Goal: Task Accomplishment & Management: Complete application form

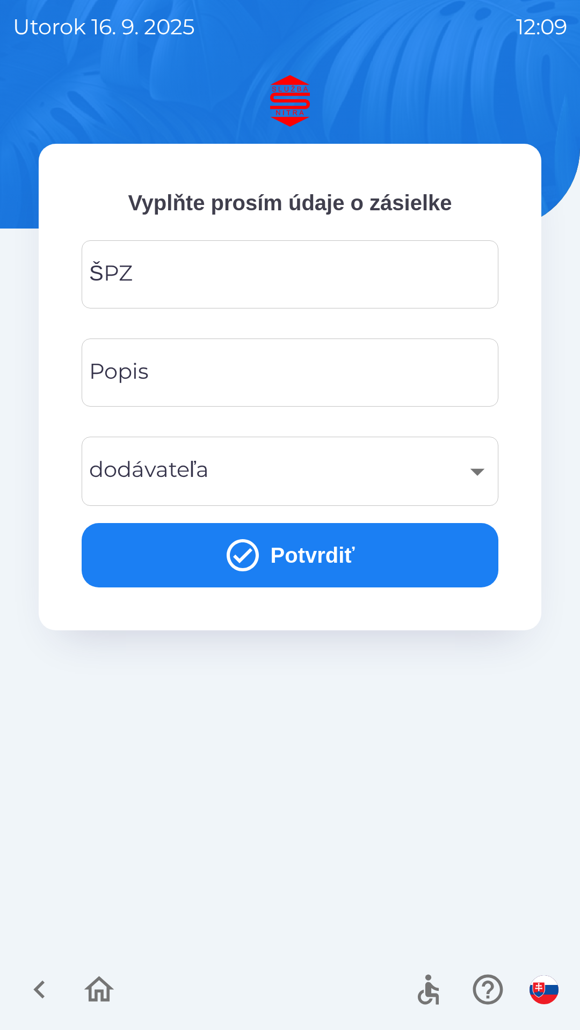
click at [261, 265] on input "ŠPZ" at bounding box center [289, 274] width 391 height 42
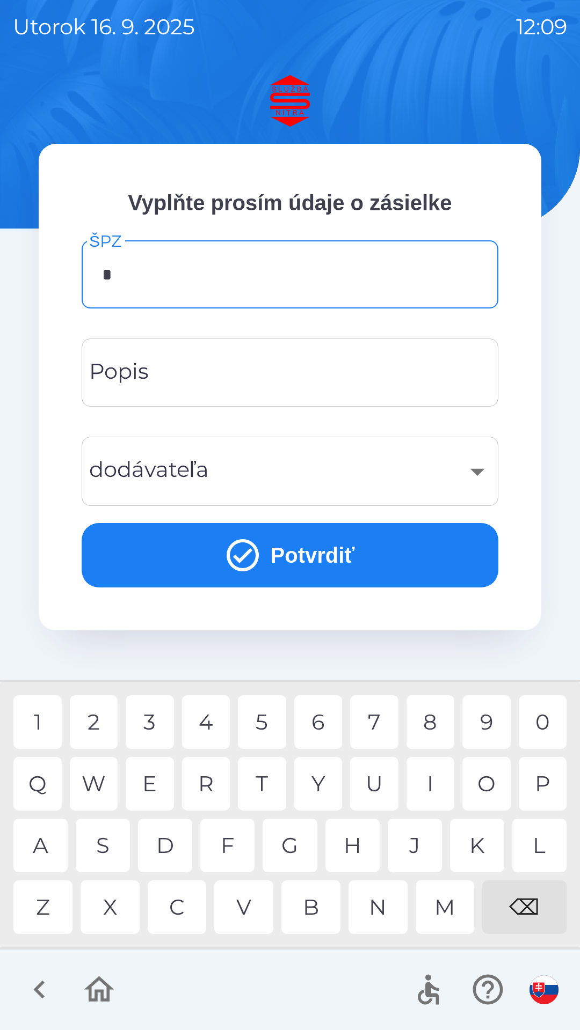
click at [212, 784] on div "R" at bounding box center [206, 784] width 48 height 54
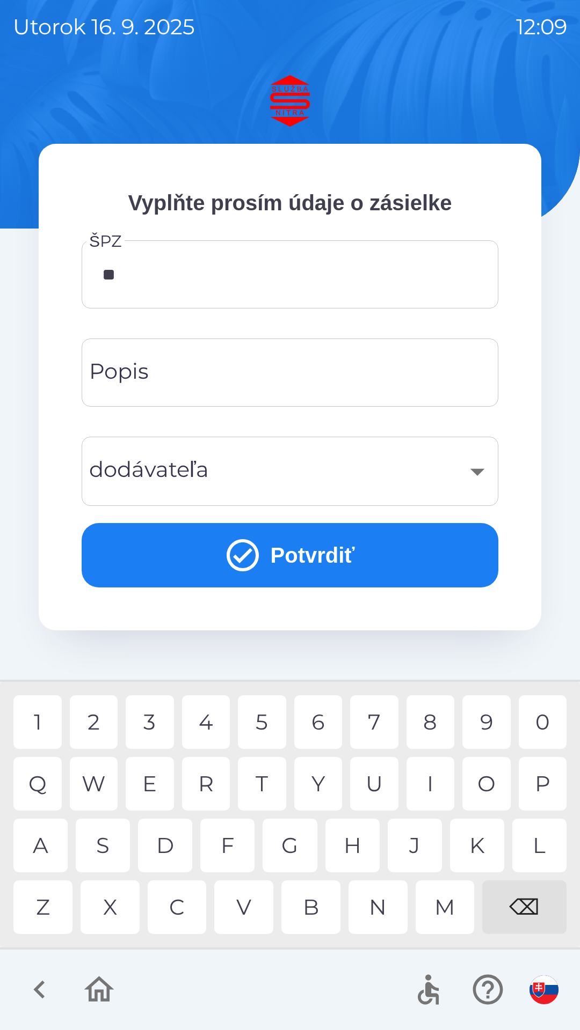
click at [143, 786] on div "E" at bounding box center [150, 784] width 48 height 54
click at [155, 725] on div "3" at bounding box center [150, 722] width 48 height 54
type input "******"
click at [250, 369] on input "Popis" at bounding box center [289, 372] width 391 height 42
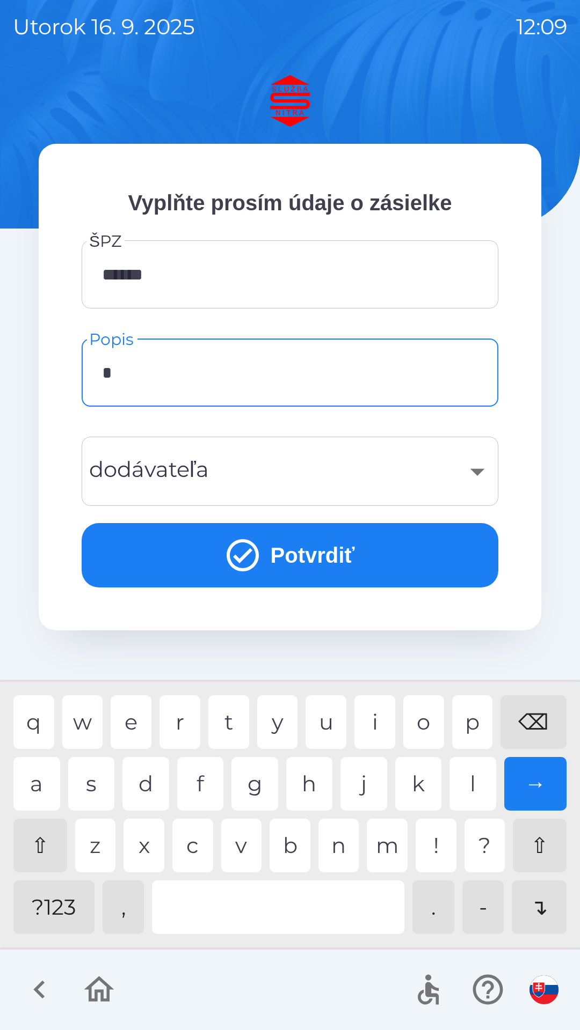
click at [96, 788] on div "s" at bounding box center [91, 784] width 47 height 54
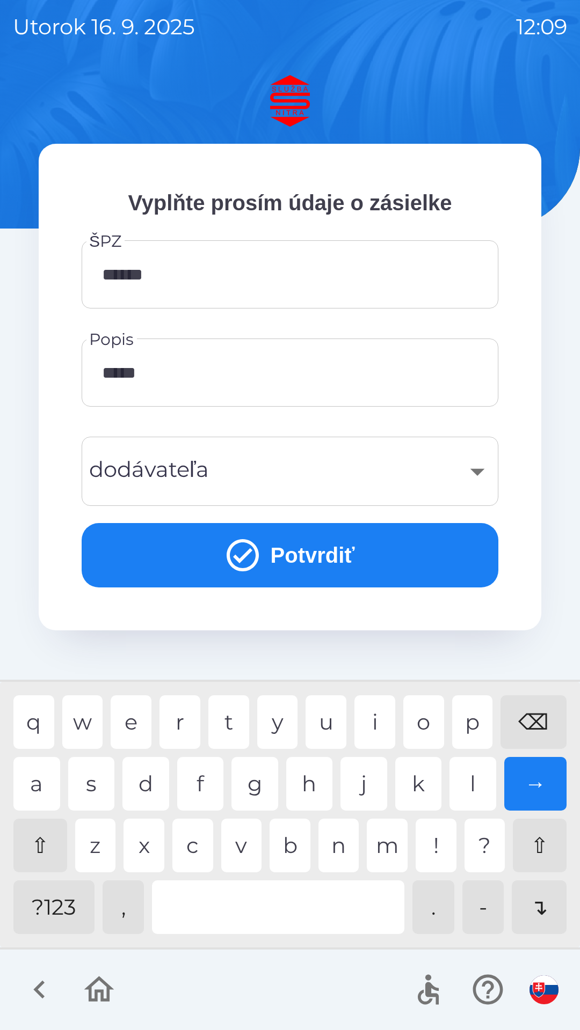
click at [32, 779] on div "a" at bounding box center [36, 784] width 47 height 54
click at [333, 718] on div "u" at bounding box center [325, 722] width 41 height 54
click at [428, 719] on div "o" at bounding box center [423, 722] width 41 height 54
click at [241, 849] on div "v" at bounding box center [241, 846] width 41 height 54
type input "**********"
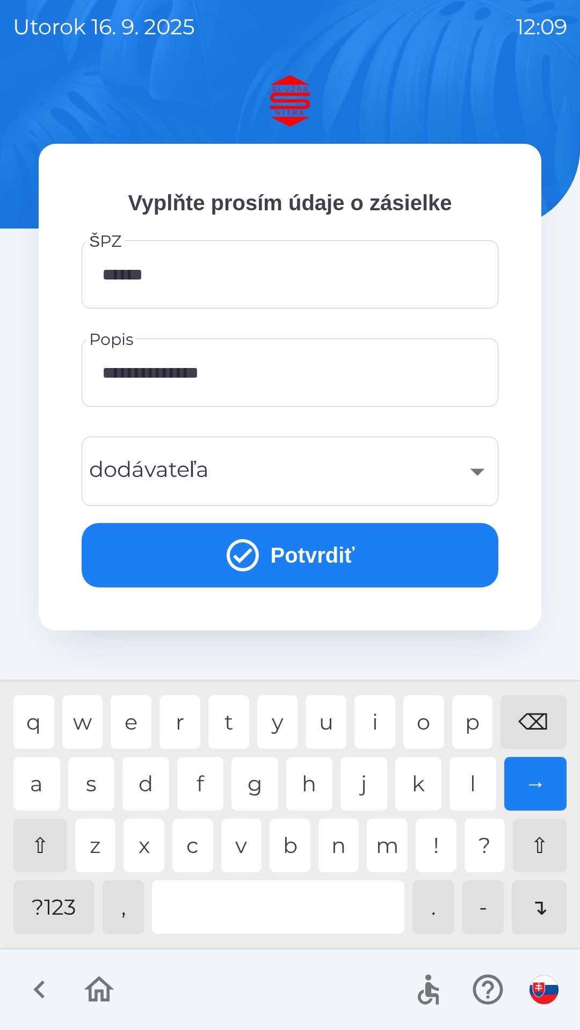
click at [140, 716] on div "e" at bounding box center [131, 722] width 41 height 54
click at [298, 466] on div "​" at bounding box center [289, 471] width 391 height 43
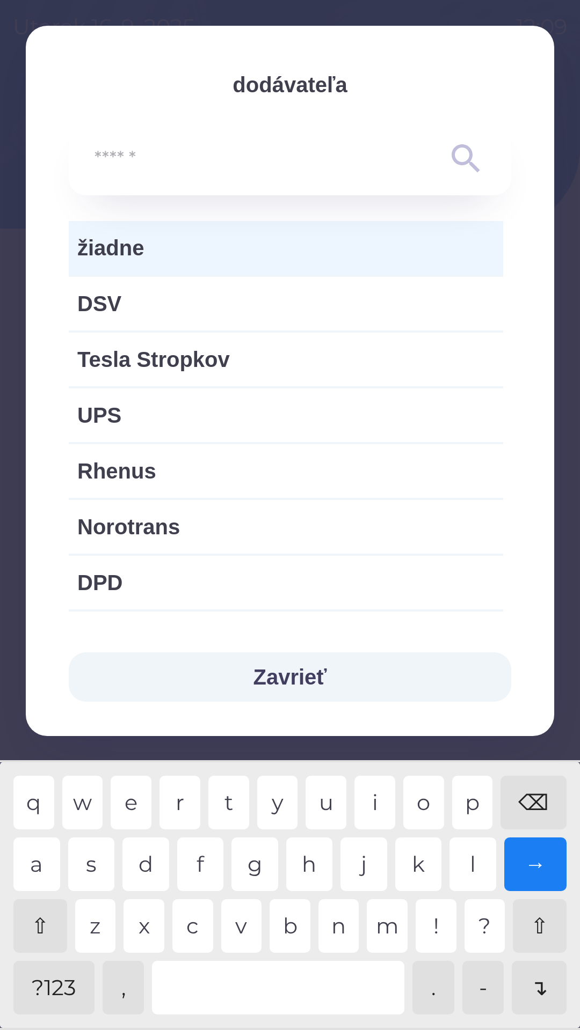
click at [536, 736] on div "Zavrieť" at bounding box center [290, 677] width 528 height 118
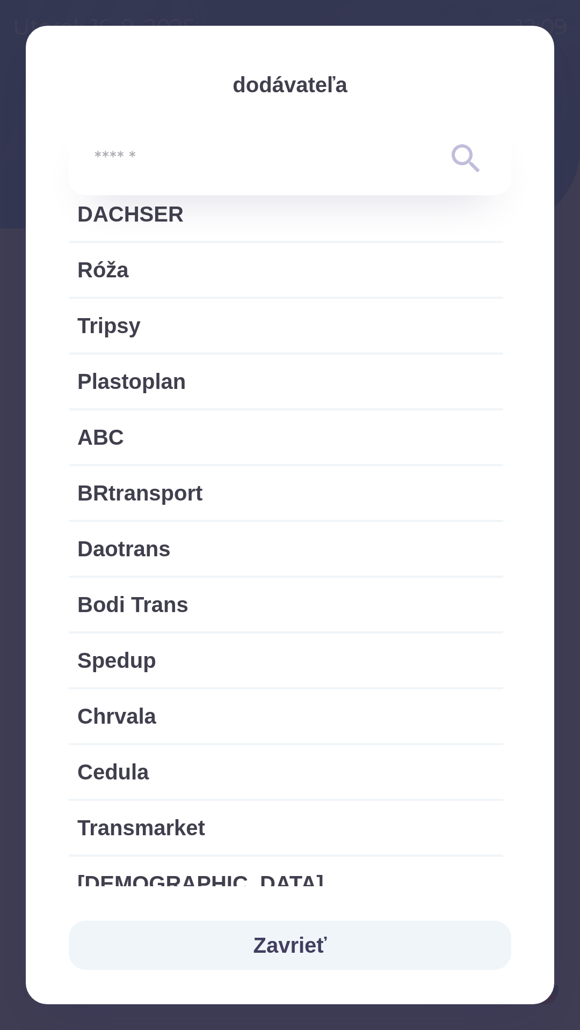
scroll to position [1155, 0]
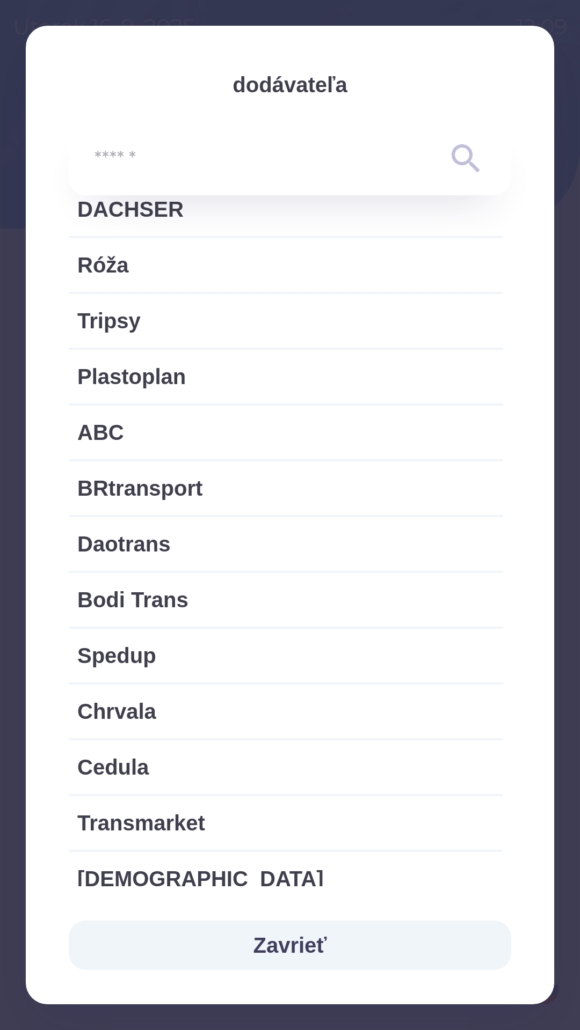
click at [183, 600] on span "Bodi Trans" at bounding box center [285, 600] width 417 height 32
type input "***"
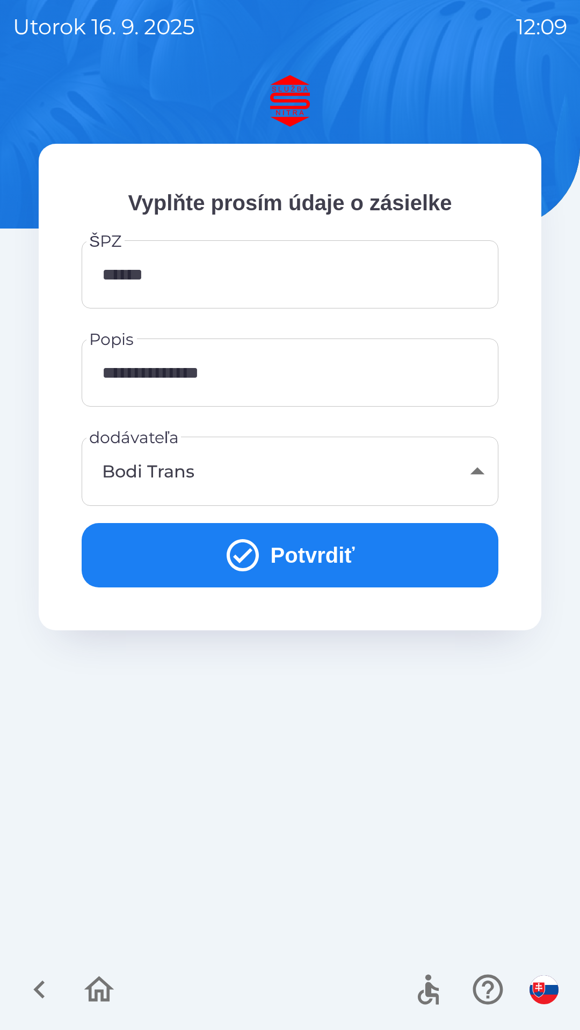
click at [327, 552] on button "Potvrdiť" at bounding box center [290, 555] width 416 height 64
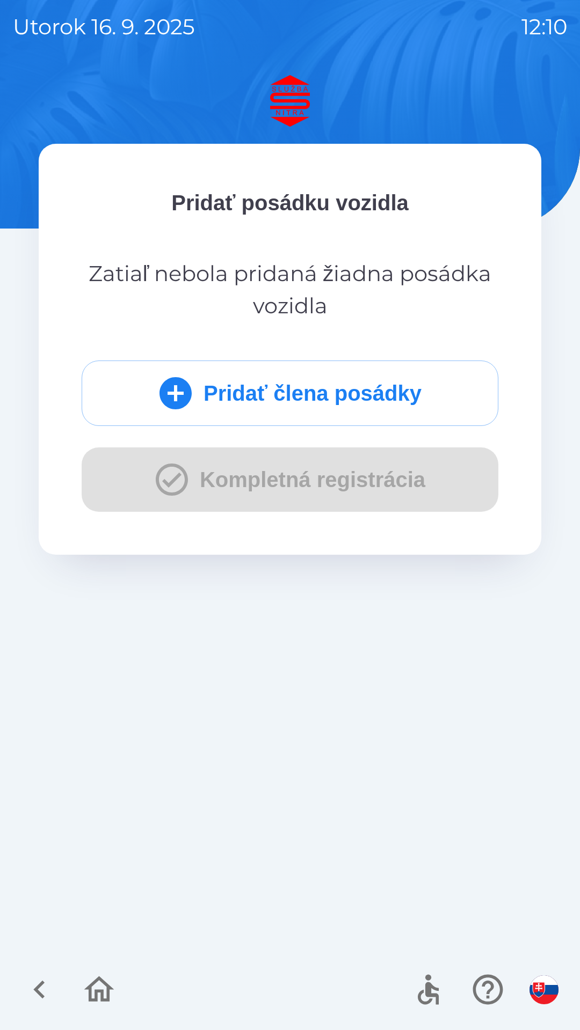
click at [281, 394] on button "Pridať člena posádky" at bounding box center [290, 393] width 416 height 65
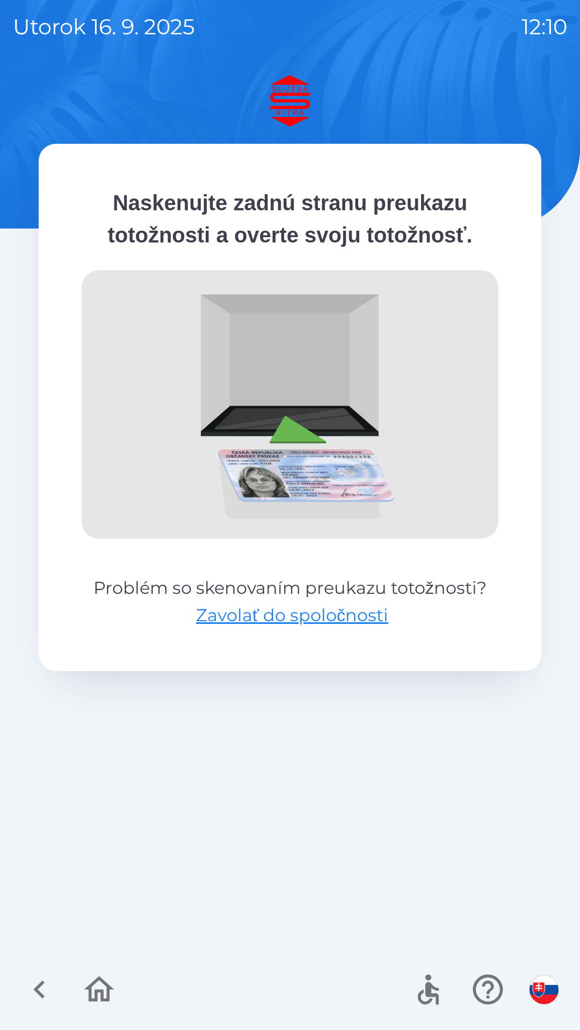
click at [337, 608] on button "Zavolať do spoločnosti" at bounding box center [292, 616] width 192 height 26
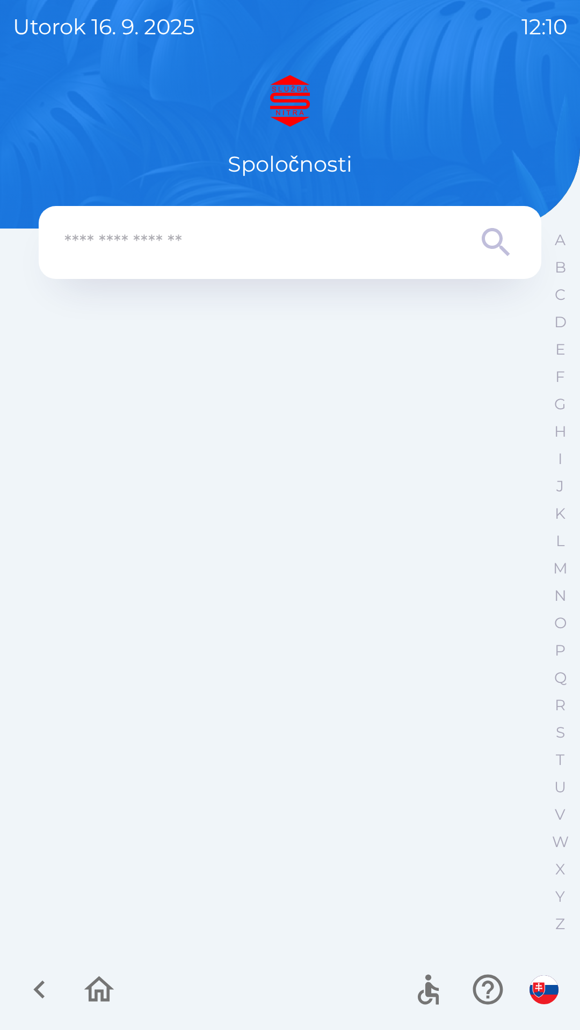
click at [47, 994] on icon "button" at bounding box center [39, 990] width 36 height 36
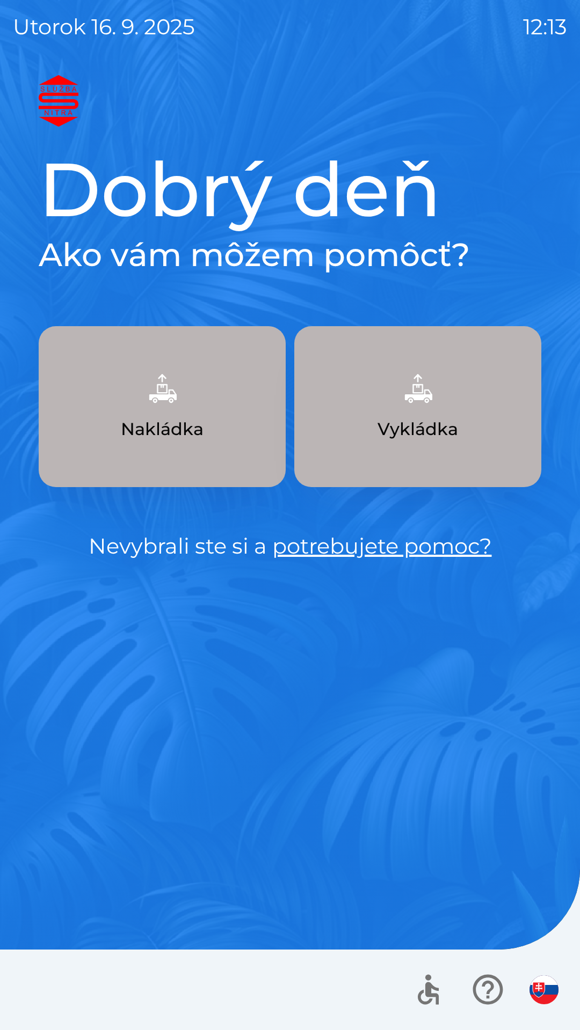
click at [431, 420] on p "Vykládka" at bounding box center [417, 429] width 80 height 26
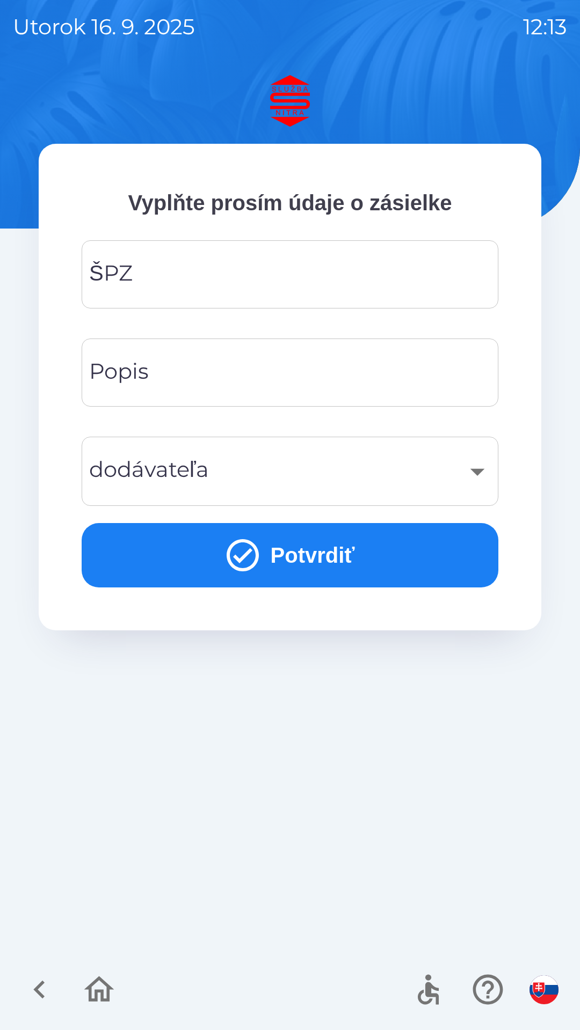
click at [297, 281] on input "ŠPZ" at bounding box center [289, 274] width 391 height 42
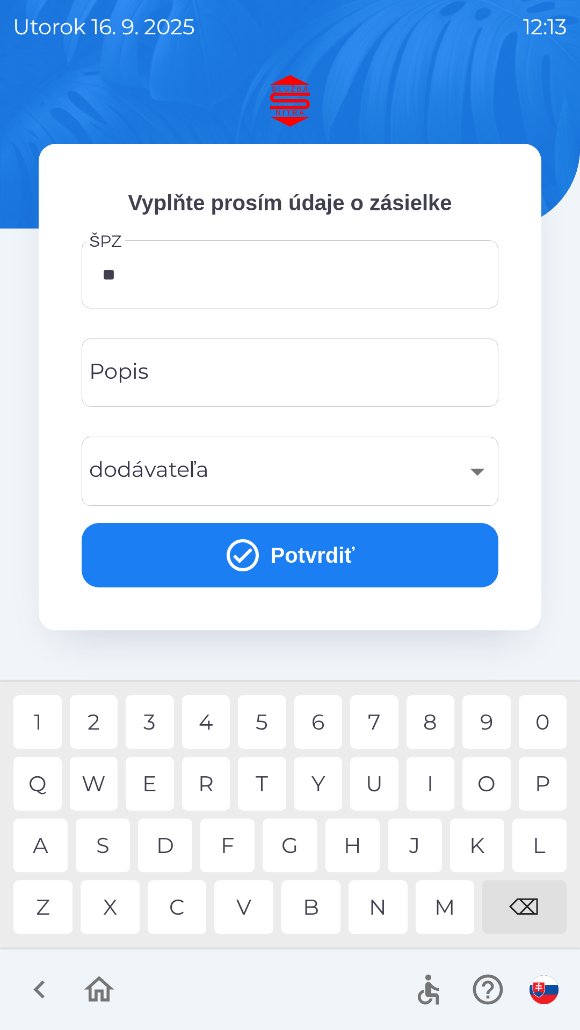
click at [153, 784] on div "E" at bounding box center [150, 784] width 48 height 54
click at [208, 716] on div "4" at bounding box center [206, 722] width 48 height 54
type input "******"
click at [144, 716] on div "3" at bounding box center [150, 722] width 48 height 54
click at [383, 467] on div "​" at bounding box center [289, 471] width 391 height 43
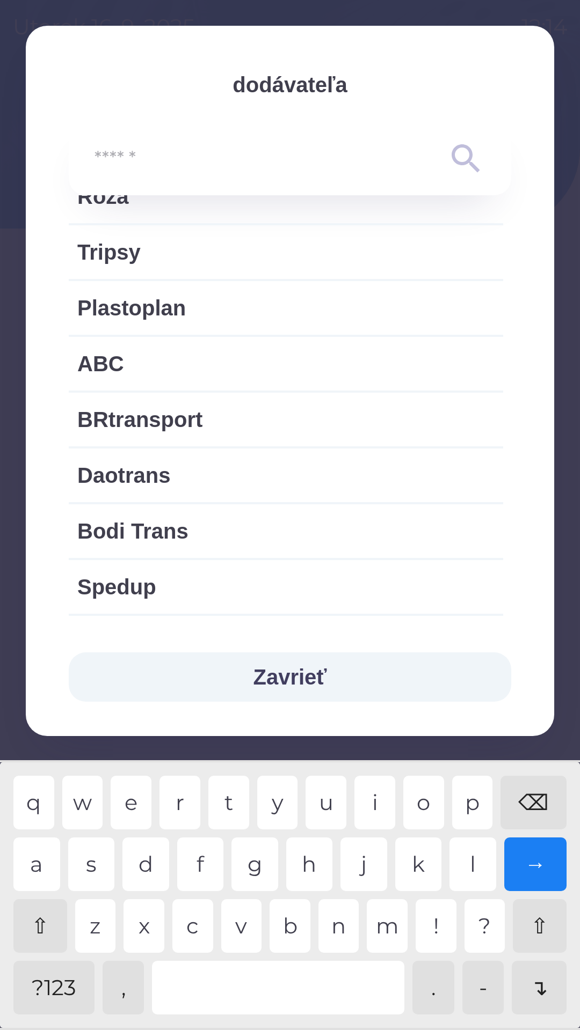
scroll to position [1228, 0]
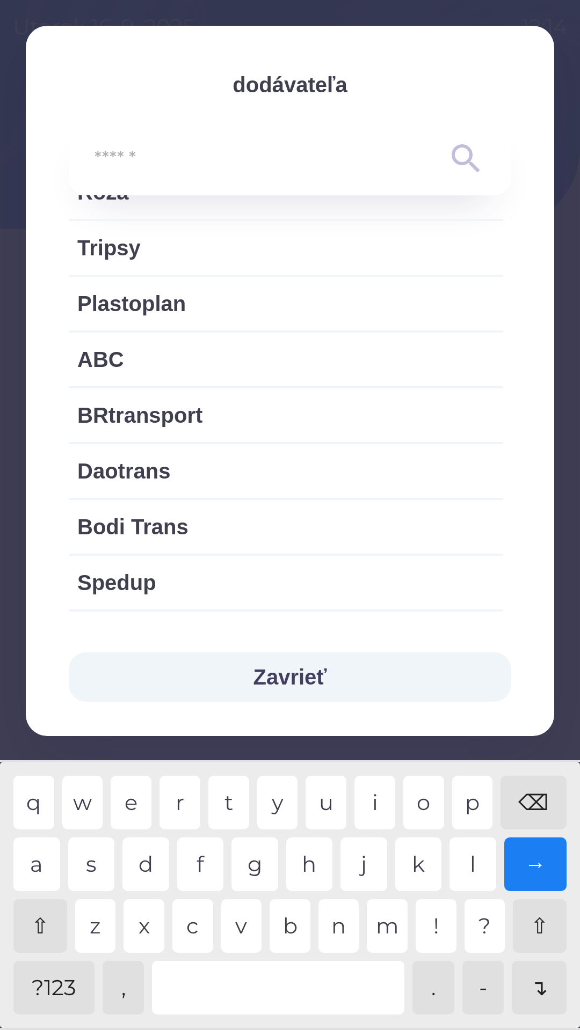
click at [185, 527] on span "Bodi Trans" at bounding box center [285, 527] width 417 height 32
type input "***"
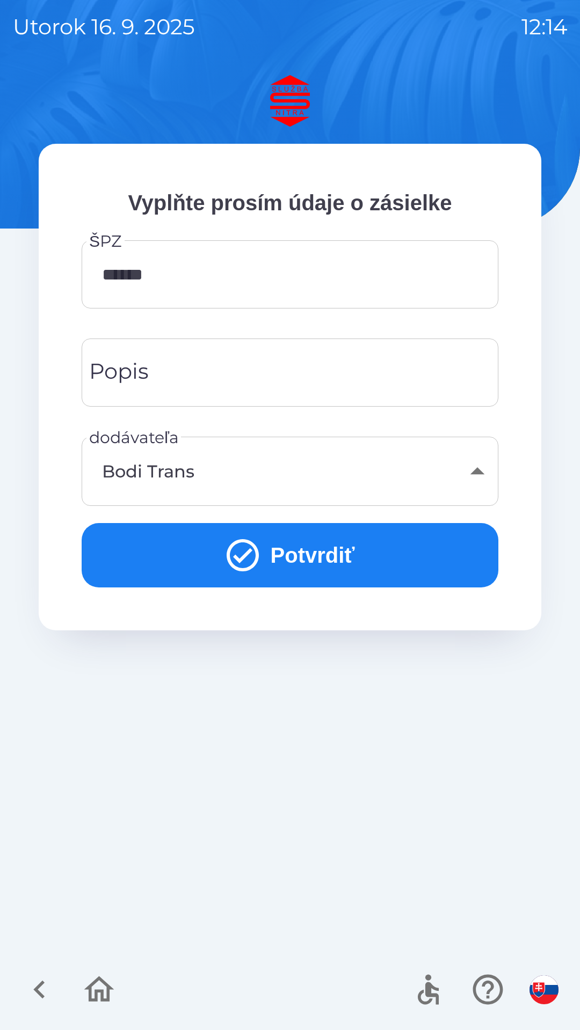
click at [377, 563] on button "Potvrdiť" at bounding box center [290, 555] width 416 height 64
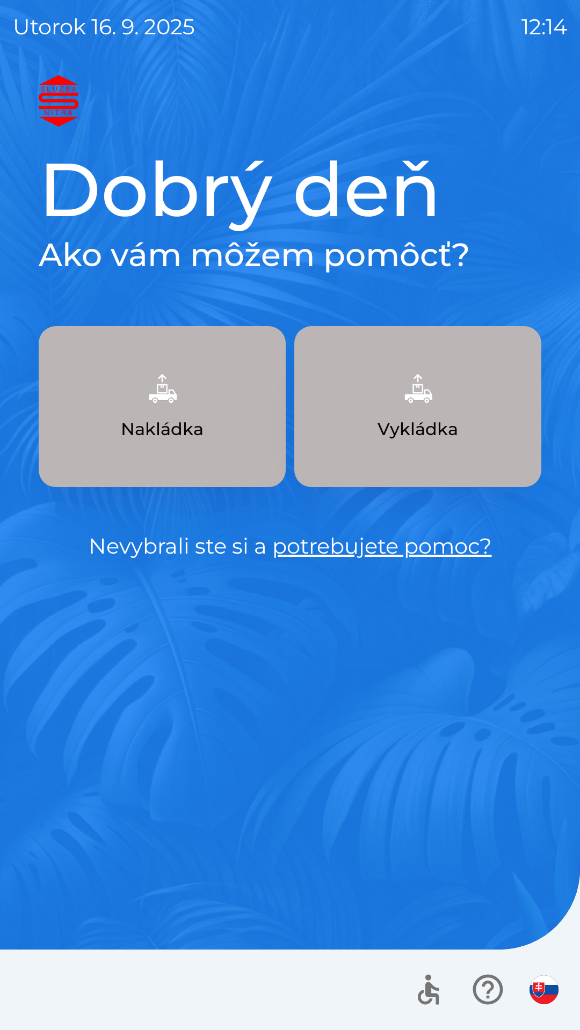
click at [434, 431] on p "Vykládka" at bounding box center [417, 429] width 80 height 26
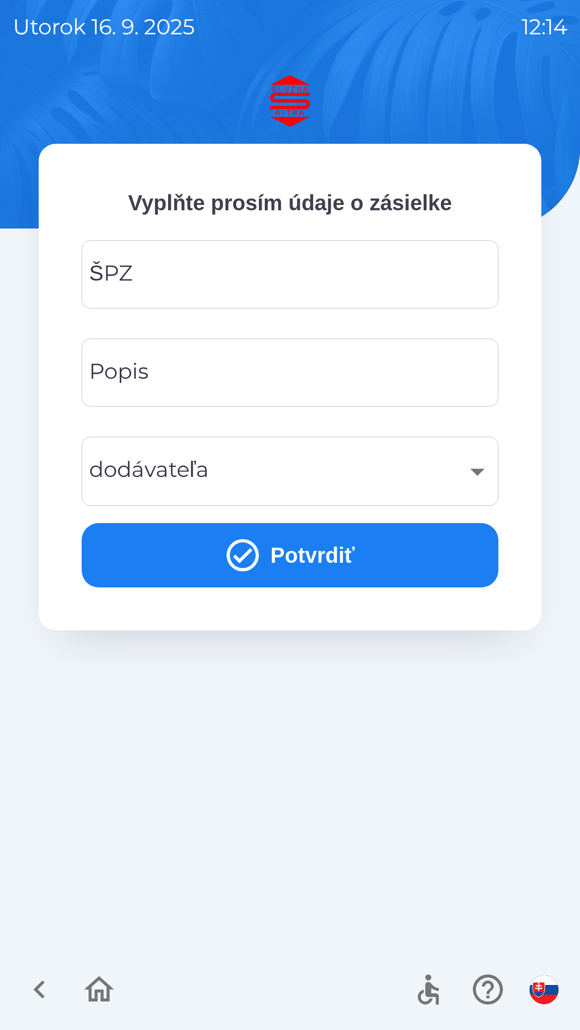
click at [324, 280] on input "ŠPZ" at bounding box center [289, 274] width 391 height 42
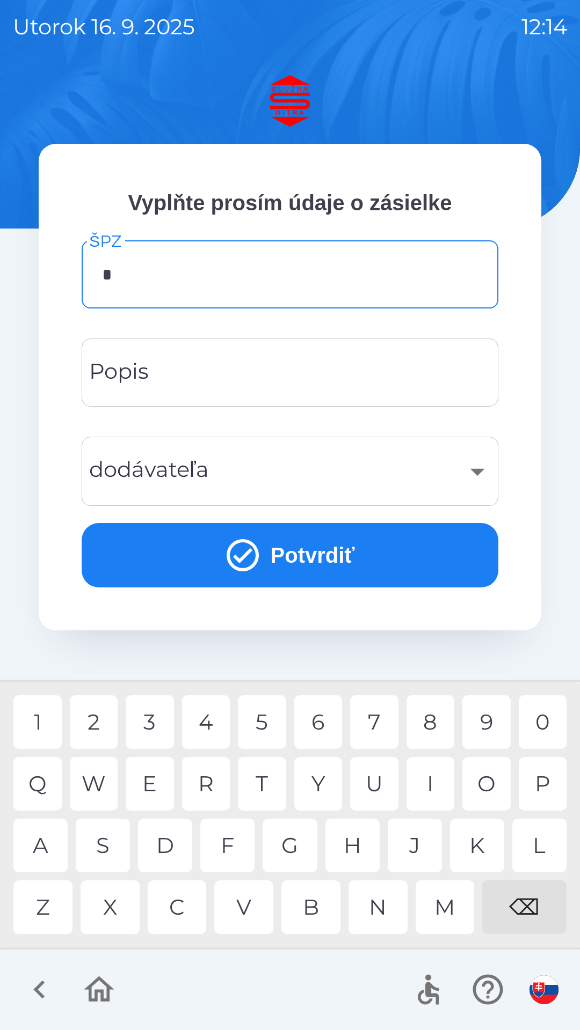
click at [211, 776] on div "R" at bounding box center [206, 784] width 48 height 54
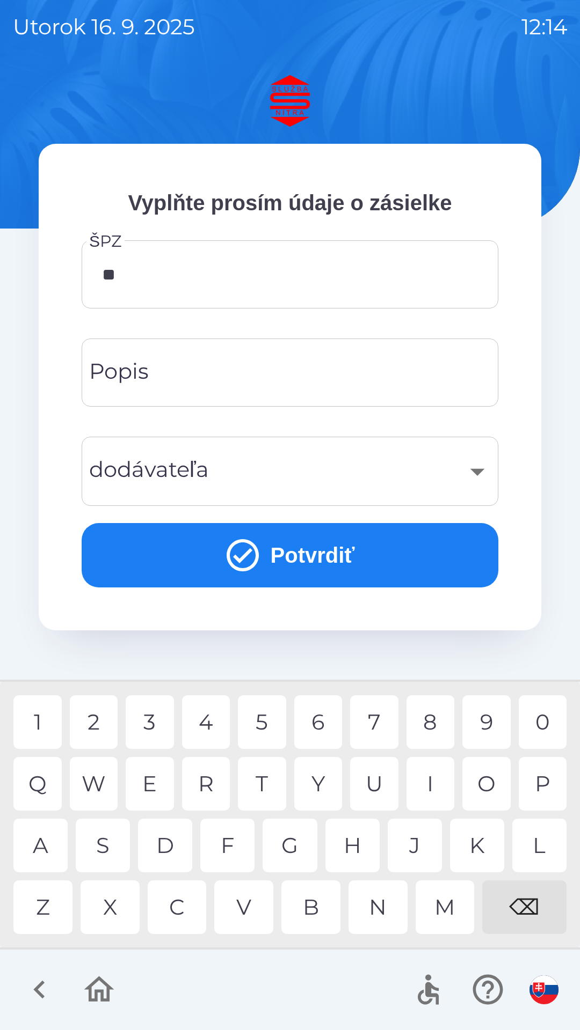
click at [151, 780] on div "E" at bounding box center [150, 784] width 48 height 54
type input "******"
click at [313, 471] on div "​" at bounding box center [289, 471] width 391 height 43
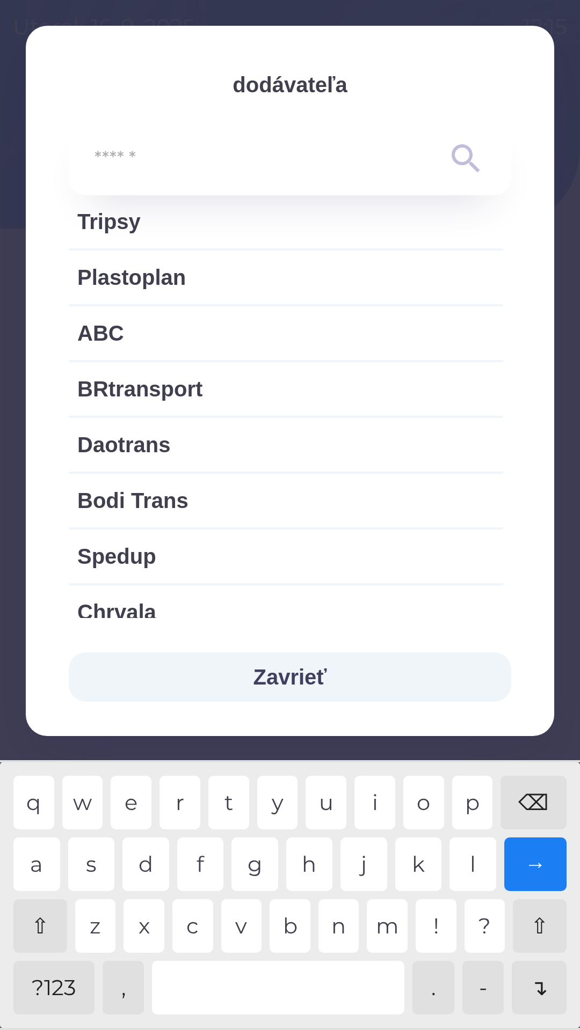
scroll to position [1264, 0]
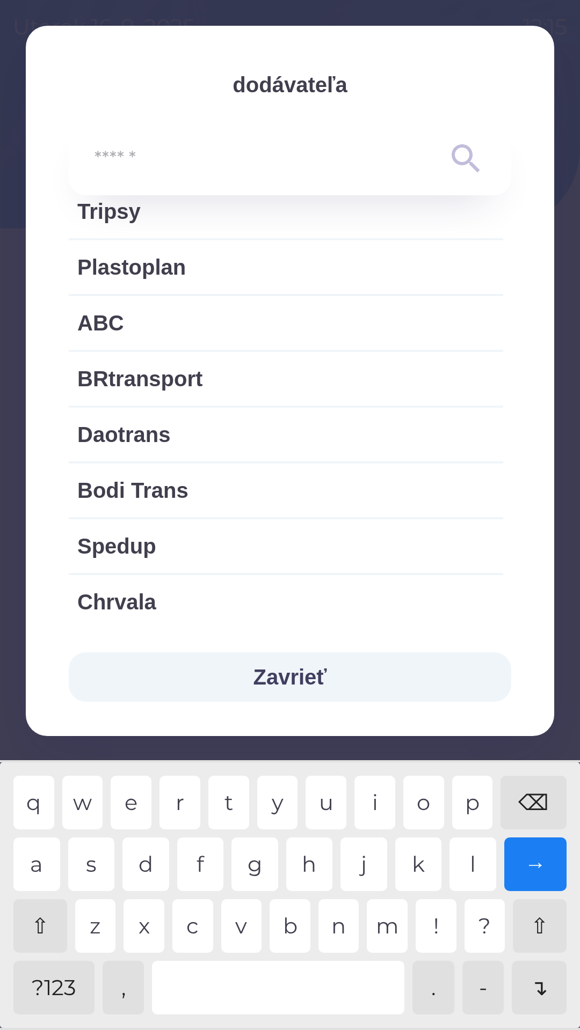
click at [190, 490] on span "Bodi Trans" at bounding box center [285, 490] width 417 height 32
type input "***"
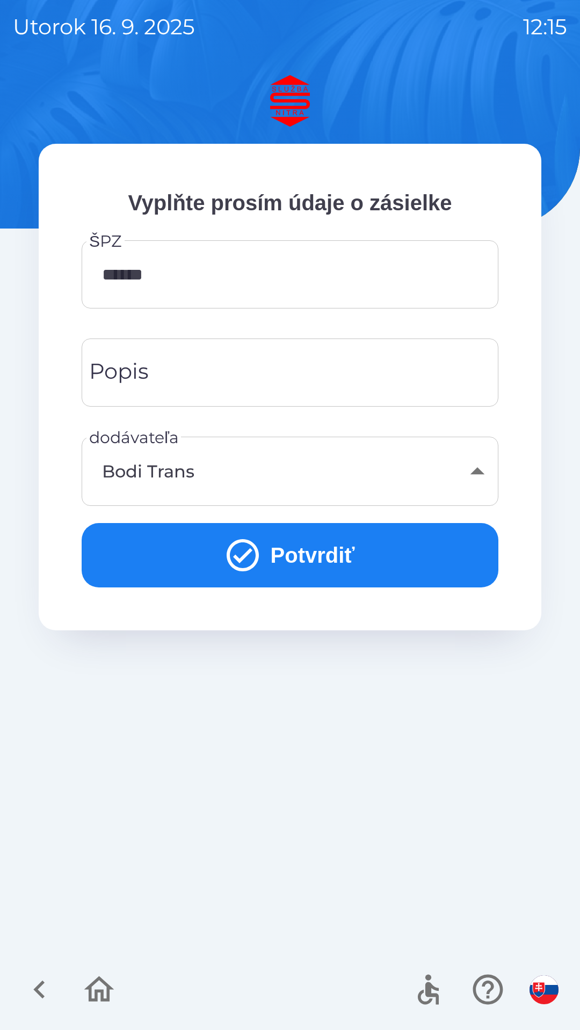
click at [387, 544] on button "Potvrdiť" at bounding box center [290, 555] width 416 height 64
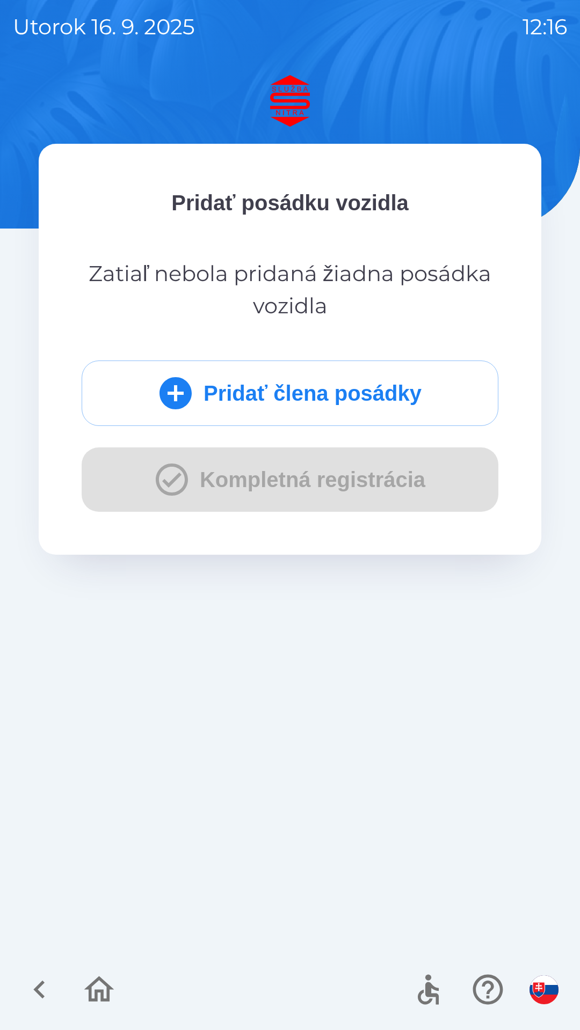
click at [389, 478] on div "Pridať člena posádky Kompletná registrácia" at bounding box center [290, 436] width 416 height 151
click at [182, 391] on icon "submit" at bounding box center [175, 393] width 32 height 32
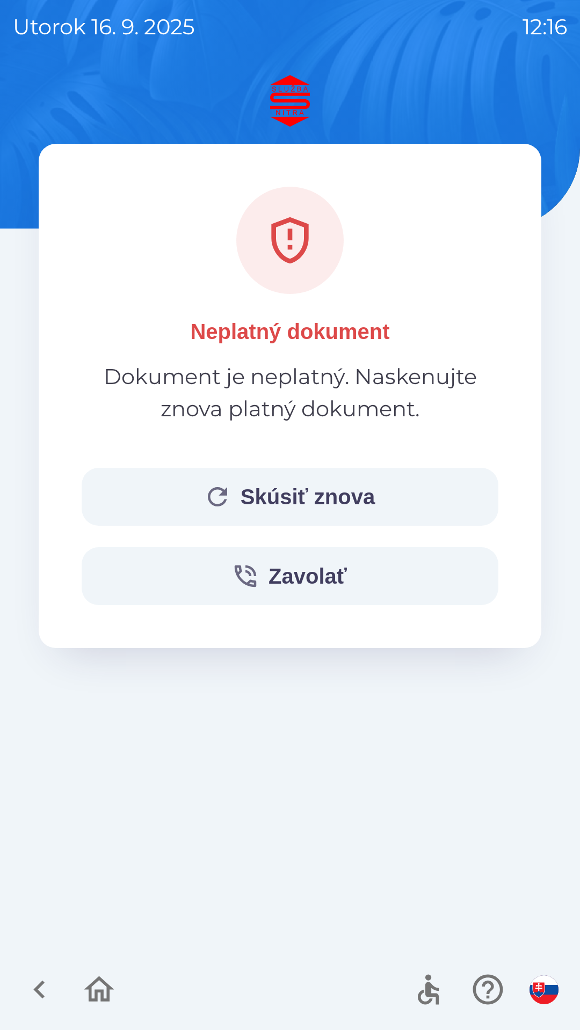
click at [326, 575] on button "Zavolať" at bounding box center [290, 576] width 416 height 58
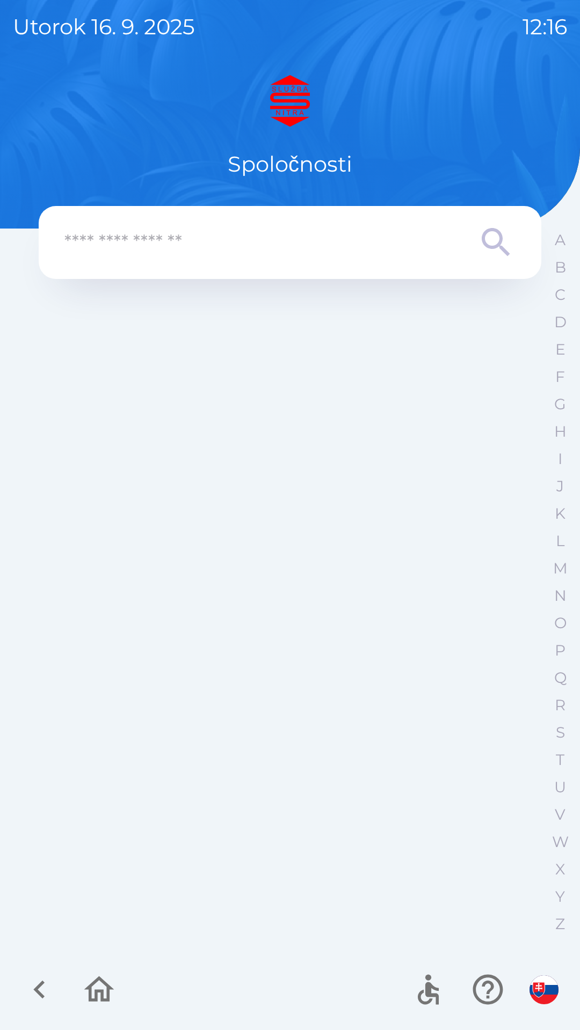
click at [347, 240] on input "text" at bounding box center [268, 243] width 408 height 30
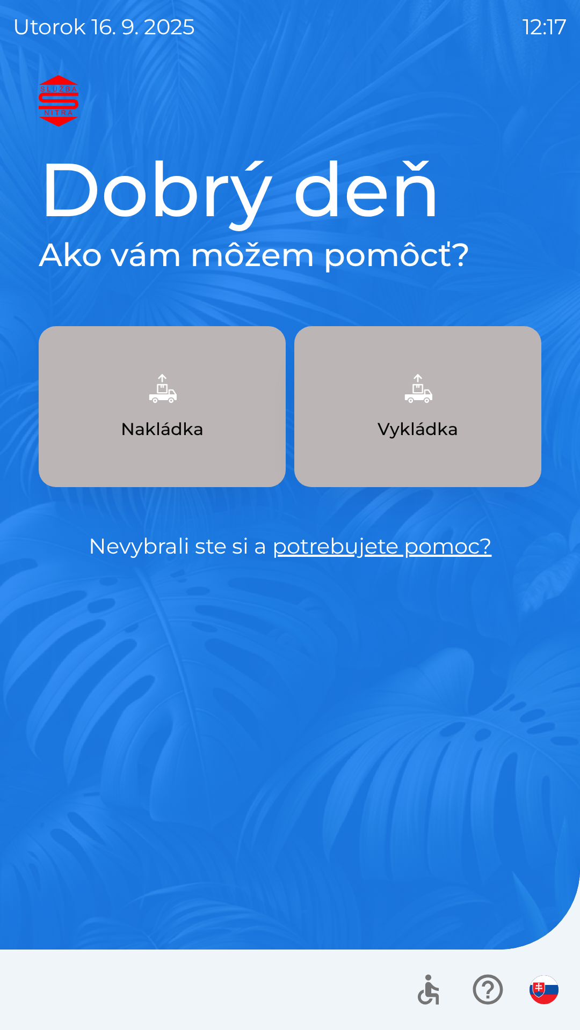
click at [458, 423] on button "Vykládka" at bounding box center [417, 406] width 247 height 161
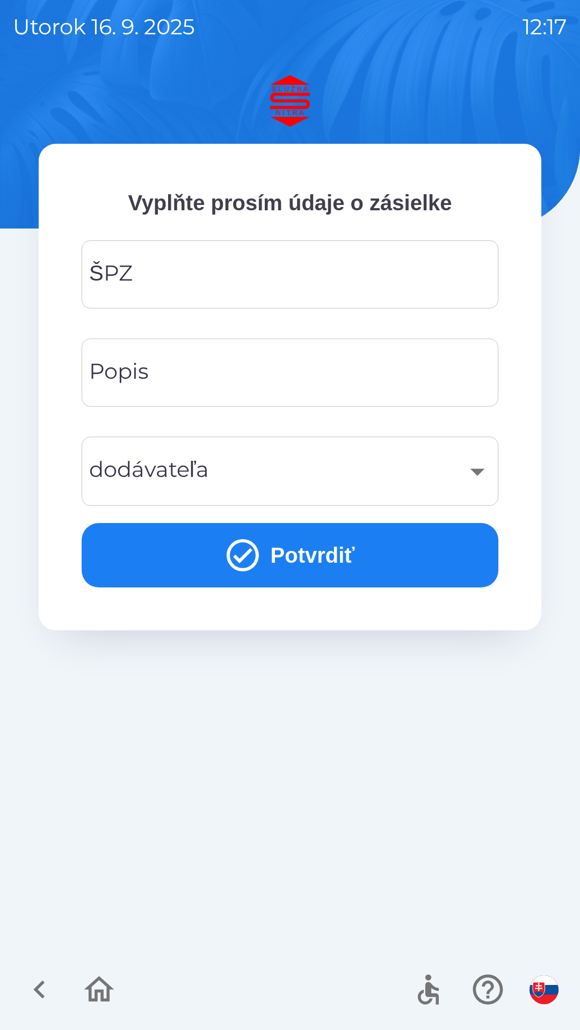
click at [358, 287] on input "ŠPZ" at bounding box center [289, 274] width 391 height 42
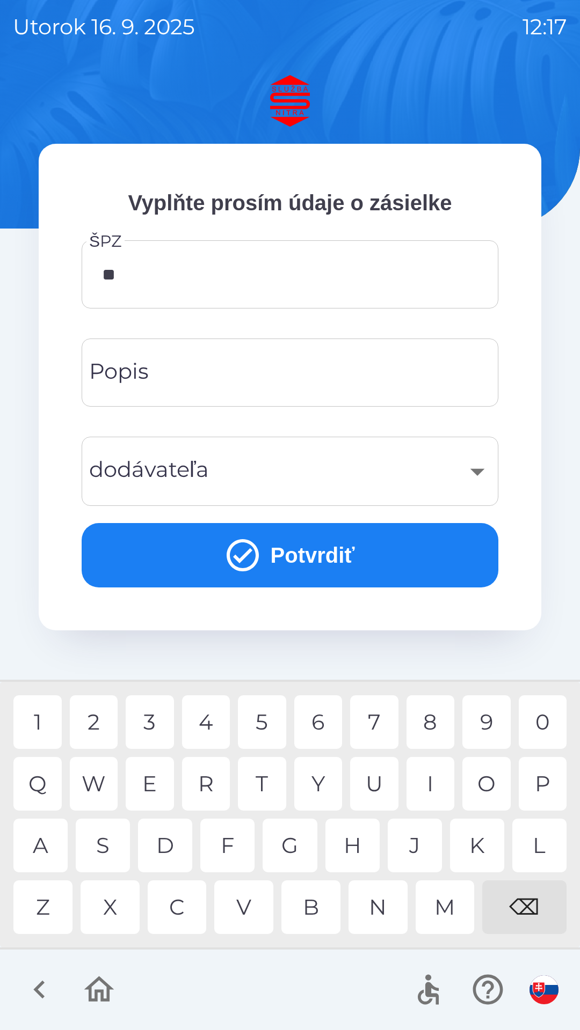
click at [139, 783] on div "E" at bounding box center [150, 784] width 48 height 54
click at [155, 725] on div "3" at bounding box center [150, 722] width 48 height 54
type input "******"
click at [151, 726] on div "3" at bounding box center [150, 722] width 48 height 54
click at [304, 470] on div "​" at bounding box center [289, 471] width 391 height 43
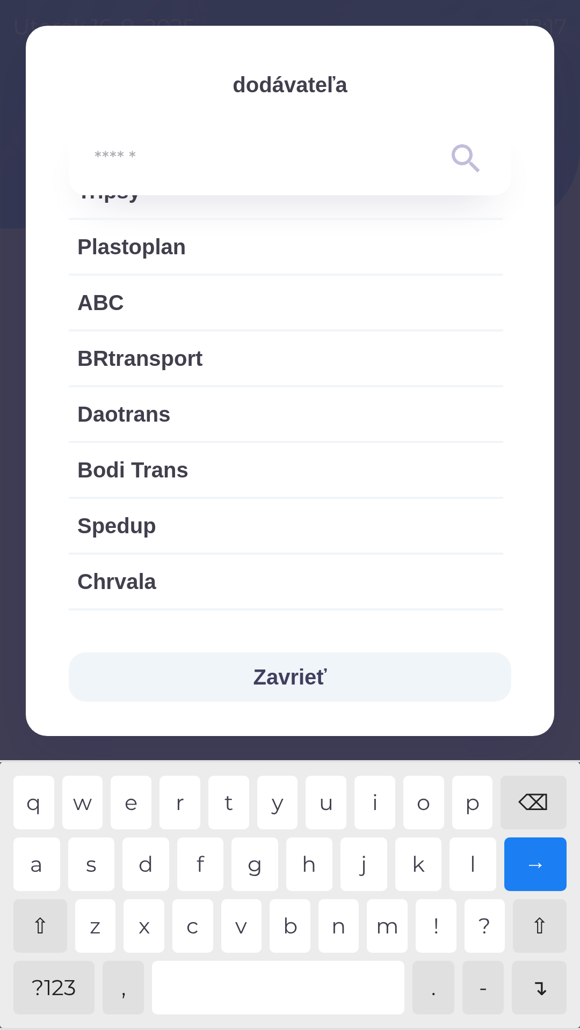
scroll to position [1294, 0]
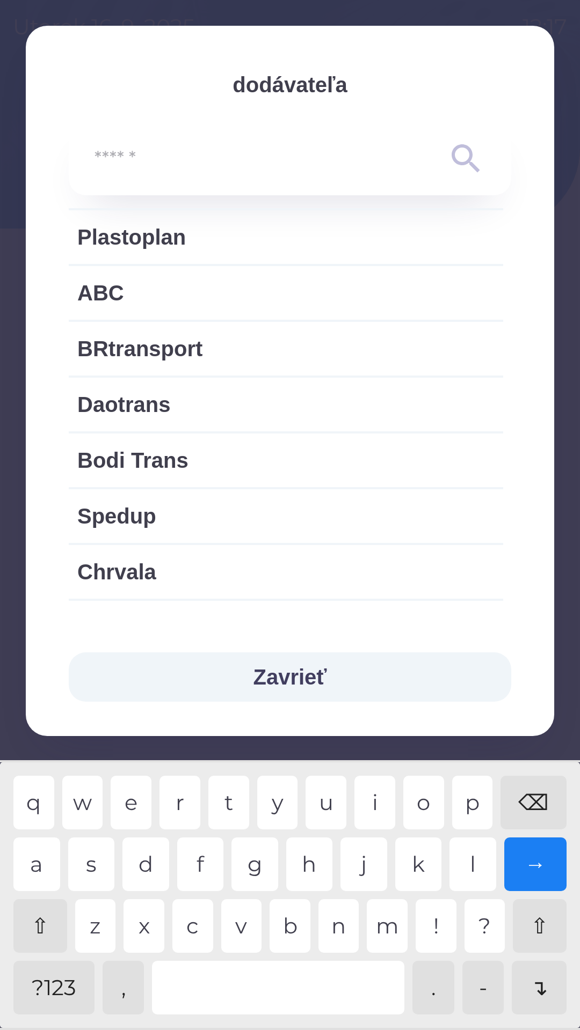
click at [195, 456] on span "Bodi Trans" at bounding box center [285, 460] width 417 height 32
type input "***"
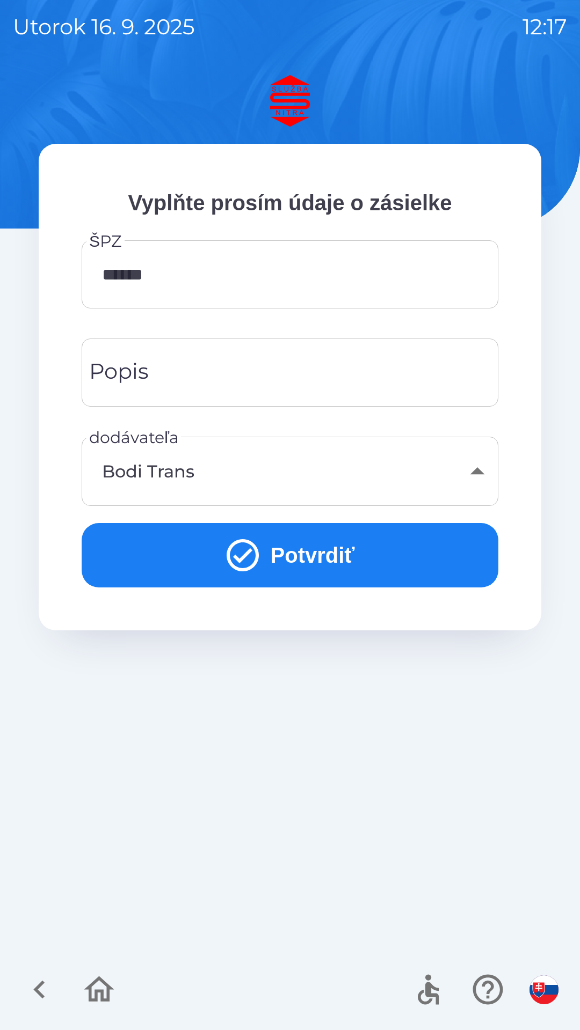
click at [371, 543] on button "Potvrdiť" at bounding box center [290, 555] width 416 height 64
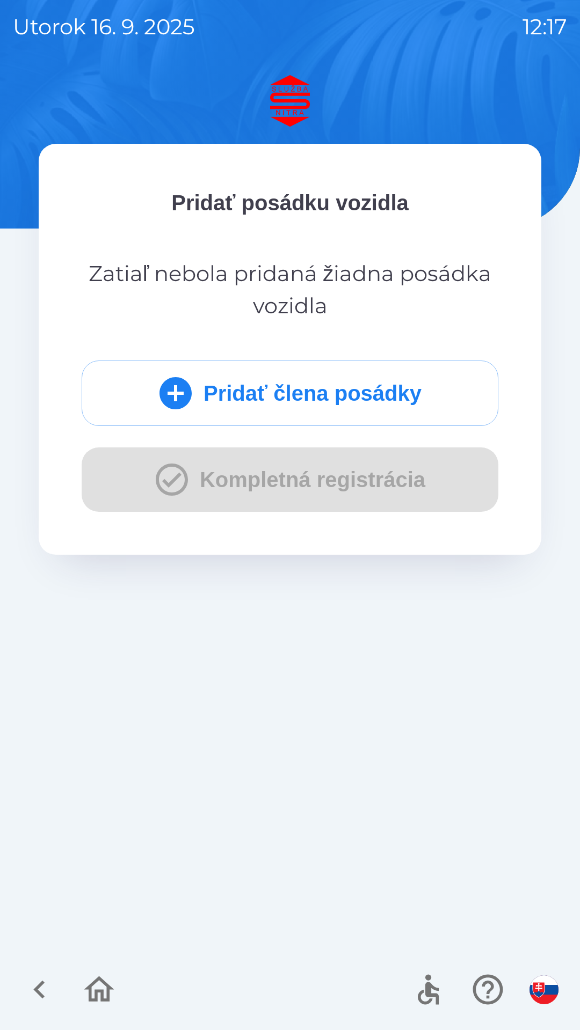
click at [165, 391] on icon "submit" at bounding box center [175, 393] width 32 height 32
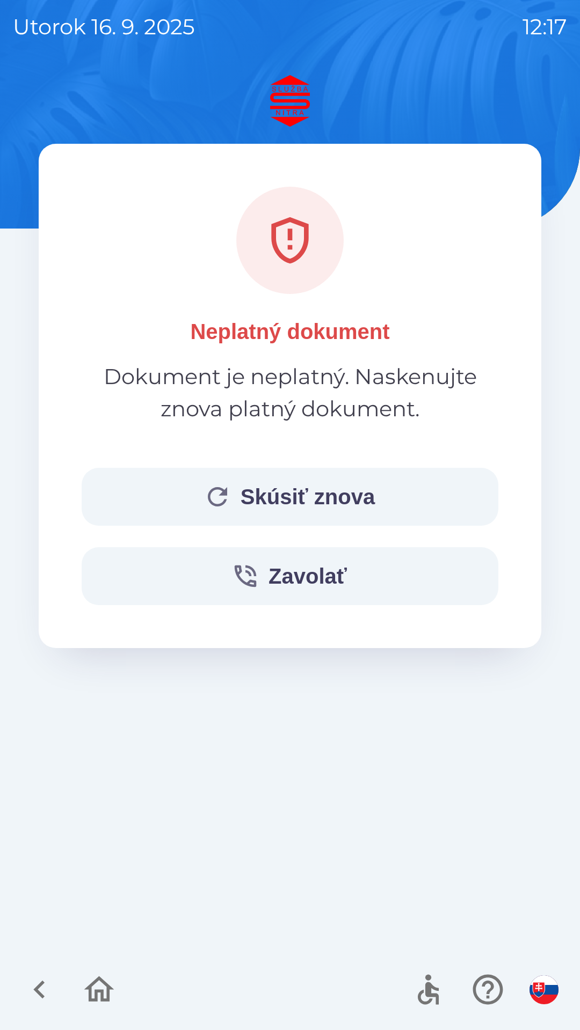
click at [229, 493] on icon "button" at bounding box center [217, 496] width 29 height 29
click at [330, 573] on button "Zavolať" at bounding box center [290, 576] width 416 height 58
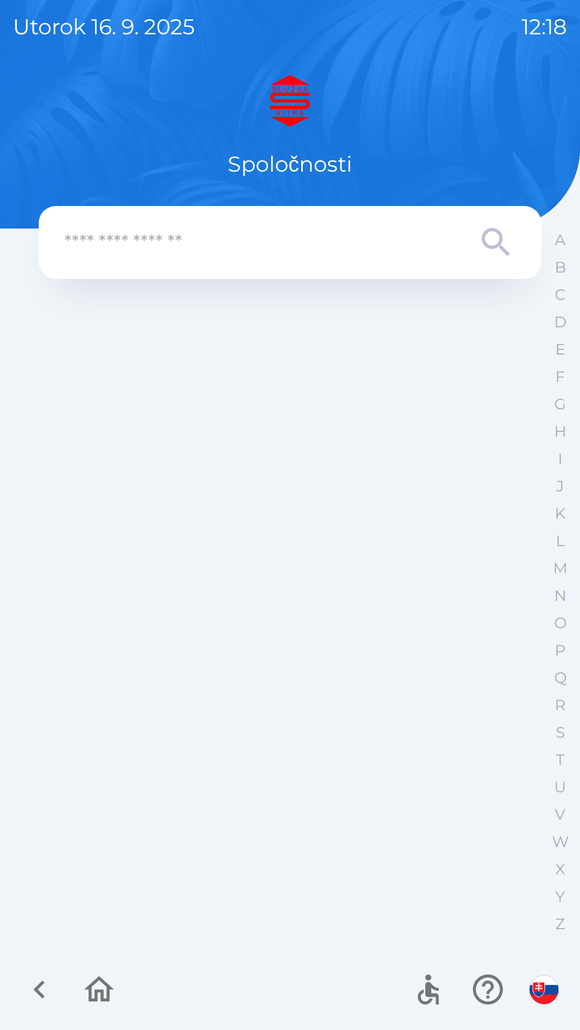
click at [343, 247] on input "text" at bounding box center [268, 243] width 408 height 30
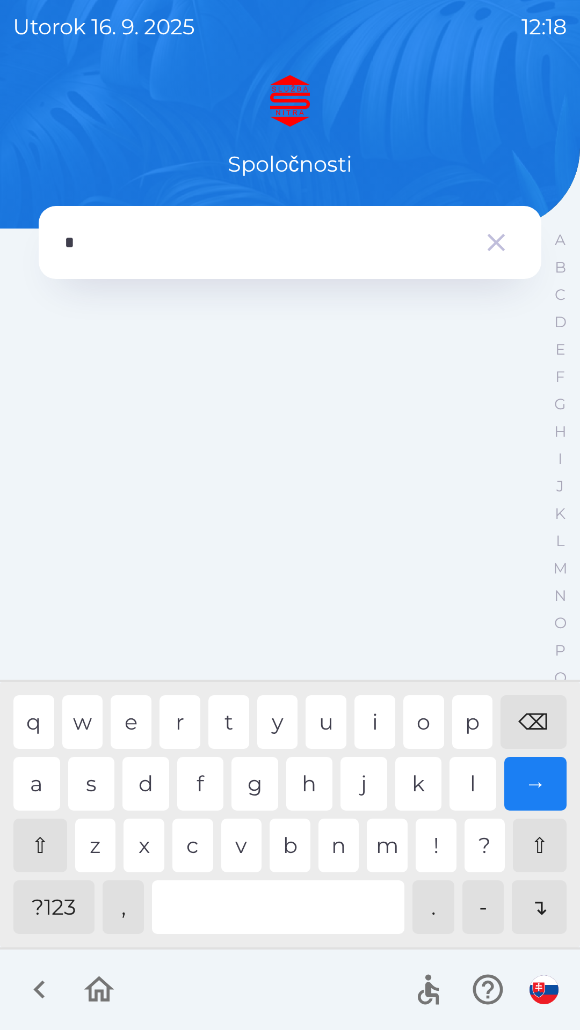
click at [106, 787] on div "s" at bounding box center [91, 784] width 47 height 54
click at [94, 855] on div "z" at bounding box center [95, 846] width 41 height 54
click at [232, 878] on div "q w e r t y u i o p ⌫ a s d f g h j k l → ⇧ z x c v b n m ! ? ⇧ ?123 , . - ↴" at bounding box center [290, 815] width 574 height 260
click at [226, 714] on div "t" at bounding box center [228, 722] width 41 height 54
type input "**********"
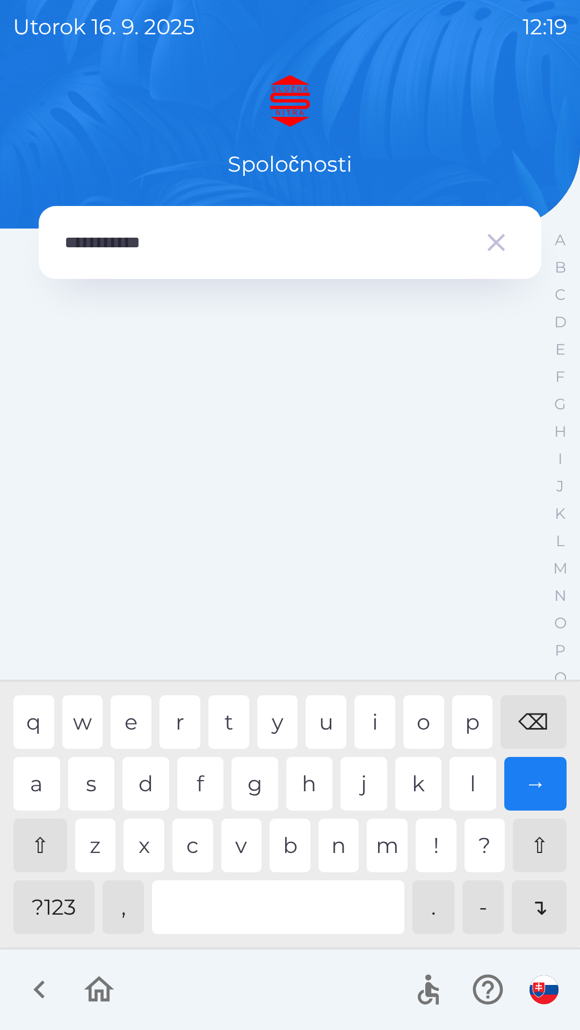
click at [523, 787] on div "→" at bounding box center [535, 784] width 63 height 54
click at [375, 242] on input "**********" at bounding box center [268, 243] width 408 height 30
click at [527, 783] on div "→" at bounding box center [535, 784] width 63 height 54
click at [551, 990] on img "button" at bounding box center [543, 989] width 29 height 29
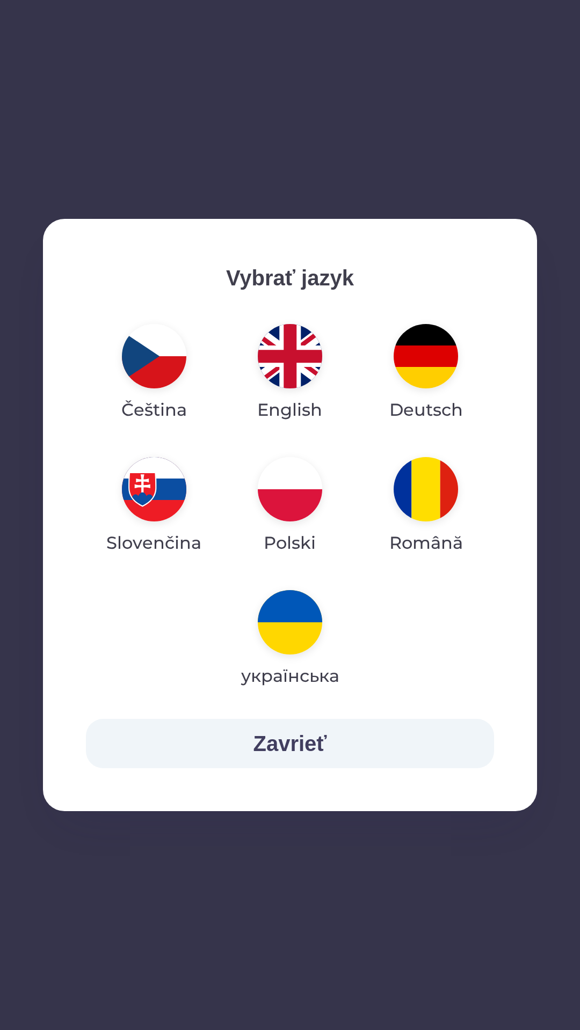
click at [358, 742] on button "Zavrieť" at bounding box center [290, 743] width 408 height 49
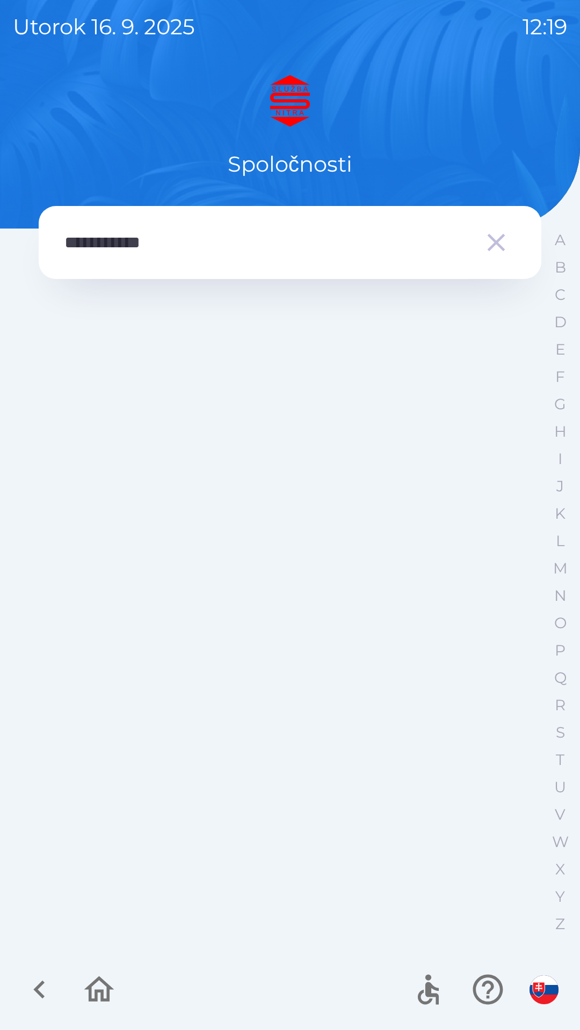
click at [504, 248] on icon "button" at bounding box center [496, 243] width 30 height 30
click at [96, 994] on icon "button" at bounding box center [99, 990] width 30 height 26
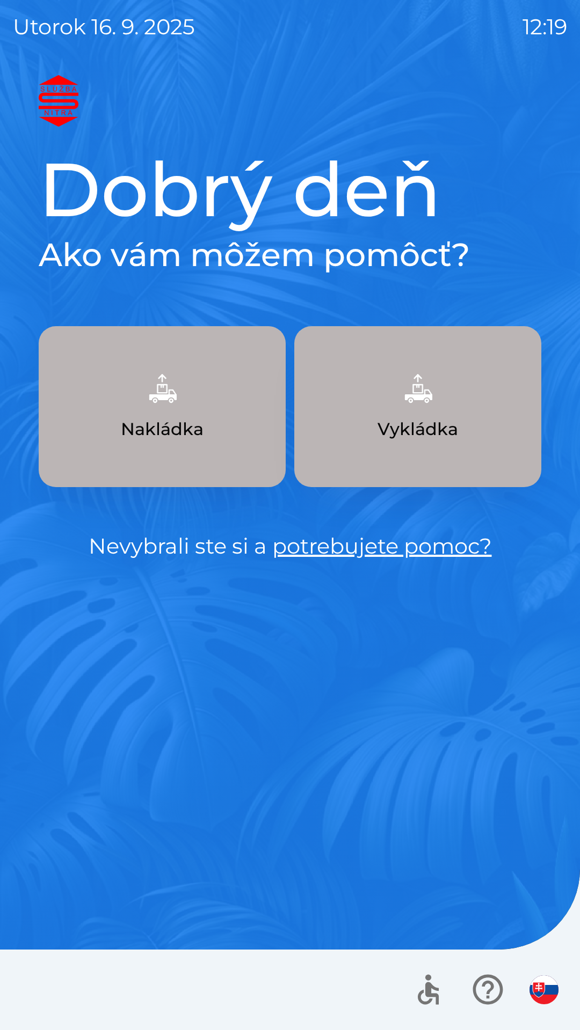
click at [420, 422] on p "Vykládka" at bounding box center [417, 429] width 80 height 26
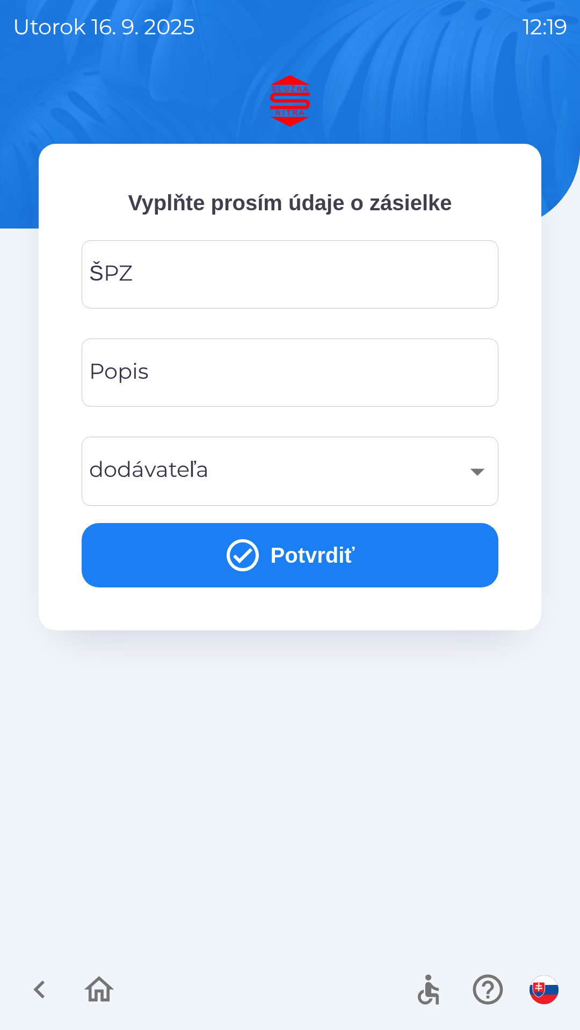
click at [329, 274] on input "ŠPZ" at bounding box center [289, 274] width 391 height 42
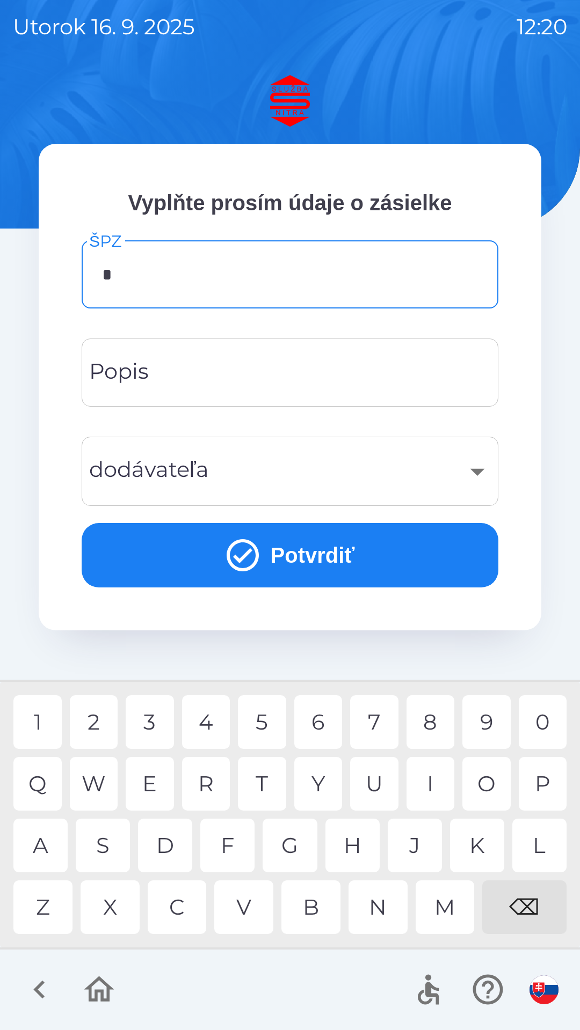
click at [210, 786] on div "R" at bounding box center [206, 784] width 48 height 54
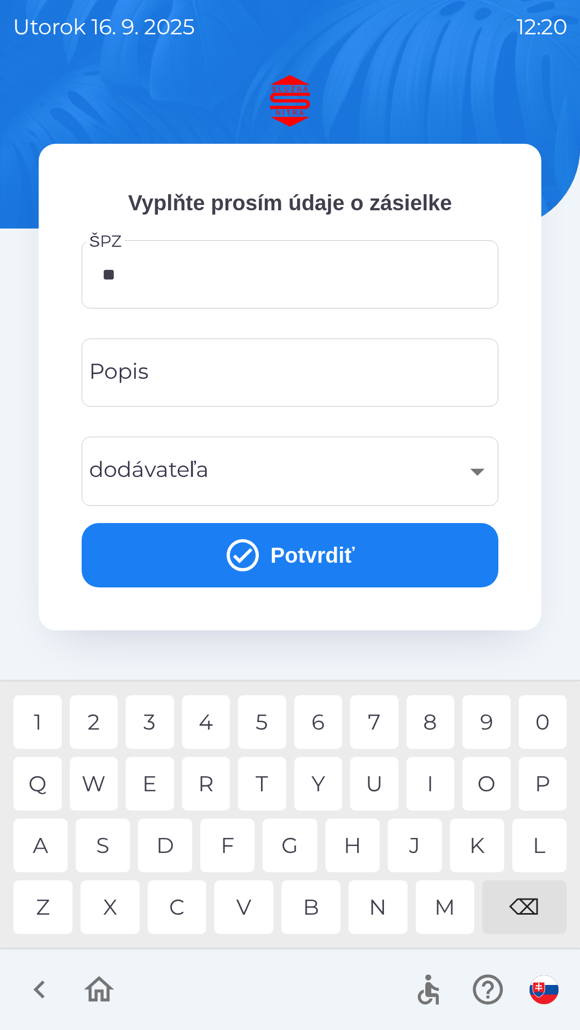
click at [158, 789] on div "E" at bounding box center [150, 784] width 48 height 54
click at [547, 783] on div "P" at bounding box center [542, 784] width 48 height 54
click at [152, 724] on div "3" at bounding box center [150, 722] width 48 height 54
type input "******"
click at [151, 721] on div "3" at bounding box center [150, 722] width 48 height 54
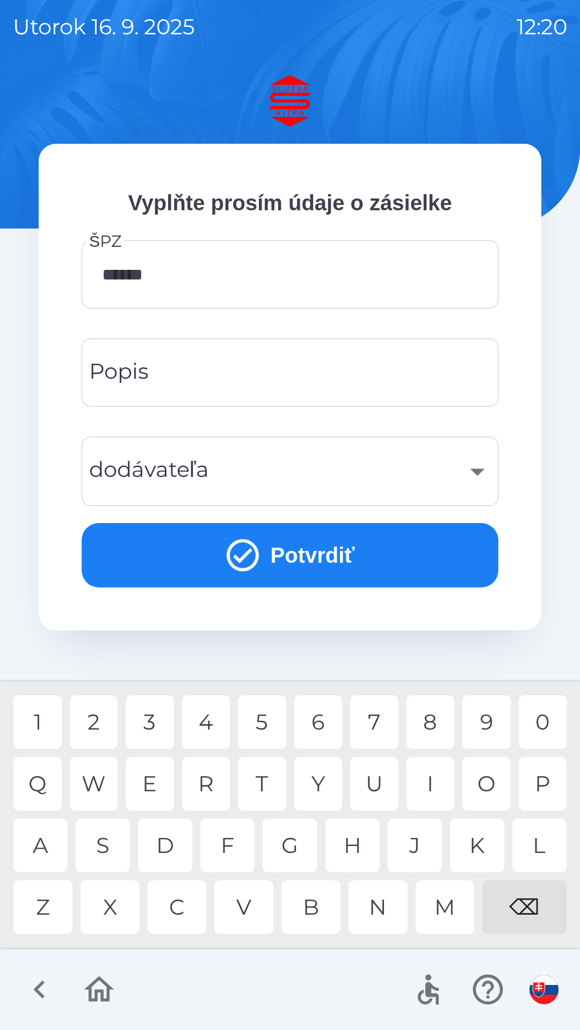
click at [294, 480] on div "​" at bounding box center [289, 471] width 391 height 43
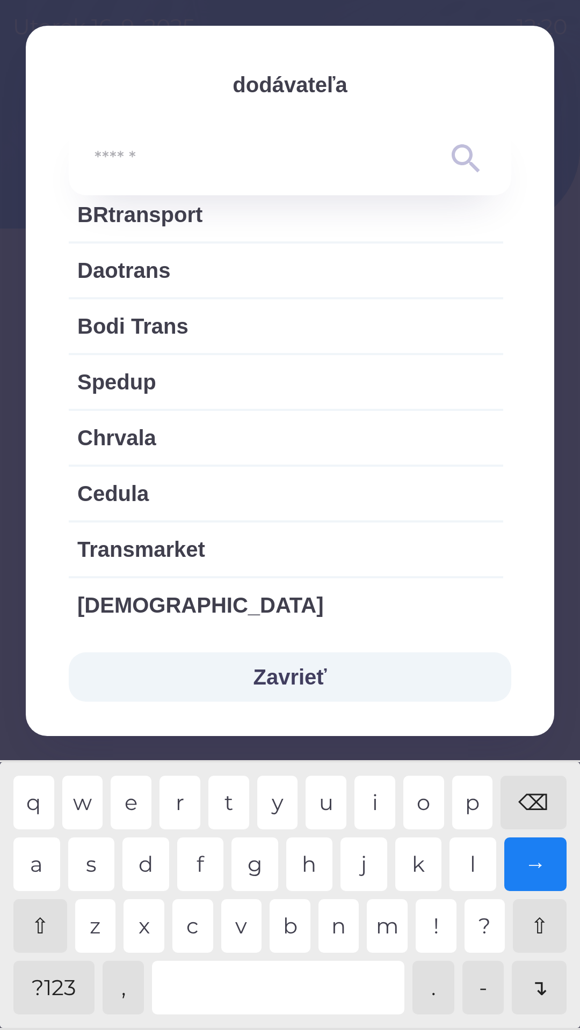
scroll to position [1436, 0]
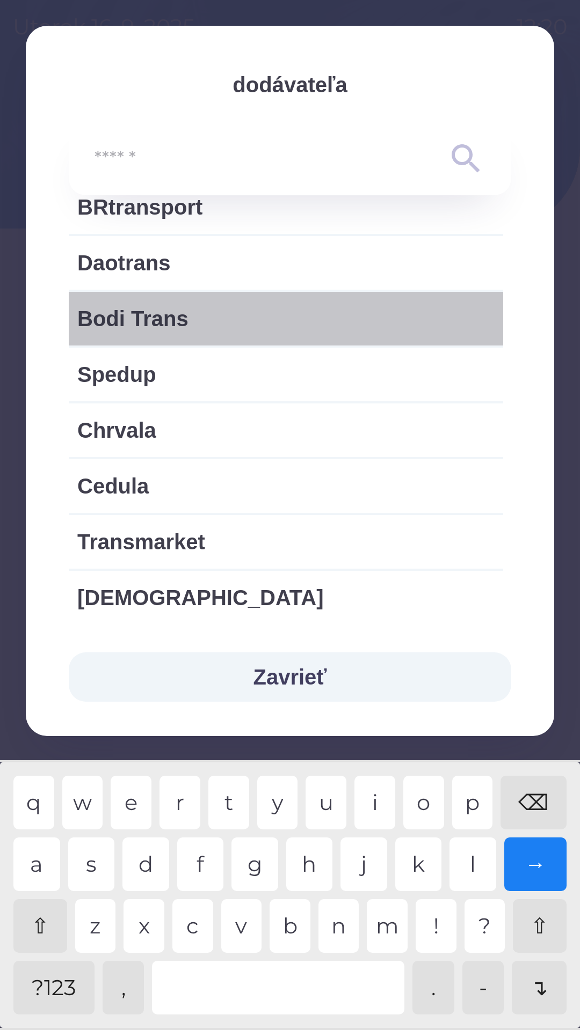
click at [177, 313] on span "Bodi Trans" at bounding box center [285, 319] width 417 height 32
type input "***"
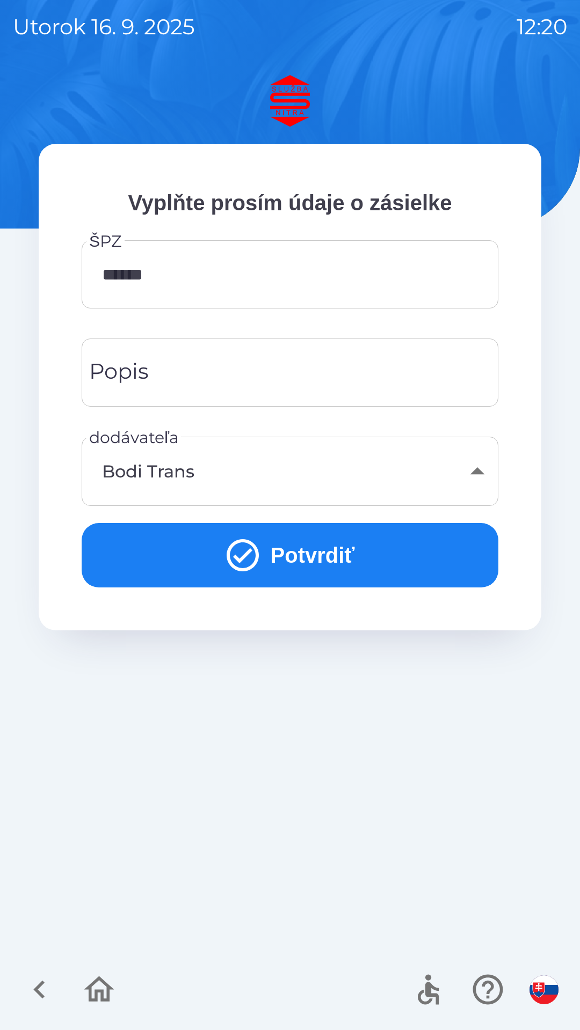
click at [345, 559] on button "Potvrdiť" at bounding box center [290, 555] width 416 height 64
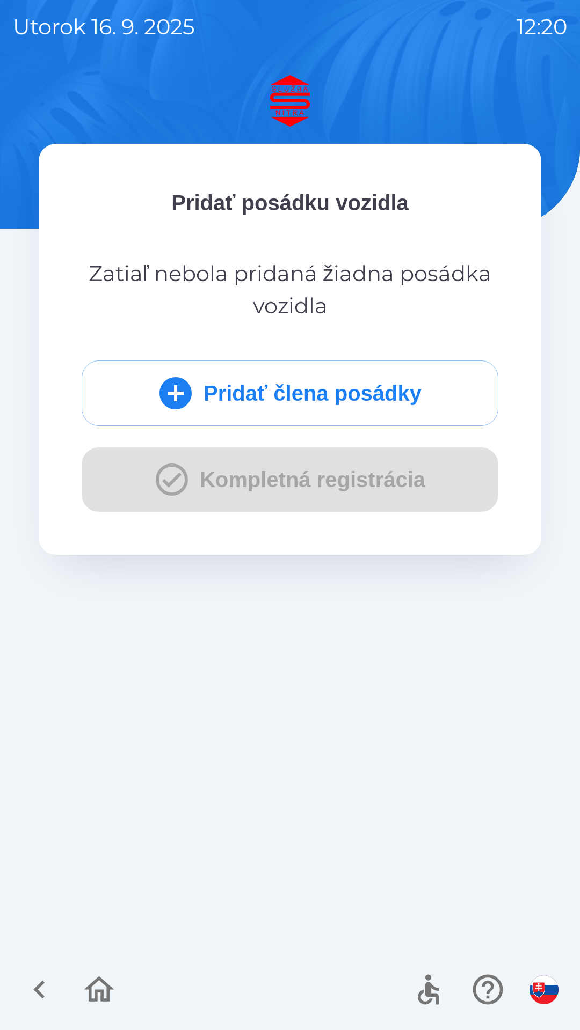
click at [181, 394] on icon "submit" at bounding box center [175, 393] width 32 height 32
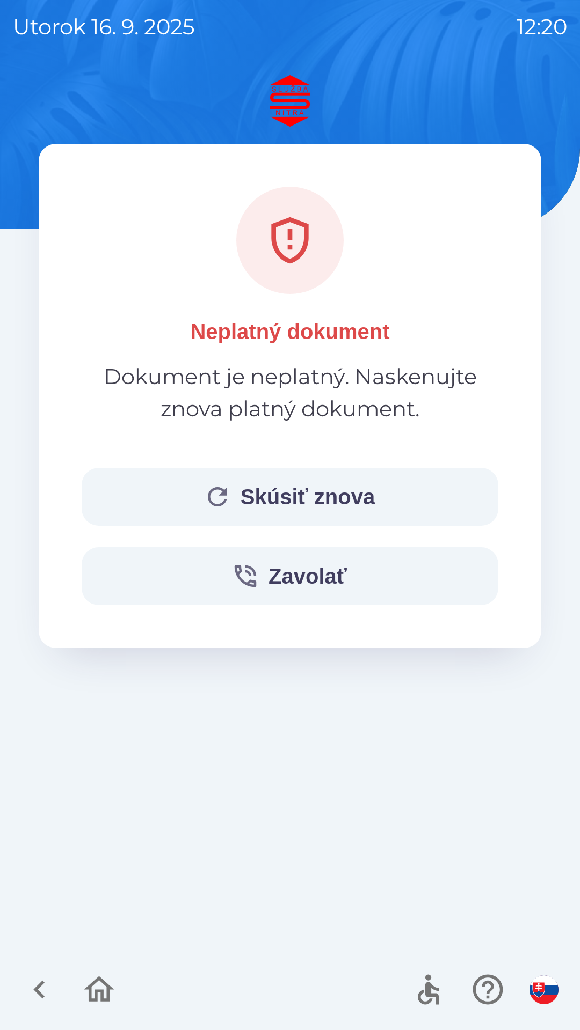
click at [360, 498] on button "Skúsiť znova" at bounding box center [290, 497] width 416 height 58
click at [361, 566] on button "Zavolať" at bounding box center [290, 576] width 416 height 58
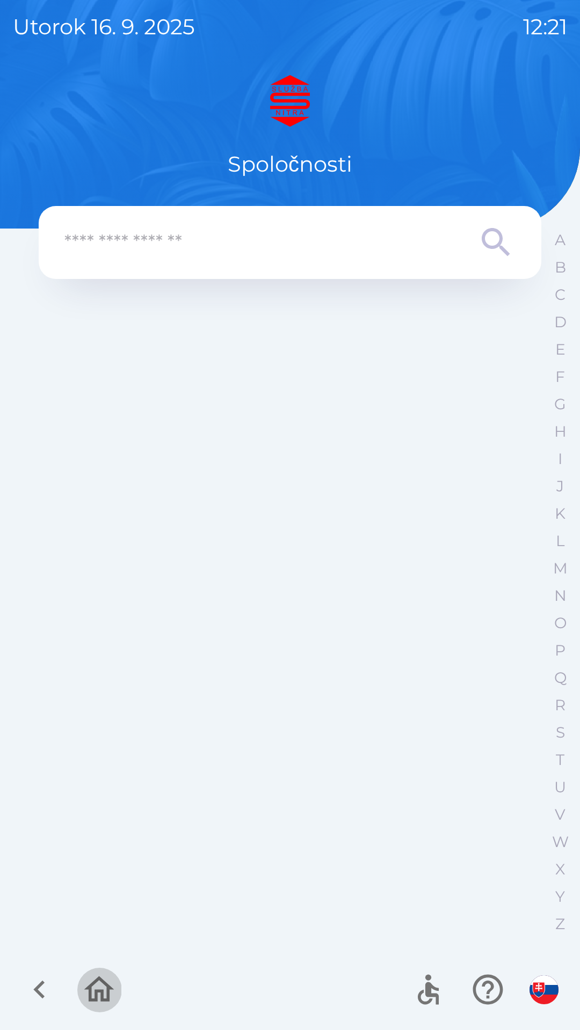
click at [105, 993] on icon "button" at bounding box center [99, 990] width 36 height 36
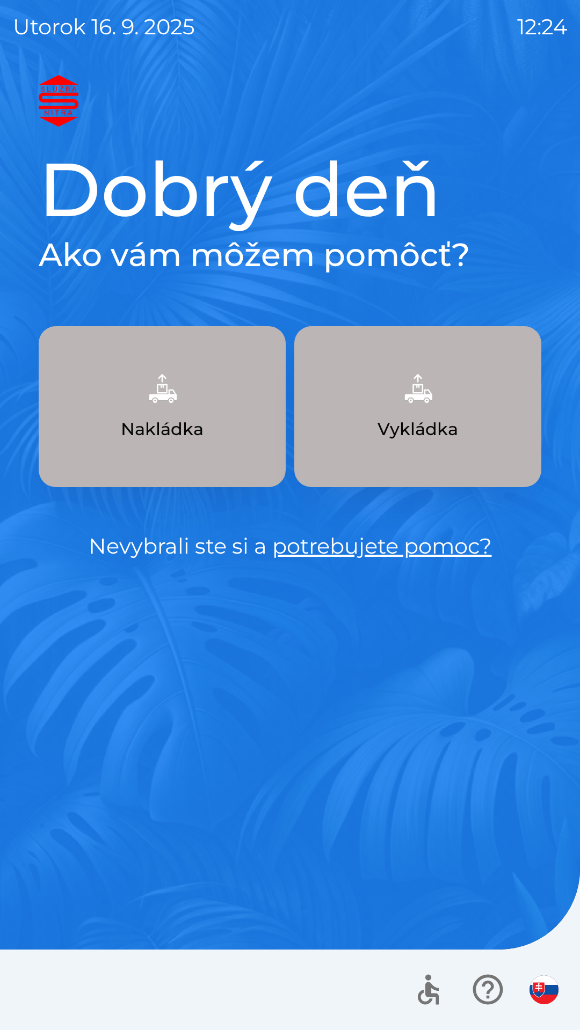
click at [533, 992] on img "button" at bounding box center [543, 989] width 29 height 29
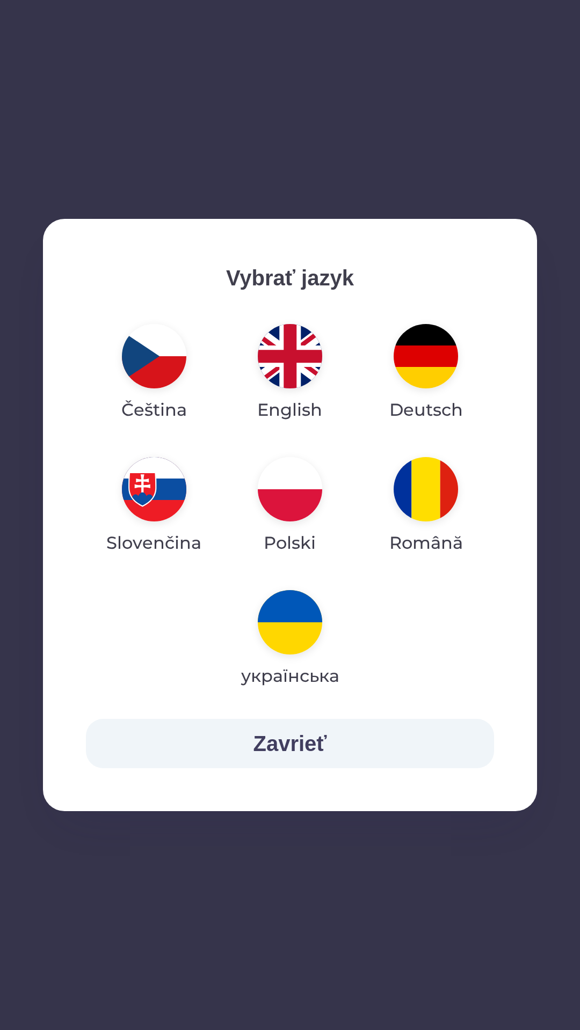
click at [434, 362] on img "button" at bounding box center [425, 356] width 64 height 64
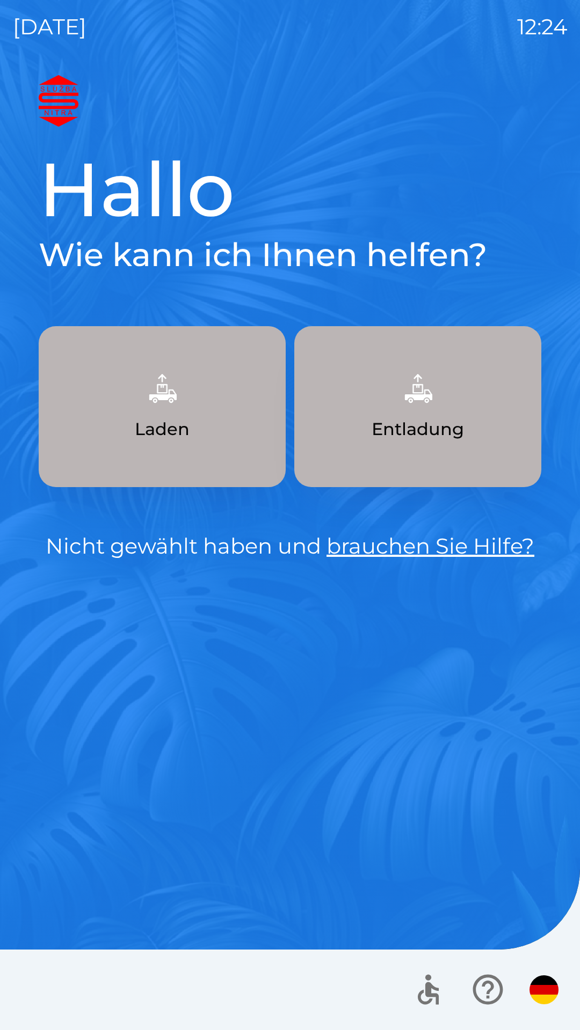
click at [439, 435] on p "Entladung" at bounding box center [417, 429] width 92 height 26
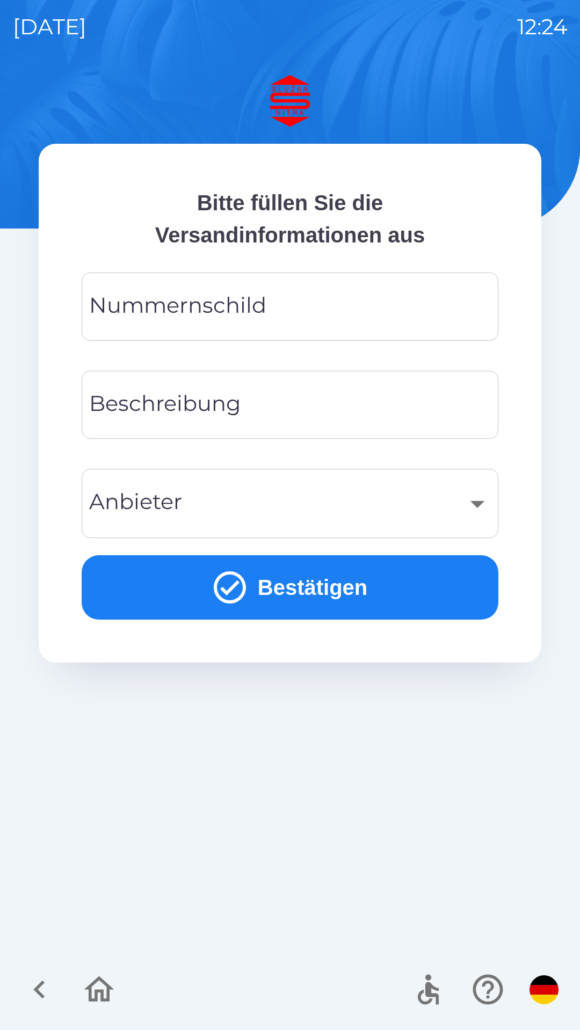
click at [322, 312] on input "Nummernschild" at bounding box center [289, 306] width 391 height 42
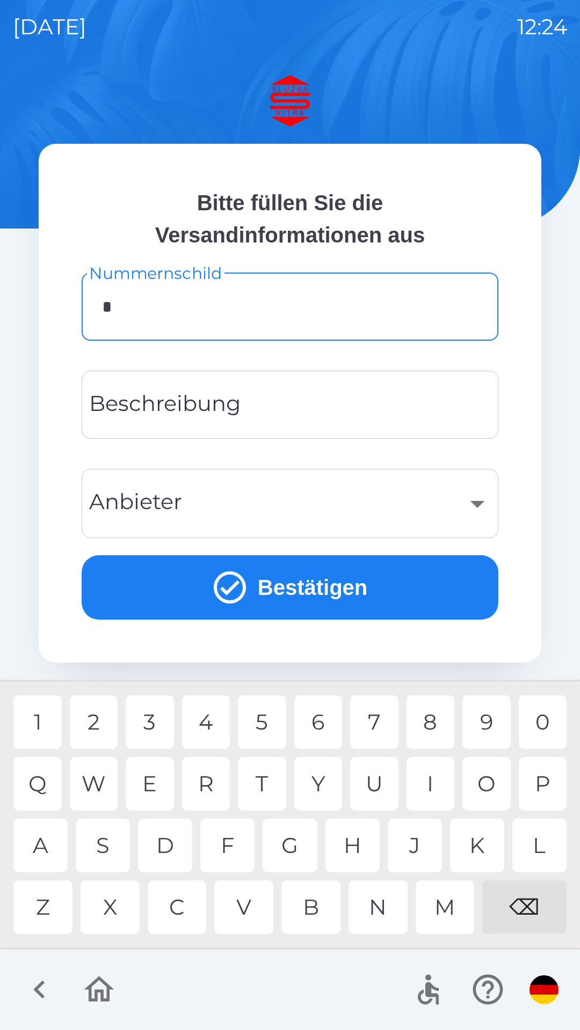
click at [213, 785] on div "R" at bounding box center [206, 784] width 48 height 54
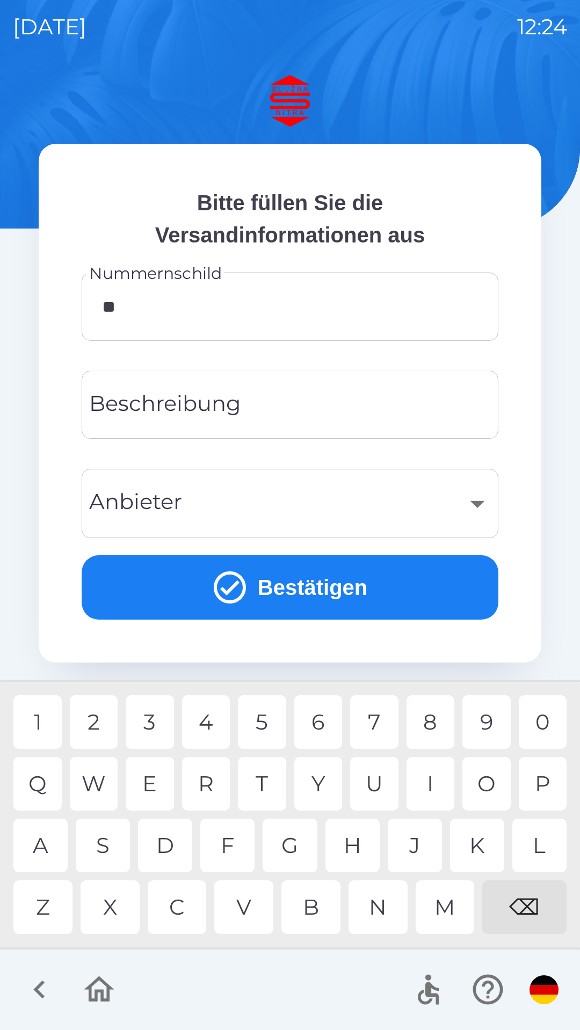
click at [155, 790] on div "E" at bounding box center [150, 784] width 48 height 54
click at [547, 775] on div "P" at bounding box center [542, 784] width 48 height 54
type input "******"
click at [263, 512] on div "​" at bounding box center [289, 503] width 391 height 43
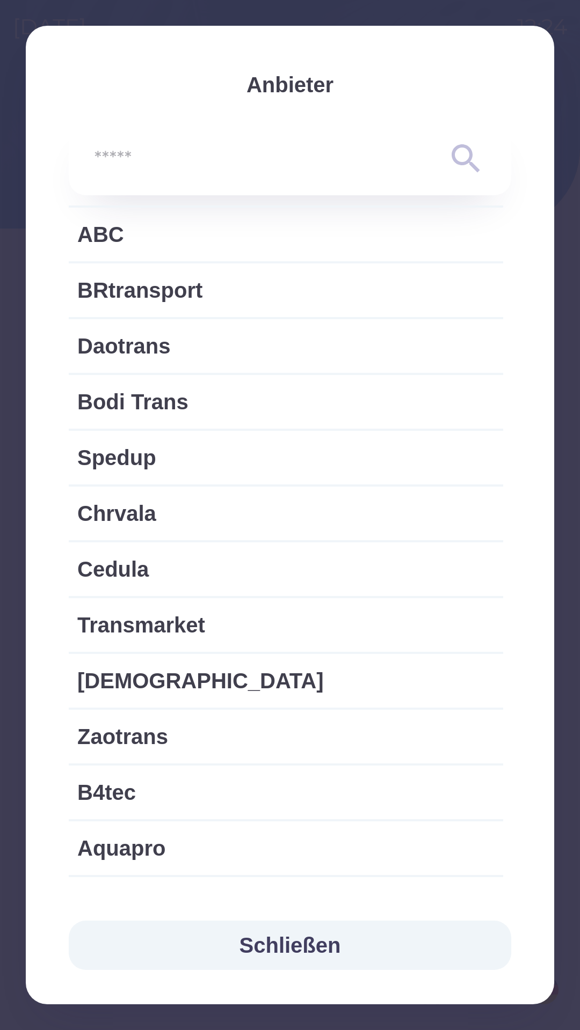
scroll to position [1333, 0]
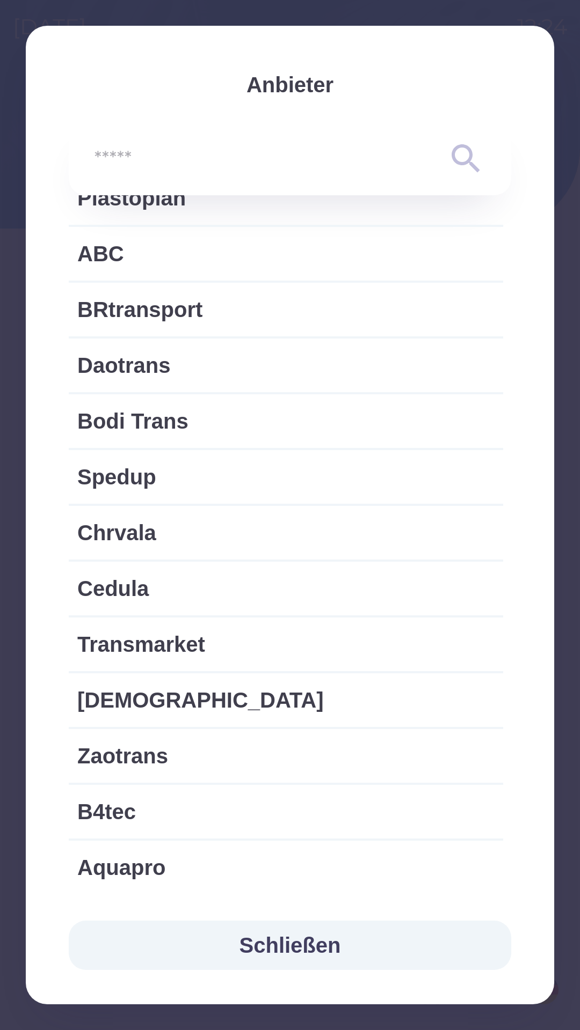
click at [189, 421] on span "Bodi Trans" at bounding box center [285, 421] width 417 height 32
type input "***"
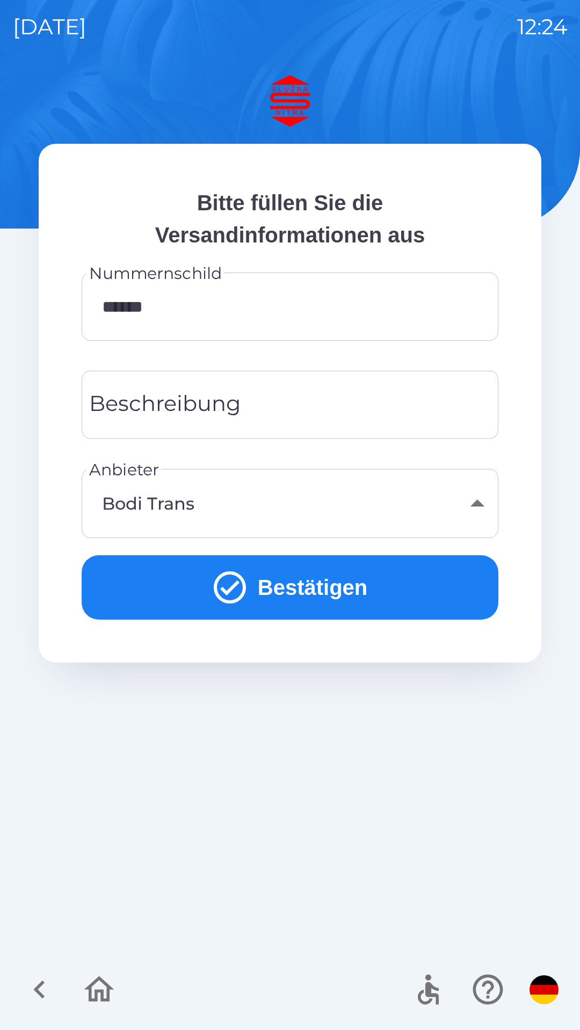
click at [344, 591] on button "Bestätigen" at bounding box center [290, 587] width 416 height 64
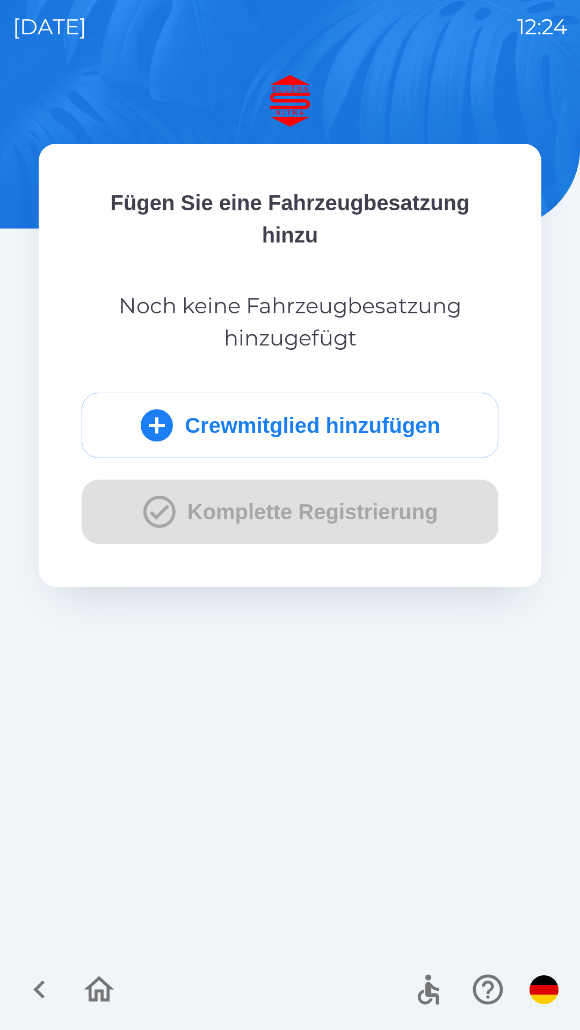
click at [149, 423] on icon "submit" at bounding box center [157, 425] width 32 height 32
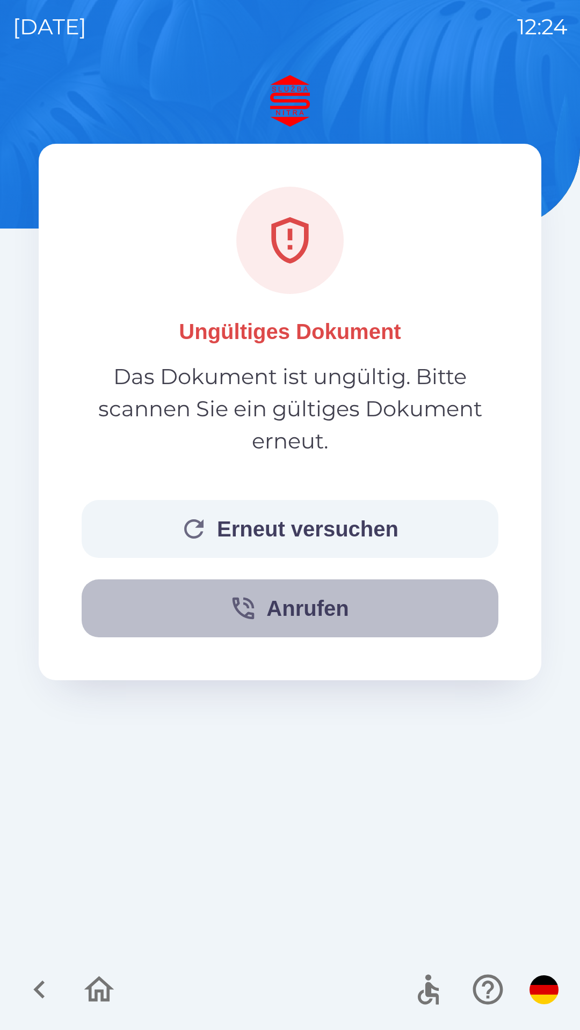
click at [330, 609] on button "Anrufen" at bounding box center [290, 609] width 416 height 58
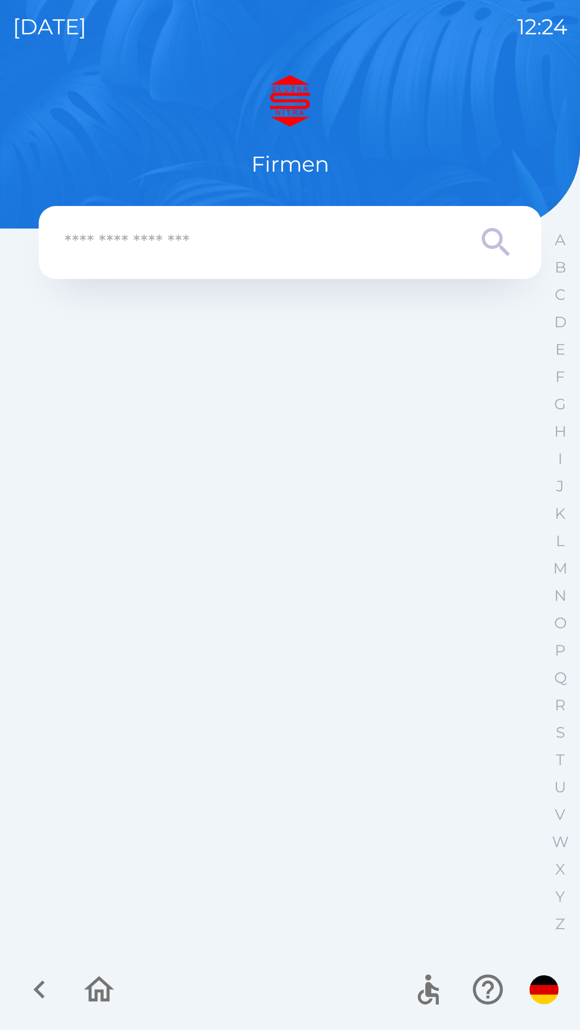
click at [277, 244] on input "text" at bounding box center [268, 243] width 408 height 30
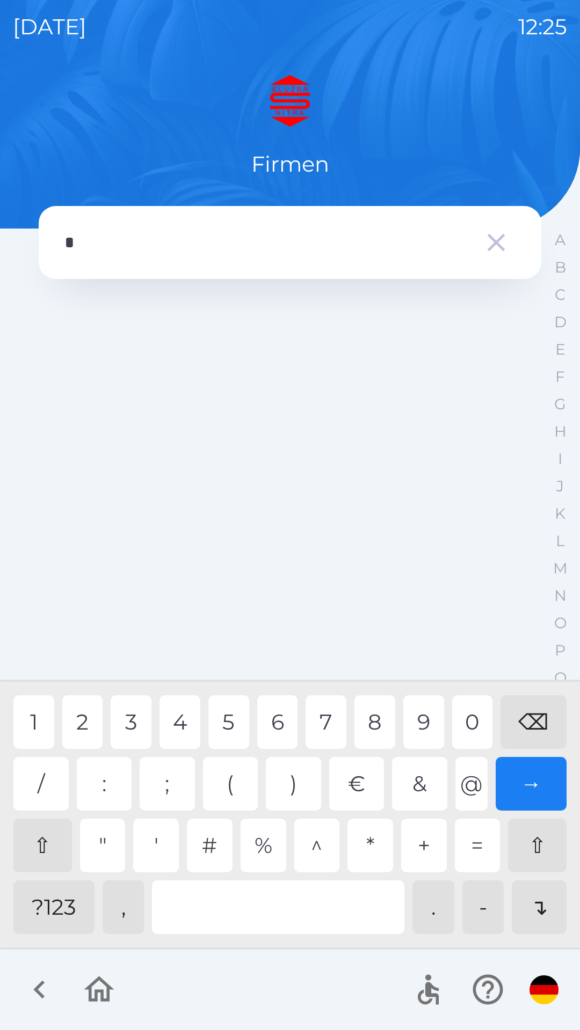
click at [430, 850] on div "+" at bounding box center [424, 846] width 46 height 54
click at [134, 731] on div "3" at bounding box center [131, 722] width 41 height 54
click at [84, 718] on div "2" at bounding box center [82, 722] width 41 height 54
click at [87, 721] on div "2" at bounding box center [82, 722] width 41 height 54
click at [223, 725] on div "5" at bounding box center [228, 722] width 41 height 54
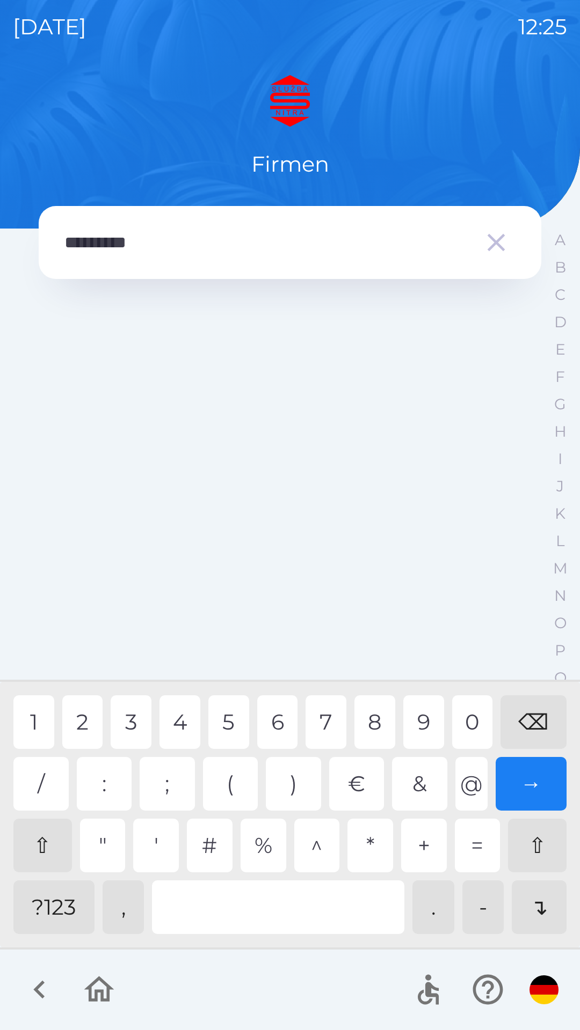
click at [478, 720] on div "0" at bounding box center [472, 722] width 41 height 54
click at [84, 727] on div "2" at bounding box center [82, 722] width 41 height 54
type input "**********"
click at [542, 776] on div "→" at bounding box center [530, 784] width 71 height 54
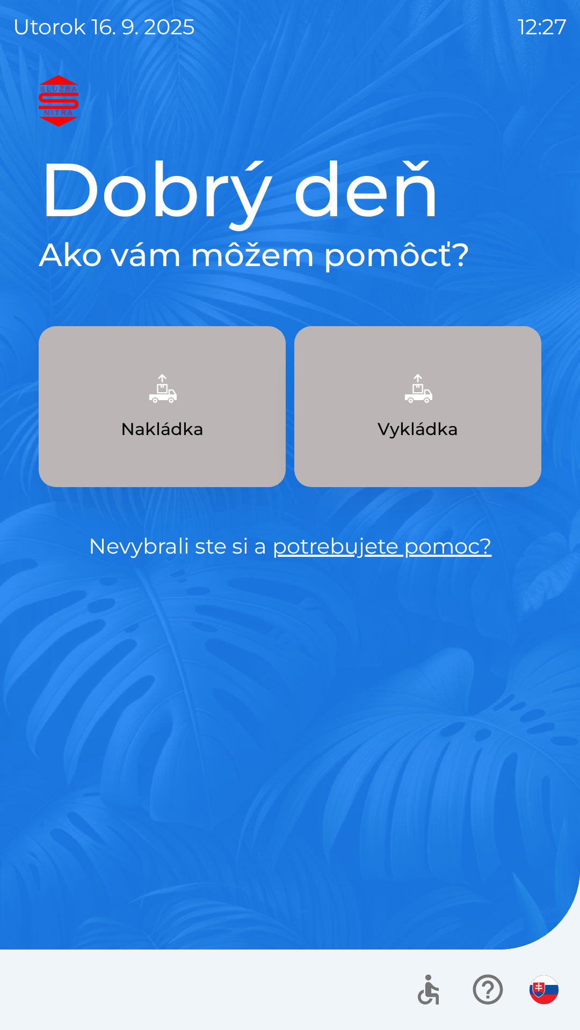
click at [397, 410] on img "button" at bounding box center [417, 388] width 47 height 47
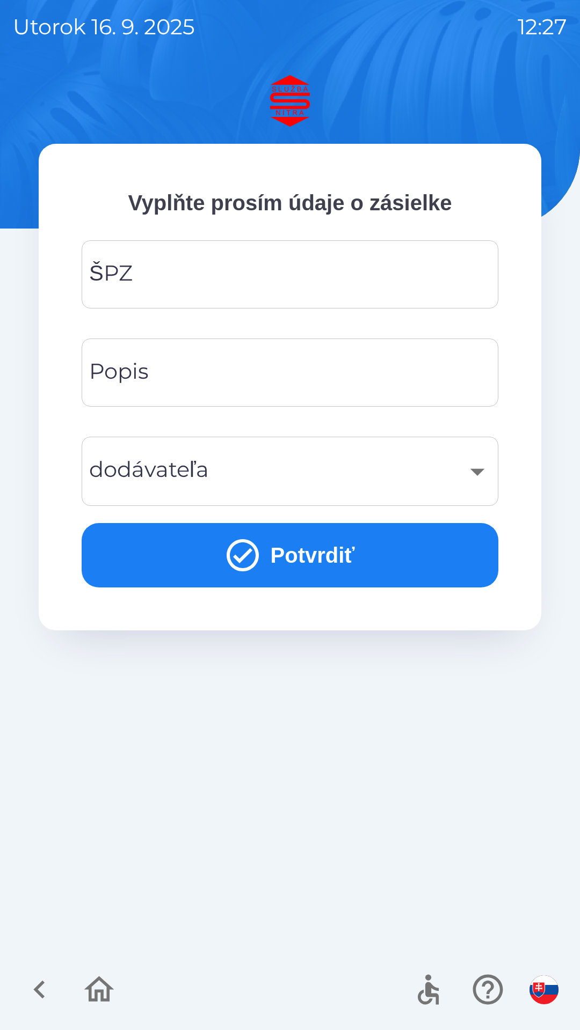
click at [296, 267] on input "ŠPZ" at bounding box center [289, 274] width 391 height 42
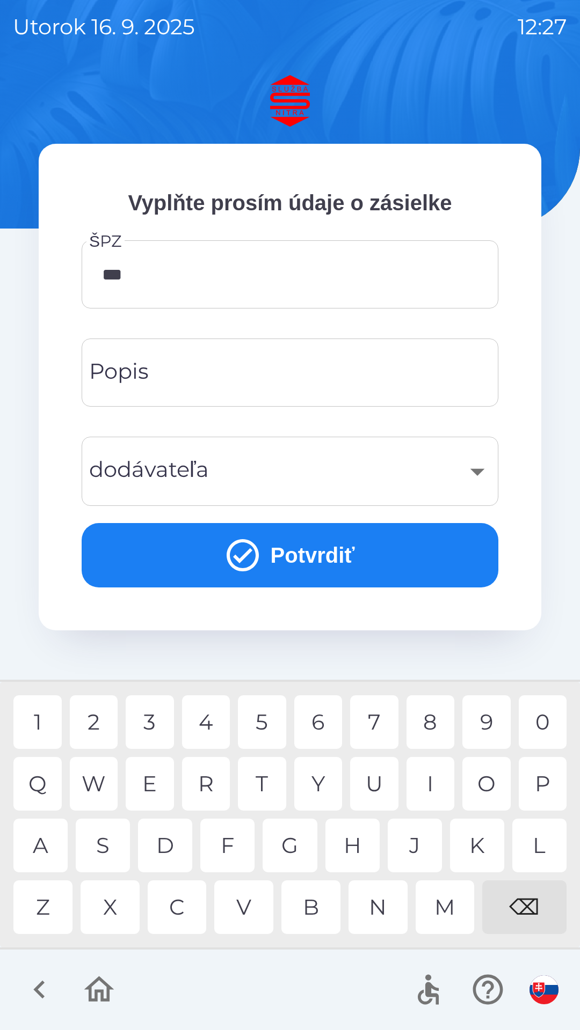
click at [556, 725] on div "0" at bounding box center [542, 722] width 48 height 54
click at [169, 845] on div "D" at bounding box center [165, 846] width 54 height 54
type input "*******"
click at [317, 479] on div "​" at bounding box center [289, 471] width 391 height 43
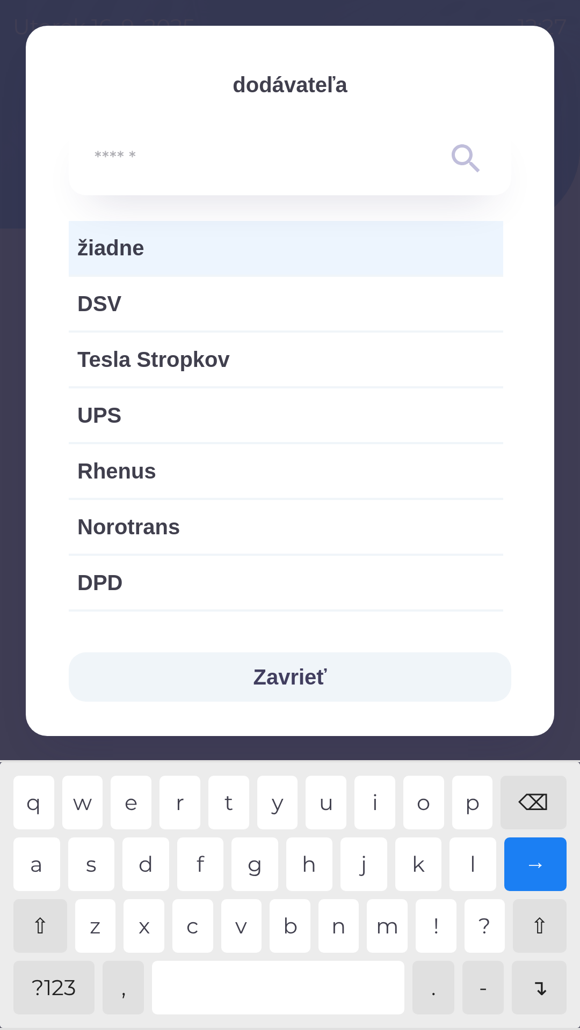
click at [198, 530] on span "Norotrans" at bounding box center [285, 527] width 417 height 32
type input "***"
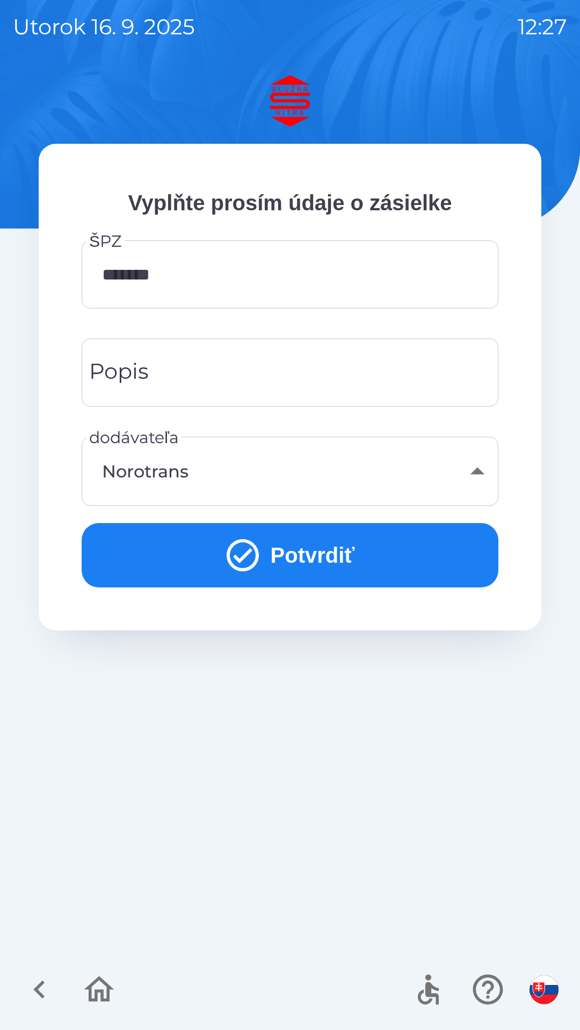
click at [321, 547] on button "Potvrdiť" at bounding box center [290, 555] width 416 height 64
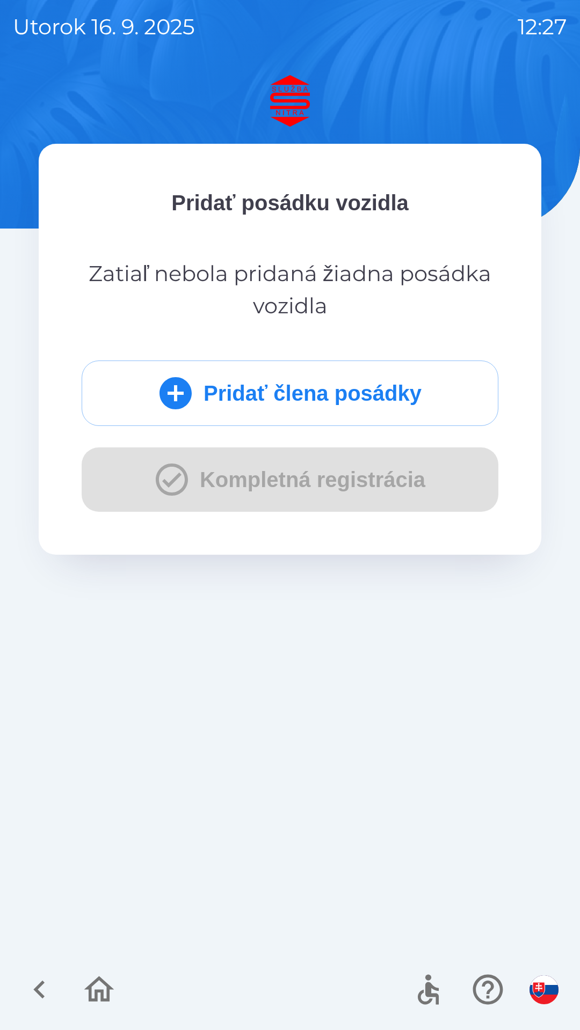
click at [402, 395] on button "Pridať člena posádky" at bounding box center [290, 393] width 416 height 65
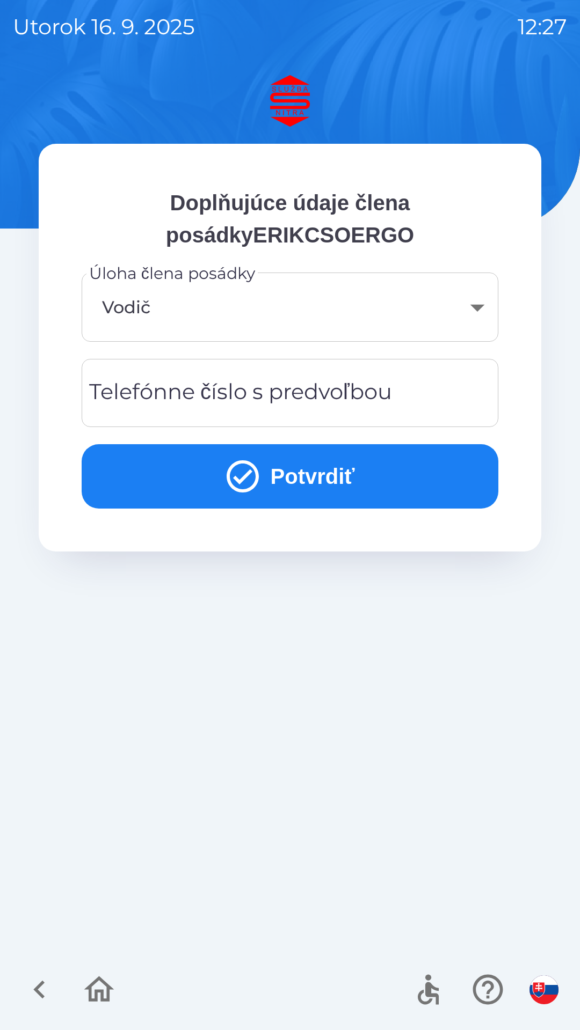
click at [376, 476] on button "Potvrdiť" at bounding box center [290, 476] width 416 height 64
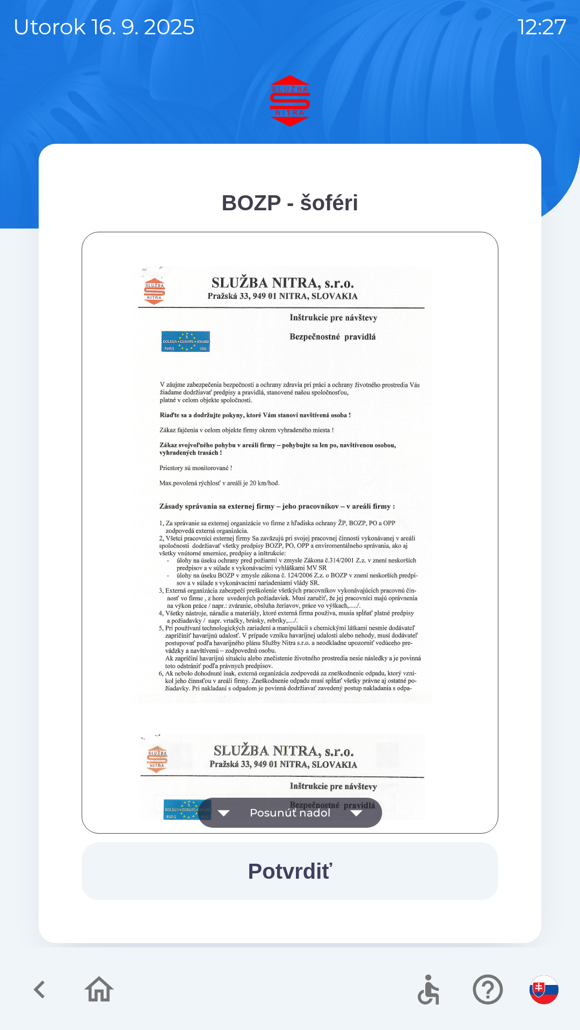
click at [385, 862] on button "Potvrdiť" at bounding box center [290, 871] width 416 height 58
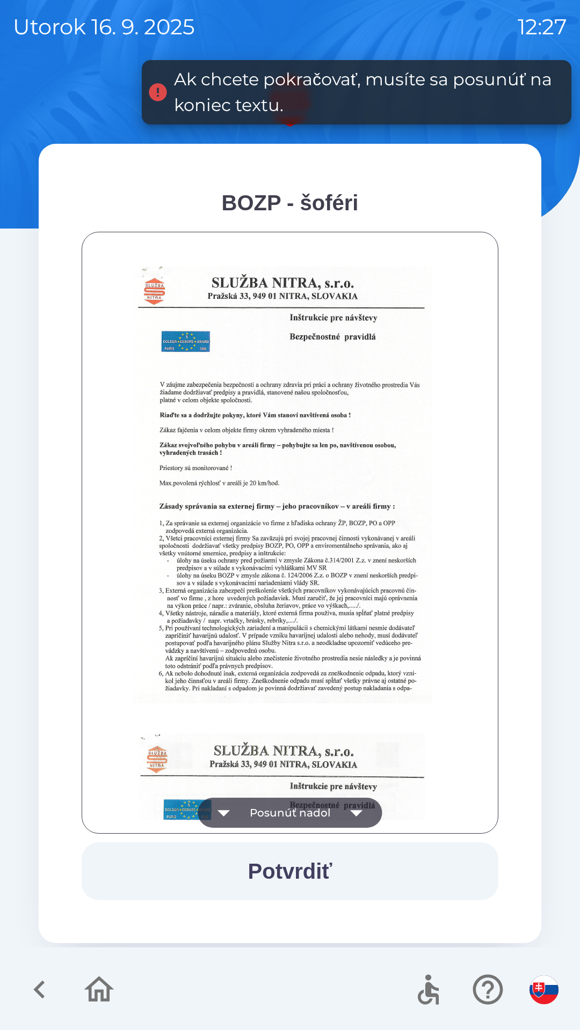
click at [357, 811] on icon "button" at bounding box center [356, 813] width 12 height 6
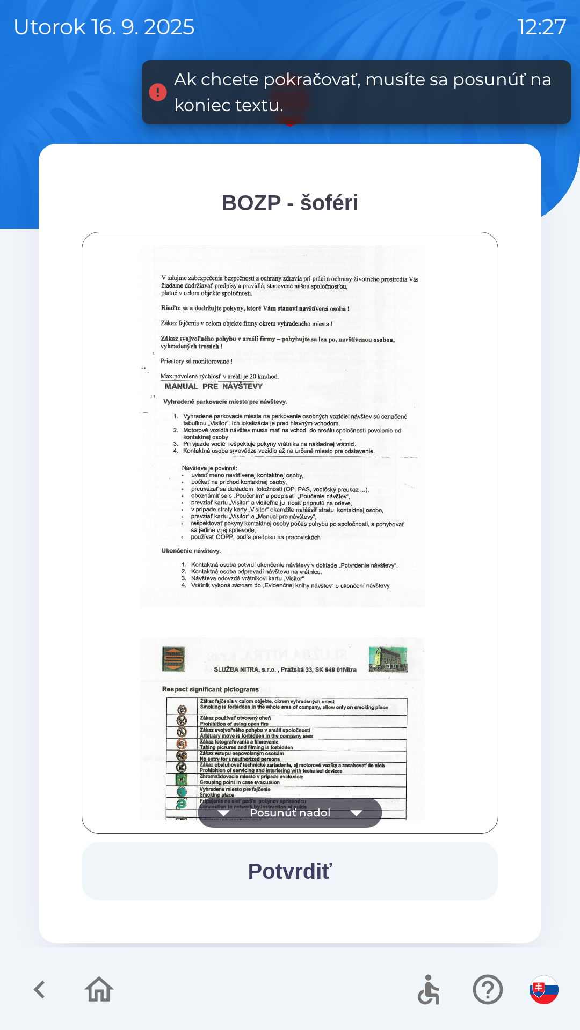
click at [359, 806] on icon "button" at bounding box center [356, 813] width 30 height 30
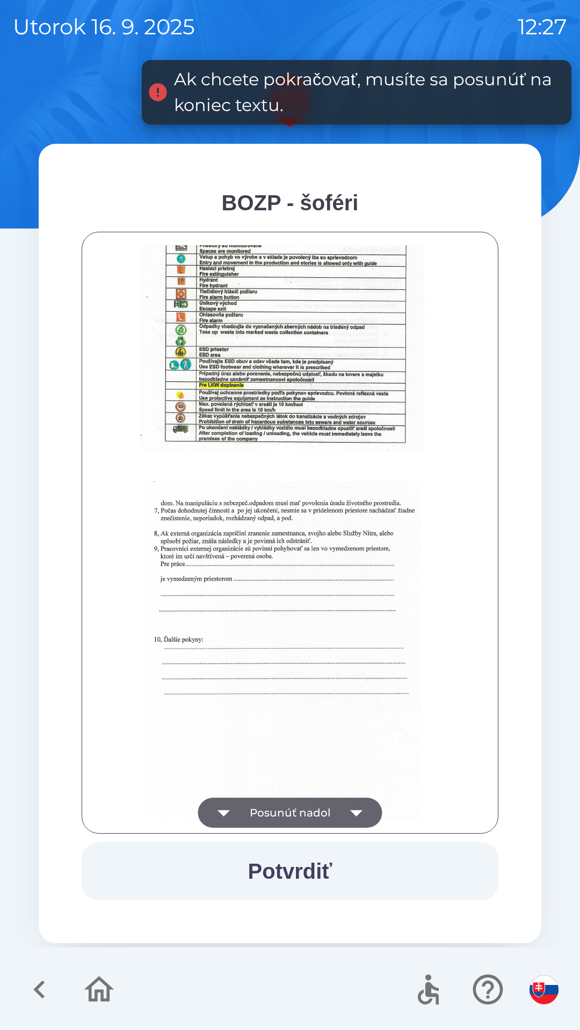
click at [357, 813] on icon "button" at bounding box center [356, 813] width 12 height 6
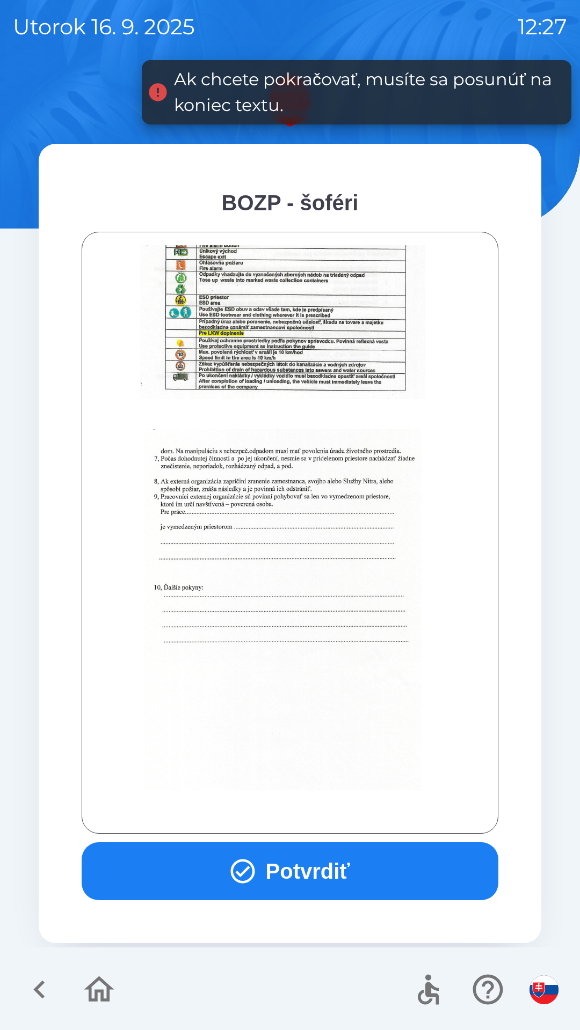
click at [349, 870] on button "Potvrdiť" at bounding box center [290, 871] width 416 height 58
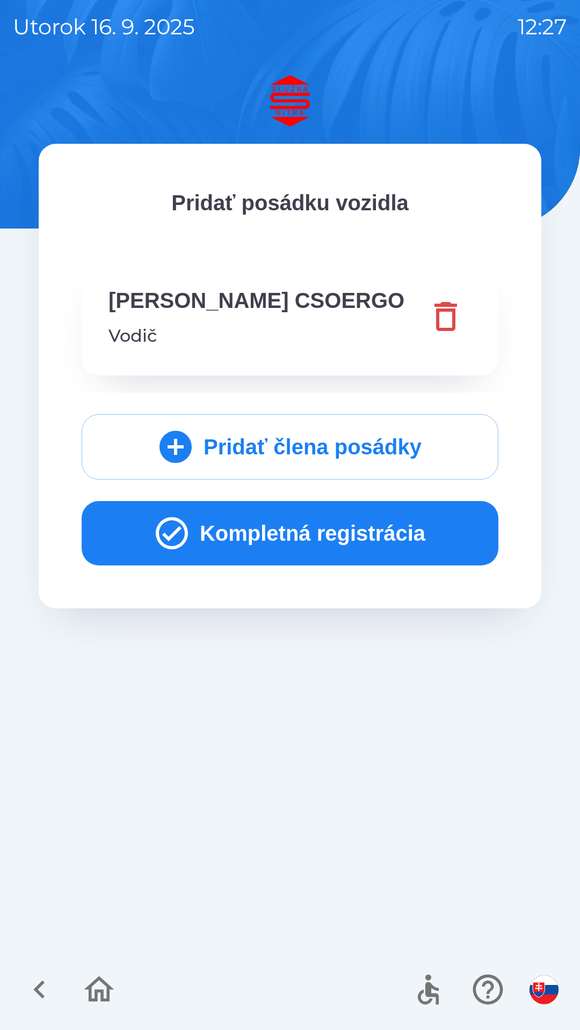
click at [382, 531] on button "Kompletná registrácia" at bounding box center [290, 533] width 416 height 64
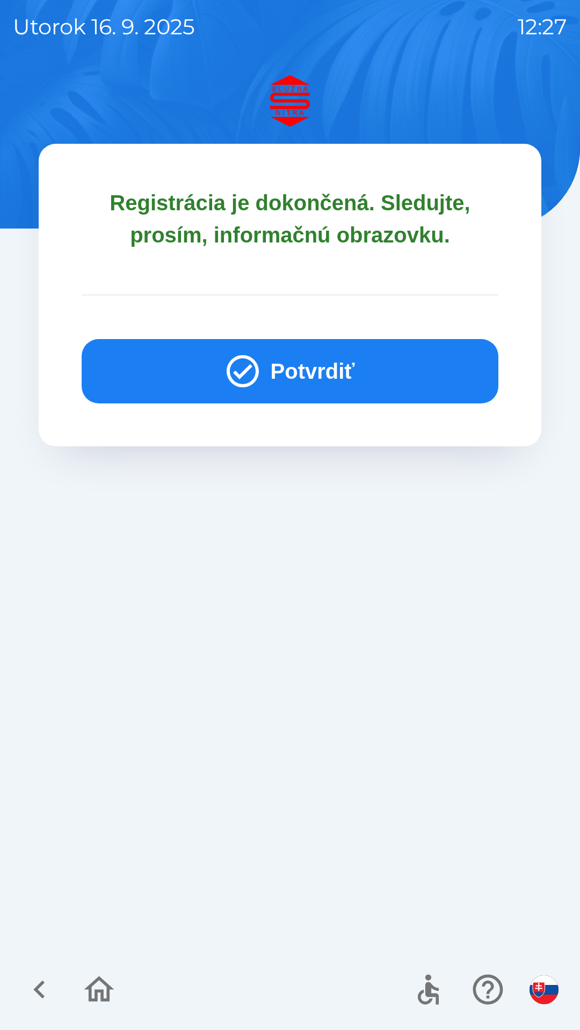
click at [400, 363] on button "Potvrdiť" at bounding box center [290, 371] width 416 height 64
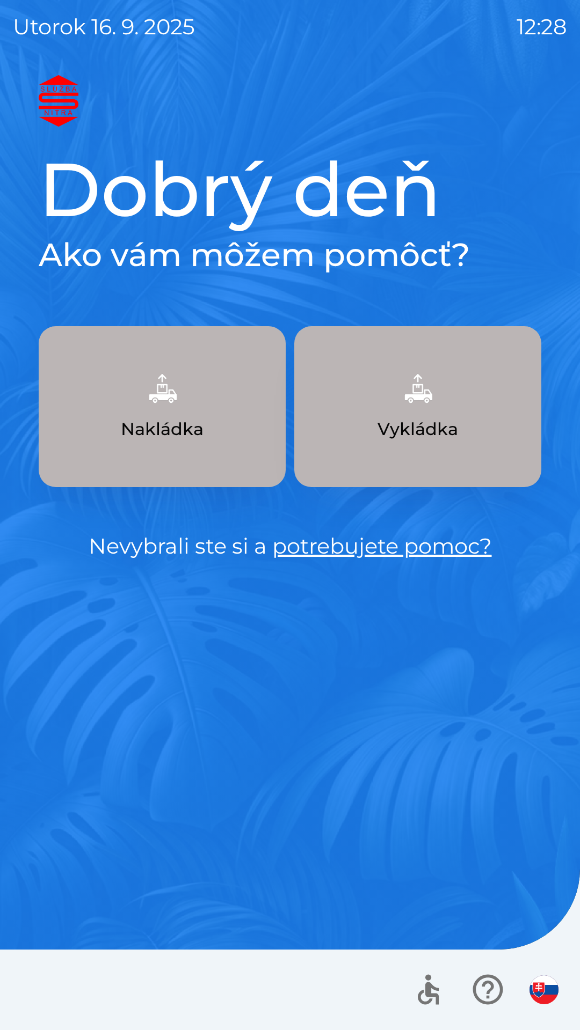
click at [191, 439] on p "Nakládka" at bounding box center [162, 429] width 83 height 26
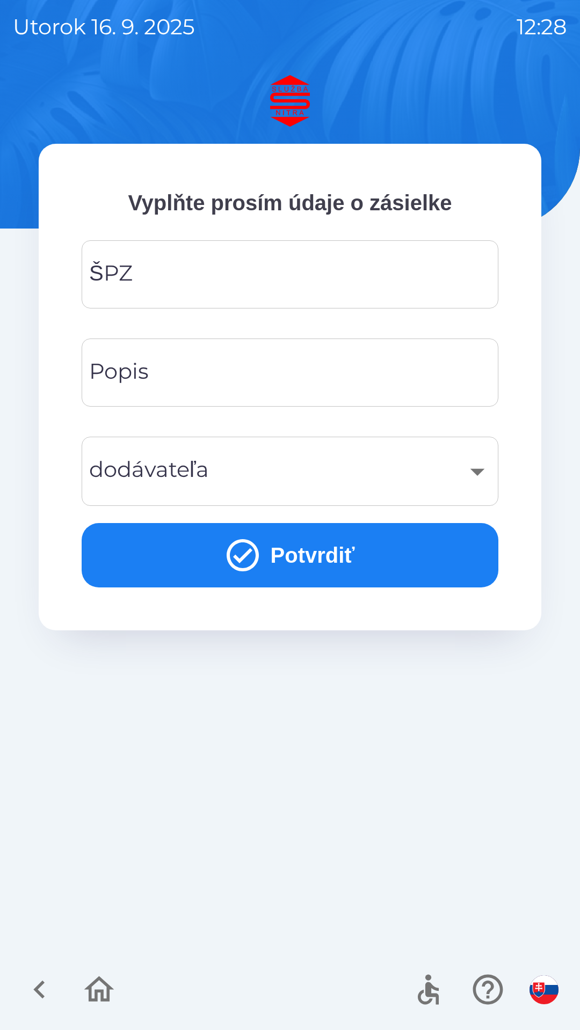
click at [418, 318] on div "ŠPZ ŠPZ" at bounding box center [290, 280] width 416 height 81
click at [202, 269] on input "ŠPZ" at bounding box center [289, 274] width 391 height 42
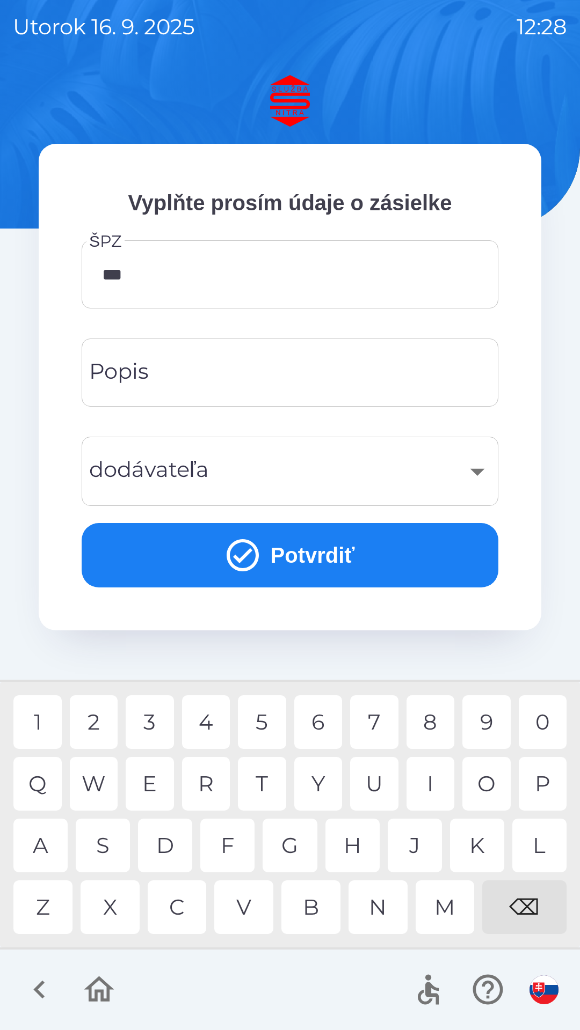
click at [527, 780] on div "P" at bounding box center [542, 784] width 48 height 54
click at [150, 725] on div "3" at bounding box center [150, 722] width 48 height 54
type input "******"
click at [478, 472] on div "​" at bounding box center [289, 471] width 391 height 43
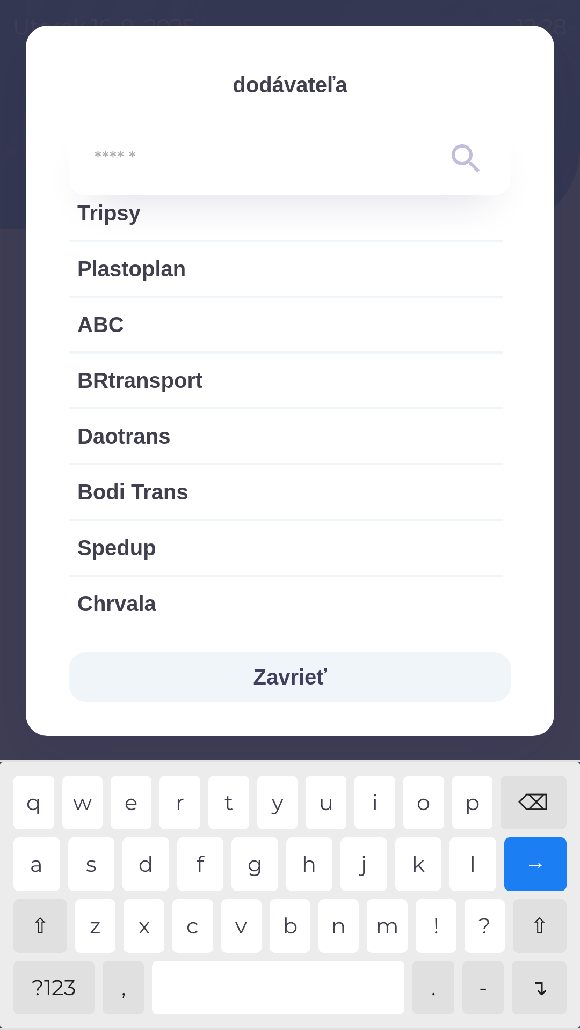
scroll to position [1263, 0]
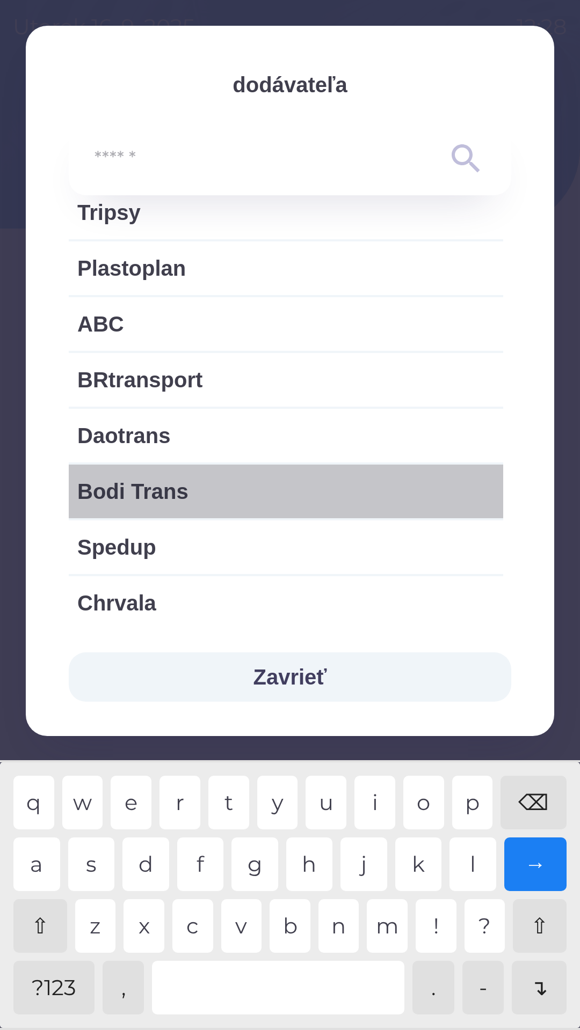
click at [158, 491] on span "Bodi Trans" at bounding box center [285, 491] width 417 height 32
type input "***"
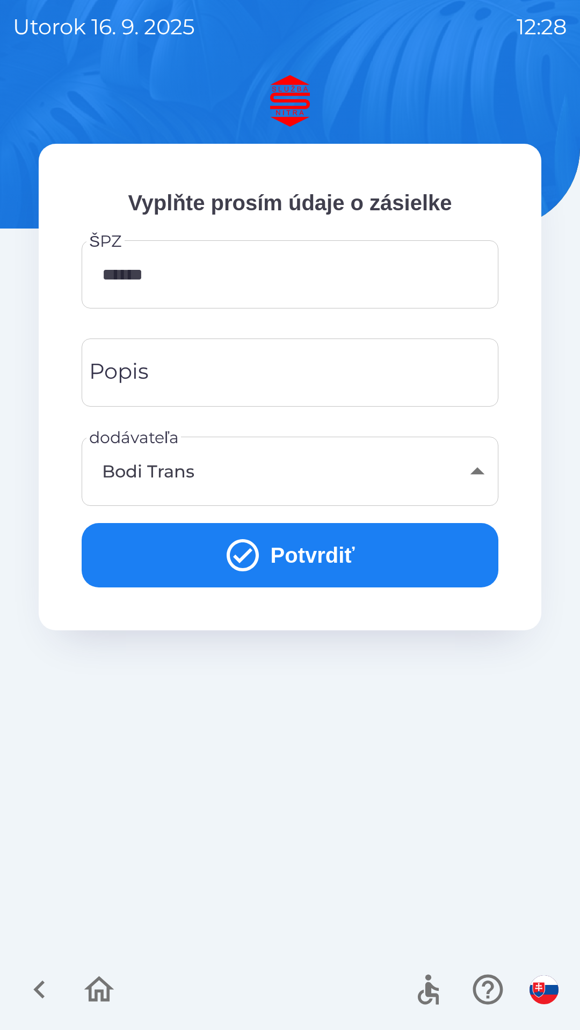
click at [309, 564] on button "Potvrdiť" at bounding box center [290, 555] width 416 height 64
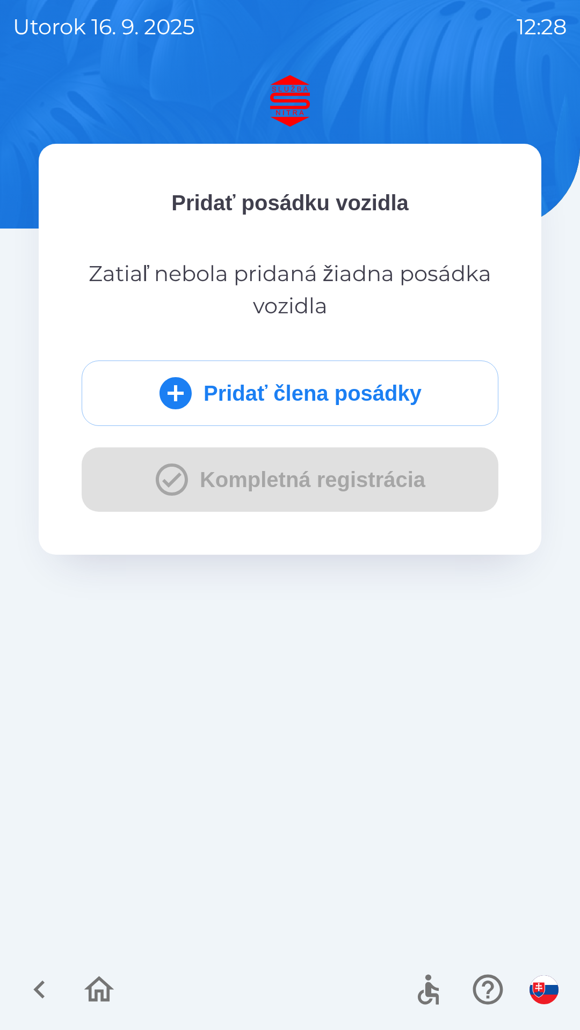
click at [275, 389] on button "Pridať člena posádky" at bounding box center [290, 393] width 416 height 65
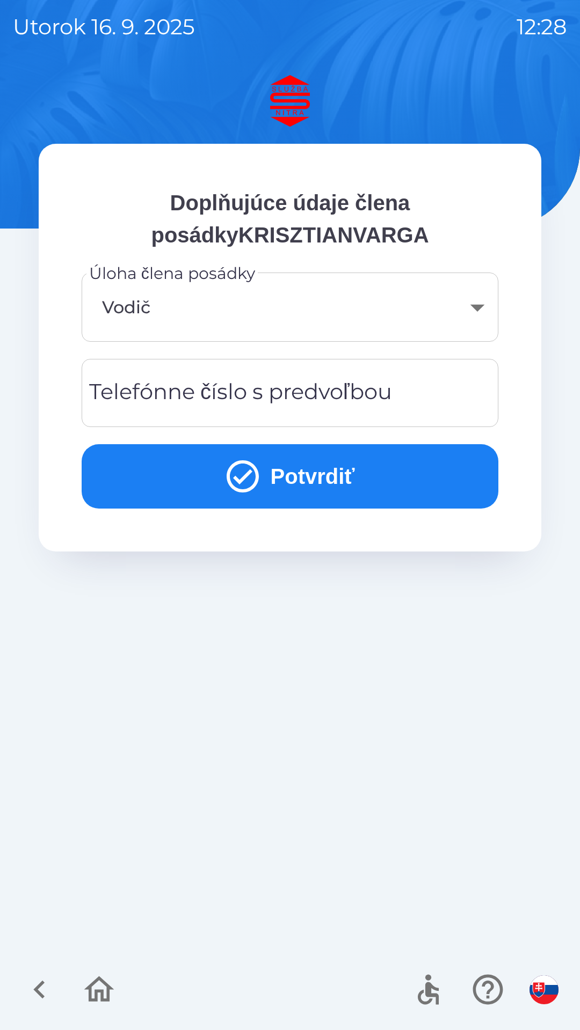
click at [300, 478] on button "Potvrdiť" at bounding box center [290, 476] width 416 height 64
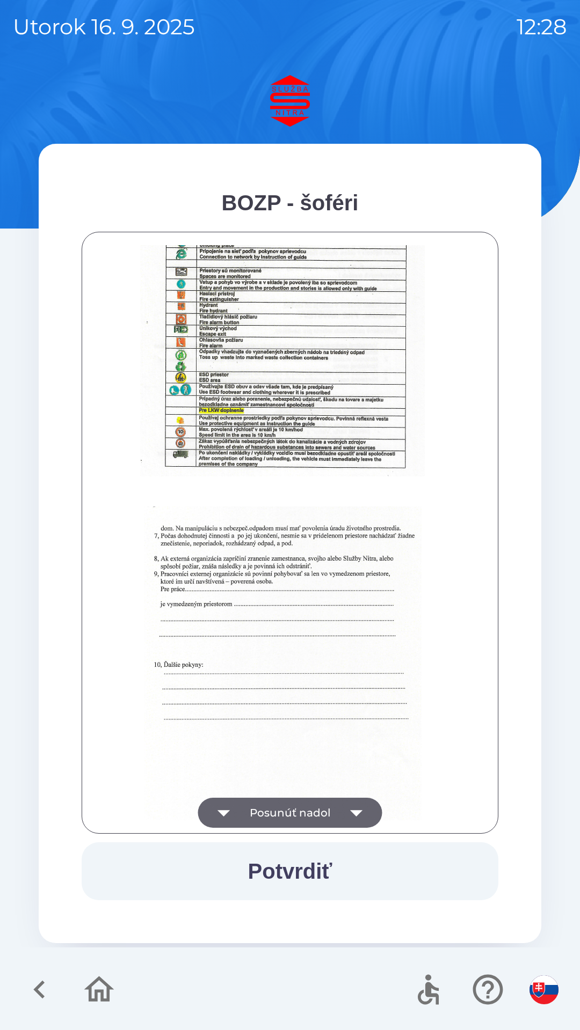
scroll to position [1202, 0]
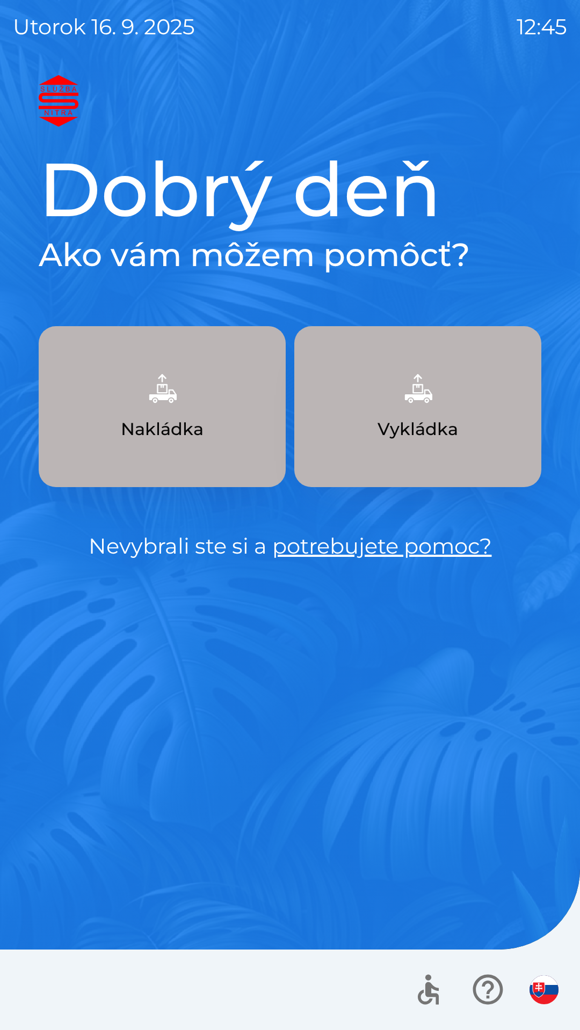
click at [166, 432] on p "Nakládka" at bounding box center [162, 429] width 83 height 26
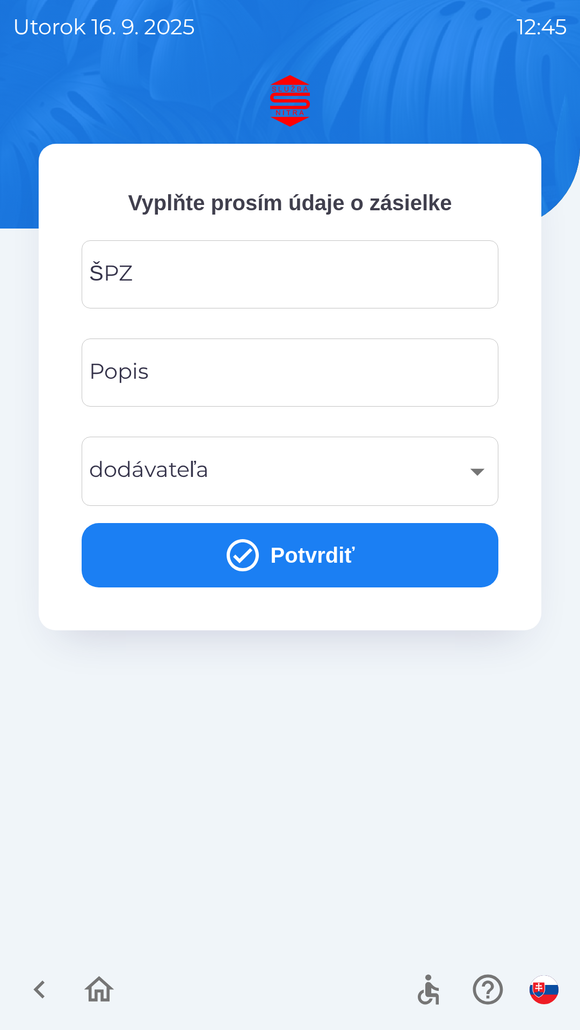
click at [236, 567] on icon "submit" at bounding box center [242, 555] width 39 height 39
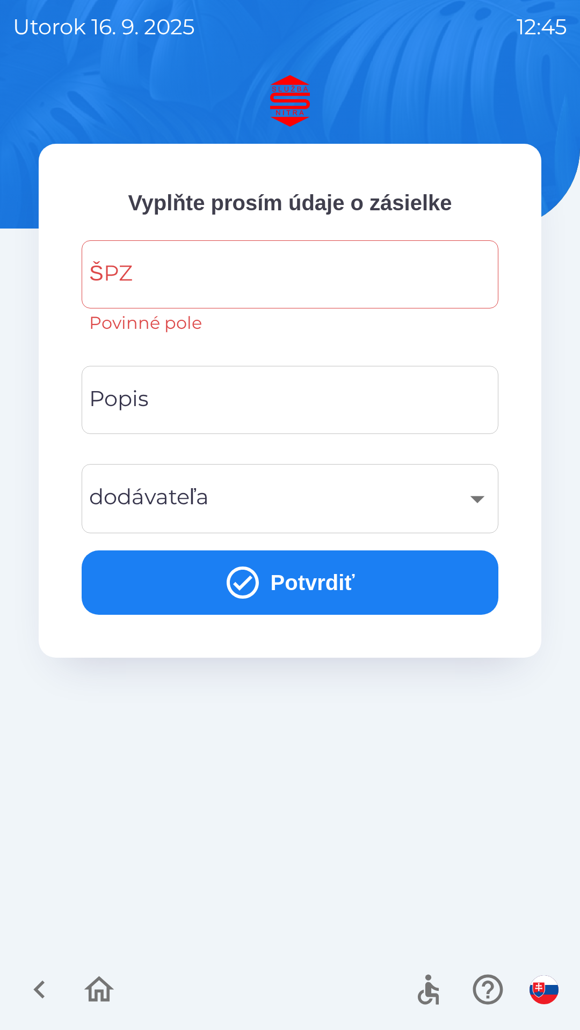
click at [201, 272] on input "ŠPZ" at bounding box center [289, 274] width 391 height 42
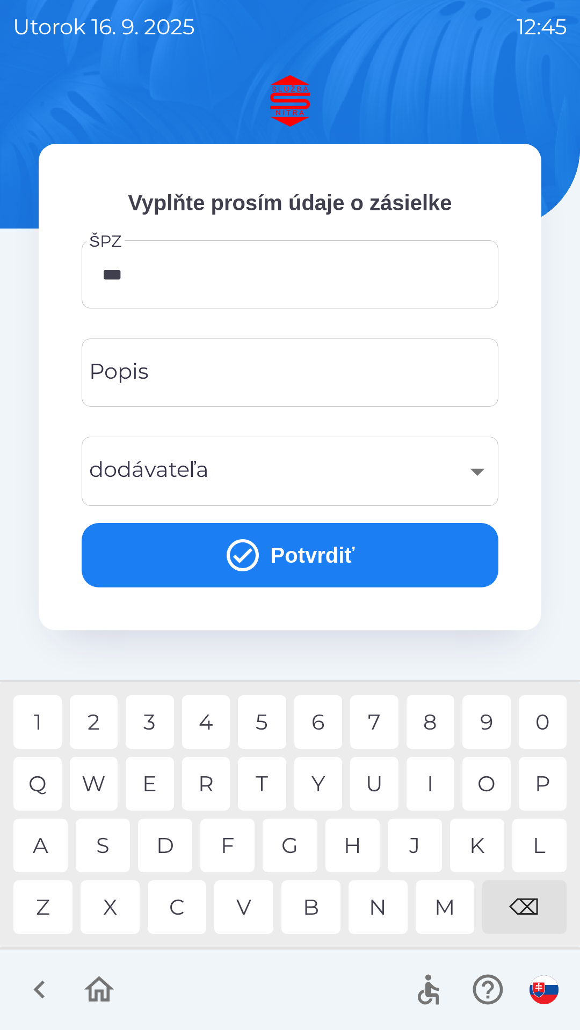
click at [96, 720] on div "2" at bounding box center [94, 722] width 48 height 54
click at [309, 722] on div "6" at bounding box center [318, 722] width 48 height 54
click at [368, 722] on div "7" at bounding box center [374, 722] width 48 height 54
type input "********"
click at [160, 788] on div "E" at bounding box center [150, 784] width 48 height 54
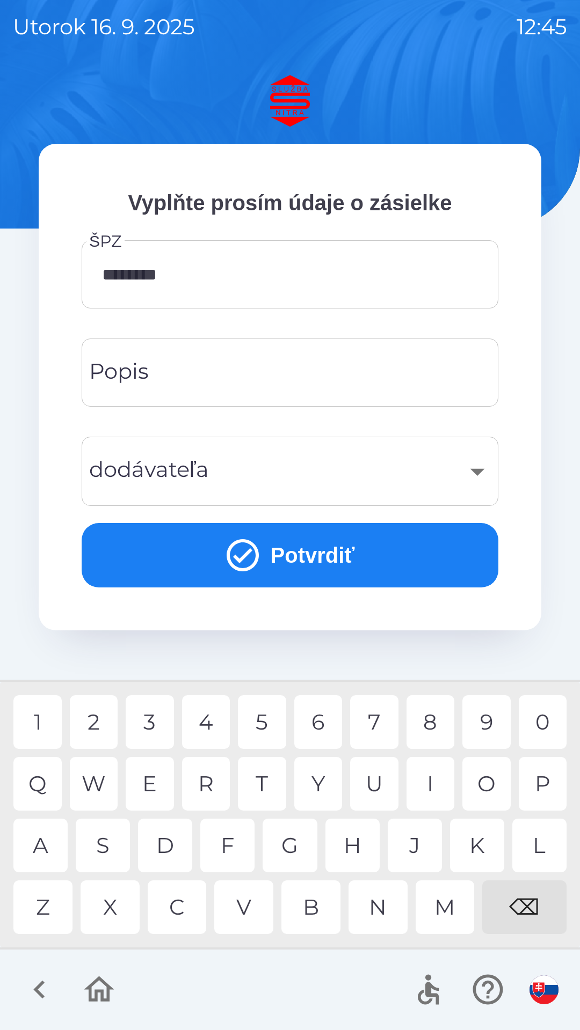
click at [203, 374] on input "Popis" at bounding box center [289, 372] width 391 height 42
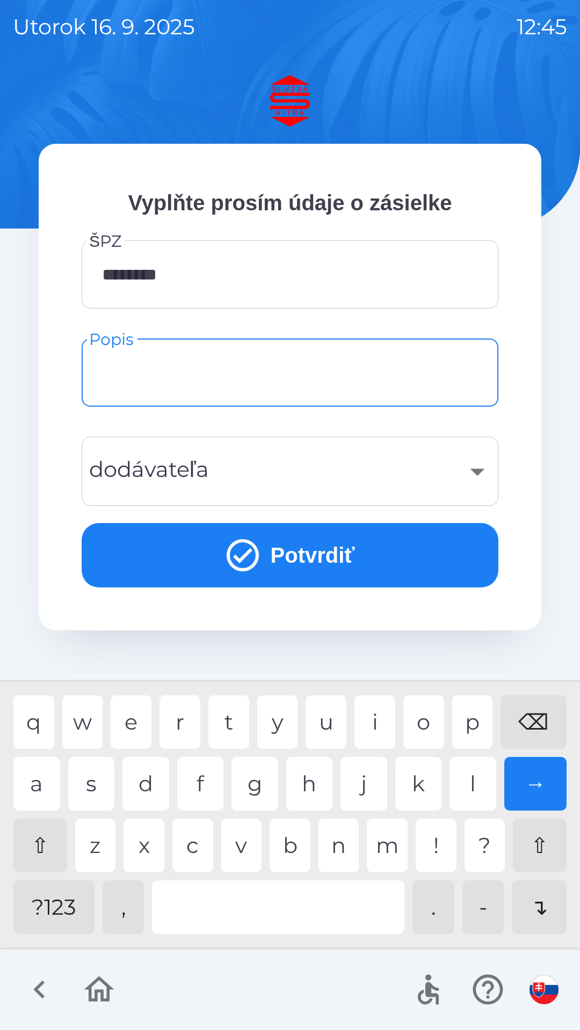
click at [269, 561] on button "Potvrdiť" at bounding box center [290, 555] width 416 height 64
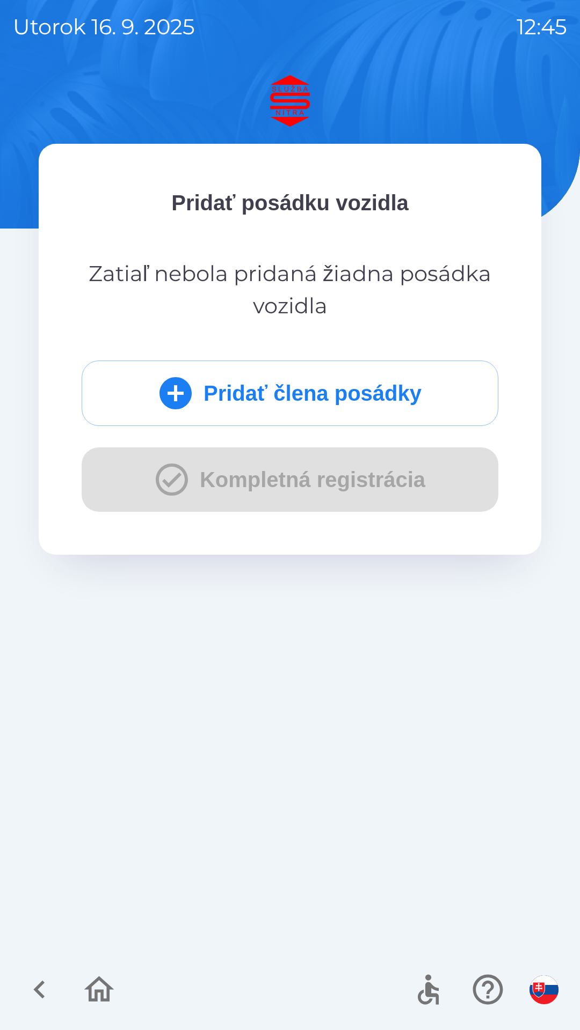
click at [355, 398] on button "Pridať člena posádky" at bounding box center [290, 393] width 416 height 65
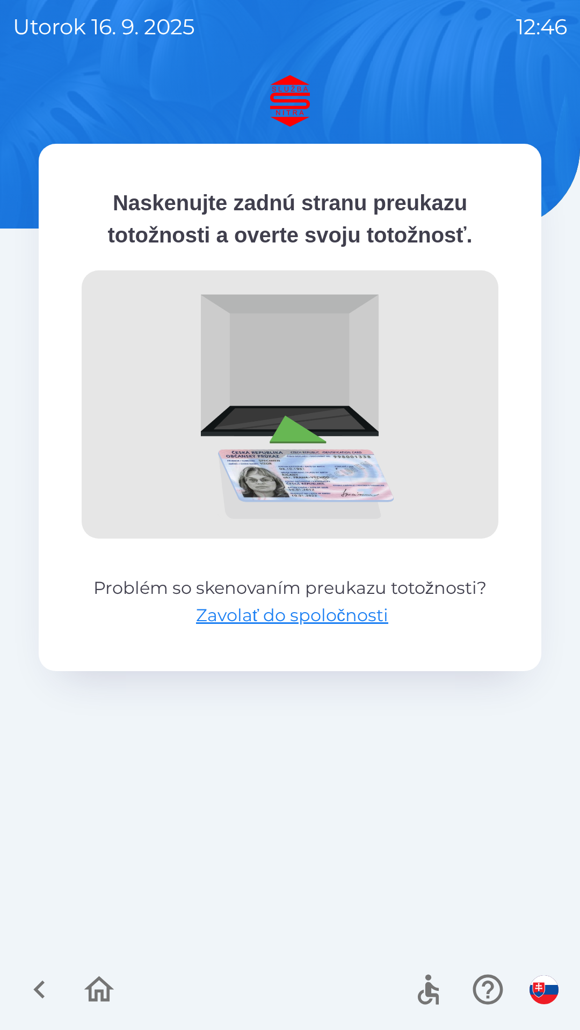
click at [304, 436] on img at bounding box center [290, 404] width 416 height 268
click at [312, 400] on img at bounding box center [290, 404] width 416 height 268
click at [306, 404] on img at bounding box center [290, 404] width 416 height 268
click at [308, 93] on img at bounding box center [290, 101] width 502 height 52
click at [47, 994] on icon "button" at bounding box center [39, 990] width 36 height 36
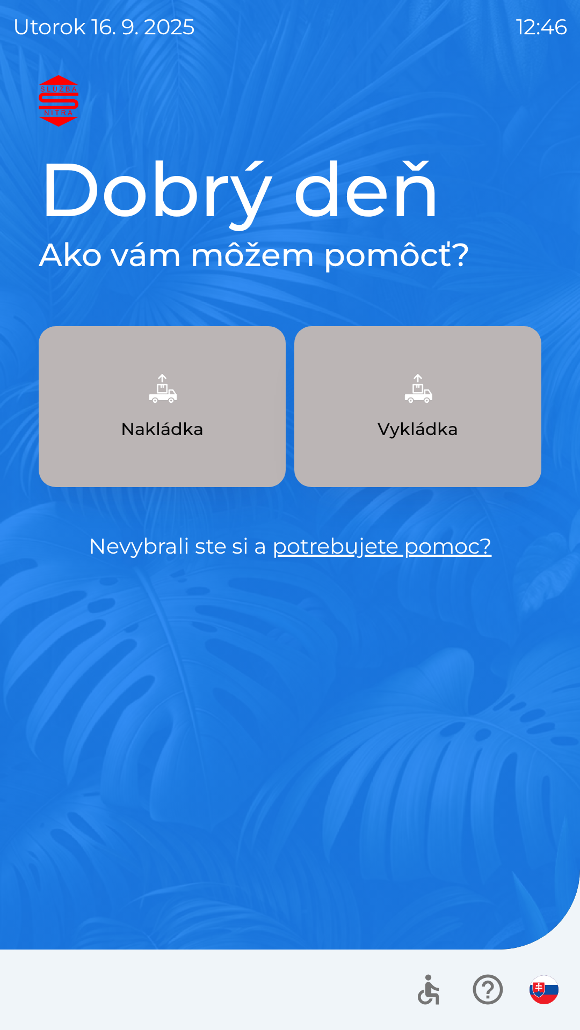
click at [195, 421] on p "Nakládka" at bounding box center [162, 429] width 83 height 26
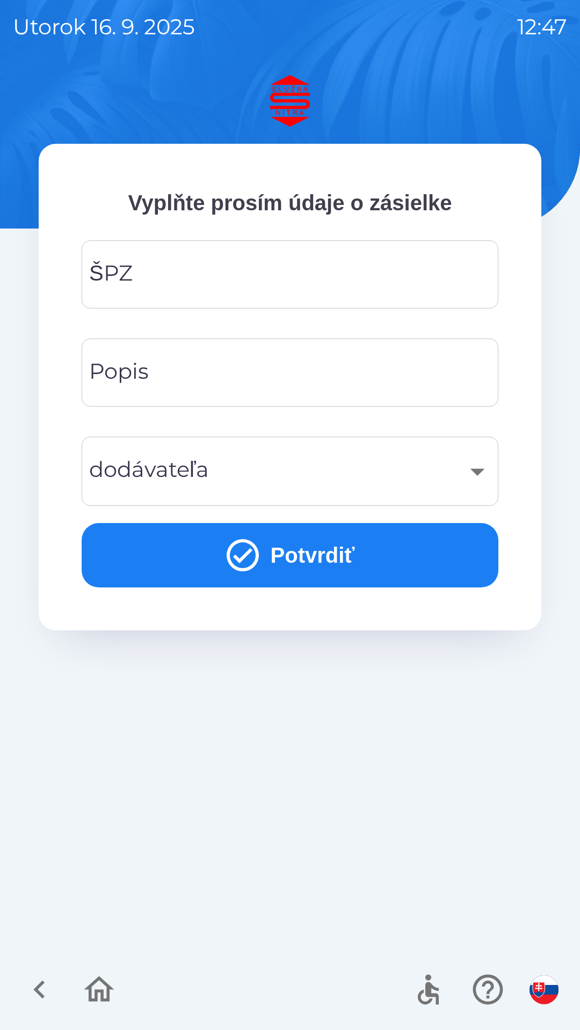
click at [196, 282] on input "ŠPZ" at bounding box center [289, 274] width 391 height 42
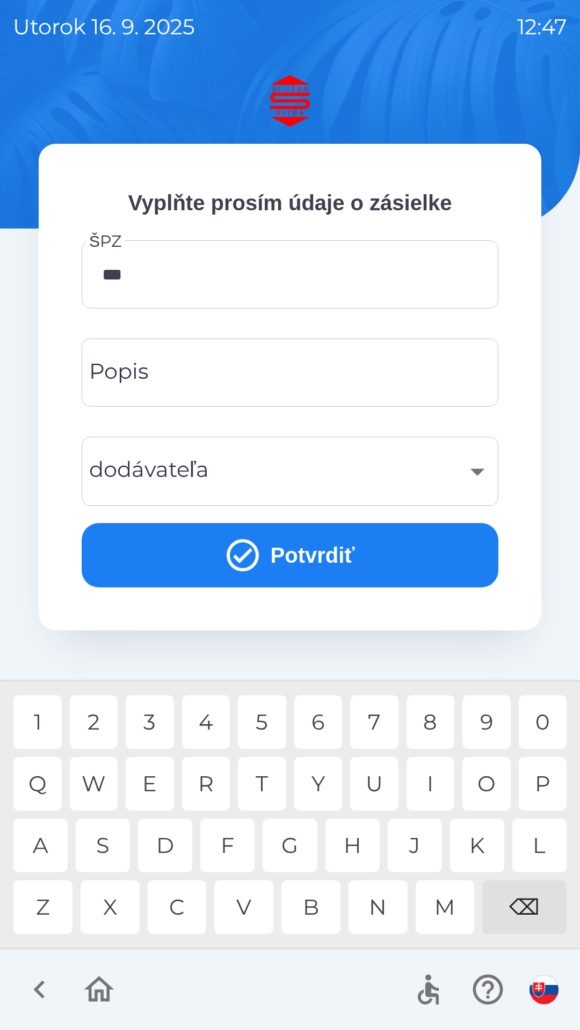
click at [479, 725] on div "9" at bounding box center [486, 722] width 48 height 54
click at [284, 850] on div "G" at bounding box center [289, 846] width 54 height 54
click at [316, 721] on div "6" at bounding box center [318, 722] width 48 height 54
click at [207, 725] on div "4" at bounding box center [206, 722] width 48 height 54
type input "*******"
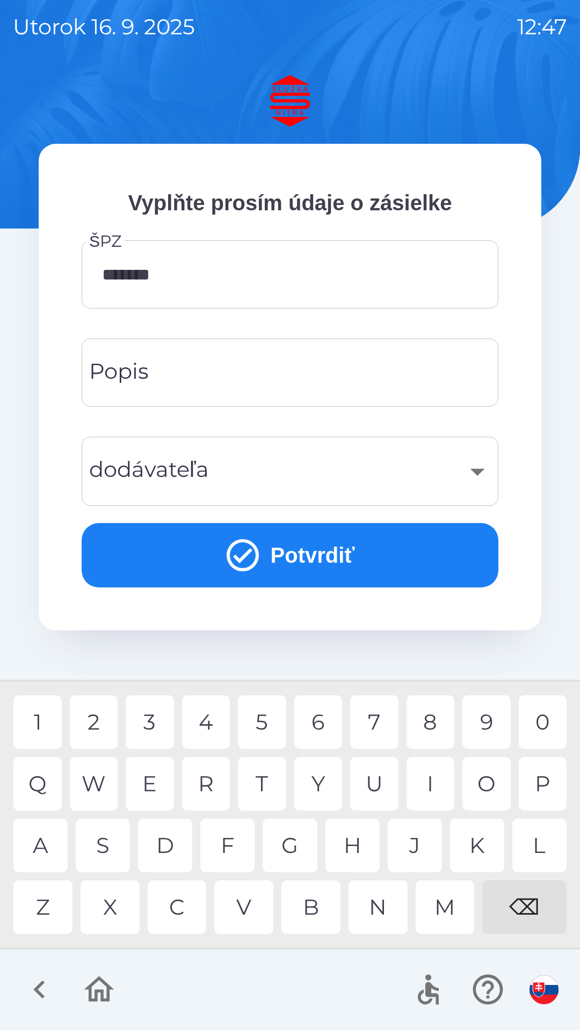
click at [238, 382] on input "Popis" at bounding box center [289, 372] width 391 height 42
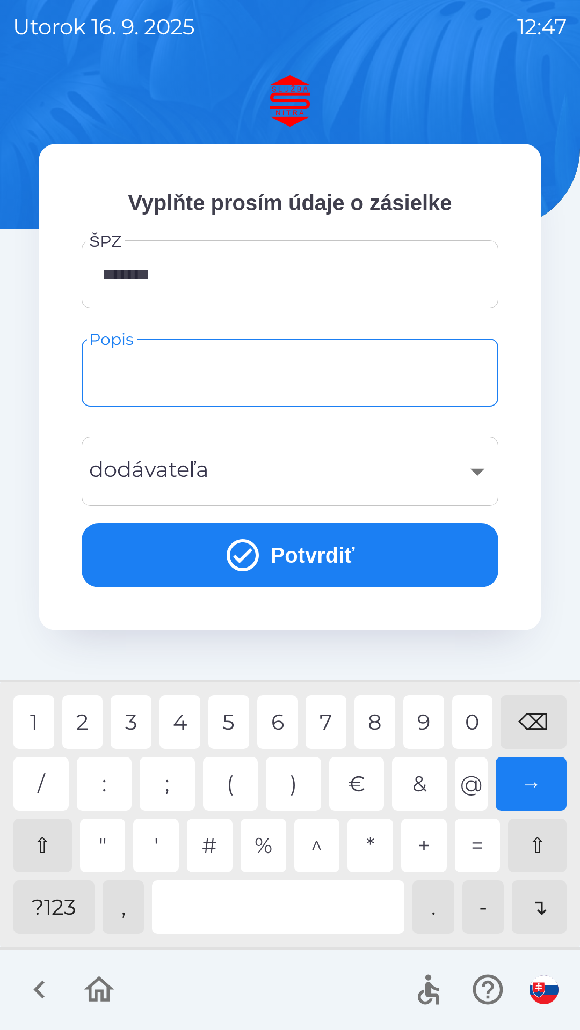
click at [56, 906] on div "?123" at bounding box center [53, 908] width 81 height 54
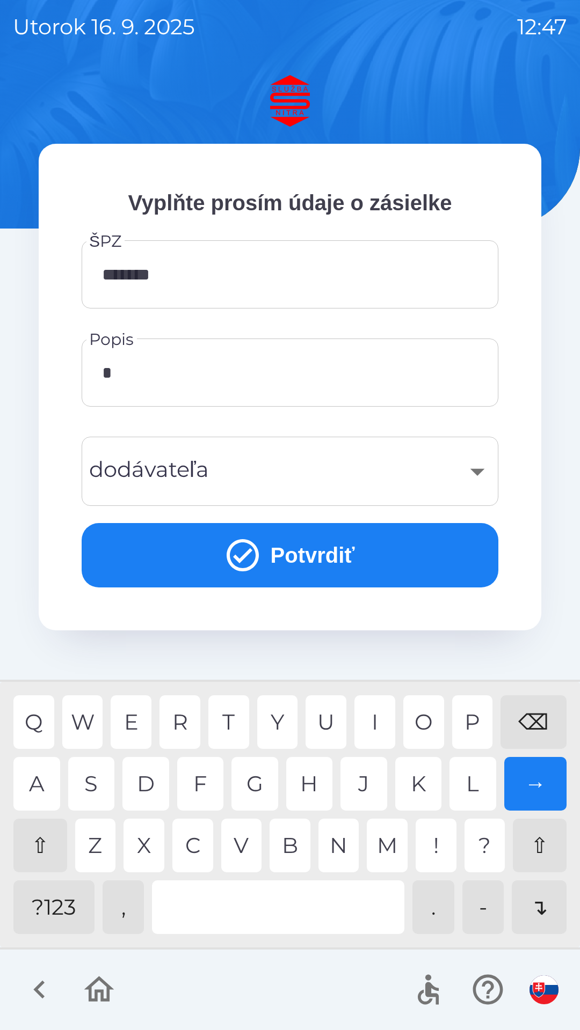
click at [231, 721] on div "T" at bounding box center [228, 722] width 41 height 54
click at [328, 723] on div "U" at bounding box center [325, 722] width 41 height 54
type input "******"
click at [474, 480] on div "​" at bounding box center [289, 471] width 391 height 43
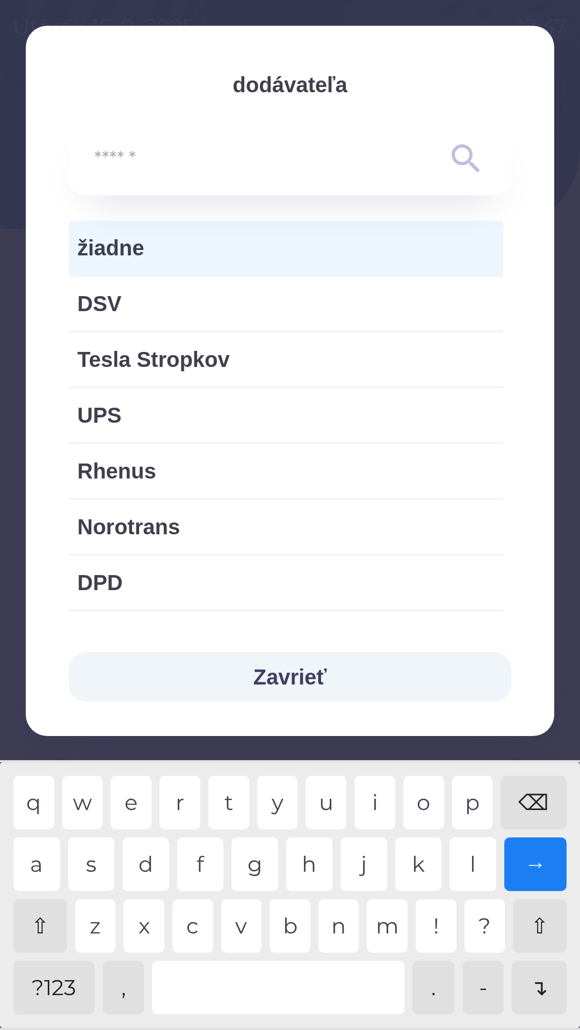
click at [350, 247] on span "žiadne" at bounding box center [285, 248] width 417 height 32
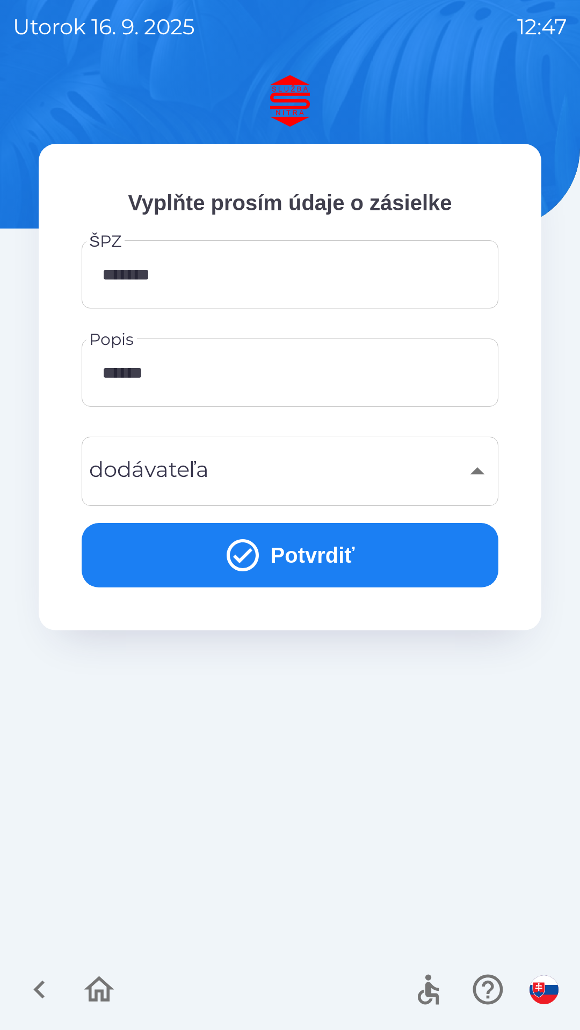
click at [344, 555] on button "Potvrdiť" at bounding box center [290, 555] width 416 height 64
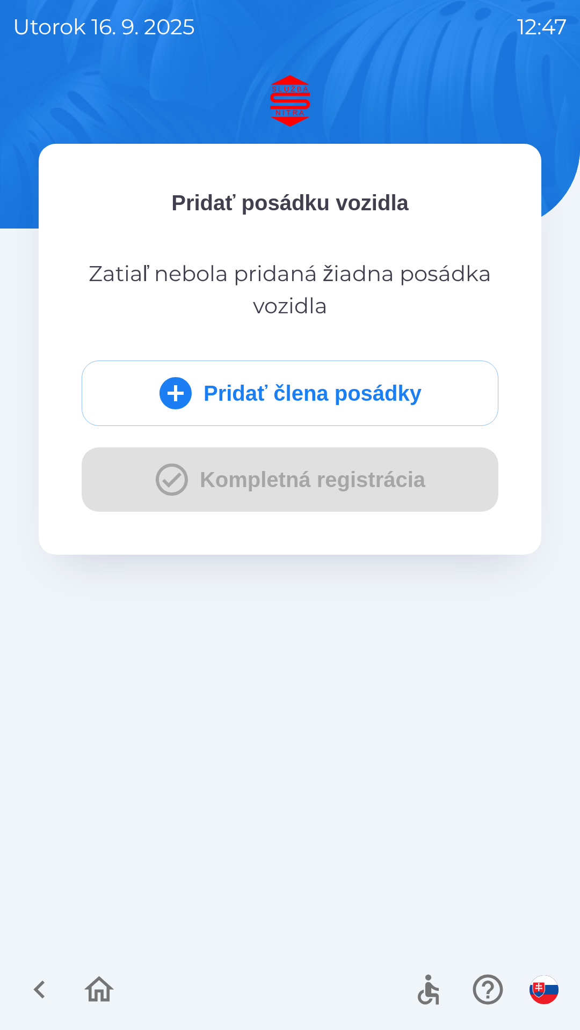
click at [372, 406] on button "Pridať člena posádky" at bounding box center [290, 393] width 416 height 65
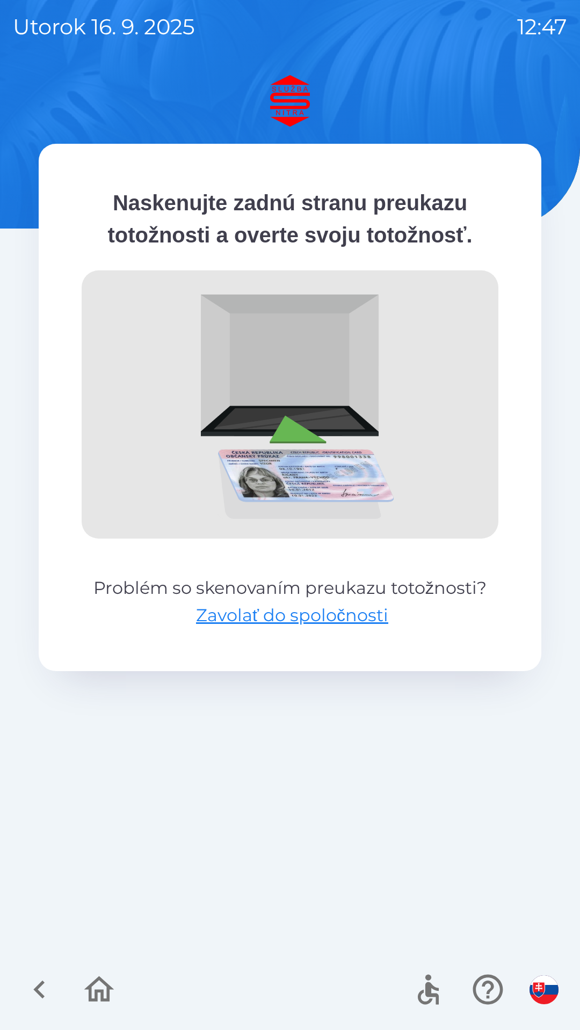
click at [324, 610] on button "Zavolať do spoločnosti" at bounding box center [292, 616] width 192 height 26
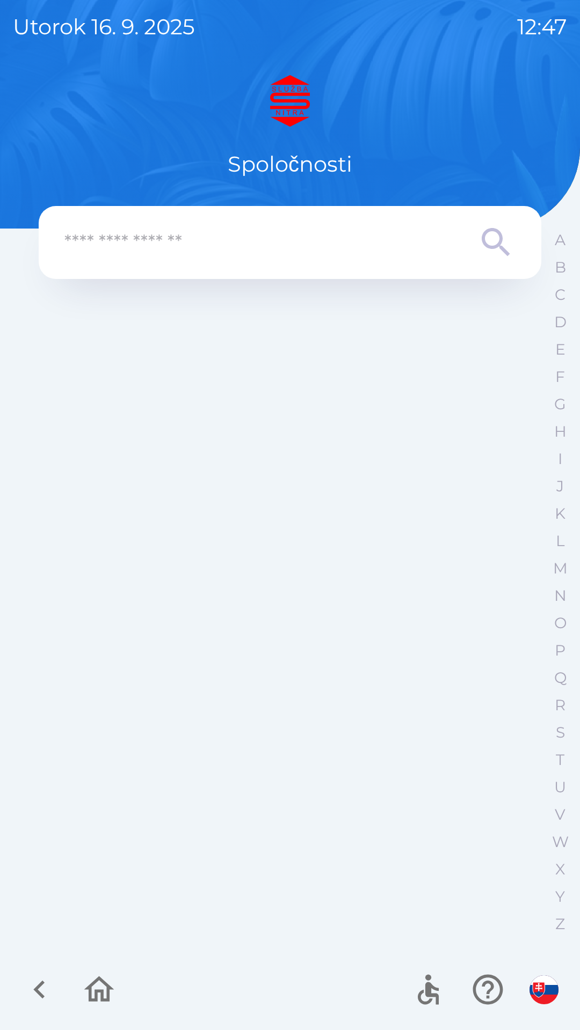
click at [342, 607] on div at bounding box center [290, 617] width 502 height 659
click at [488, 254] on icon at bounding box center [495, 242] width 39 height 39
click at [498, 226] on icon at bounding box center [495, 242] width 39 height 39
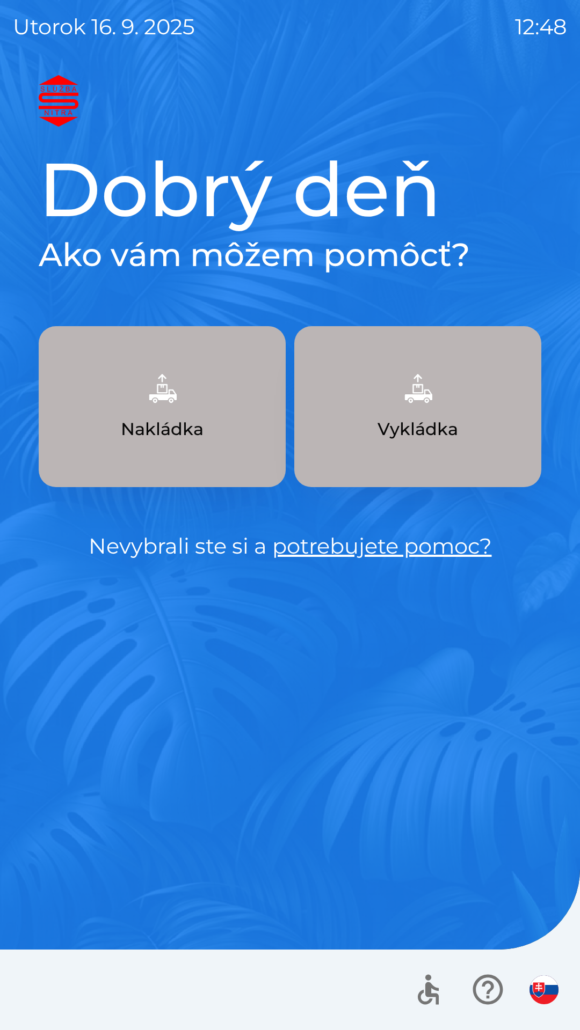
click at [415, 442] on button "Vykládka" at bounding box center [417, 406] width 247 height 161
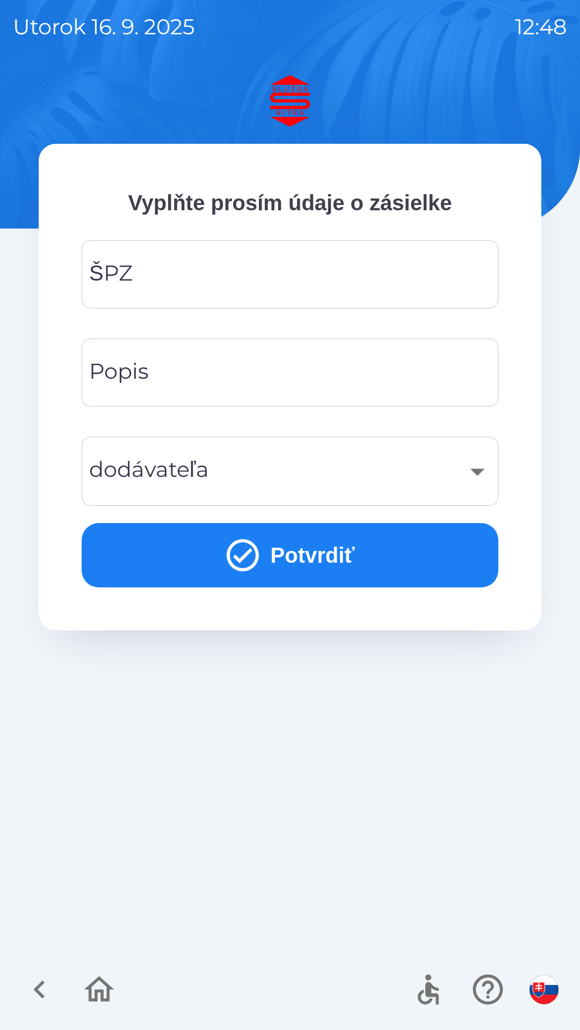
click at [365, 272] on input "ŠPZ" at bounding box center [289, 274] width 391 height 42
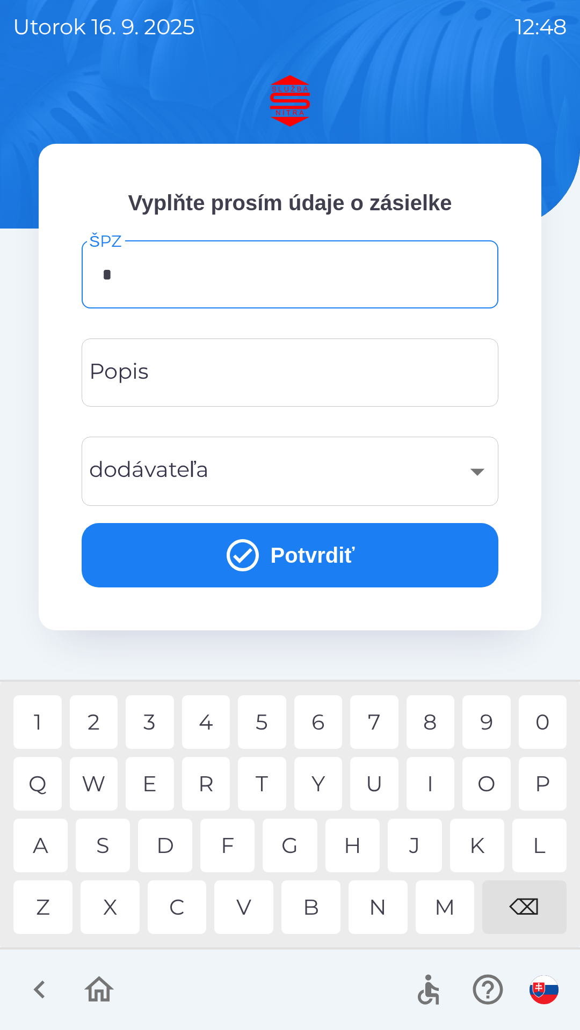
click at [114, 852] on div "S" at bounding box center [103, 846] width 54 height 54
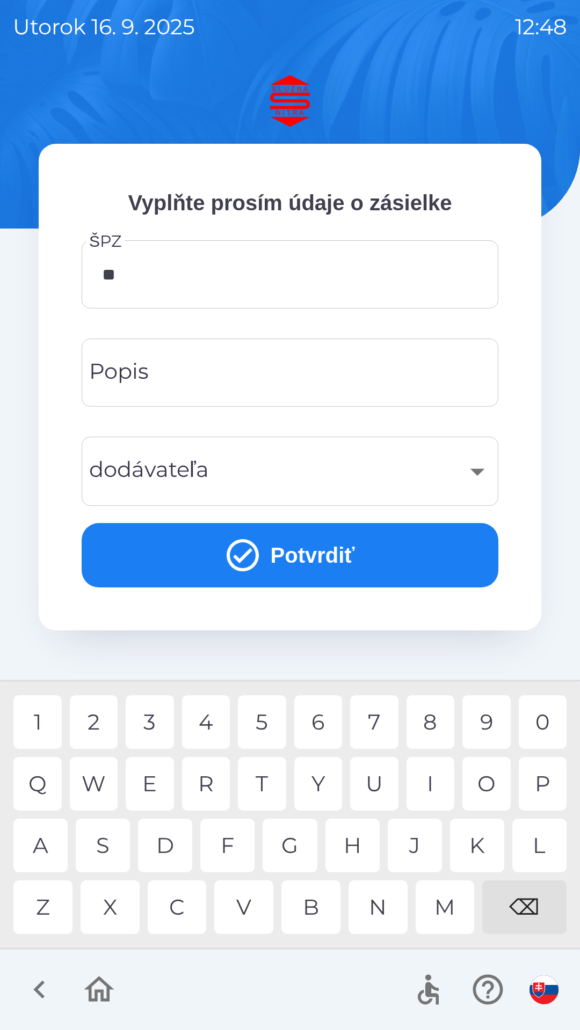
click at [182, 914] on div "C" at bounding box center [177, 908] width 59 height 54
click at [55, 729] on div "1" at bounding box center [37, 722] width 48 height 54
click at [379, 730] on div "7" at bounding box center [374, 722] width 48 height 54
type input "*******"
click at [295, 378] on input "Popis" at bounding box center [289, 372] width 391 height 42
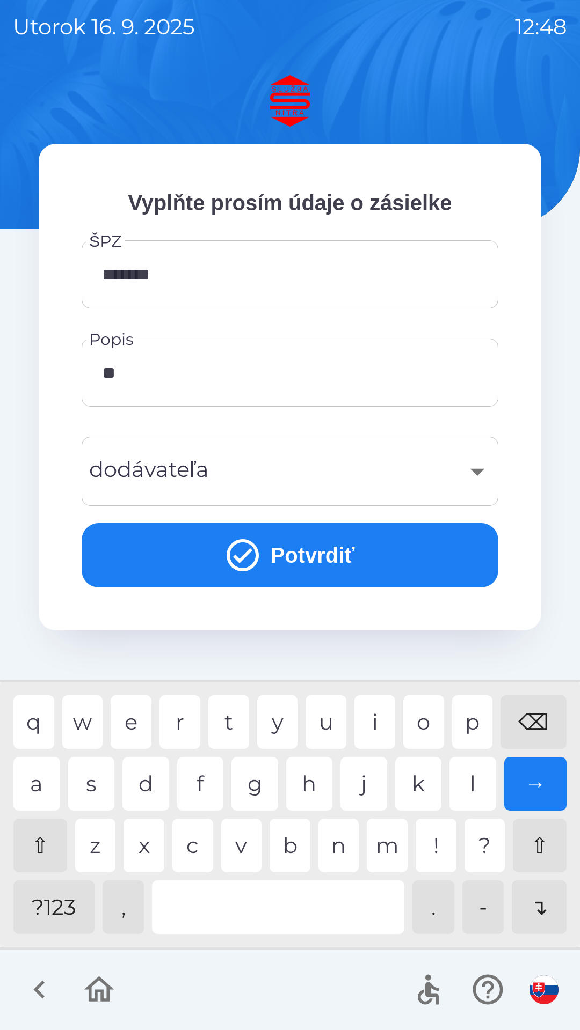
type input "***"
click at [384, 842] on div "m" at bounding box center [386, 846] width 41 height 54
click at [402, 474] on div "​" at bounding box center [289, 471] width 391 height 43
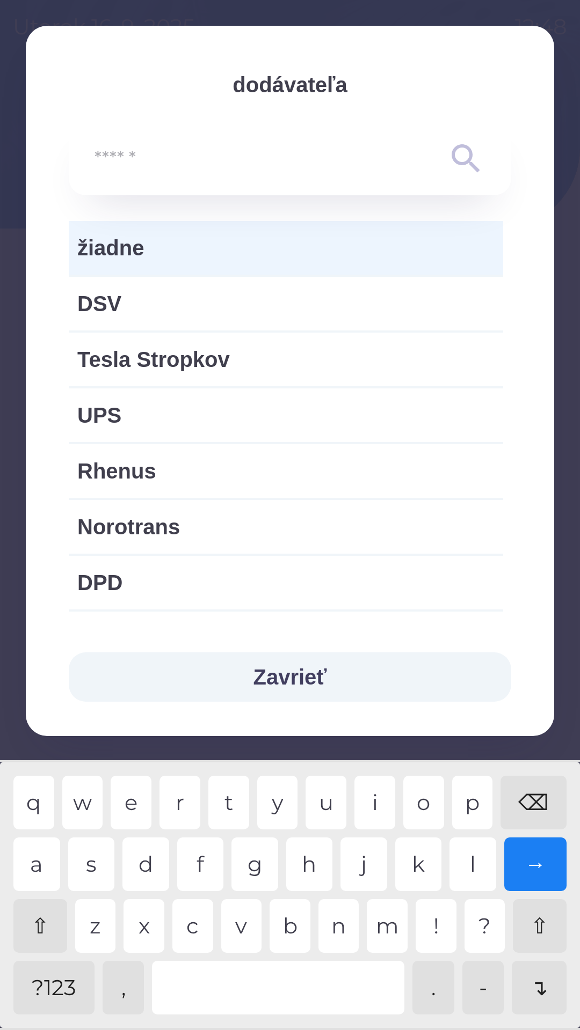
click at [412, 243] on span "žiadne" at bounding box center [285, 248] width 417 height 32
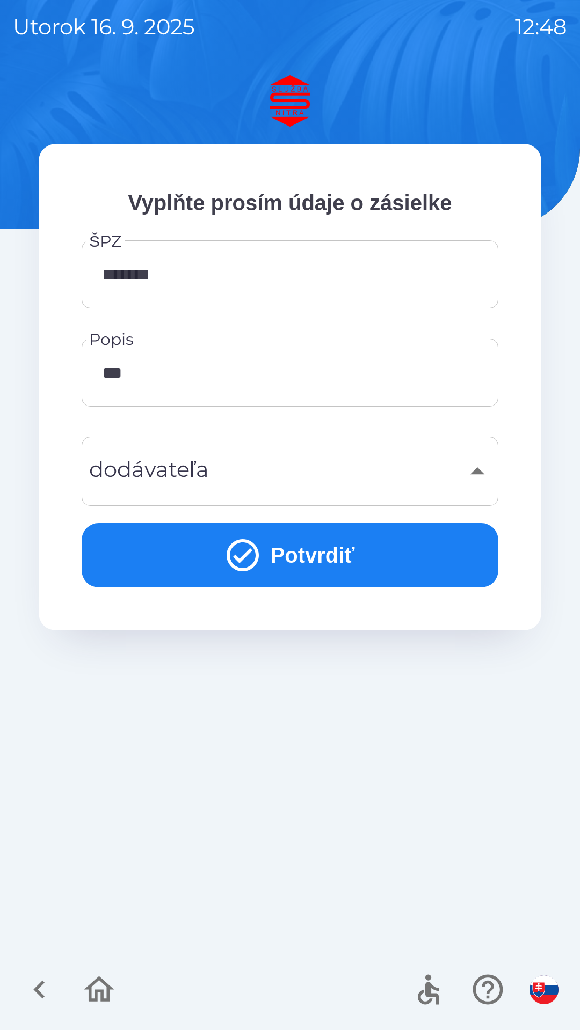
click at [466, 556] on button "Potvrdiť" at bounding box center [290, 555] width 416 height 64
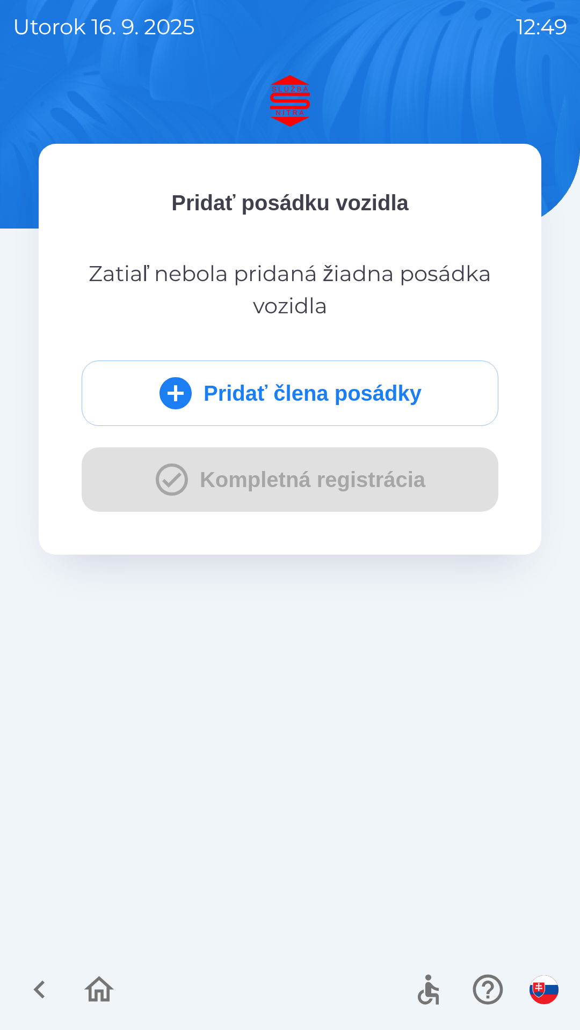
click at [444, 399] on button "Pridať člena posádky" at bounding box center [290, 393] width 416 height 65
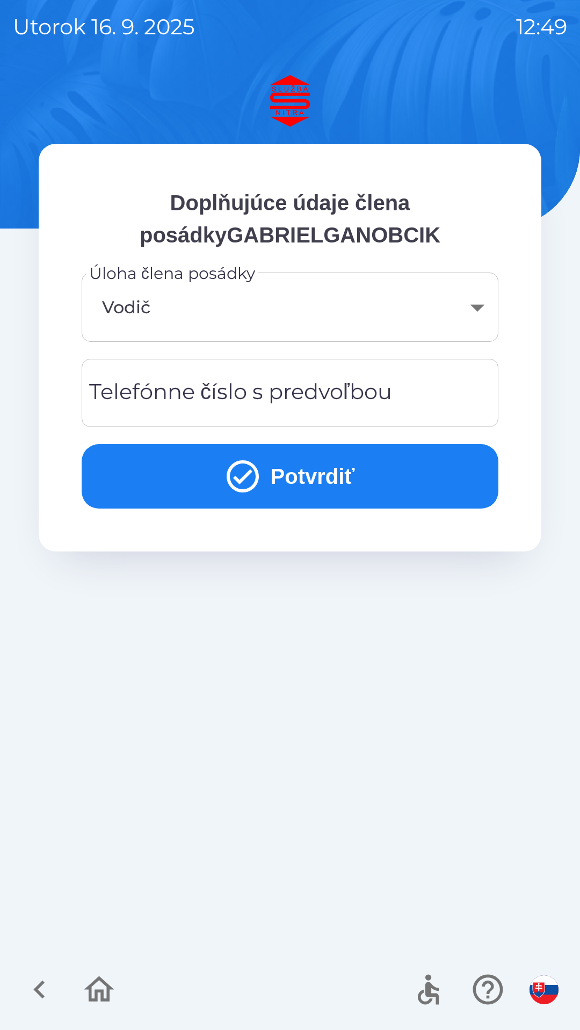
click at [421, 397] on input "Telefónne číslo s predvoľbou" at bounding box center [289, 393] width 391 height 42
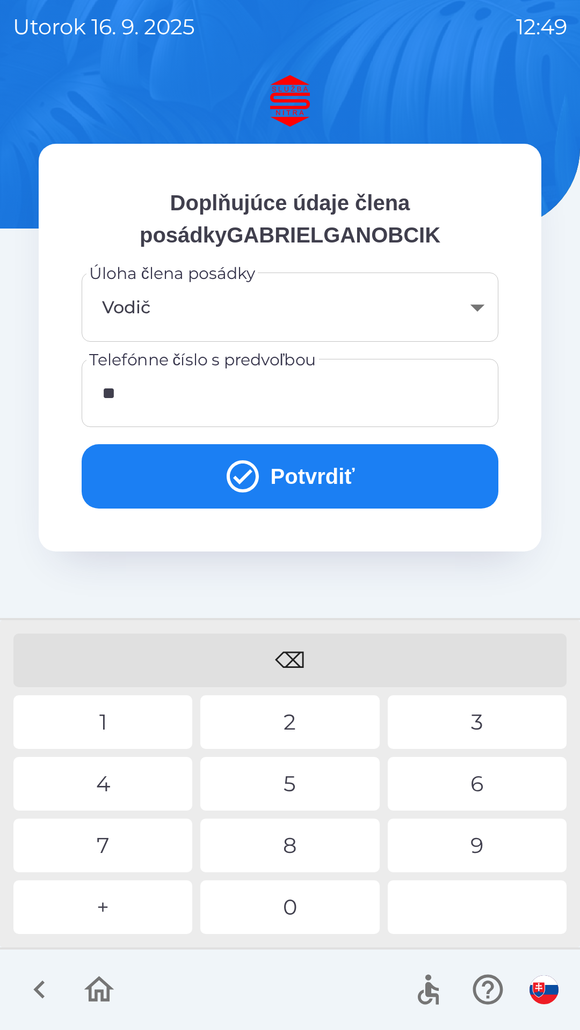
click at [133, 775] on div "4" at bounding box center [102, 784] width 179 height 54
click at [250, 725] on div "2" at bounding box center [289, 722] width 179 height 54
click at [138, 729] on div "1" at bounding box center [102, 722] width 179 height 54
click at [452, 850] on div "9" at bounding box center [476, 846] width 179 height 54
click at [448, 717] on div "3" at bounding box center [476, 722] width 179 height 54
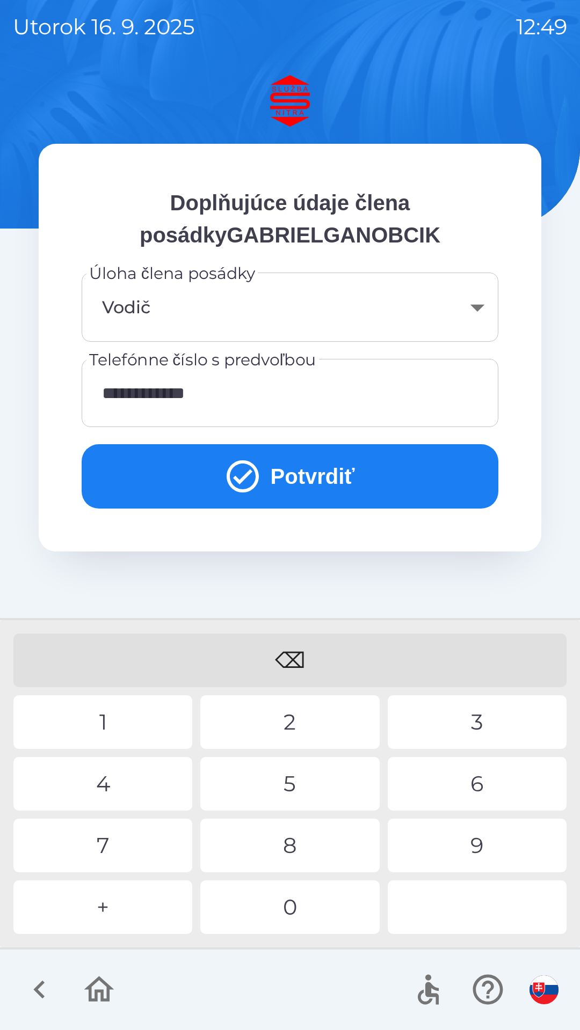
click at [304, 725] on div "2" at bounding box center [289, 722] width 179 height 54
type input "**********"
click at [466, 849] on div "9" at bounding box center [476, 846] width 179 height 54
click at [404, 481] on button "Potvrdiť" at bounding box center [290, 476] width 416 height 64
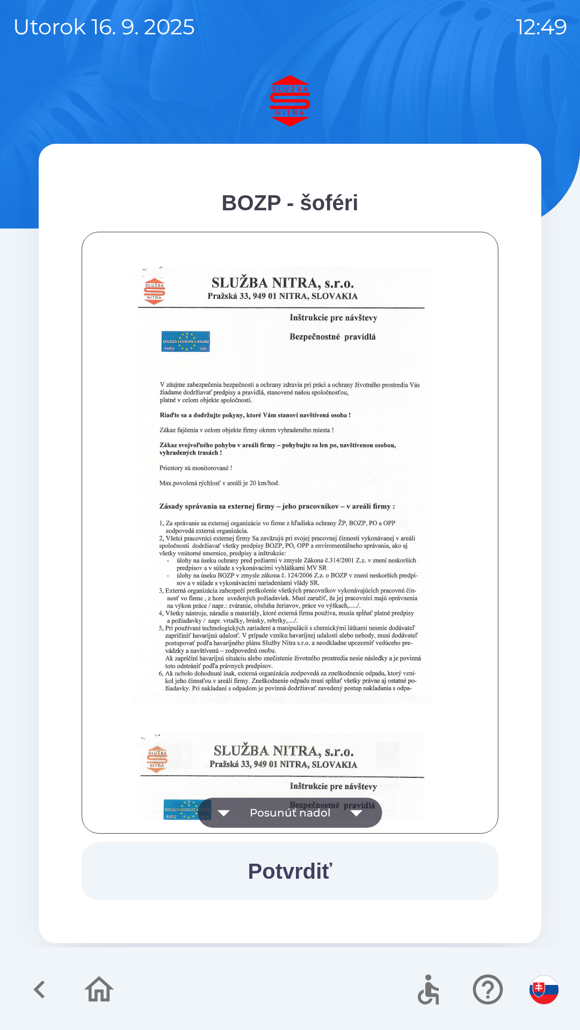
click at [359, 867] on button "Potvrdiť" at bounding box center [290, 871] width 416 height 58
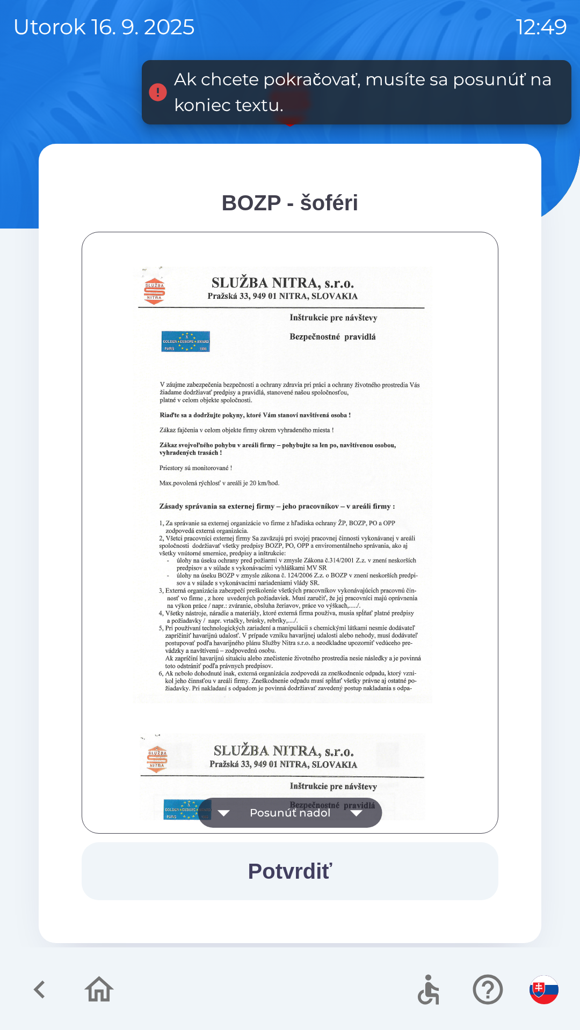
click at [357, 819] on icon "button" at bounding box center [356, 813] width 30 height 30
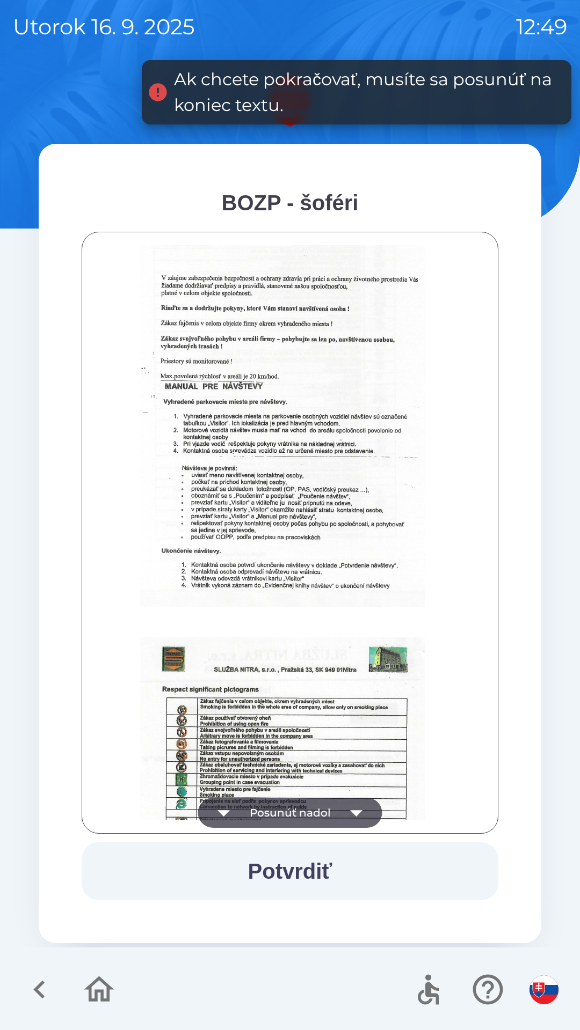
click at [357, 817] on icon "button" at bounding box center [356, 813] width 30 height 30
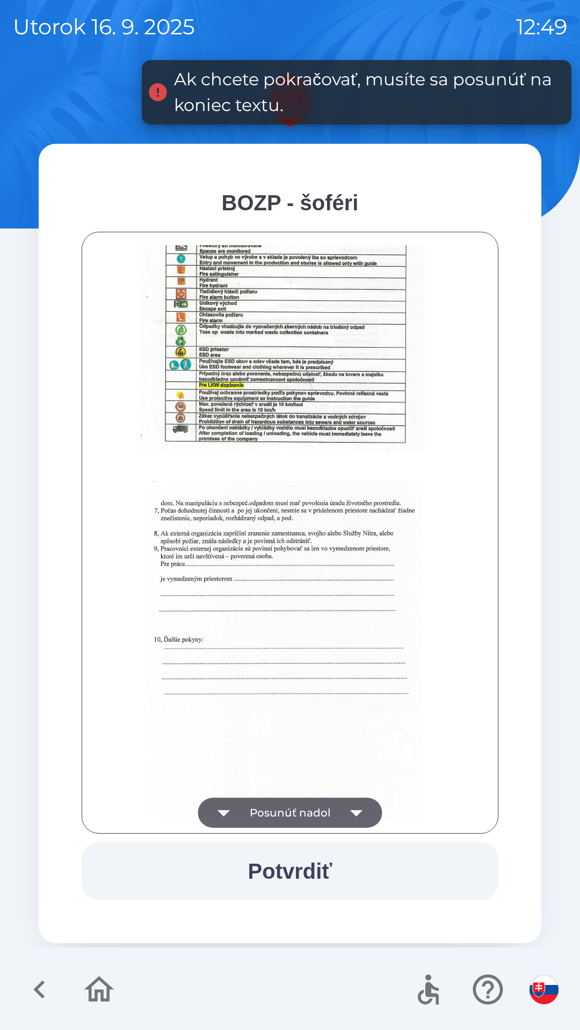
click at [355, 815] on icon "button" at bounding box center [356, 813] width 12 height 6
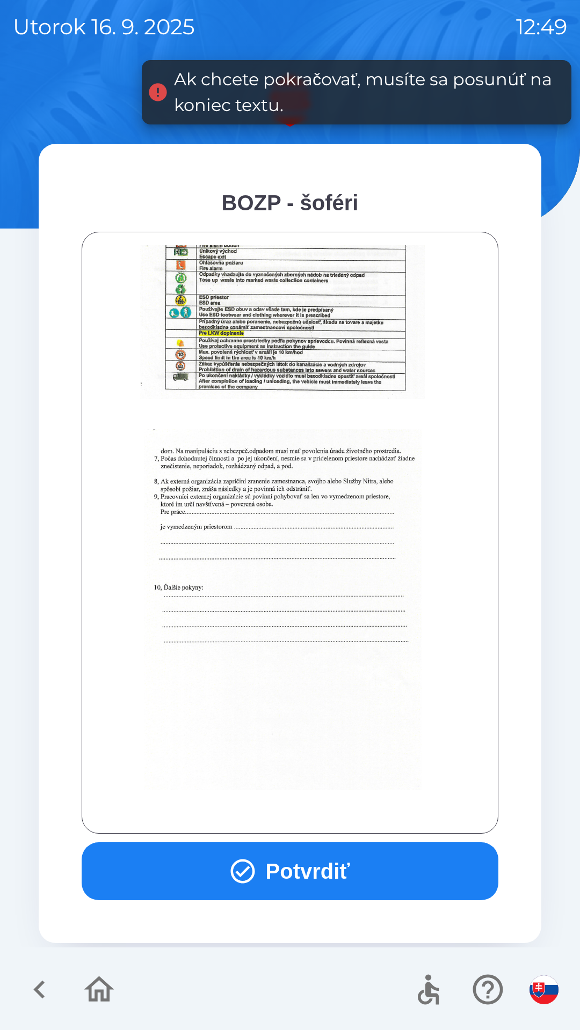
click at [355, 815] on div at bounding box center [290, 532] width 390 height 575
click at [356, 876] on button "Potvrdiť" at bounding box center [290, 871] width 416 height 58
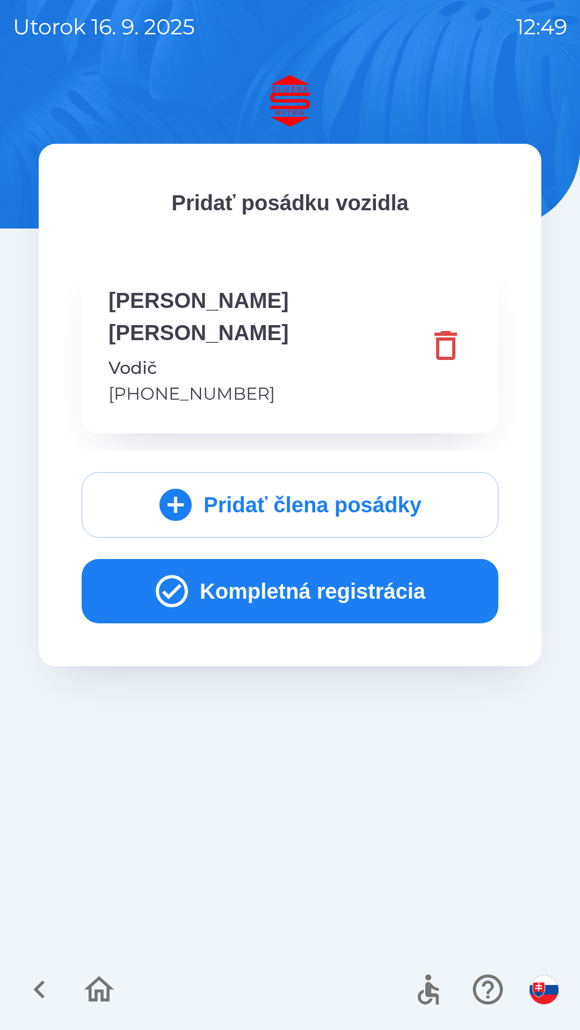
click at [369, 564] on button "Kompletná registrácia" at bounding box center [290, 591] width 416 height 64
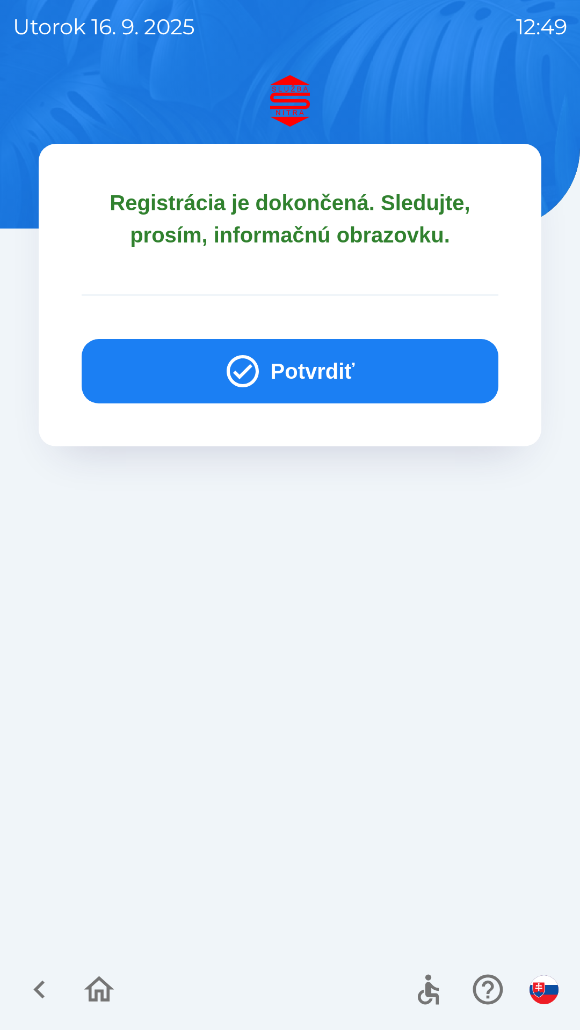
click at [400, 362] on button "Potvrdiť" at bounding box center [290, 371] width 416 height 64
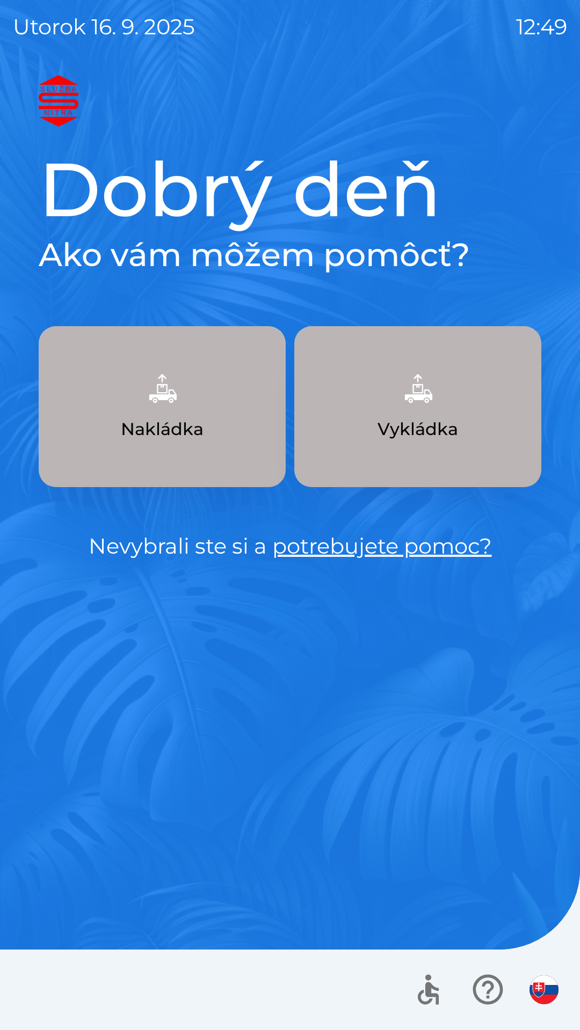
click at [131, 421] on p "Nakládka" at bounding box center [162, 429] width 83 height 26
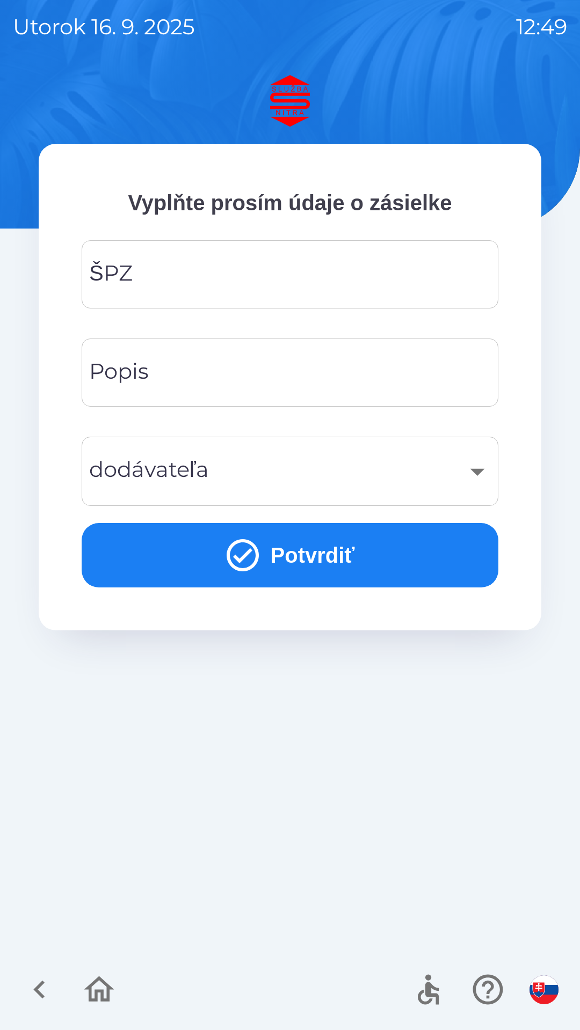
click at [158, 284] on input "ŠPZ" at bounding box center [289, 274] width 391 height 42
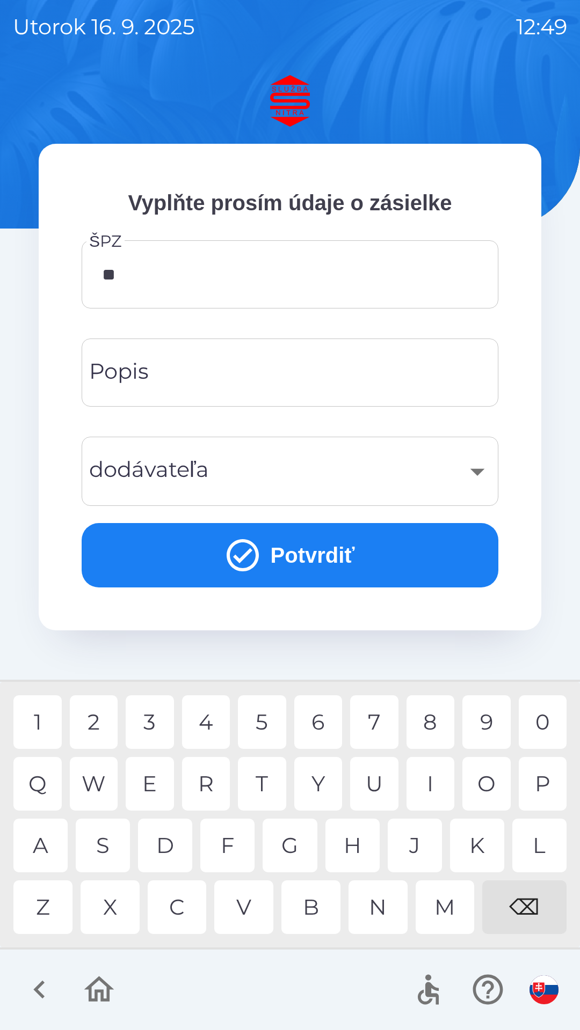
click at [267, 789] on div "T" at bounding box center [262, 784] width 48 height 54
type input "********"
click at [210, 375] on input "Popis" at bounding box center [289, 372] width 391 height 42
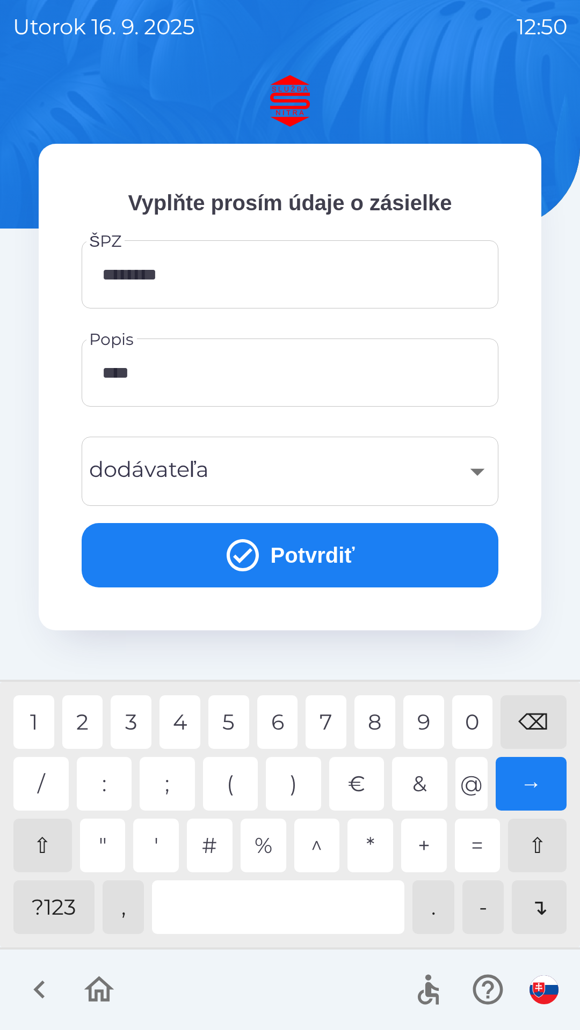
click at [135, 731] on div "3" at bounding box center [131, 722] width 41 height 54
click at [133, 727] on div "3" at bounding box center [131, 722] width 41 height 54
click at [324, 729] on div "7" at bounding box center [325, 722] width 41 height 54
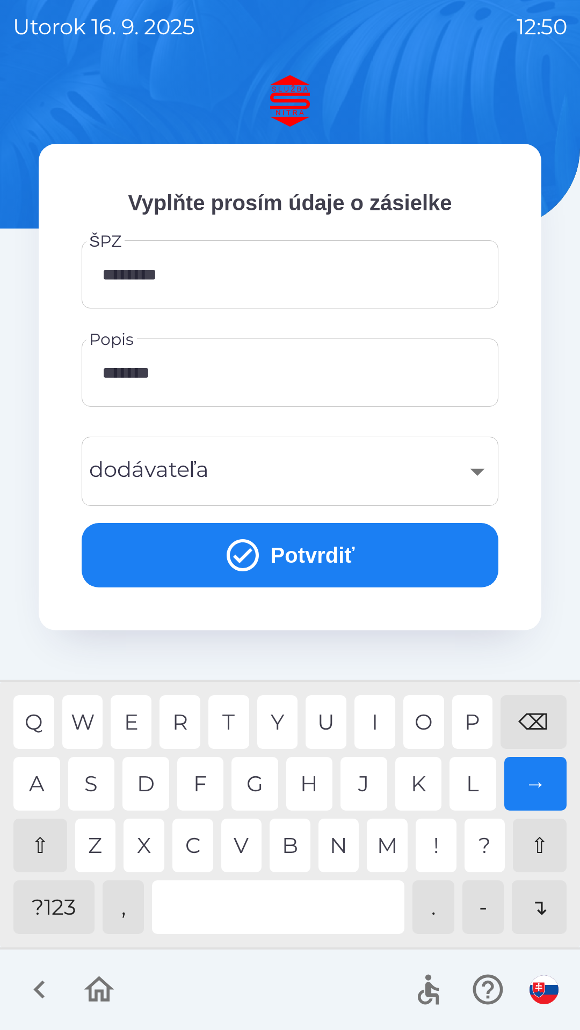
type input "********"
click at [258, 486] on div "​" at bounding box center [289, 471] width 391 height 43
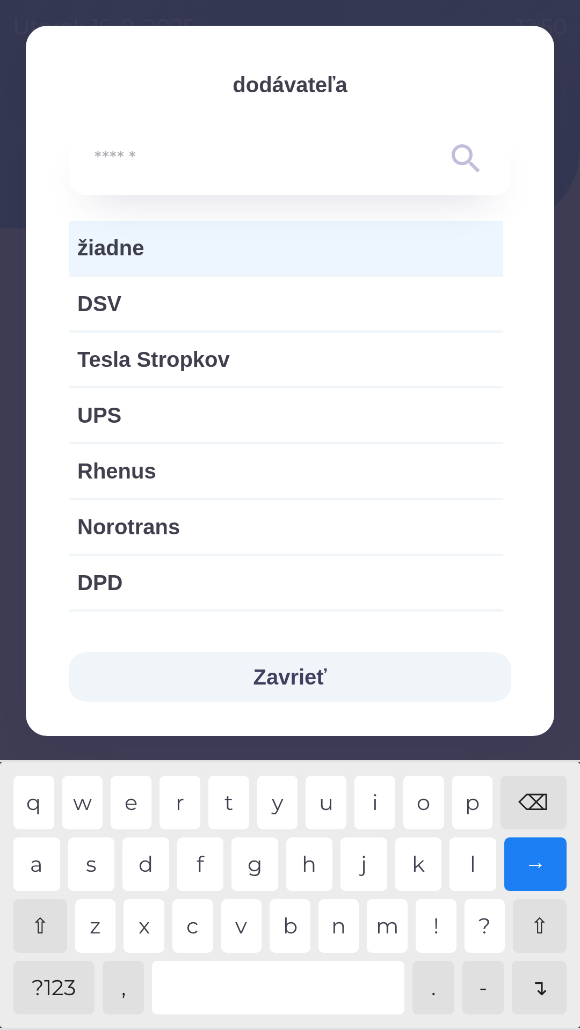
click at [252, 238] on span "žiadne" at bounding box center [285, 248] width 417 height 32
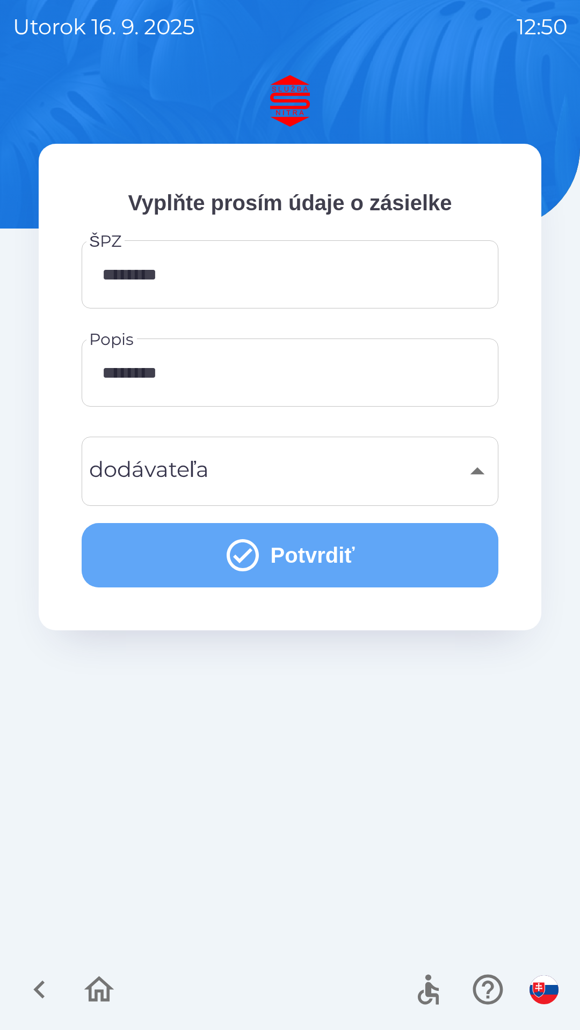
click at [247, 560] on icon "submit" at bounding box center [242, 555] width 39 height 39
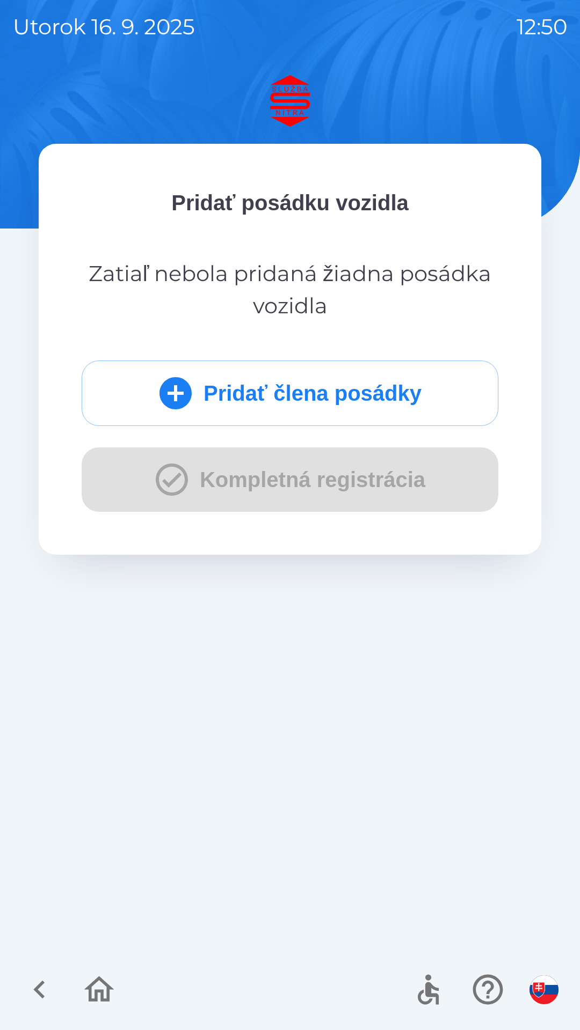
click at [404, 393] on button "Pridať člena posádky" at bounding box center [290, 393] width 416 height 65
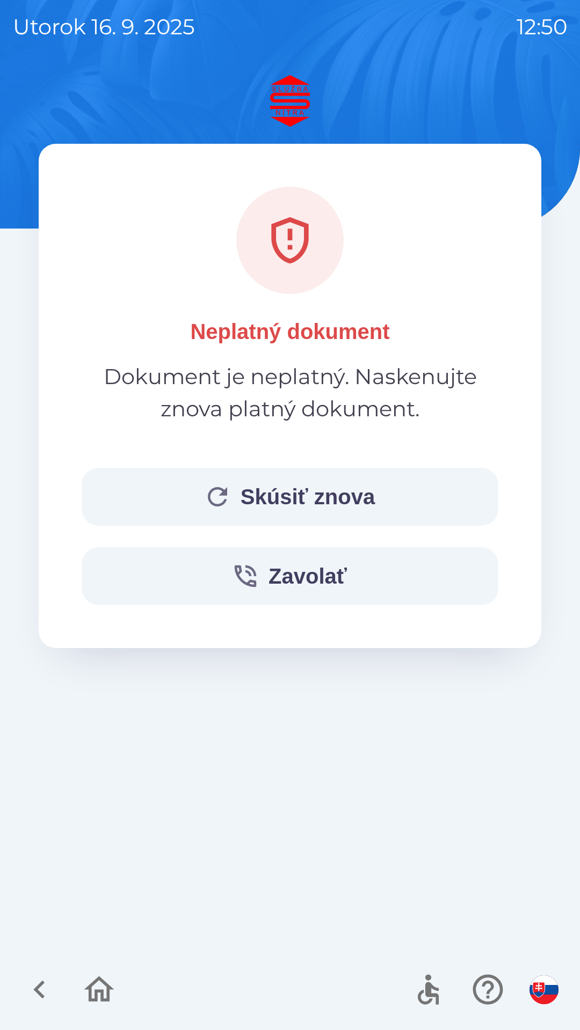
click at [347, 504] on button "Skúsiť znova" at bounding box center [290, 497] width 416 height 58
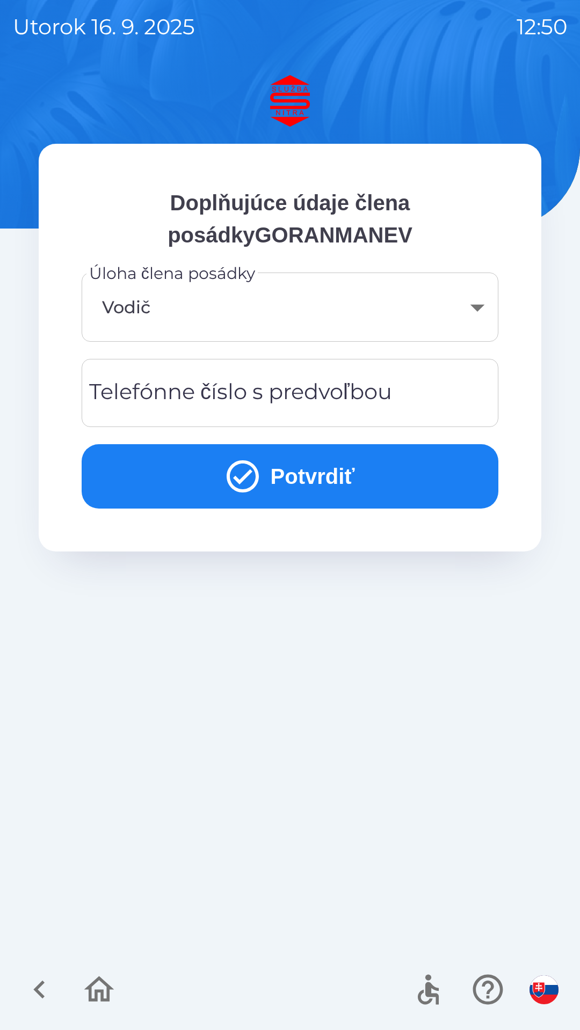
click at [474, 302] on body "utorok 16. 9. 2025 12:50 Doplňujúce údaje člena posádkyGORANMANEV Úloha člena p…" at bounding box center [290, 515] width 580 height 1030
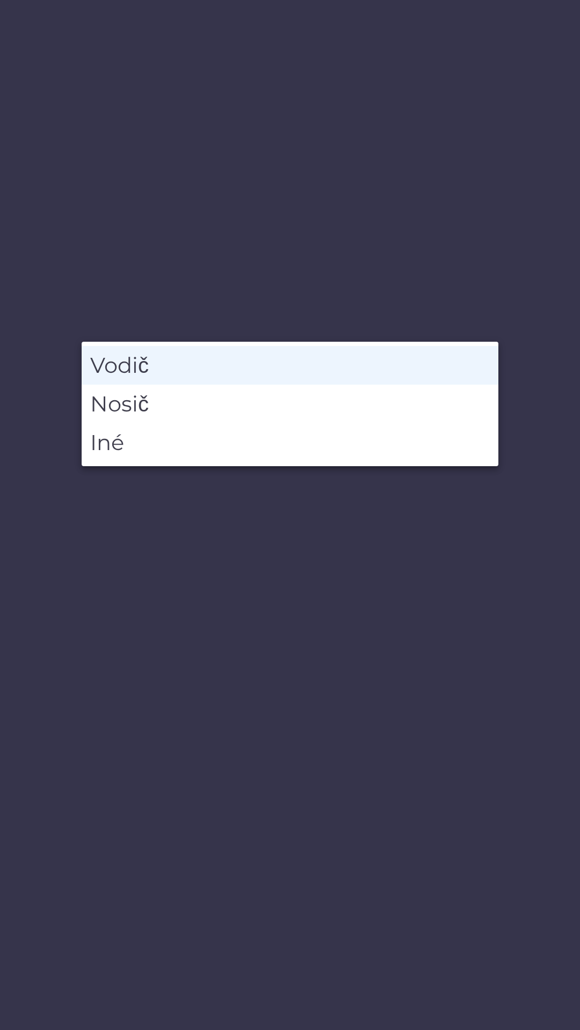
click at [195, 361] on li "Vodič" at bounding box center [290, 365] width 416 height 39
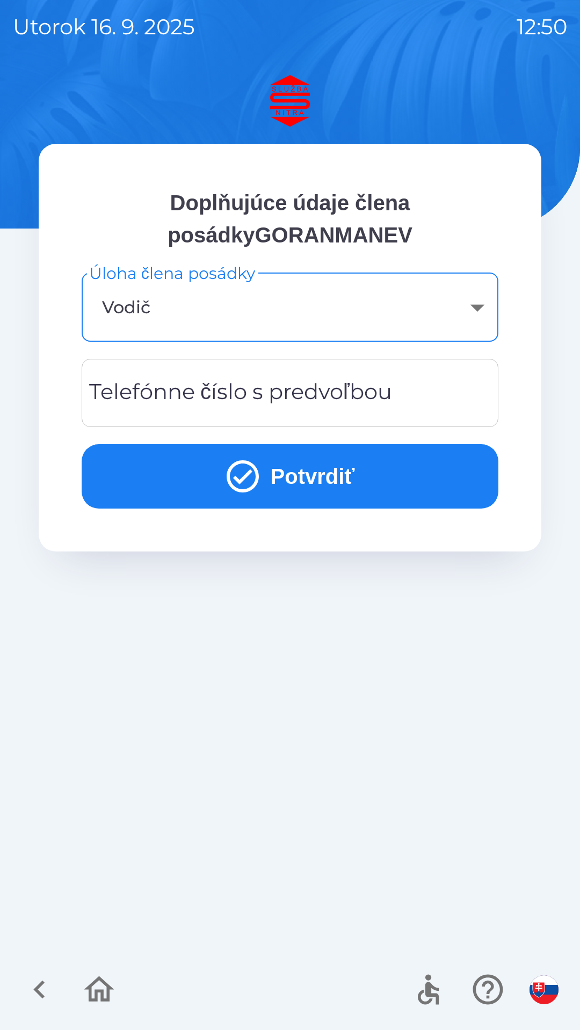
click at [290, 405] on div "Telefónne číslo s predvoľbou Telefónne číslo s predvoľbou" at bounding box center [290, 393] width 416 height 68
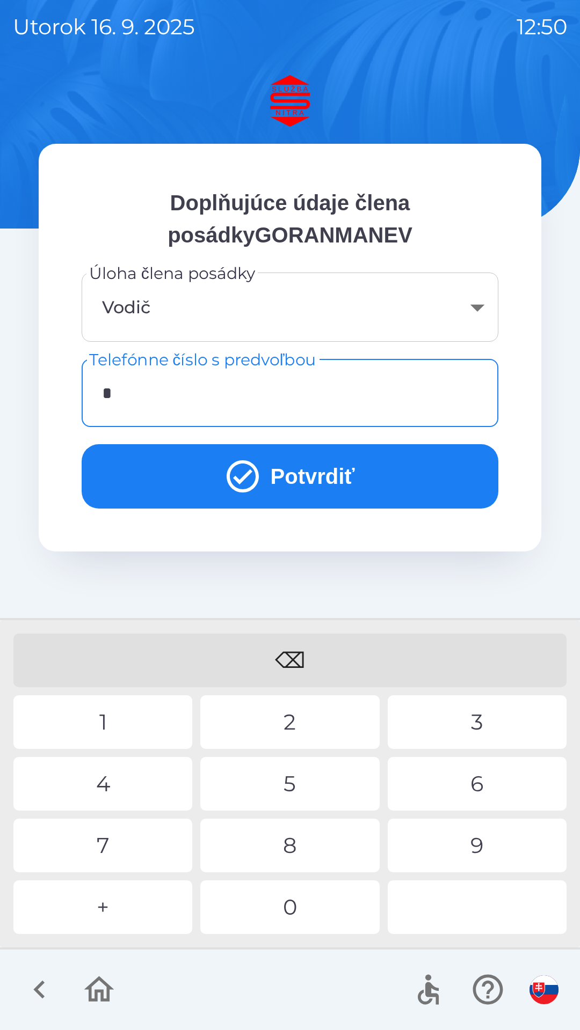
click at [115, 908] on div "+" at bounding box center [102, 908] width 179 height 54
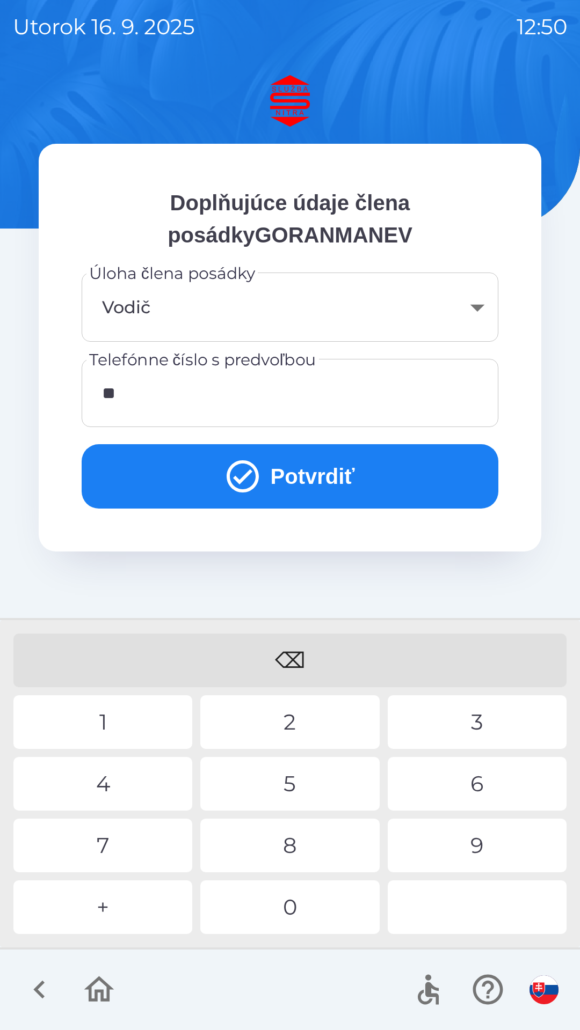
click at [484, 722] on div "3" at bounding box center [476, 722] width 179 height 54
click at [294, 856] on div "8" at bounding box center [289, 846] width 179 height 54
click at [480, 844] on div "9" at bounding box center [476, 846] width 179 height 54
click at [133, 834] on div "7" at bounding box center [102, 846] width 179 height 54
click at [283, 848] on div "8" at bounding box center [289, 846] width 179 height 54
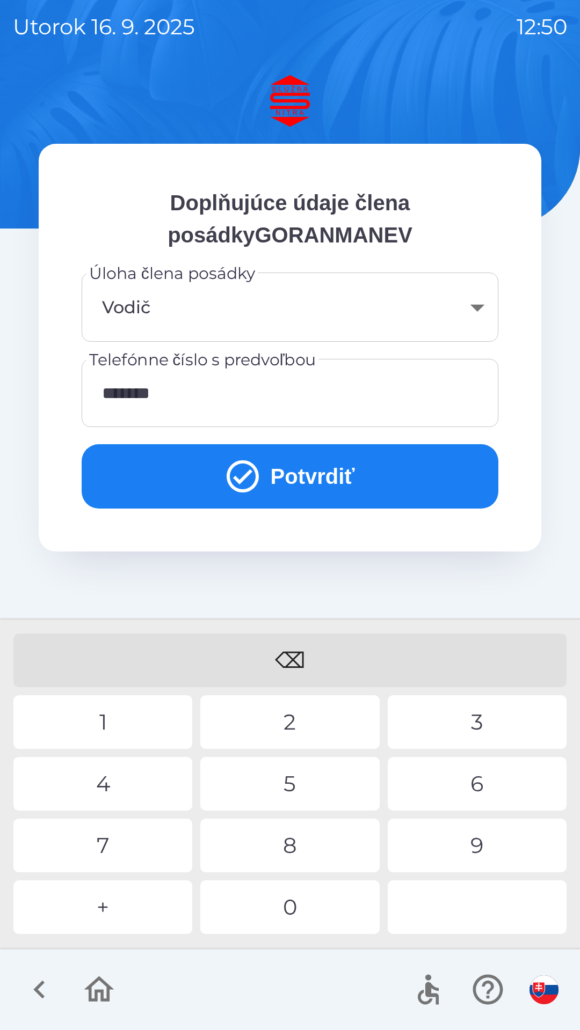
click at [480, 715] on div "3" at bounding box center [476, 722] width 179 height 54
click at [320, 859] on div "8" at bounding box center [289, 846] width 179 height 54
click at [306, 714] on div "2" at bounding box center [289, 722] width 179 height 54
click at [290, 916] on div "0" at bounding box center [289, 908] width 179 height 54
type input "**********"
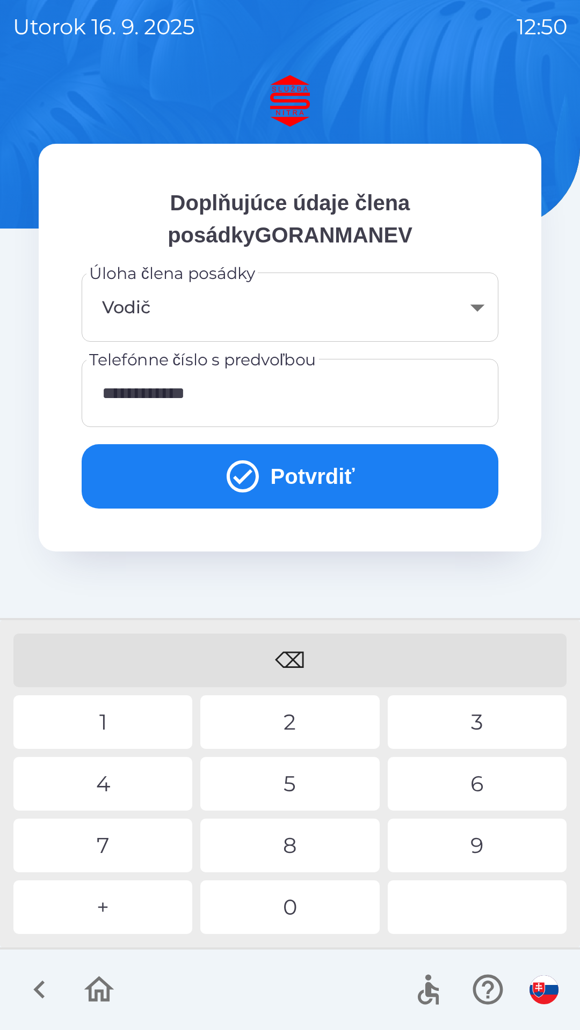
click at [264, 482] on button "Potvrdiť" at bounding box center [290, 476] width 416 height 64
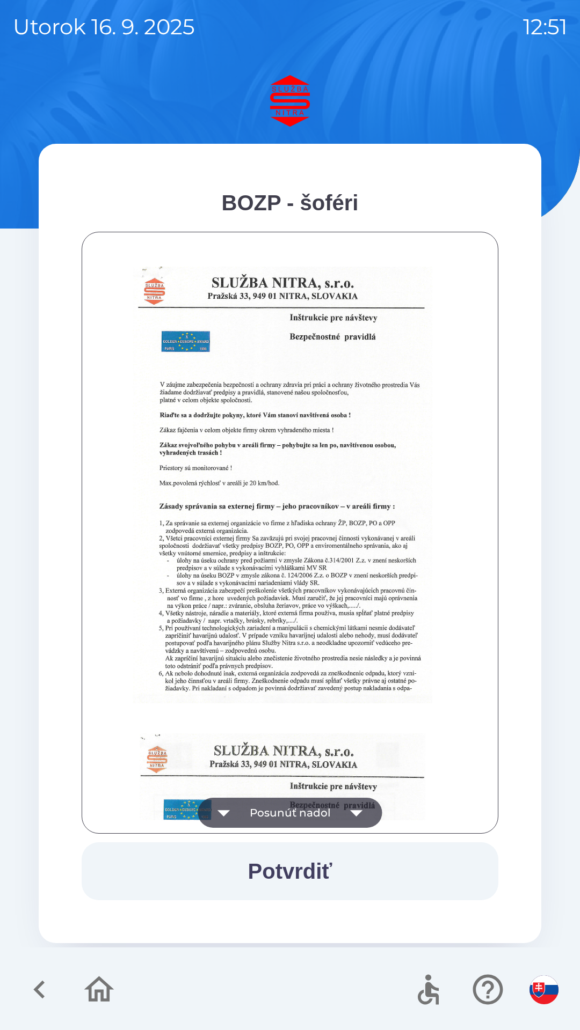
click at [296, 810] on button "Posunúť nadol" at bounding box center [290, 813] width 184 height 30
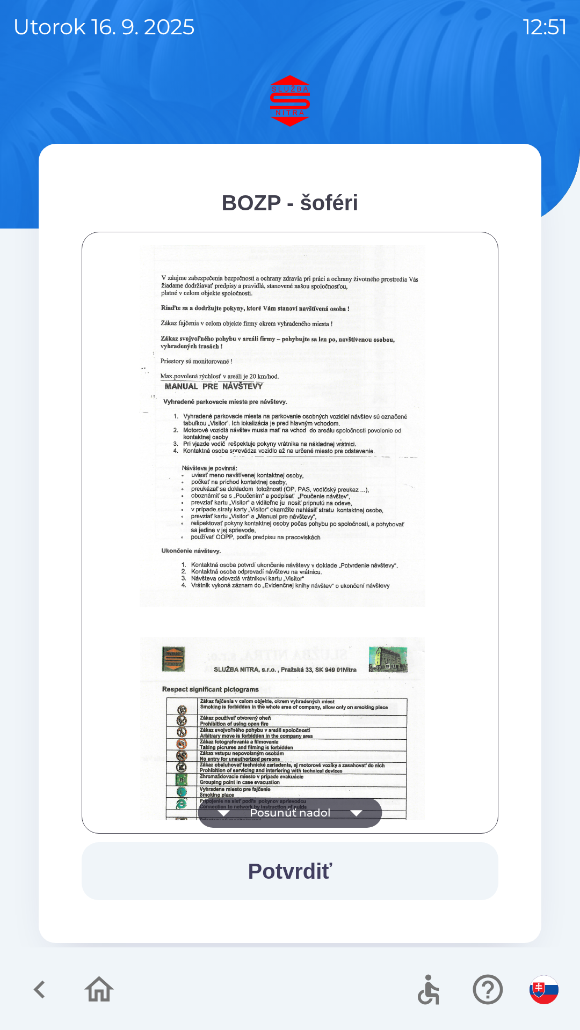
click at [315, 817] on button "Posunúť nadol" at bounding box center [290, 813] width 184 height 30
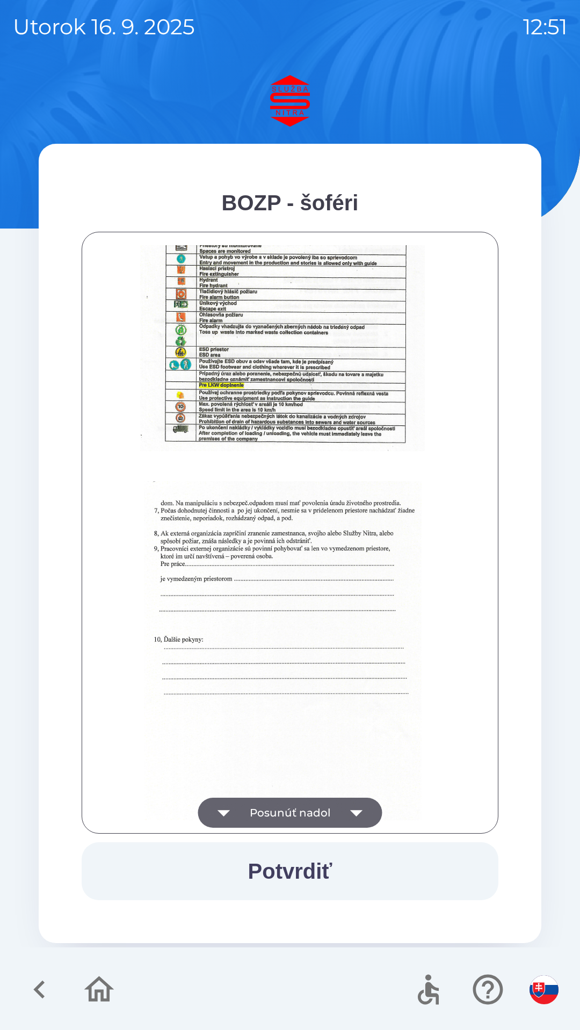
click at [314, 813] on button "Posunúť nadol" at bounding box center [290, 813] width 184 height 30
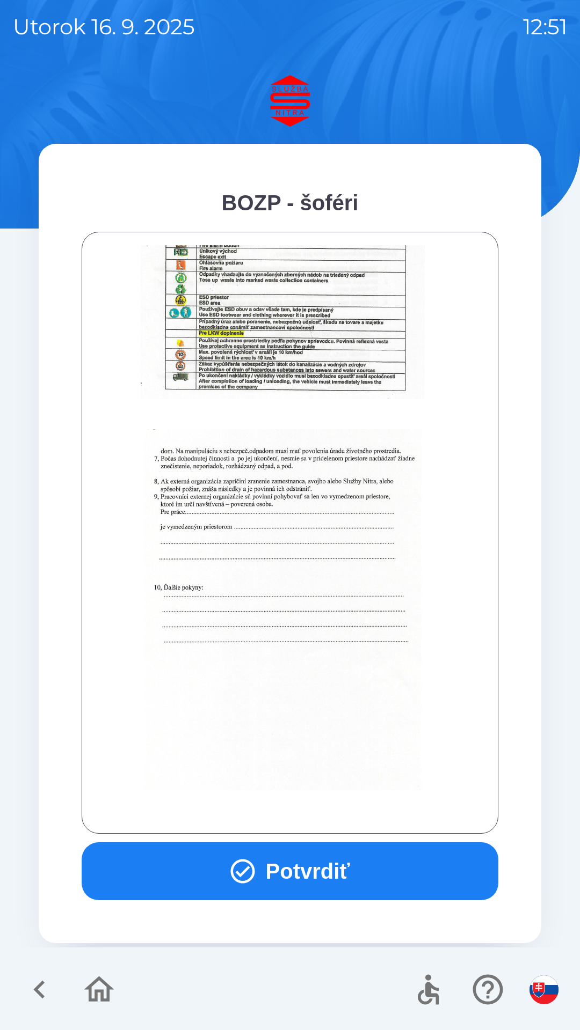
click at [316, 874] on button "Potvrdiť" at bounding box center [290, 871] width 416 height 58
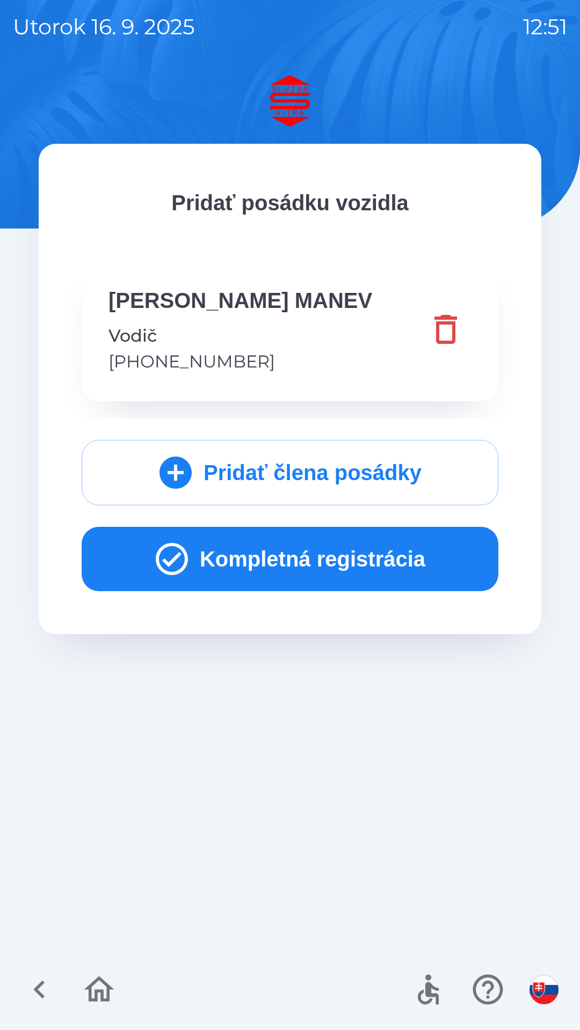
click at [341, 556] on button "Kompletná registrácia" at bounding box center [290, 559] width 416 height 64
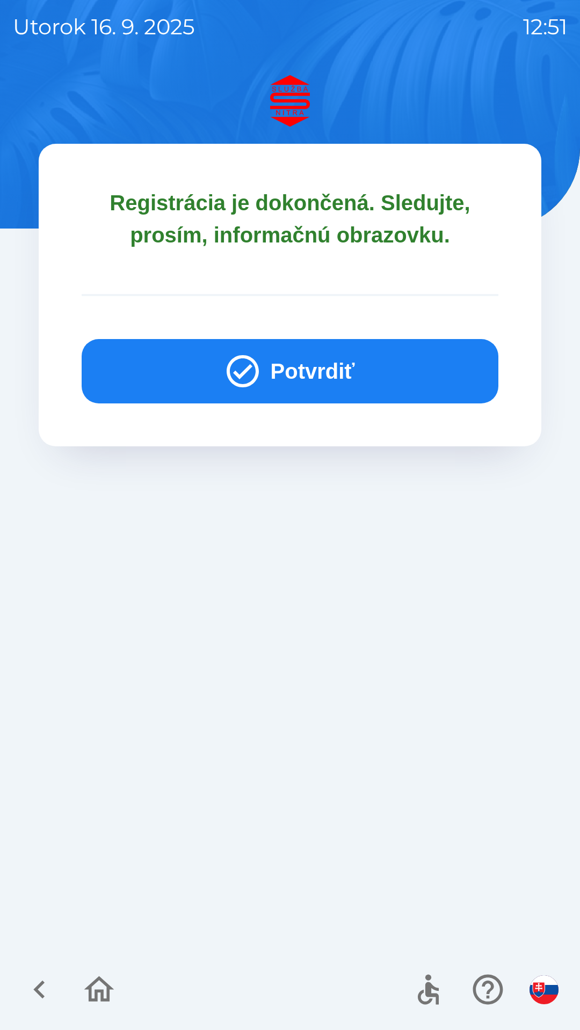
click at [304, 384] on button "Potvrdiť" at bounding box center [290, 371] width 416 height 64
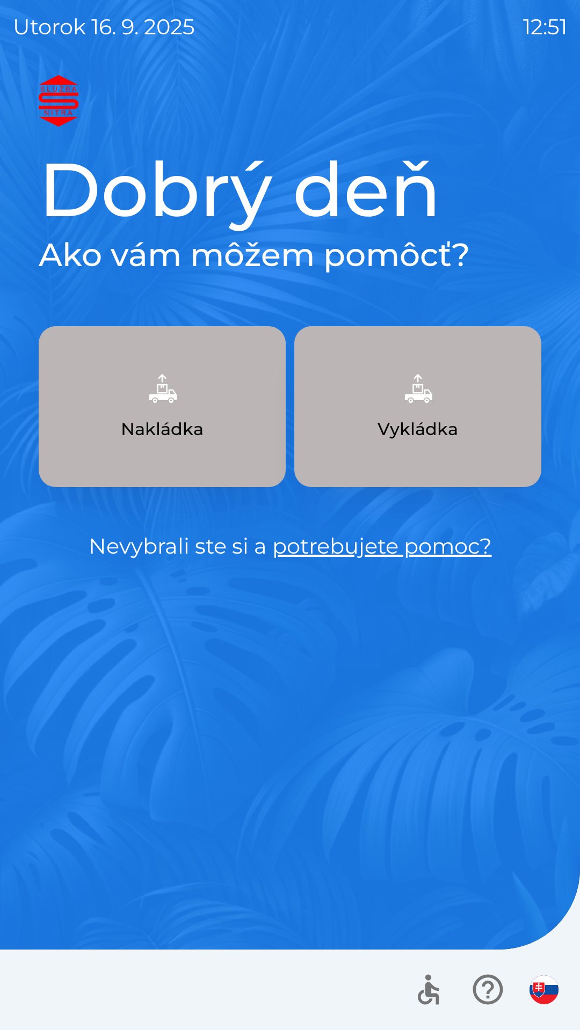
click at [188, 407] on button "Nakládka" at bounding box center [162, 406] width 247 height 161
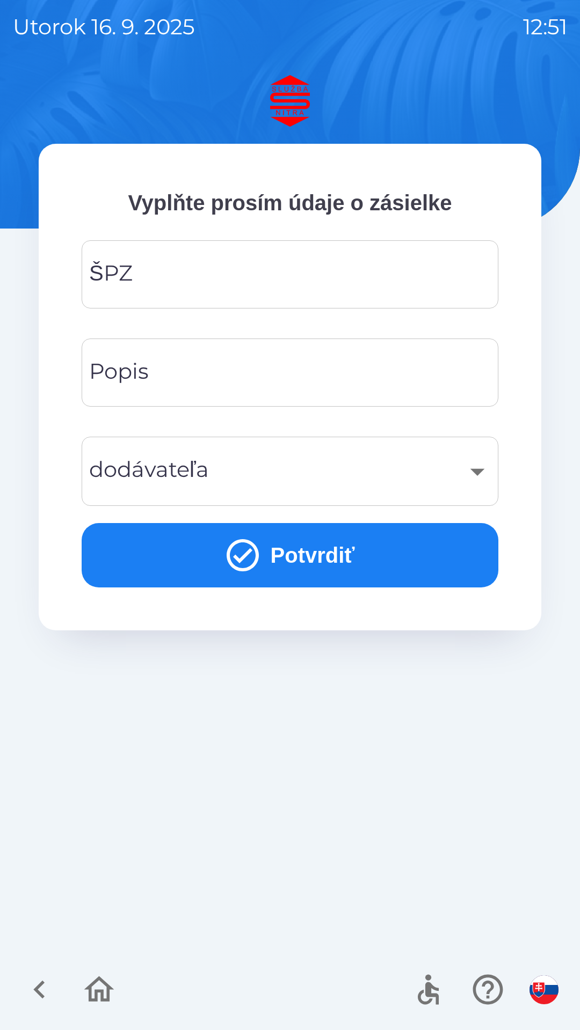
click at [223, 274] on input "ŠPZ" at bounding box center [289, 274] width 391 height 42
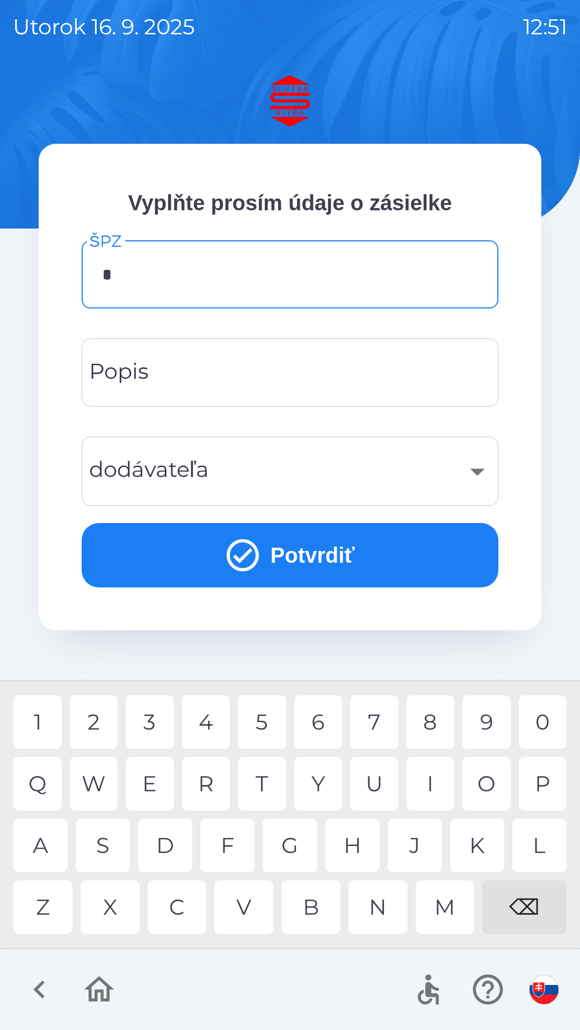
click at [112, 845] on div "S" at bounding box center [103, 846] width 54 height 54
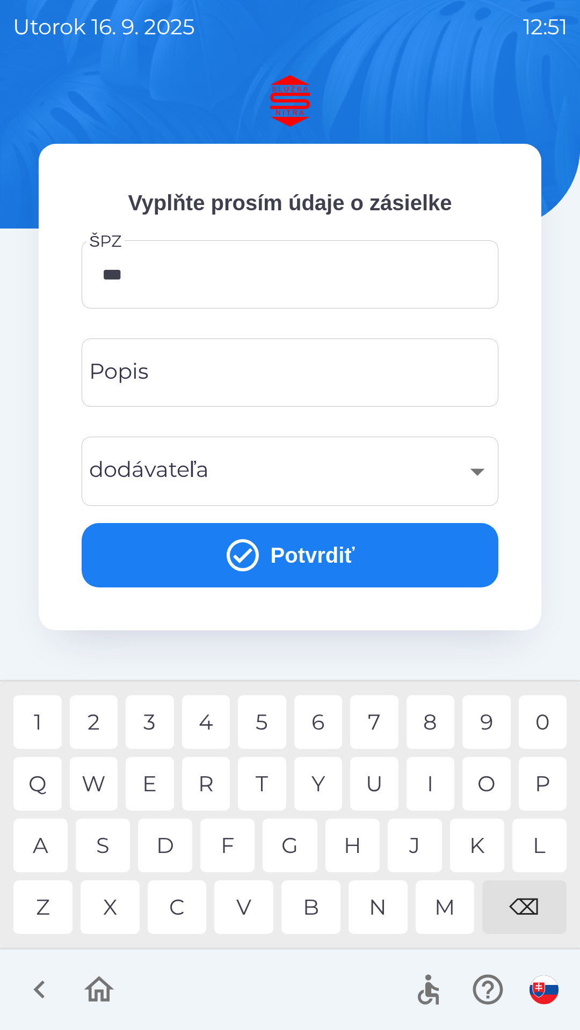
click at [487, 723] on div "9" at bounding box center [486, 722] width 48 height 54
click at [318, 722] on div "6" at bounding box center [318, 722] width 48 height 54
type input "*******"
click at [240, 378] on input "Popis" at bounding box center [289, 372] width 391 height 42
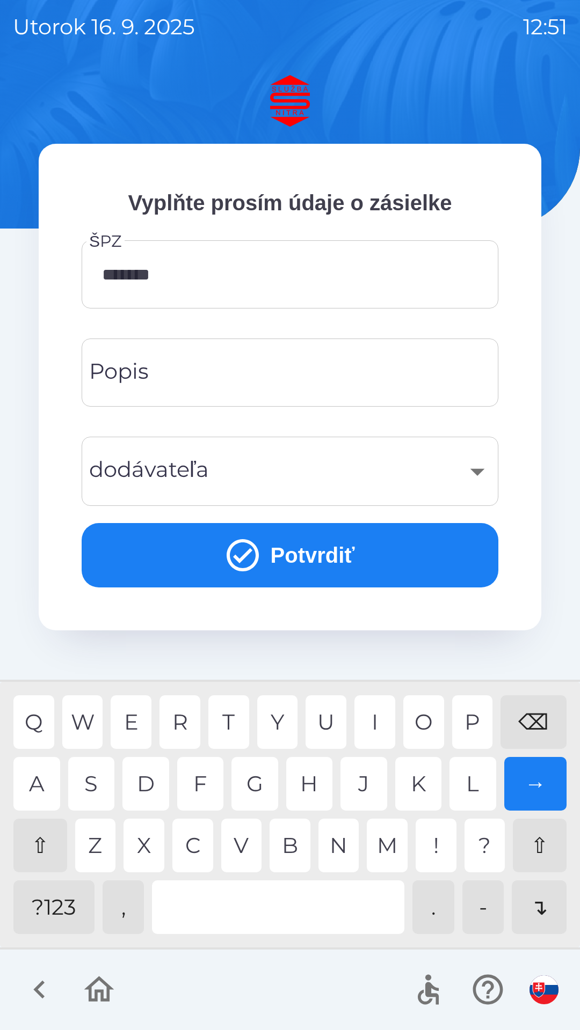
click at [48, 849] on div "⇧" at bounding box center [40, 846] width 54 height 54
click at [335, 716] on div "U" at bounding box center [325, 722] width 41 height 54
type input "******"
click at [475, 472] on div "​" at bounding box center [289, 471] width 391 height 43
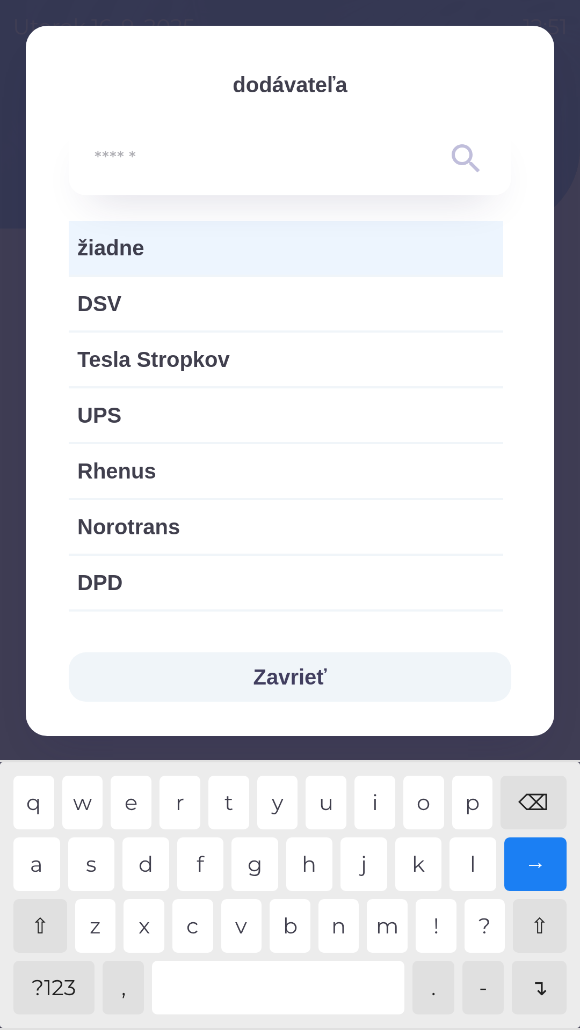
click at [341, 248] on span "žiadne" at bounding box center [285, 248] width 417 height 32
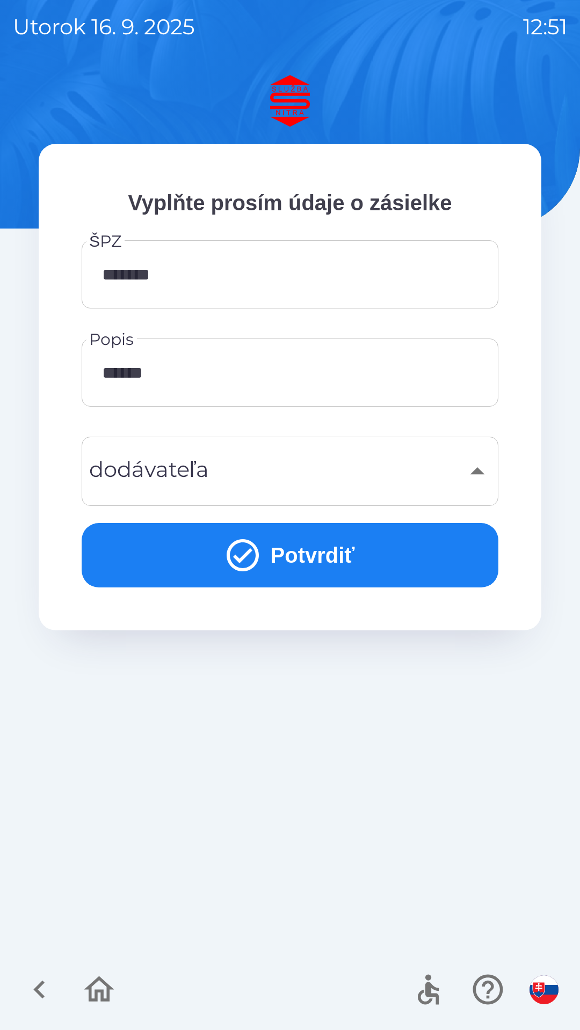
click at [343, 548] on button "Potvrdiť" at bounding box center [290, 555] width 416 height 64
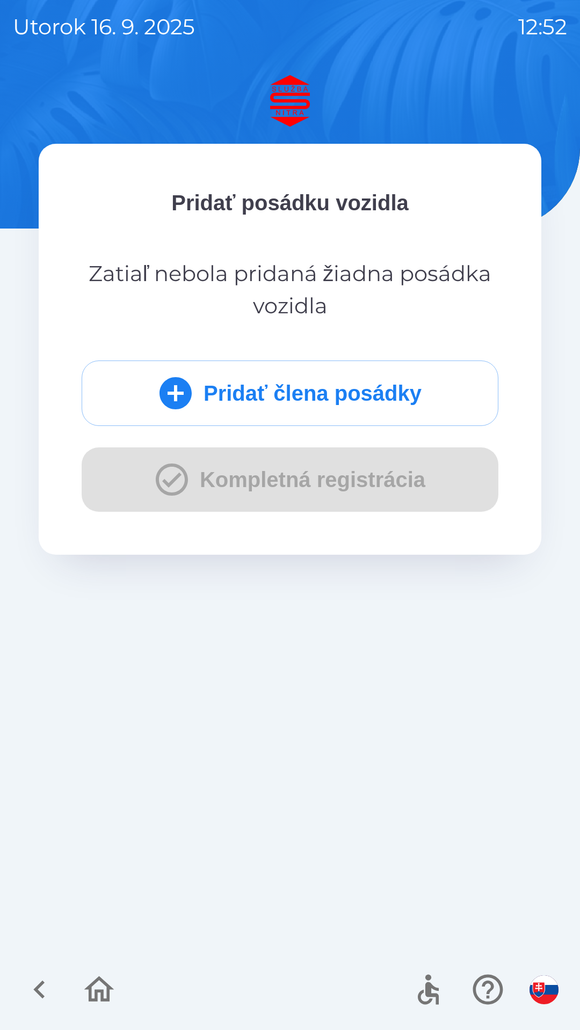
click at [347, 400] on button "Pridať člena posádky" at bounding box center [290, 393] width 416 height 65
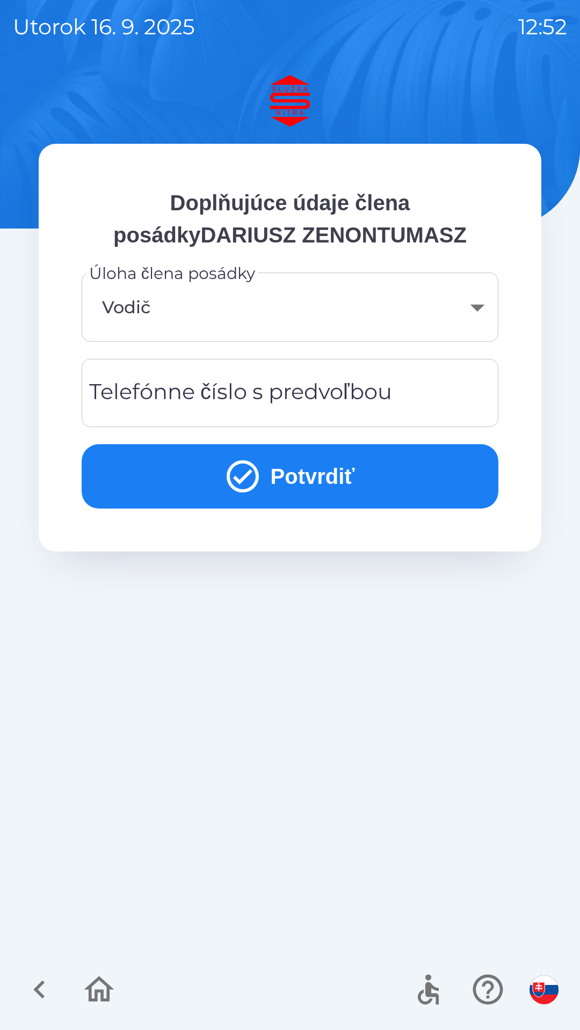
click at [258, 400] on div "Telefónne číslo s predvoľbou Telefónne číslo s predvoľbou" at bounding box center [290, 393] width 416 height 68
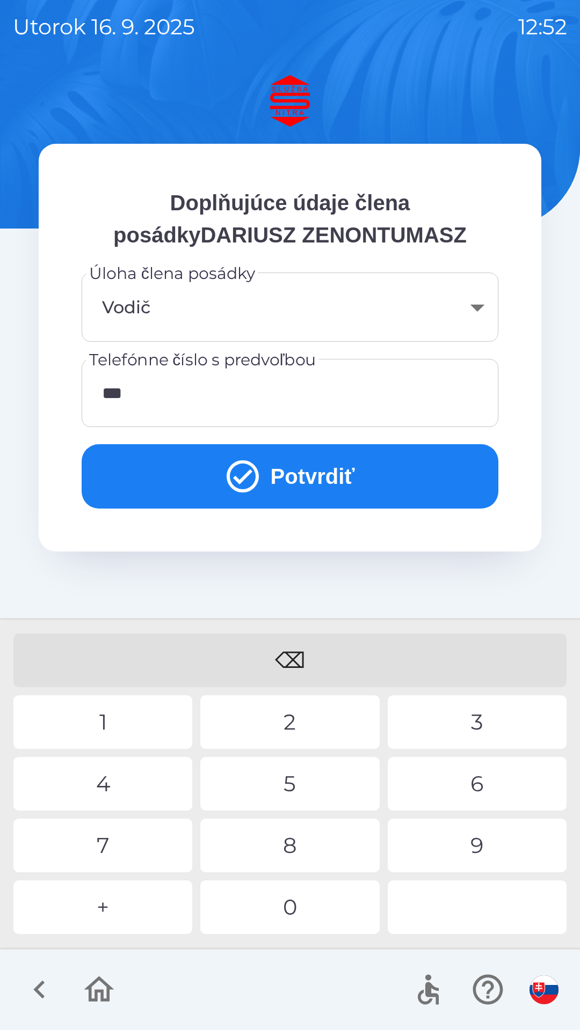
click at [285, 849] on div "8" at bounding box center [289, 846] width 179 height 54
click at [309, 906] on div "0" at bounding box center [289, 908] width 179 height 54
click at [472, 847] on div "9" at bounding box center [476, 846] width 179 height 54
click at [477, 782] on div "6" at bounding box center [476, 784] width 179 height 54
click at [288, 850] on div "8" at bounding box center [289, 846] width 179 height 54
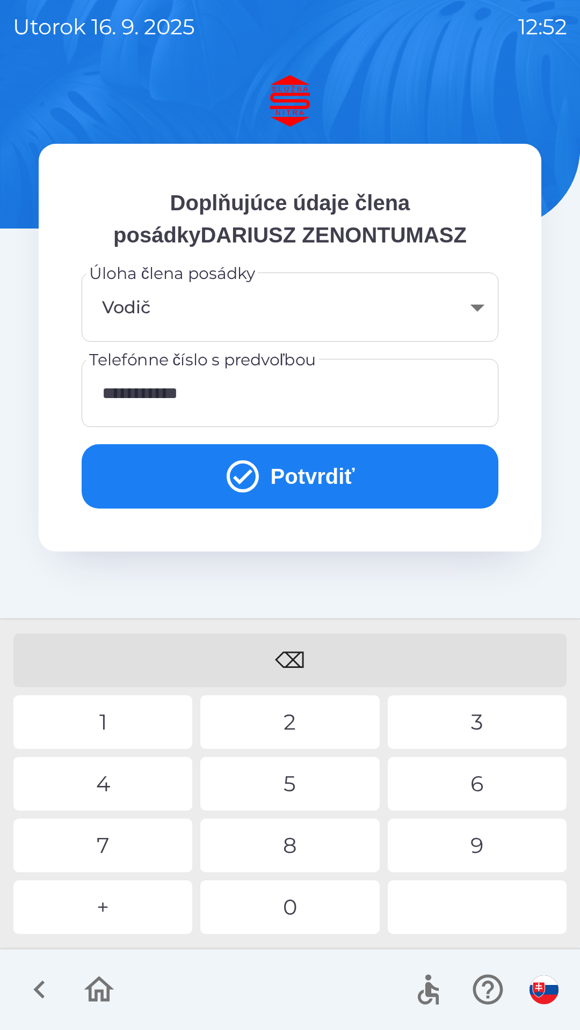
type input "**********"
click at [300, 487] on button "Potvrdiť" at bounding box center [290, 476] width 416 height 64
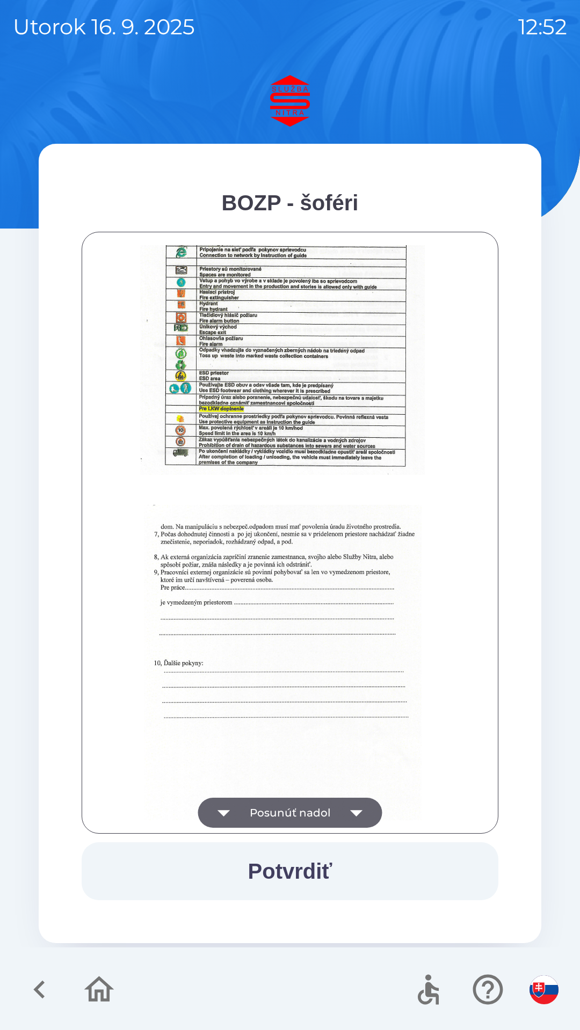
scroll to position [1202, 0]
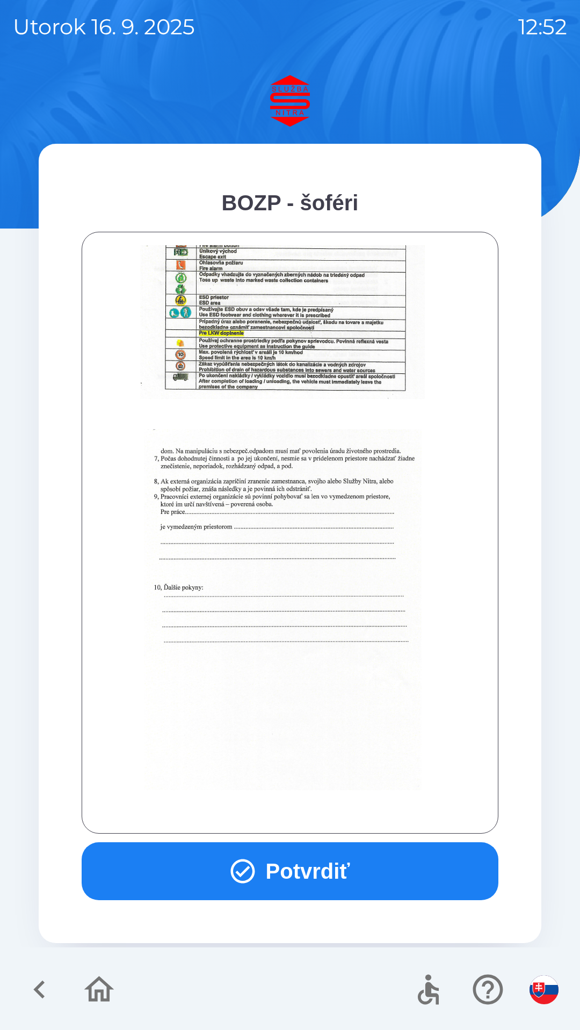
click at [316, 865] on button "Potvrdiť" at bounding box center [290, 871] width 416 height 58
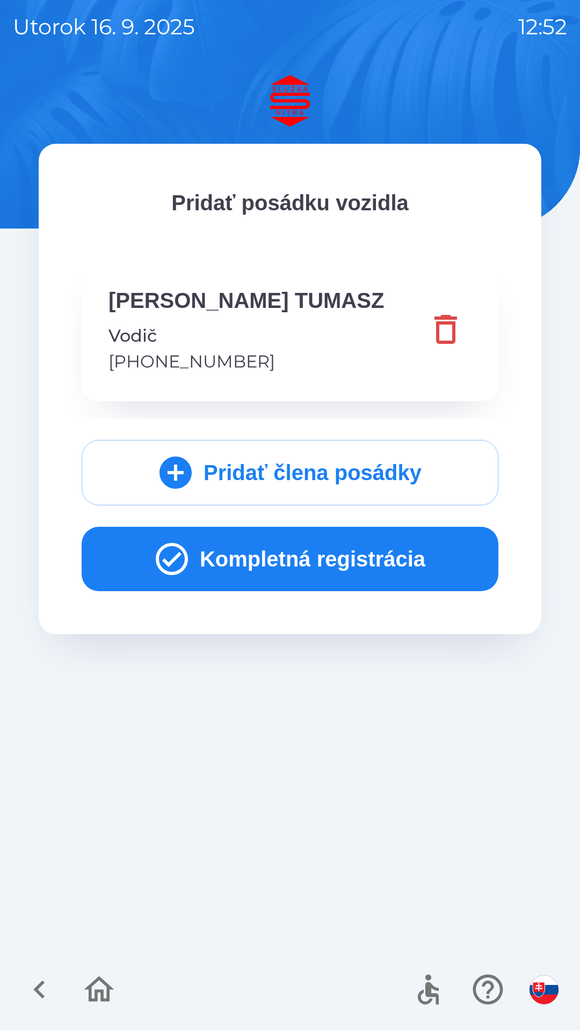
click at [358, 568] on button "Kompletná registrácia" at bounding box center [290, 559] width 416 height 64
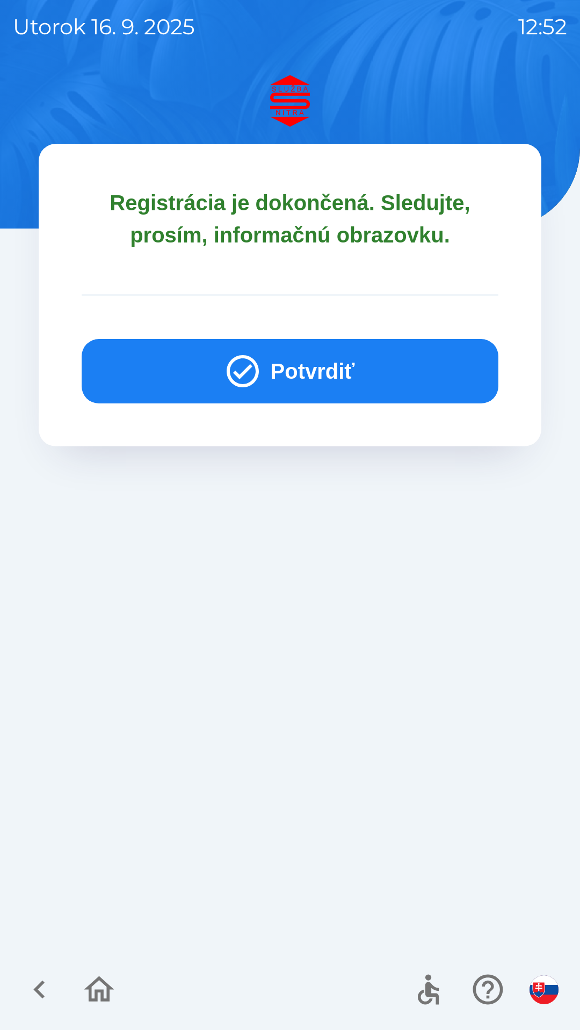
click at [318, 375] on button "Potvrdiť" at bounding box center [290, 371] width 416 height 64
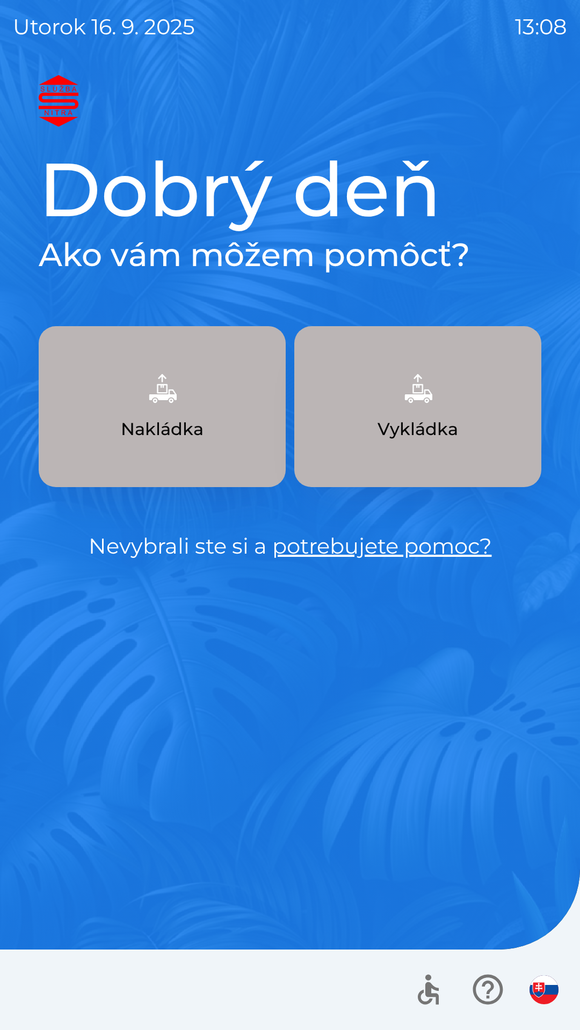
click at [444, 392] on button "Vykládka" at bounding box center [417, 406] width 247 height 161
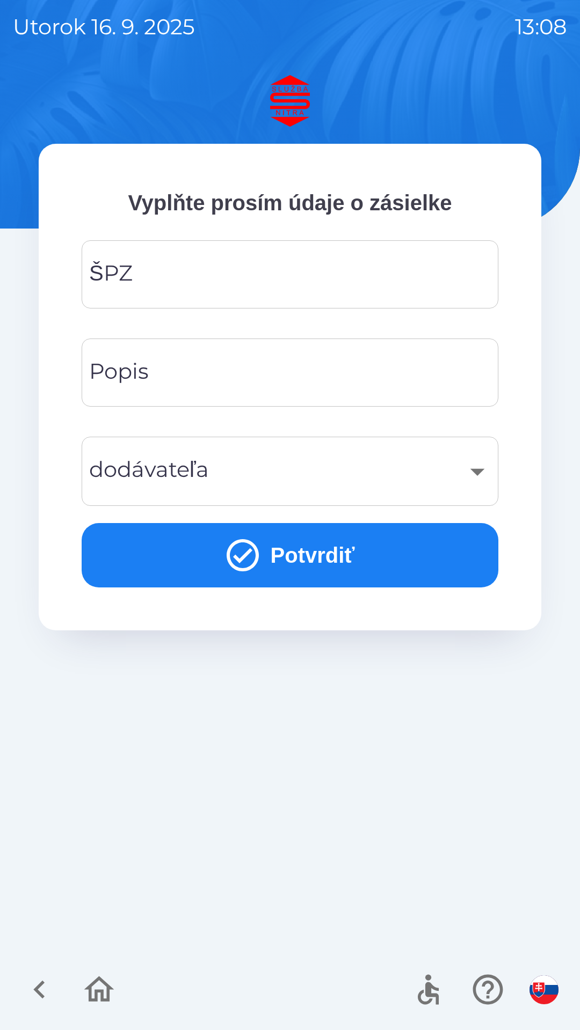
click at [303, 286] on input "ŠPZ" at bounding box center [289, 274] width 391 height 42
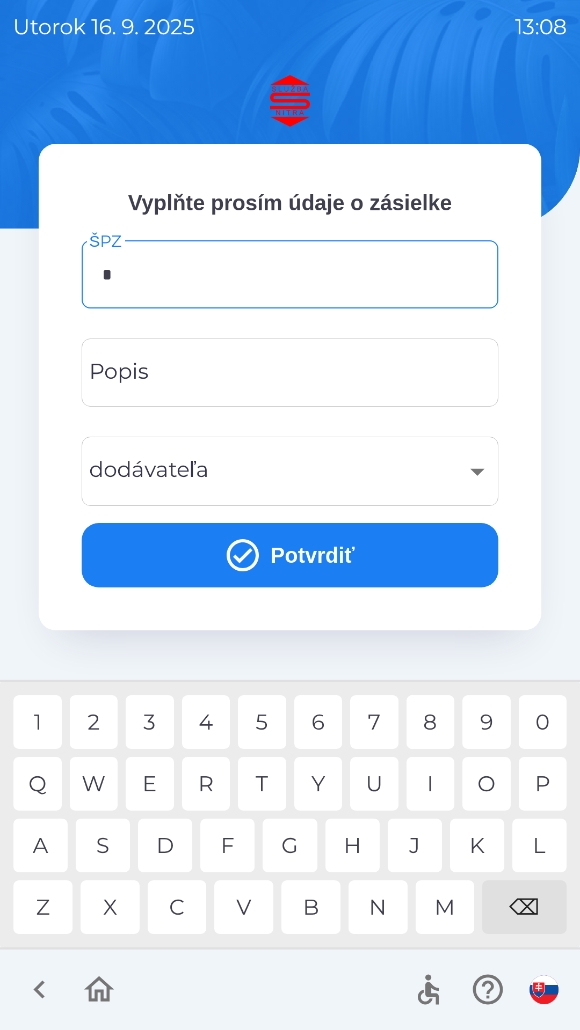
click at [541, 775] on div "P" at bounding box center [542, 784] width 48 height 54
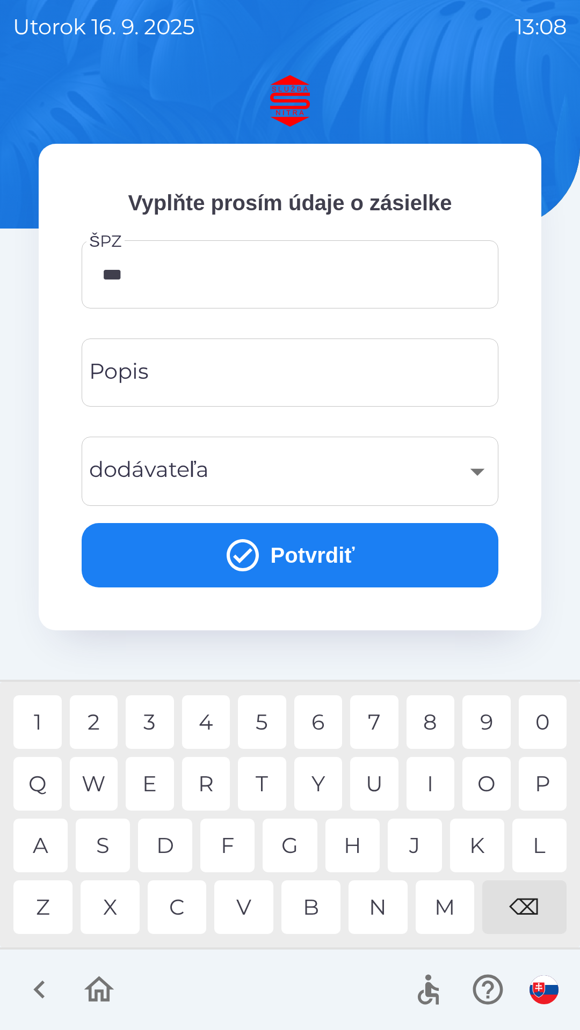
click at [326, 730] on div "6" at bounding box center [318, 722] width 48 height 54
click at [551, 731] on div "0" at bounding box center [542, 722] width 48 height 54
click at [483, 729] on div "9" at bounding box center [486, 722] width 48 height 54
click at [158, 784] on div "E" at bounding box center [150, 784] width 48 height 54
type input "*******"
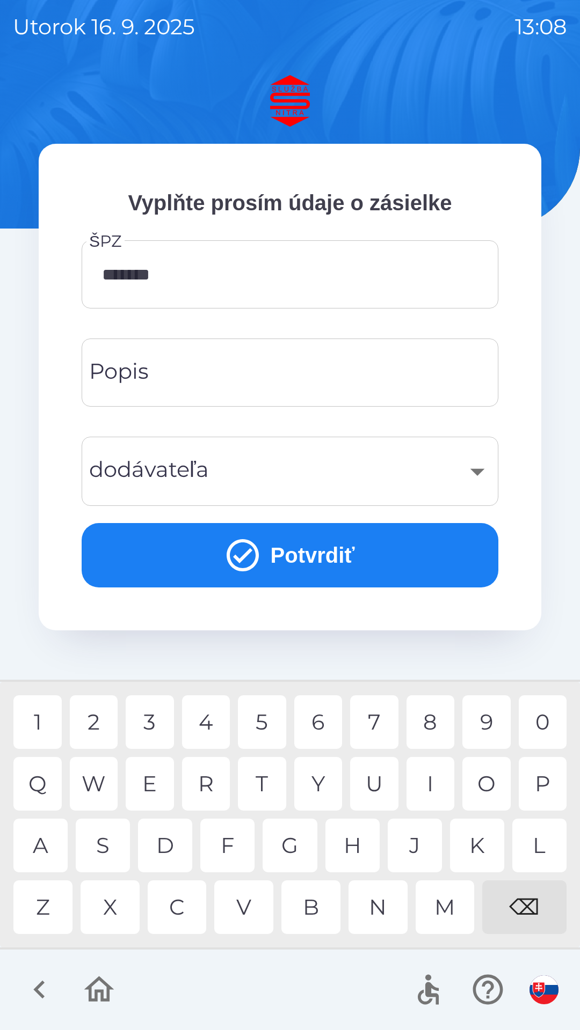
click at [405, 850] on div "J" at bounding box center [414, 846] width 54 height 54
click at [246, 374] on input "Popis" at bounding box center [289, 372] width 391 height 42
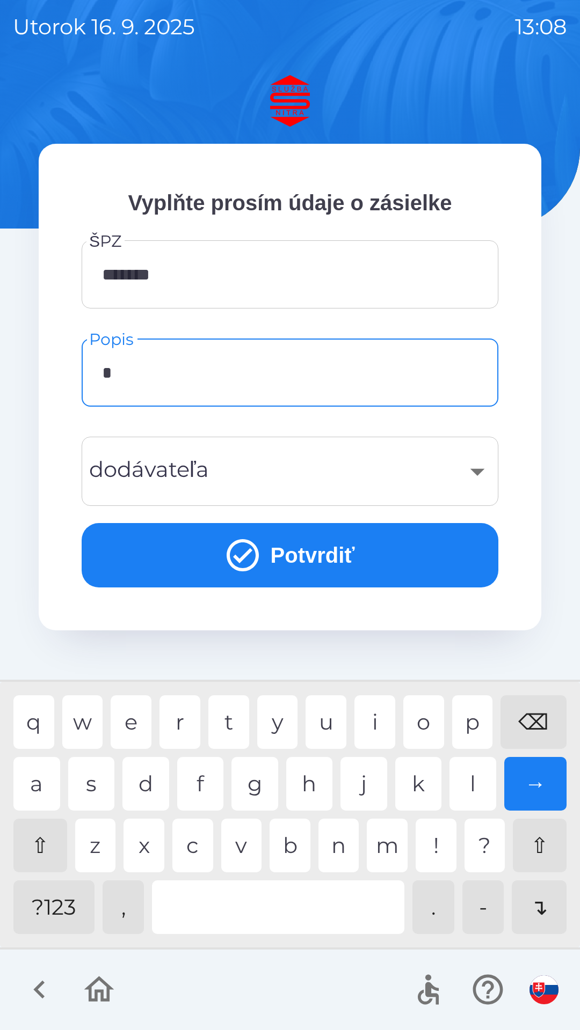
click at [429, 786] on div "k" at bounding box center [418, 784] width 47 height 54
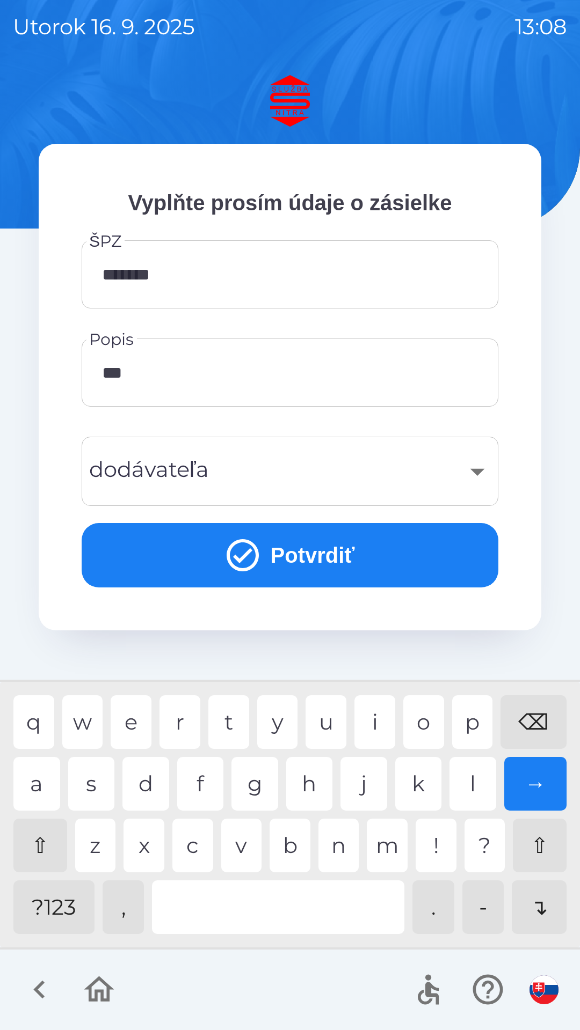
click at [286, 854] on div "b" at bounding box center [289, 846] width 41 height 54
type input "*****"
click at [465, 787] on div "l" at bounding box center [472, 784] width 47 height 54
click at [479, 471] on div "​" at bounding box center [289, 471] width 391 height 43
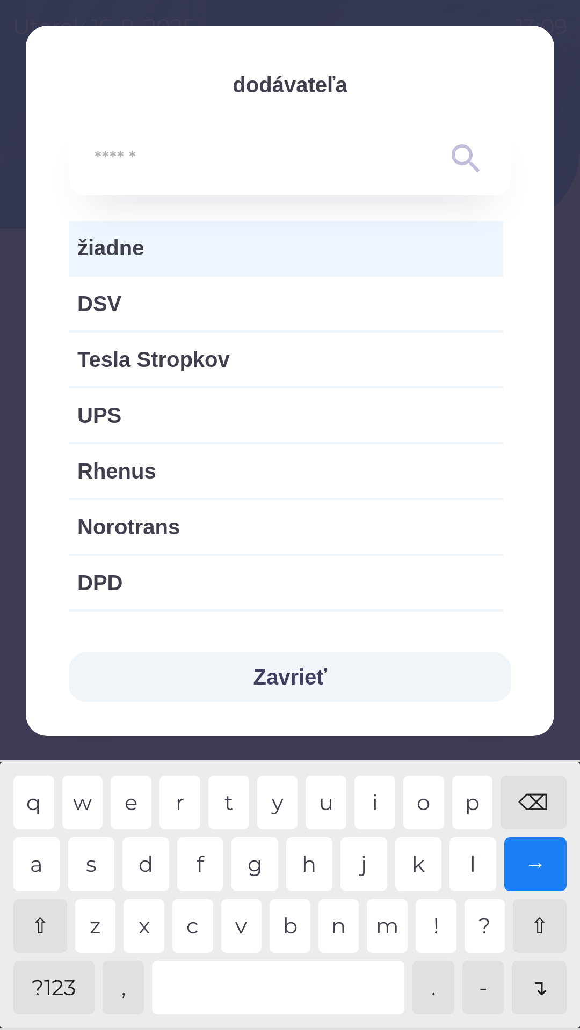
click at [138, 159] on input "text" at bounding box center [268, 159] width 348 height 30
click at [467, 161] on icon at bounding box center [465, 158] width 28 height 28
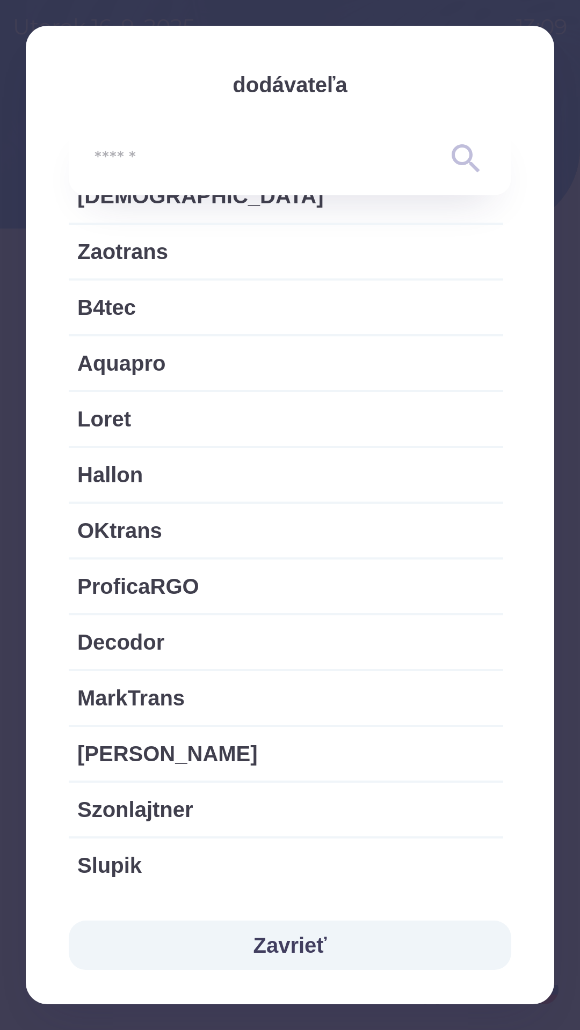
scroll to position [1876, 0]
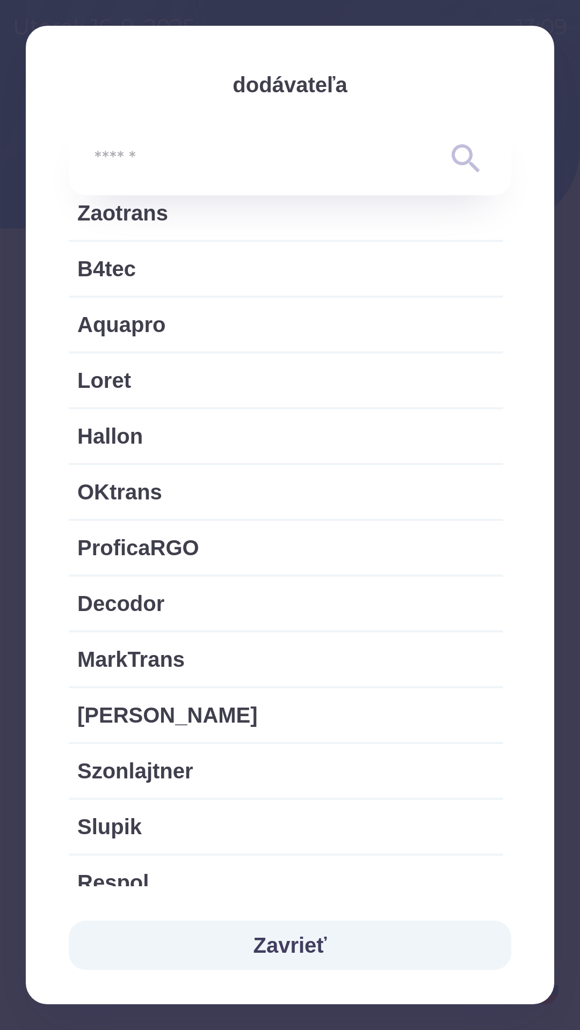
click at [344, 715] on span "[PERSON_NAME]" at bounding box center [285, 715] width 417 height 32
type input "***"
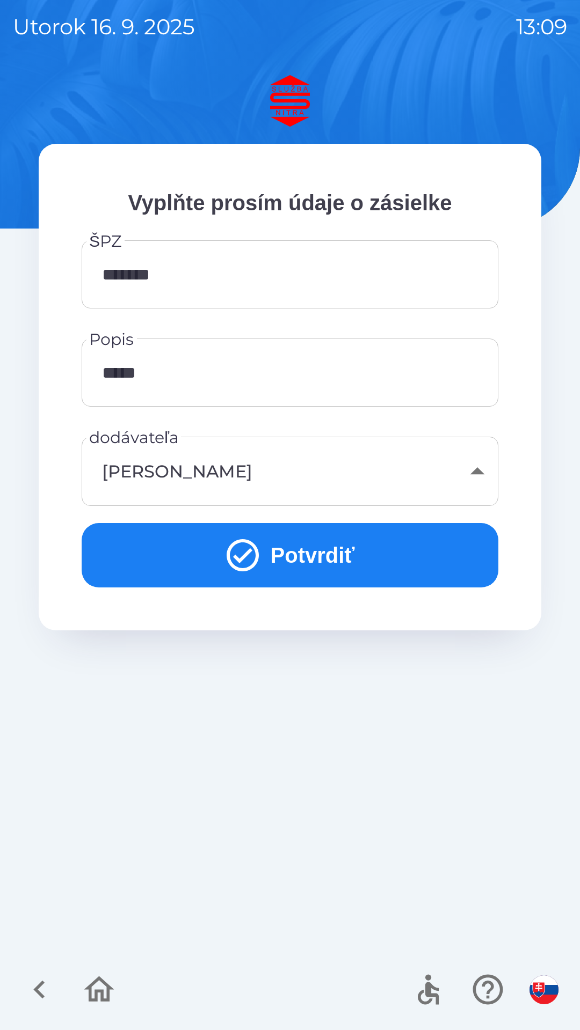
click at [243, 552] on icon "submit" at bounding box center [242, 555] width 39 height 39
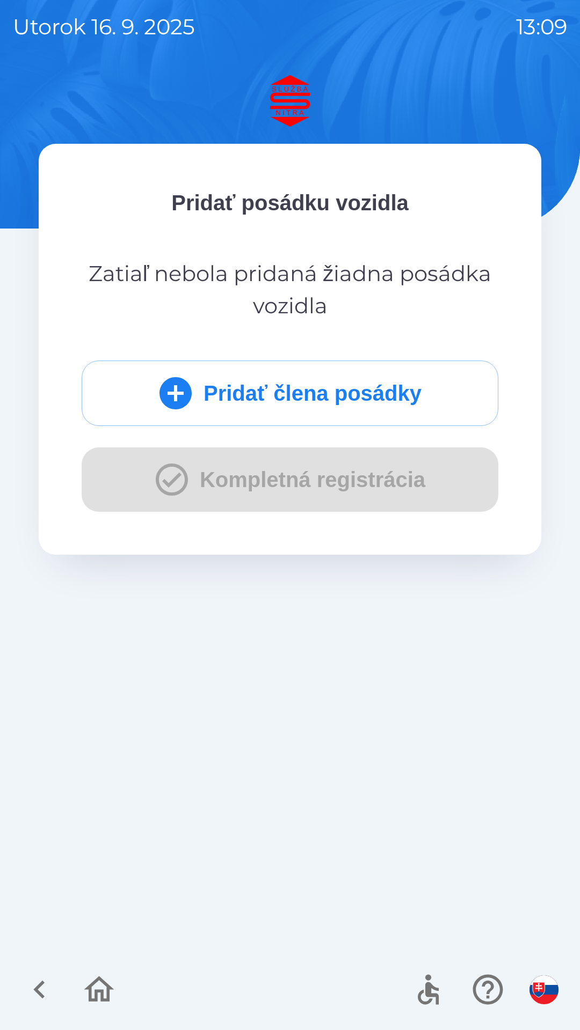
click at [167, 469] on div "Pridať člena posádky Kompletná registrácia" at bounding box center [290, 436] width 416 height 151
click at [166, 486] on div "Pridať člena posádky Kompletná registrácia" at bounding box center [290, 436] width 416 height 151
click at [38, 985] on icon "button" at bounding box center [39, 990] width 36 height 36
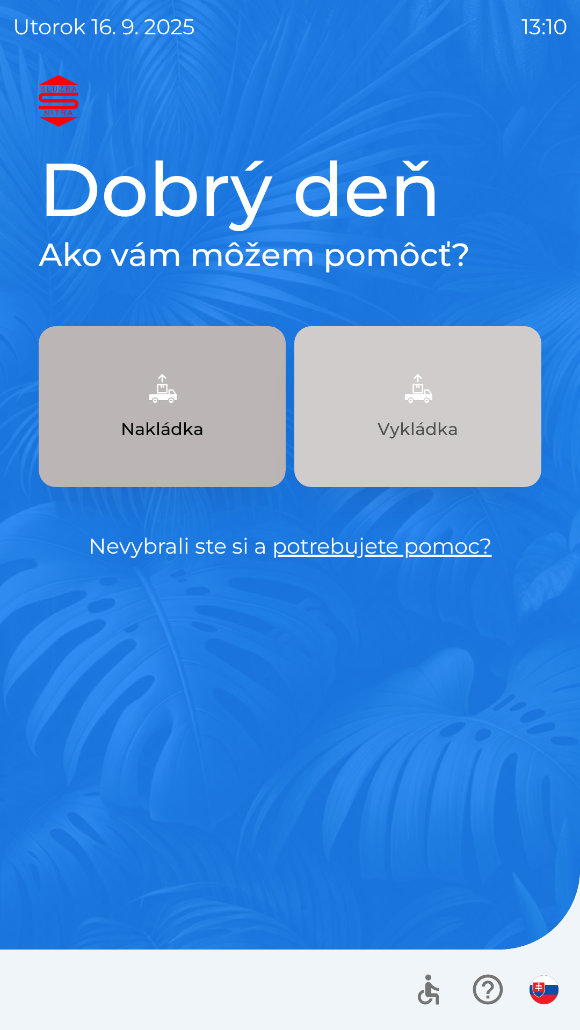
click at [376, 425] on button "Vykládka" at bounding box center [417, 406] width 247 height 161
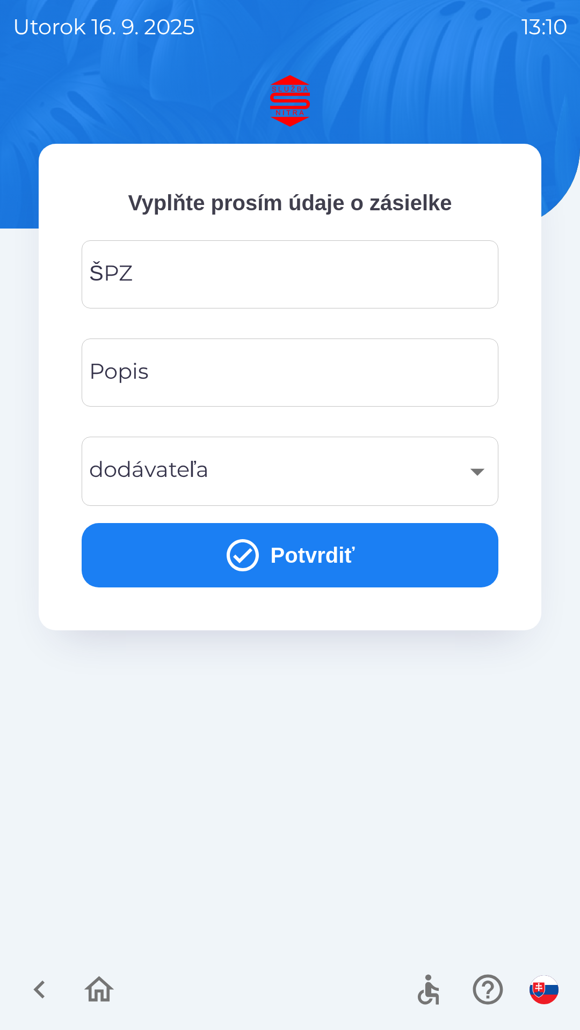
click at [347, 282] on input "ŠPZ" at bounding box center [289, 274] width 391 height 42
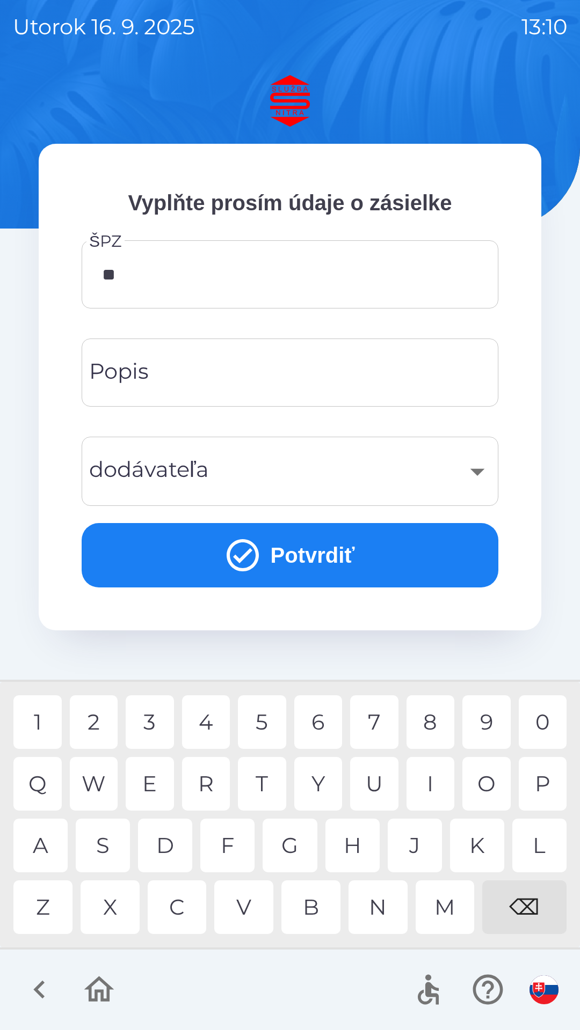
click at [481, 838] on div "K" at bounding box center [477, 846] width 54 height 54
click at [486, 722] on div "9" at bounding box center [486, 722] width 48 height 54
type input "*******"
click at [250, 377] on input "Popis" at bounding box center [289, 372] width 391 height 42
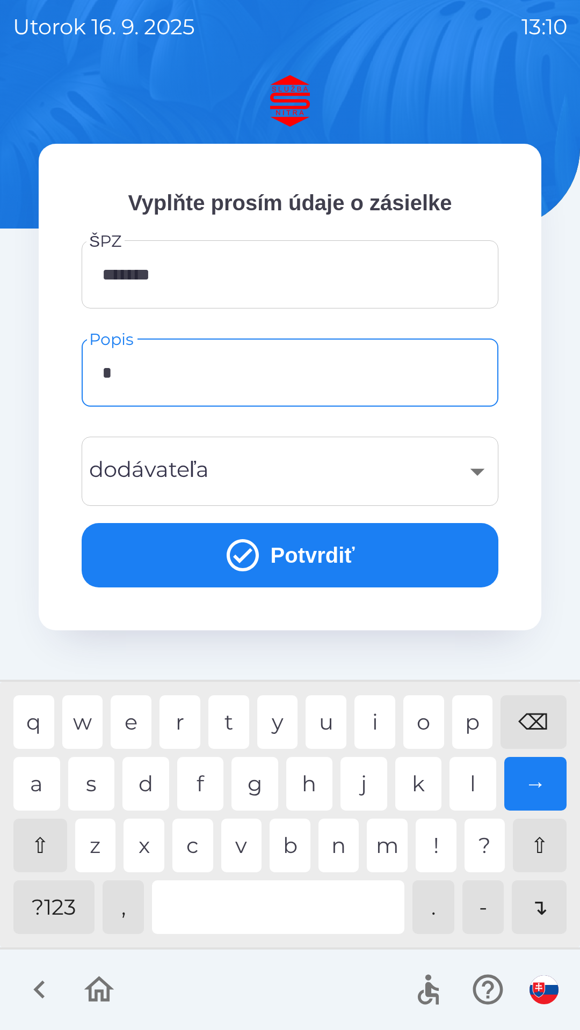
click at [428, 791] on div "k" at bounding box center [418, 784] width 47 height 54
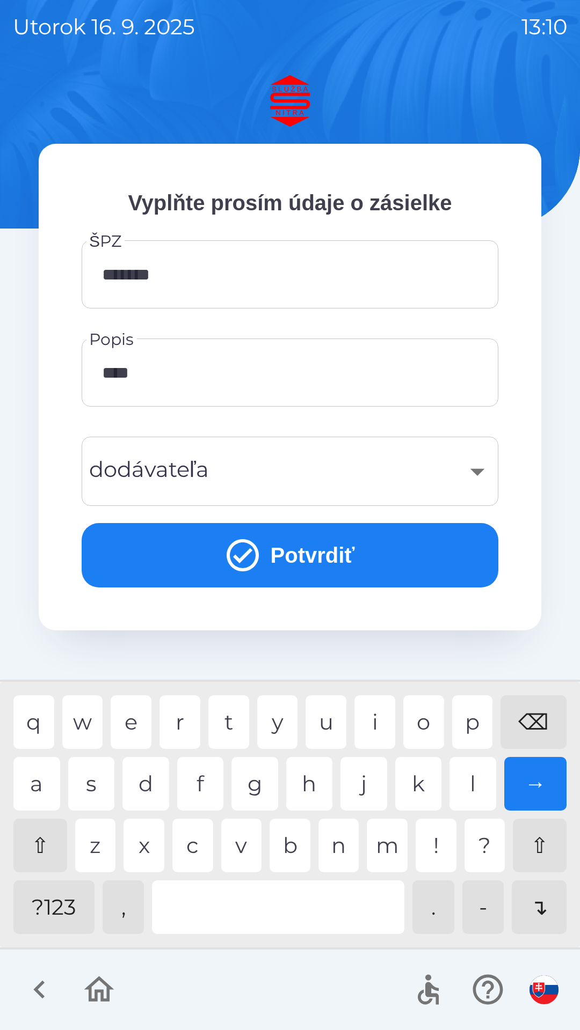
click at [138, 719] on div "e" at bounding box center [131, 722] width 41 height 54
type input "*****"
click at [471, 786] on div "l" at bounding box center [472, 784] width 47 height 54
click at [471, 482] on div "​" at bounding box center [289, 471] width 391 height 43
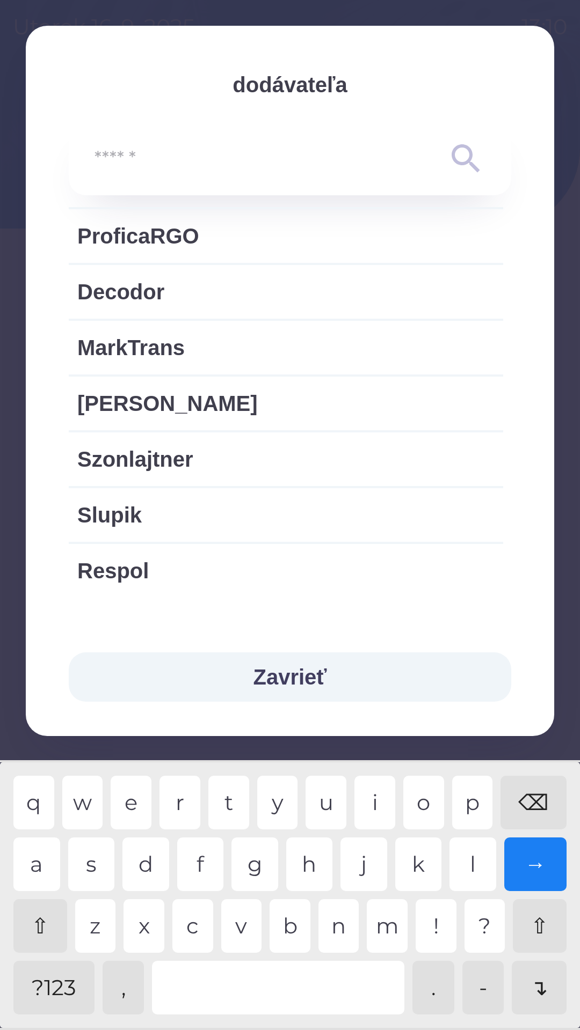
scroll to position [2215, 0]
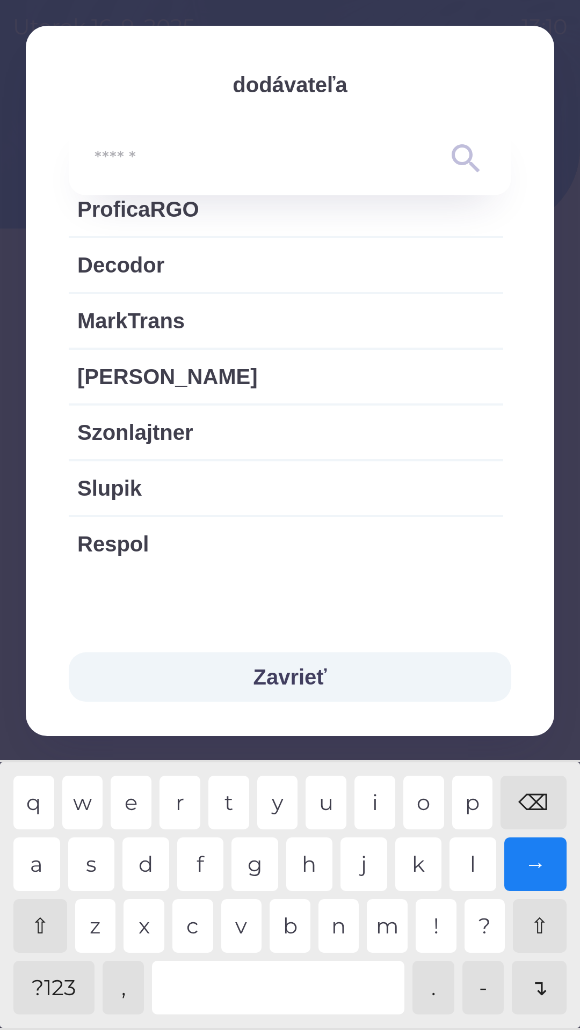
click at [404, 379] on span "[PERSON_NAME]" at bounding box center [285, 377] width 417 height 32
type input "***"
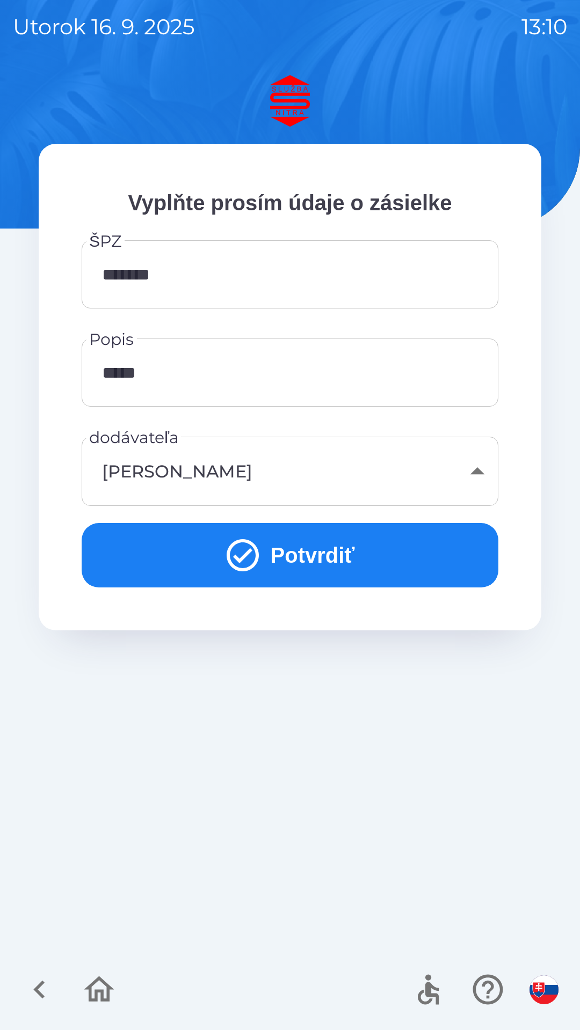
scroll to position [1947, 0]
click at [244, 551] on icon "submit" at bounding box center [242, 555] width 39 height 39
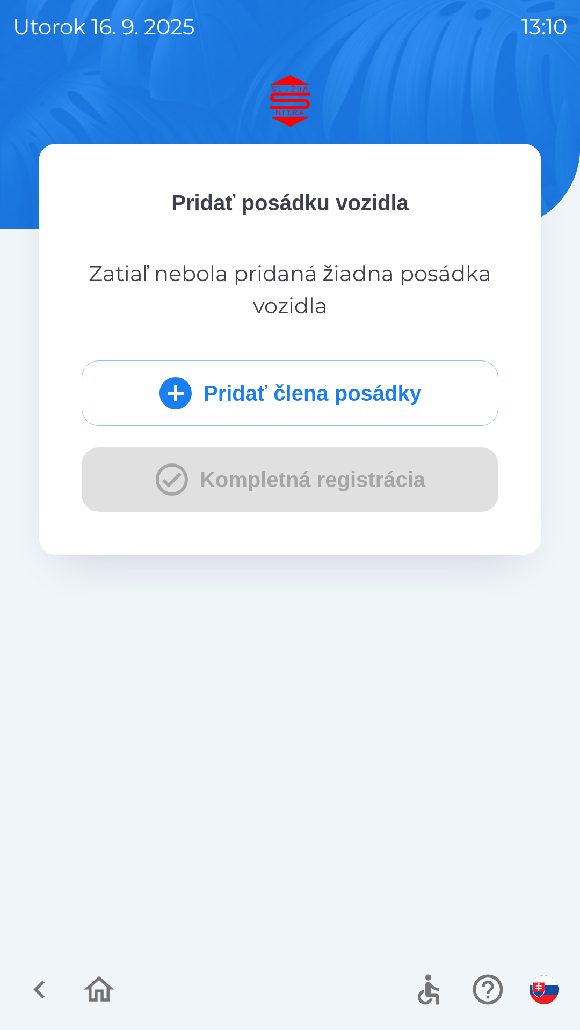
click at [180, 391] on icon "submit" at bounding box center [175, 393] width 32 height 32
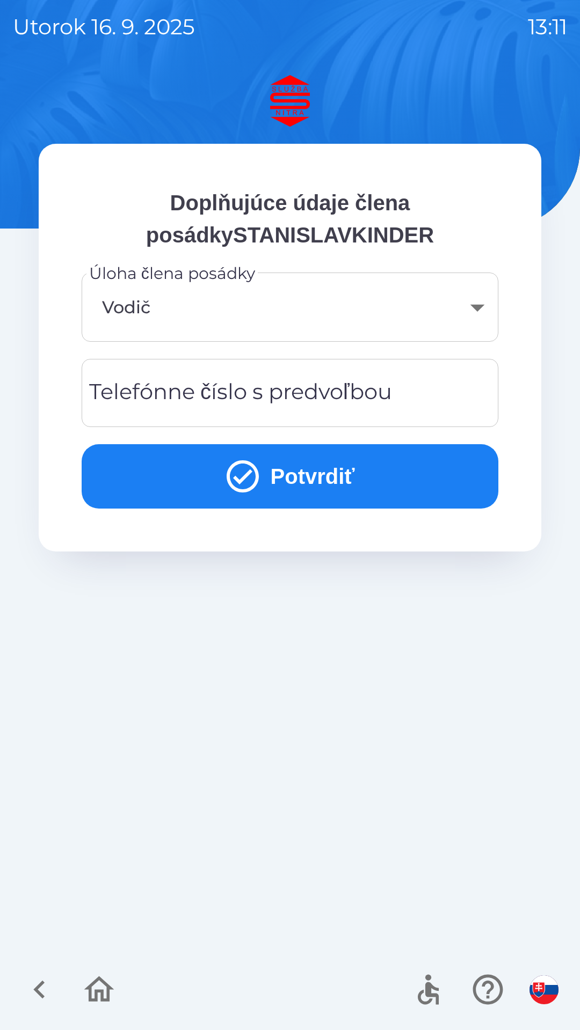
click at [312, 382] on div "Telefónne číslo s predvoľbou Telefónne číslo s predvoľbou" at bounding box center [290, 393] width 416 height 68
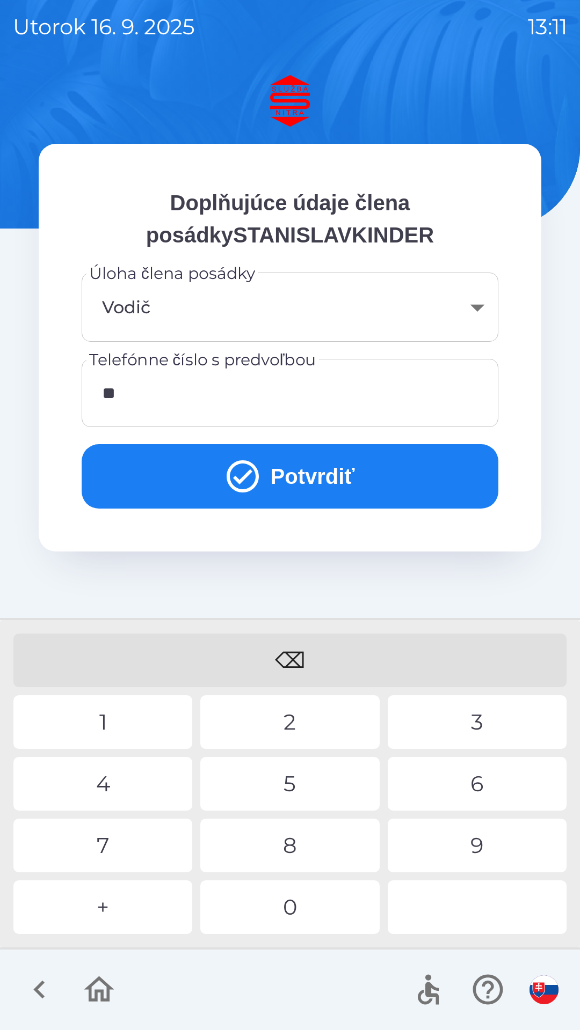
click at [487, 843] on div "9" at bounding box center [476, 846] width 179 height 54
click at [295, 904] on div "0" at bounding box center [289, 908] width 179 height 54
click at [485, 788] on div "6" at bounding box center [476, 784] width 179 height 54
click at [111, 722] on div "1" at bounding box center [102, 722] width 179 height 54
click at [239, 478] on icon "submit" at bounding box center [242, 476] width 39 height 39
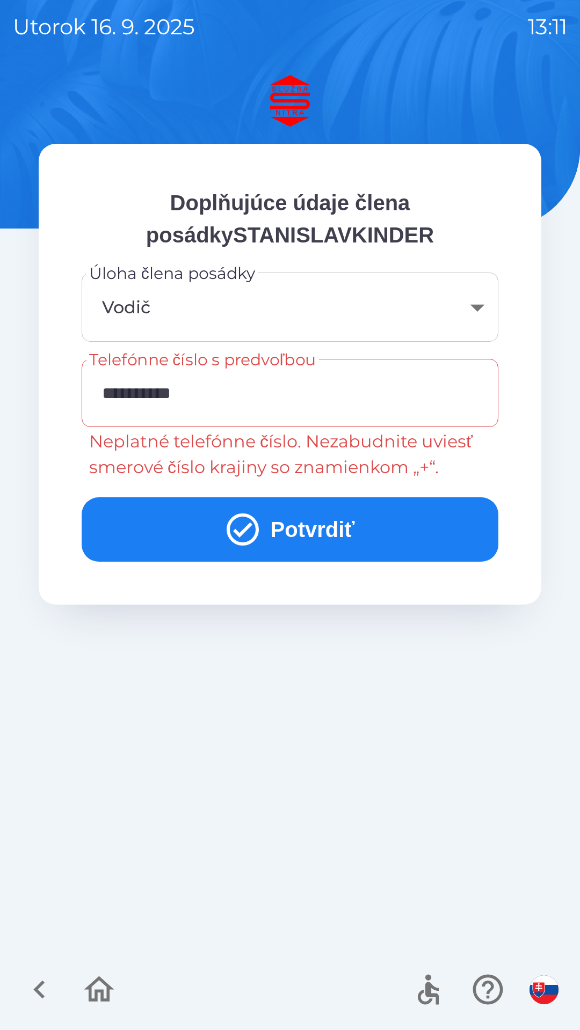
click at [113, 398] on input "**********" at bounding box center [289, 393] width 391 height 42
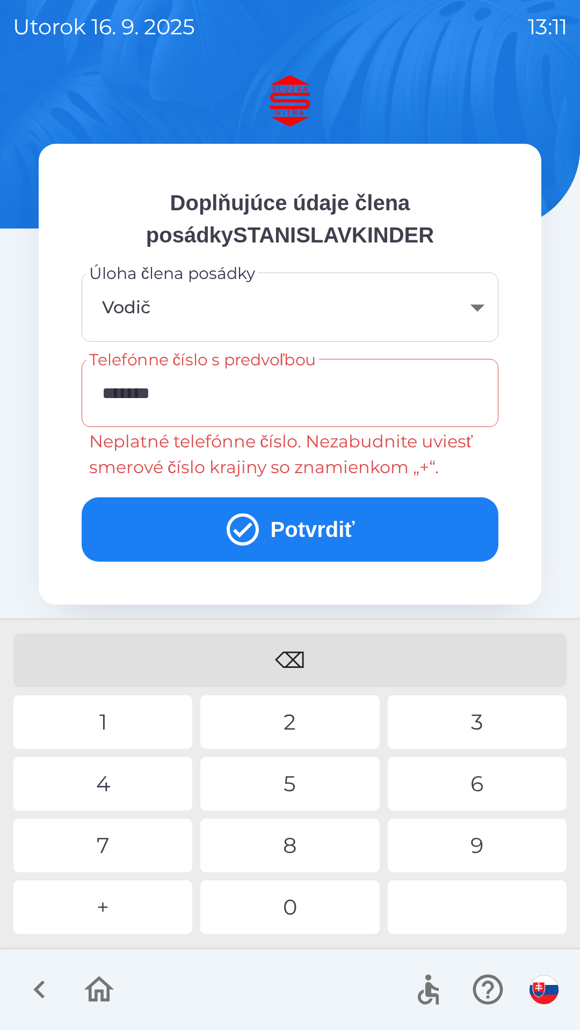
click at [303, 656] on div "⌫" at bounding box center [289, 661] width 553 height 54
click at [302, 658] on div "⌫" at bounding box center [289, 661] width 553 height 54
type input "*"
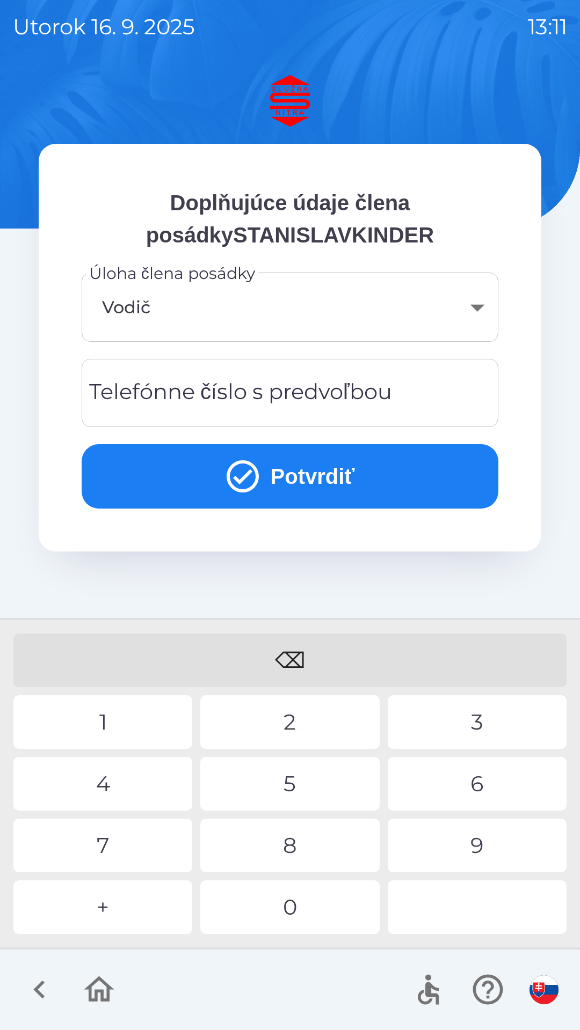
click at [290, 658] on div "⌫" at bounding box center [289, 661] width 553 height 54
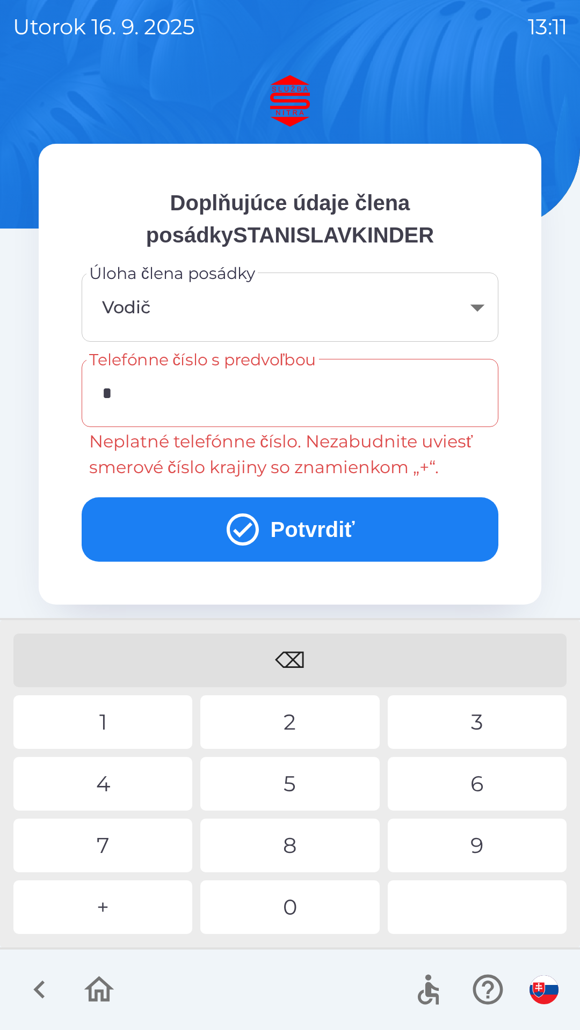
click at [298, 900] on div "0" at bounding box center [289, 908] width 179 height 54
click at [272, 913] on div "0" at bounding box center [289, 908] width 179 height 54
click at [491, 841] on div "9" at bounding box center [476, 846] width 179 height 54
click at [307, 854] on div "8" at bounding box center [289, 846] width 179 height 54
click at [248, 531] on icon "submit" at bounding box center [242, 529] width 39 height 39
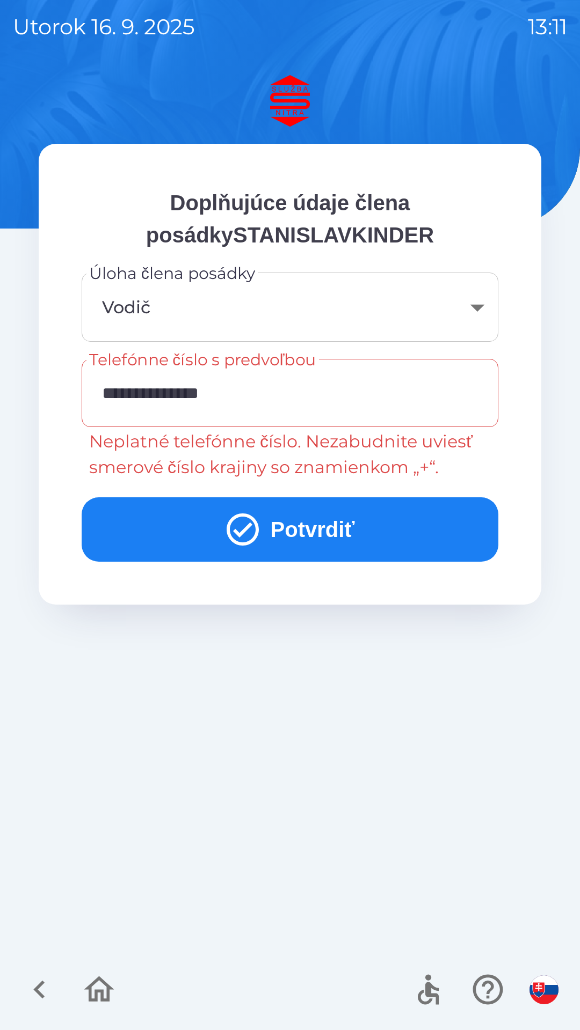
click at [243, 526] on icon "submit" at bounding box center [242, 529] width 39 height 39
click at [114, 397] on input "**********" at bounding box center [289, 393] width 391 height 42
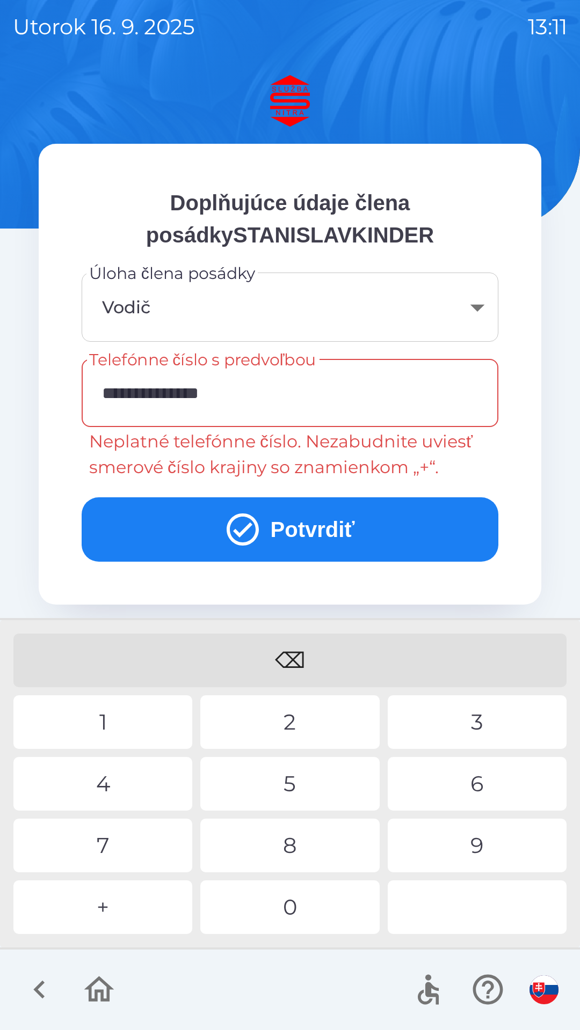
click at [128, 392] on input "**********" at bounding box center [289, 393] width 391 height 42
type input "**********"
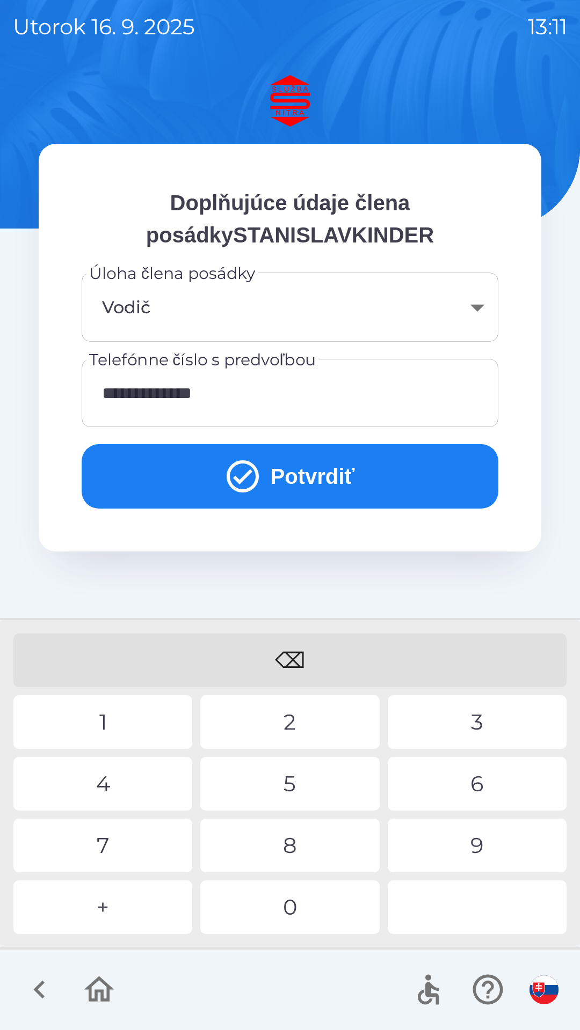
click at [244, 478] on icon "submit" at bounding box center [242, 476] width 39 height 39
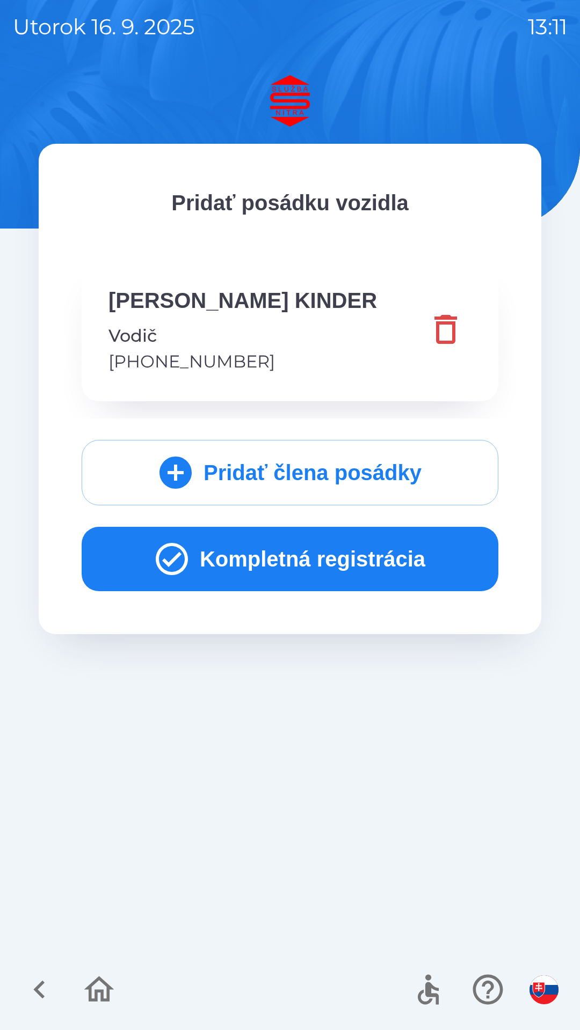
click at [168, 555] on icon "button" at bounding box center [172, 559] width 32 height 32
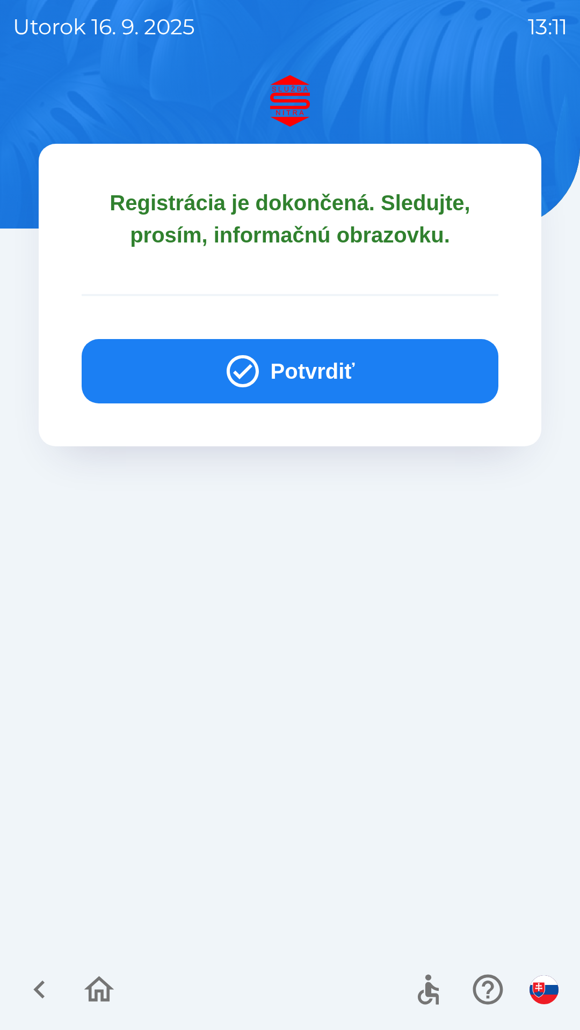
click at [260, 373] on button "Potvrdiť" at bounding box center [290, 371] width 416 height 64
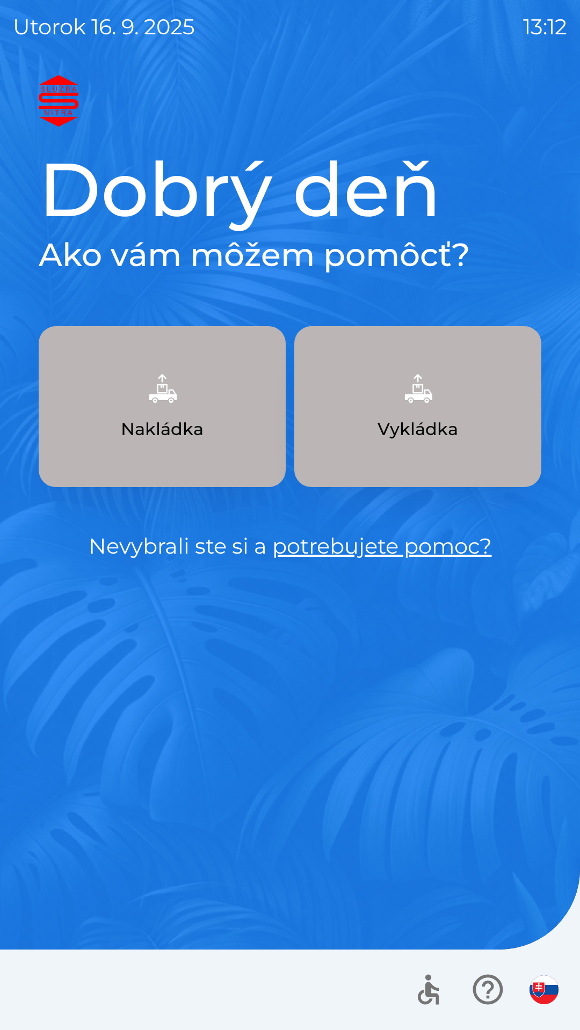
click at [193, 420] on p "Nakládka" at bounding box center [162, 429] width 83 height 26
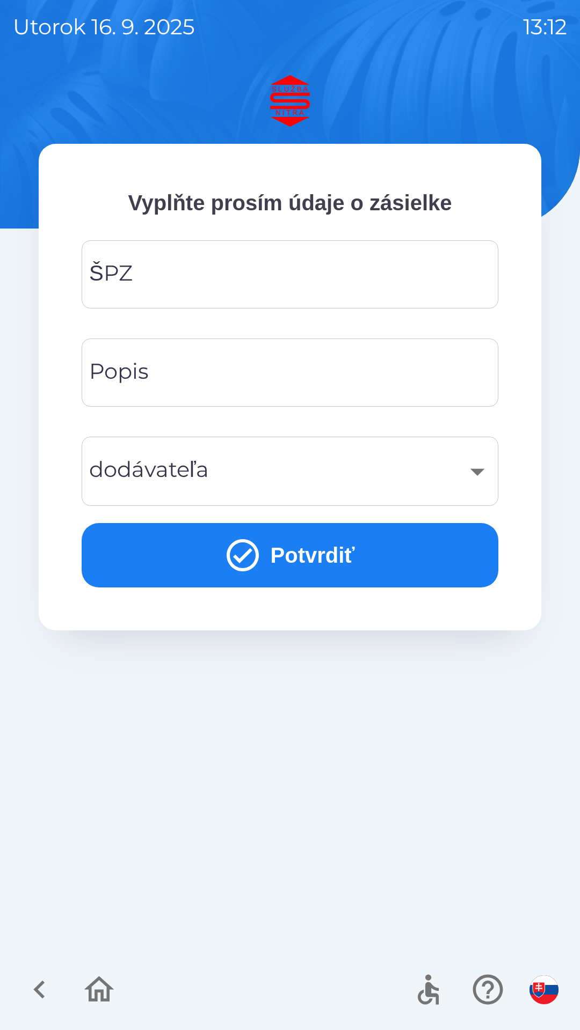
click at [251, 273] on input "ŠPZ" at bounding box center [289, 274] width 391 height 42
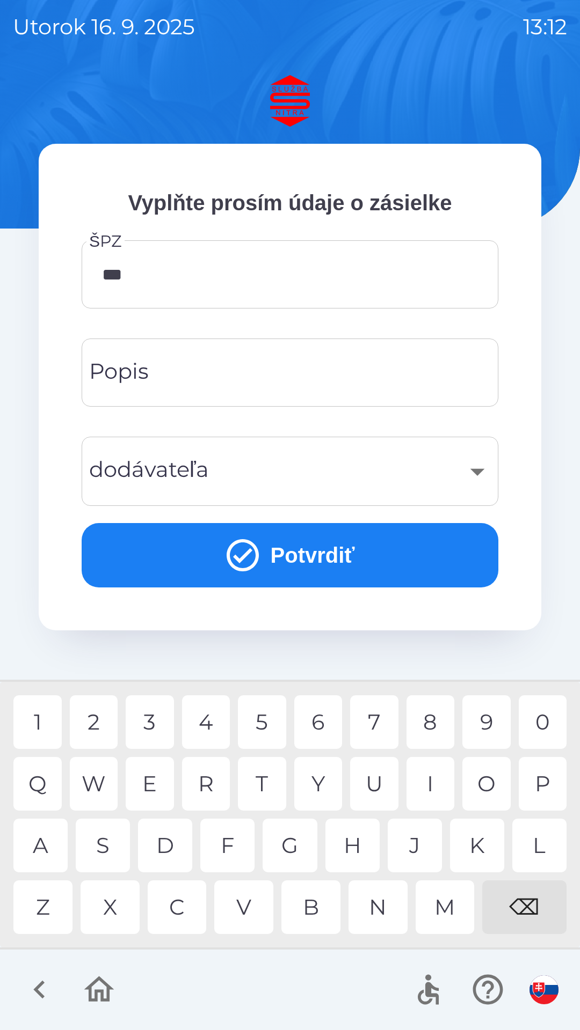
click at [151, 727] on div "3" at bounding box center [150, 722] width 48 height 54
click at [154, 722] on div "3" at bounding box center [150, 722] width 48 height 54
click at [354, 837] on div "H" at bounding box center [352, 846] width 54 height 54
type input "*******"
click at [116, 902] on div "X" at bounding box center [109, 908] width 59 height 54
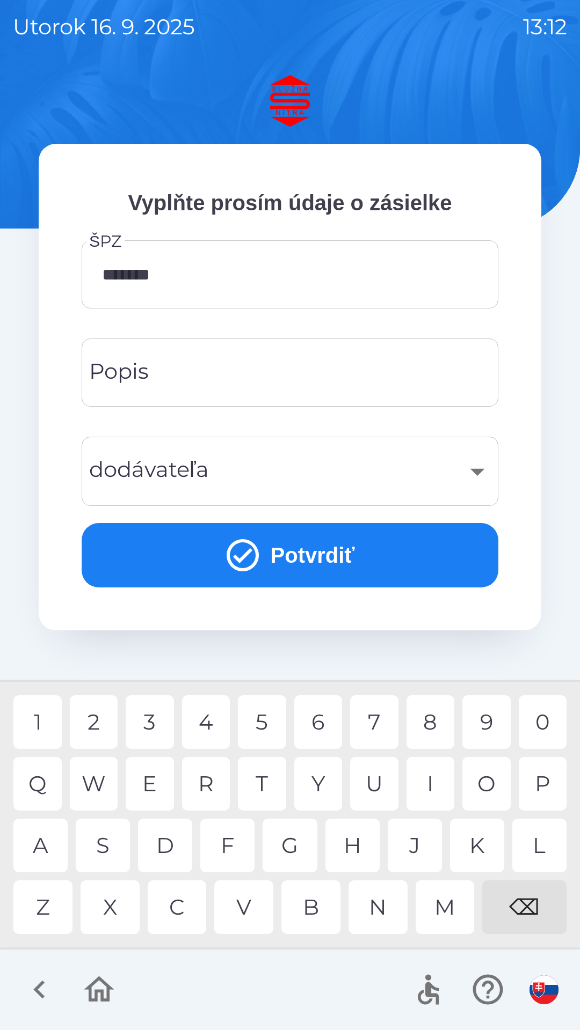
click at [214, 375] on input "Popis" at bounding box center [289, 372] width 391 height 42
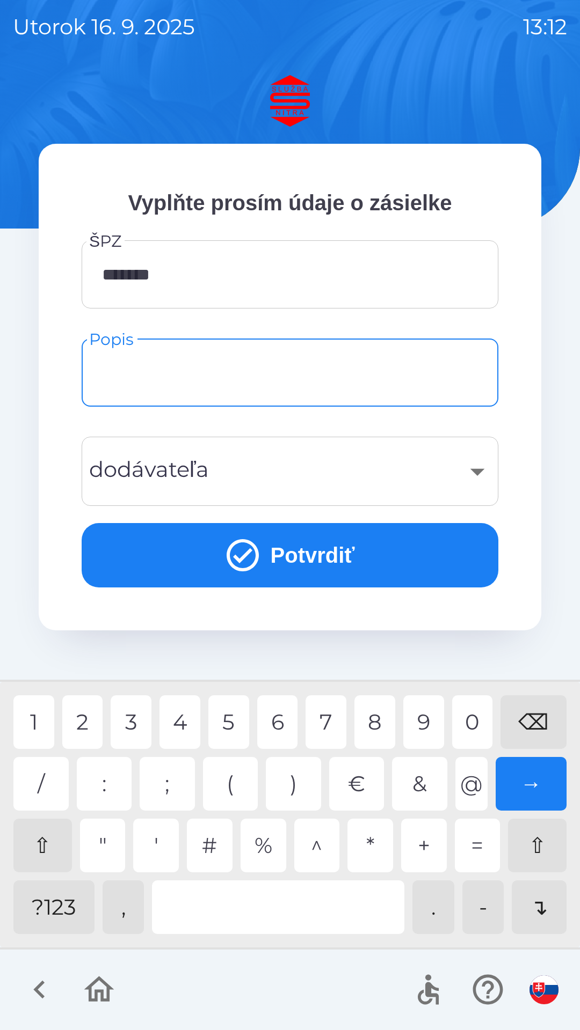
click at [58, 901] on div "?123" at bounding box center [53, 908] width 81 height 54
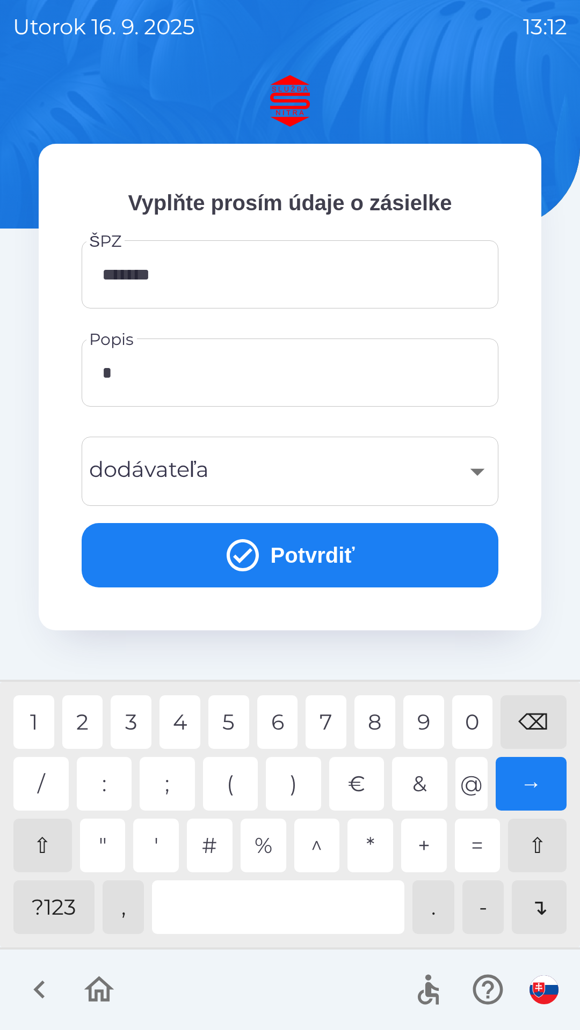
click at [88, 716] on div "2" at bounding box center [82, 722] width 41 height 54
click at [473, 715] on div "0" at bounding box center [472, 722] width 41 height 54
click at [473, 713] on div "0" at bounding box center [472, 722] width 41 height 54
click at [41, 722] on div "1" at bounding box center [33, 722] width 41 height 54
type input "********"
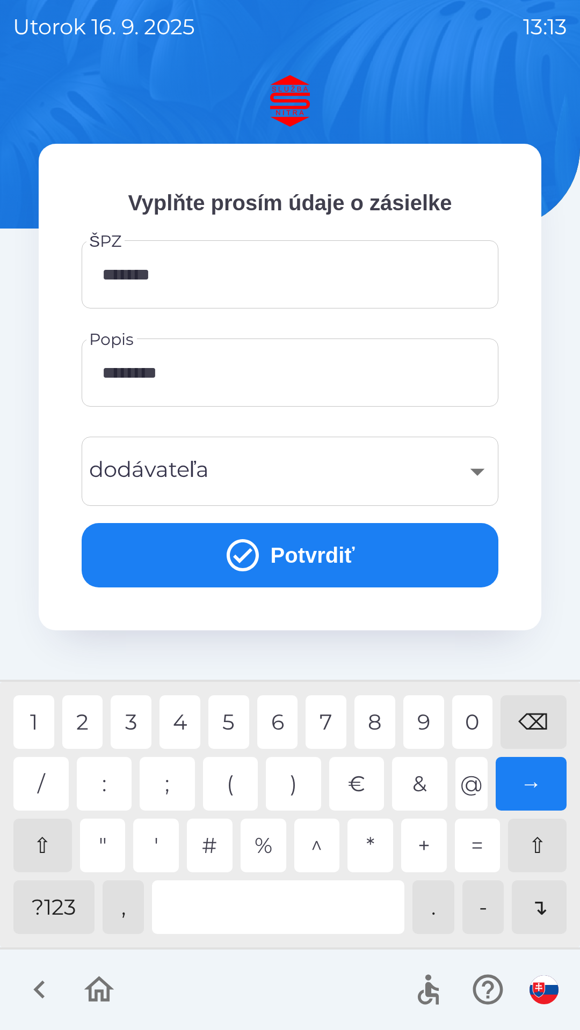
click at [471, 721] on div "0" at bounding box center [472, 722] width 41 height 54
click at [477, 468] on div "​" at bounding box center [289, 471] width 391 height 43
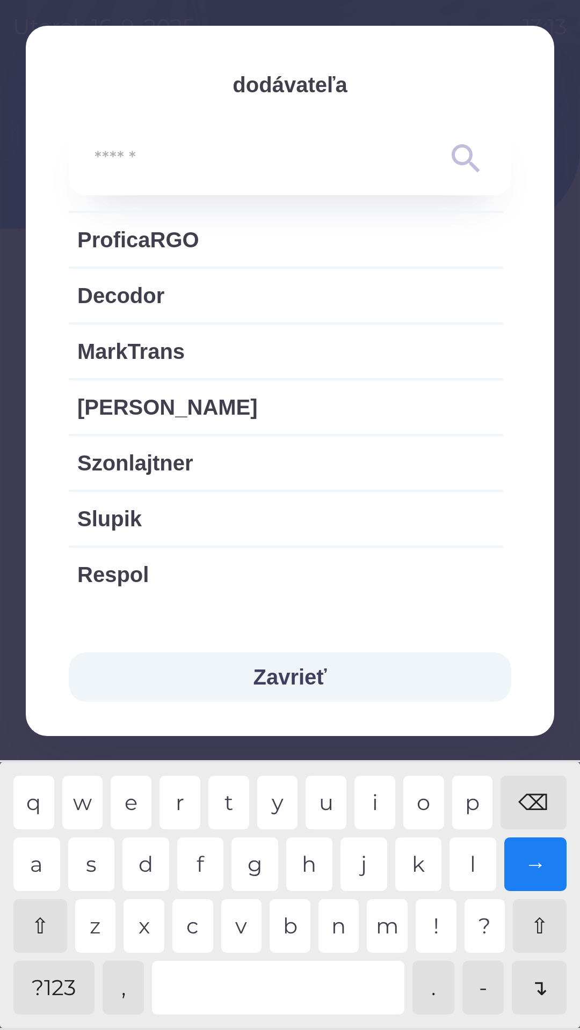
scroll to position [2215, 0]
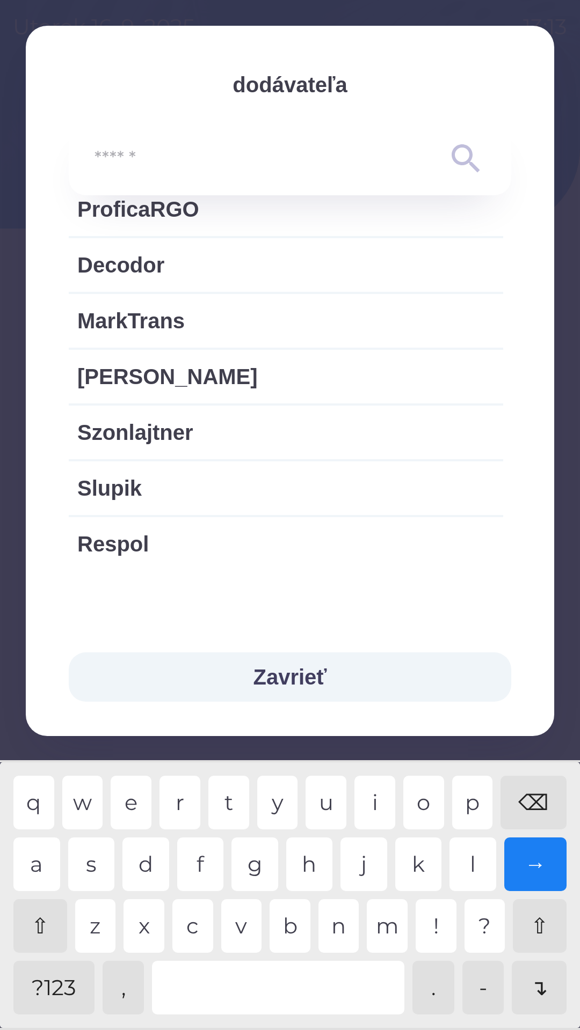
click at [298, 672] on button "Zavrieť" at bounding box center [290, 676] width 442 height 49
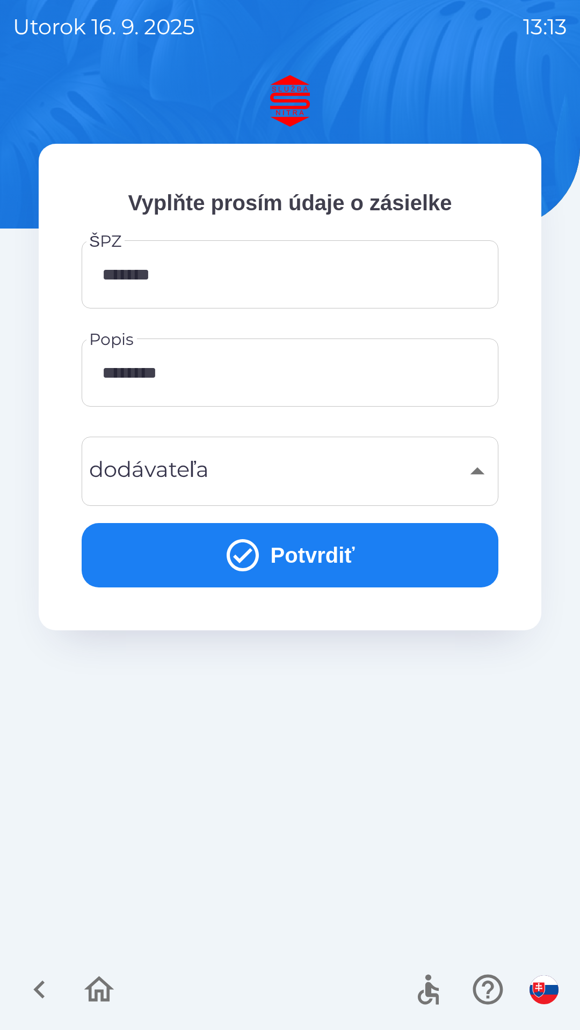
click at [325, 551] on button "Potvrdiť" at bounding box center [290, 555] width 416 height 64
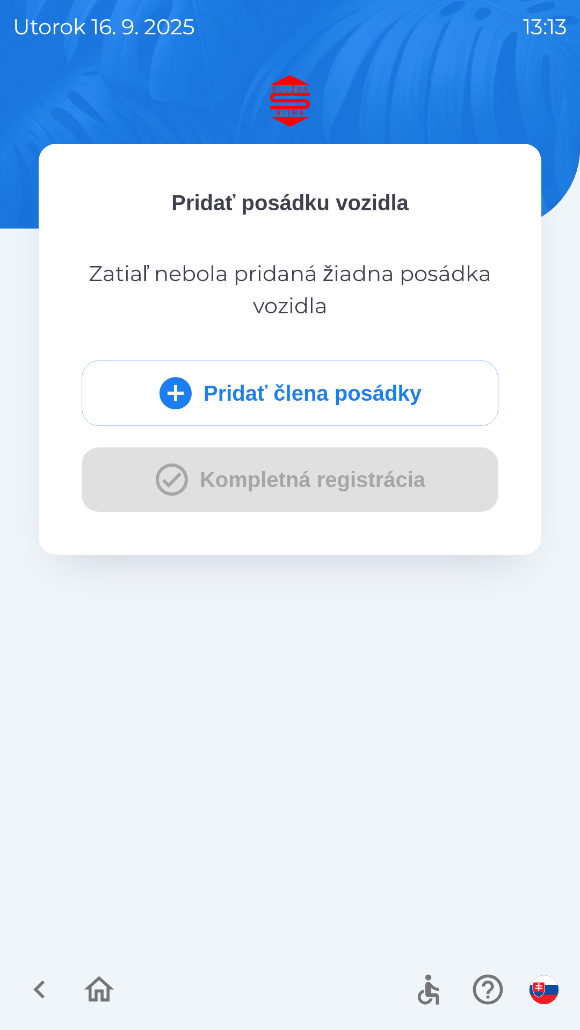
click at [357, 394] on button "Pridať člena posádky" at bounding box center [290, 393] width 416 height 65
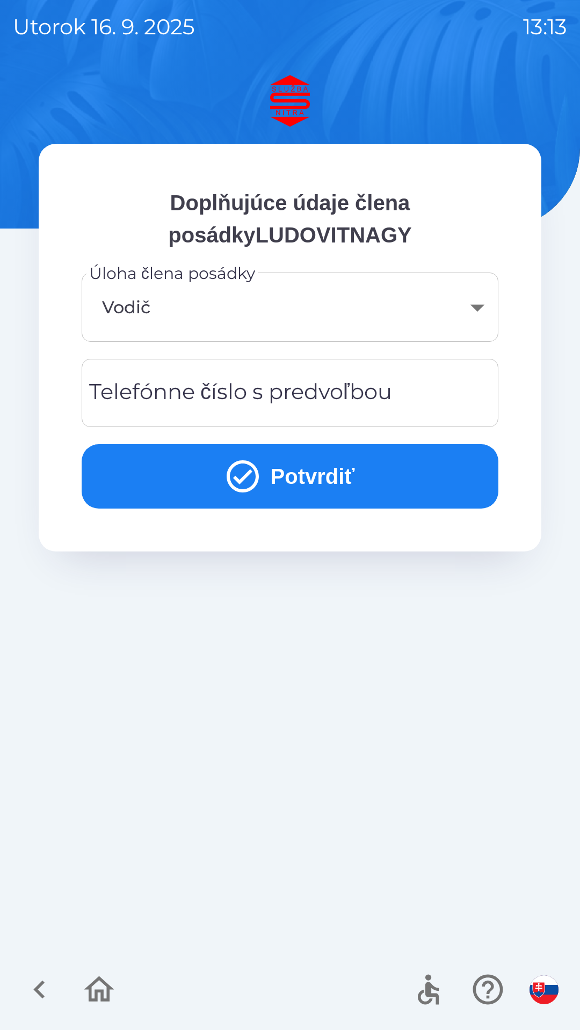
click at [204, 391] on div "Telefónne číslo s predvoľbou Telefónne číslo s predvoľbou" at bounding box center [290, 393] width 416 height 68
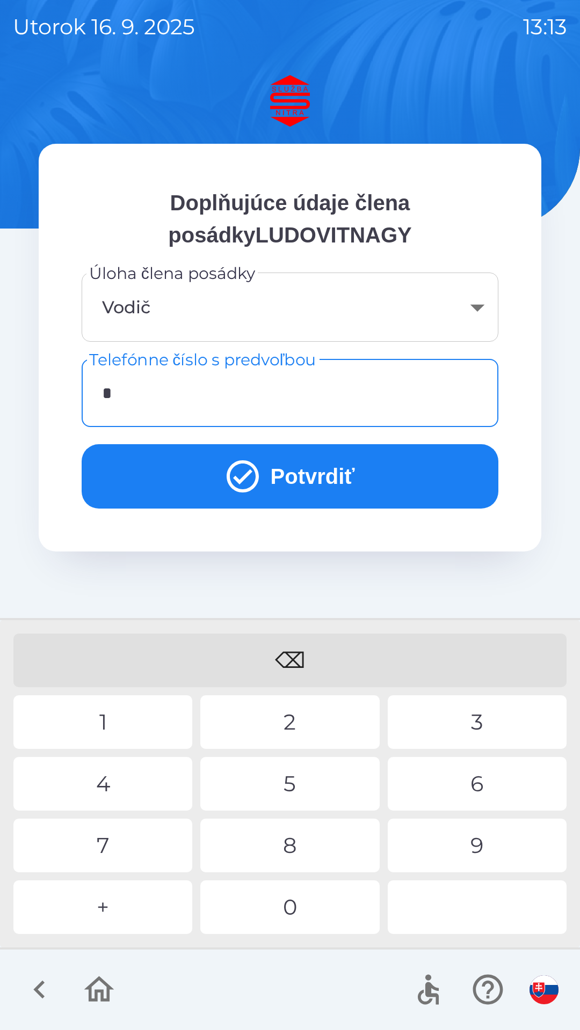
click at [292, 915] on div "0" at bounding box center [289, 908] width 179 height 54
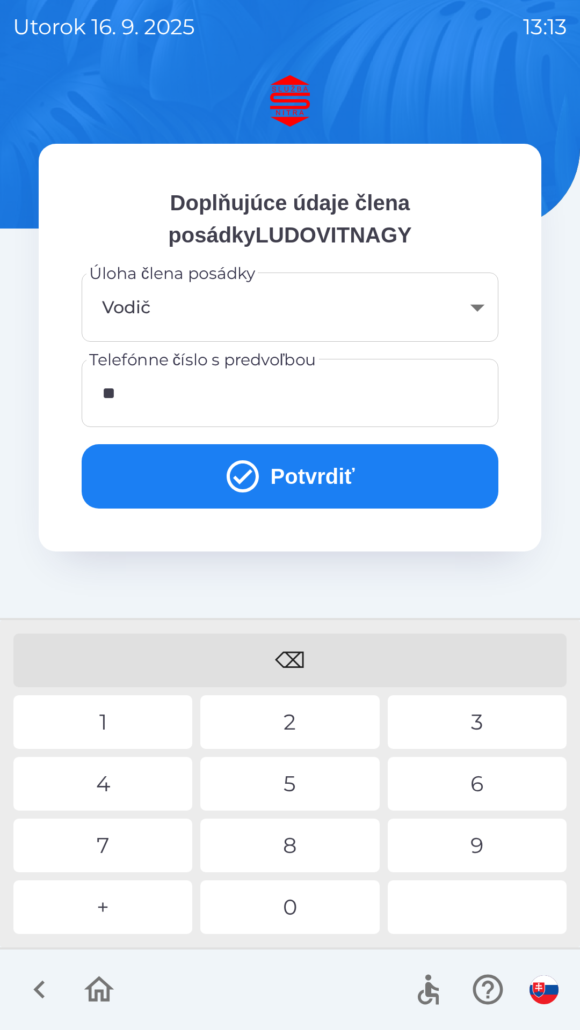
click at [467, 847] on div "9" at bounding box center [476, 846] width 179 height 54
click at [130, 789] on div "4" at bounding box center [102, 784] width 179 height 54
click at [481, 718] on div "3" at bounding box center [476, 722] width 179 height 54
click at [474, 785] on div "6" at bounding box center [476, 784] width 179 height 54
click at [296, 784] on div "5" at bounding box center [289, 784] width 179 height 54
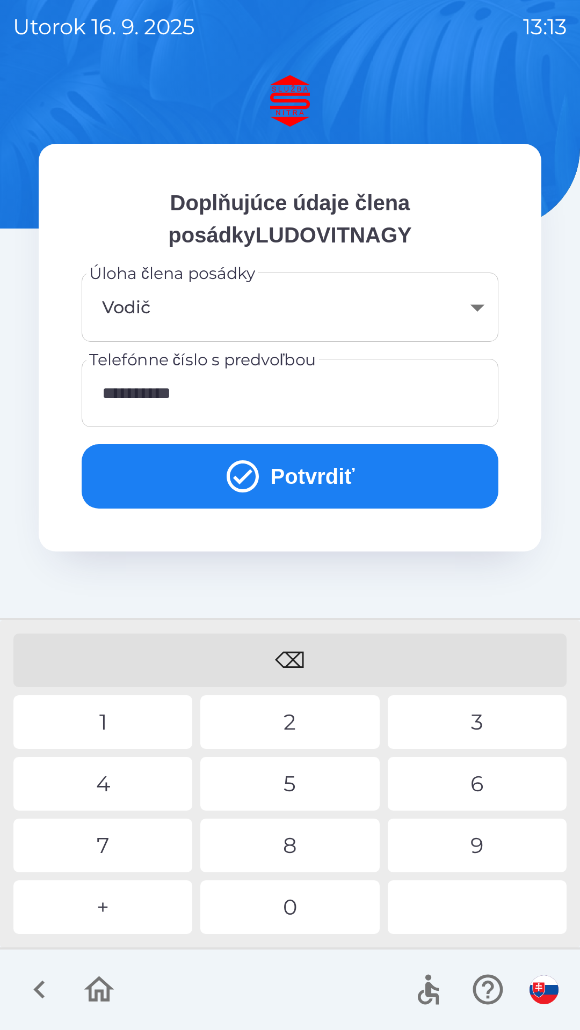
click at [142, 845] on div "7" at bounding box center [102, 846] width 179 height 54
click at [305, 472] on button "Potvrdiť" at bounding box center [290, 476] width 416 height 64
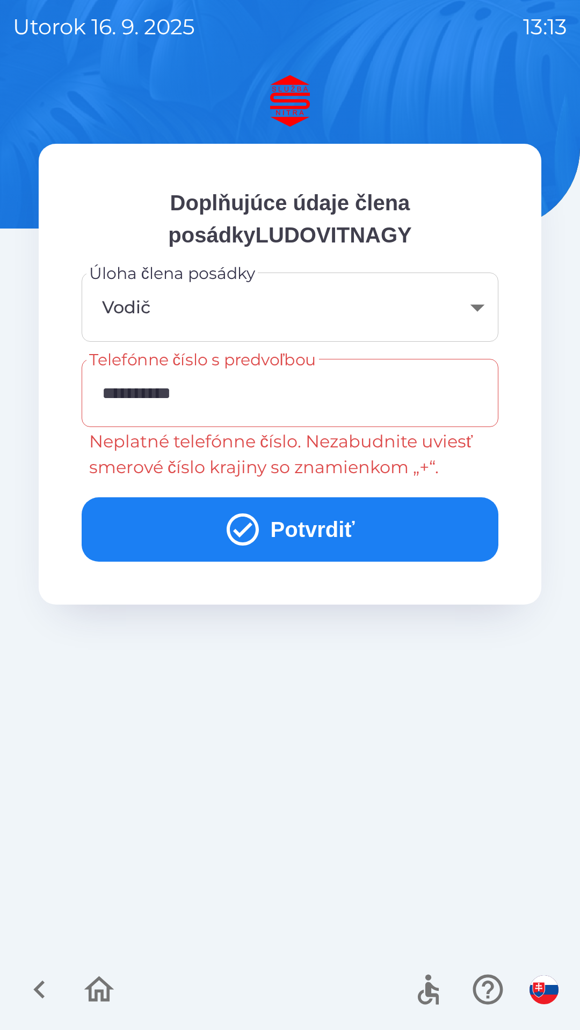
click at [151, 391] on input "**********" at bounding box center [289, 393] width 391 height 42
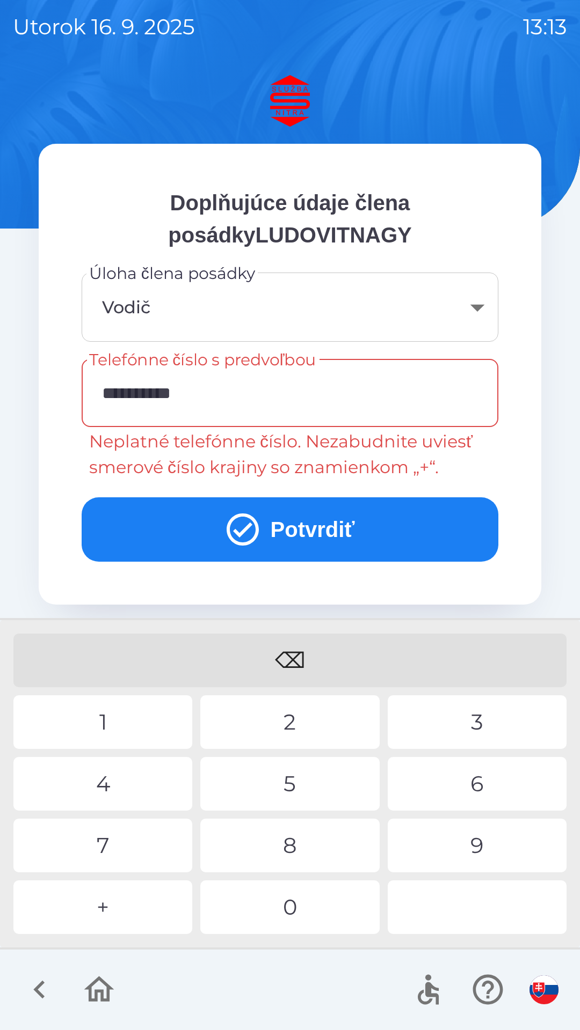
click at [119, 392] on input "**********" at bounding box center [289, 393] width 391 height 42
click at [122, 906] on div "+" at bounding box center [102, 908] width 179 height 54
type input "**********"
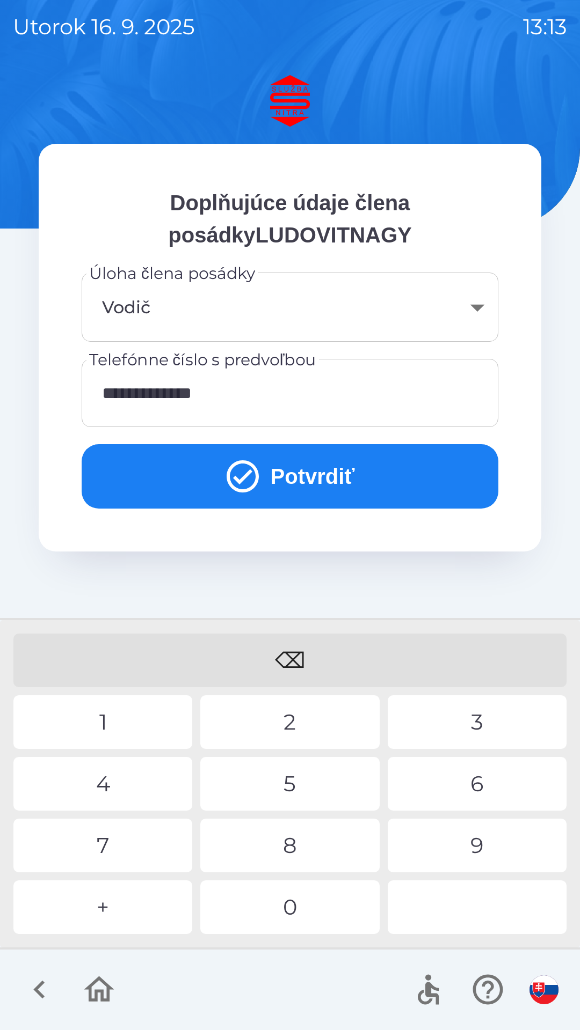
click at [282, 466] on button "Potvrdiť" at bounding box center [290, 476] width 416 height 64
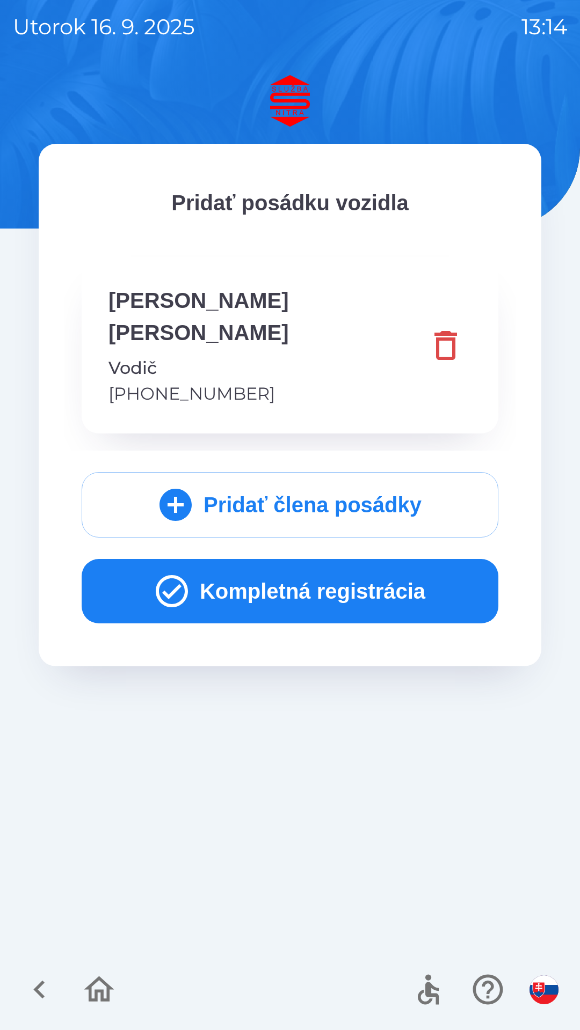
click at [314, 559] on button "Kompletná registrácia" at bounding box center [290, 591] width 416 height 64
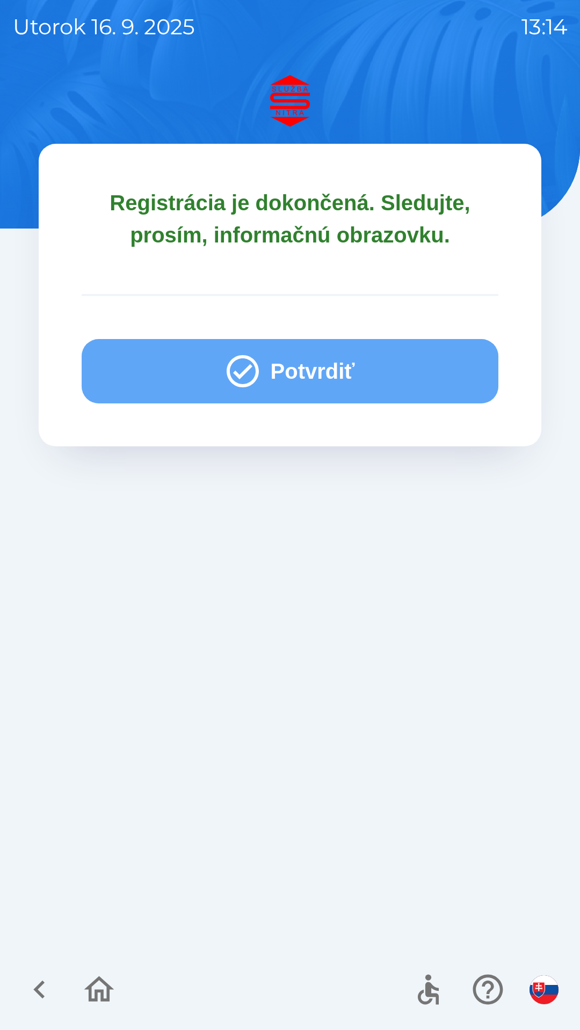
click at [316, 364] on button "Potvrdiť" at bounding box center [290, 371] width 416 height 64
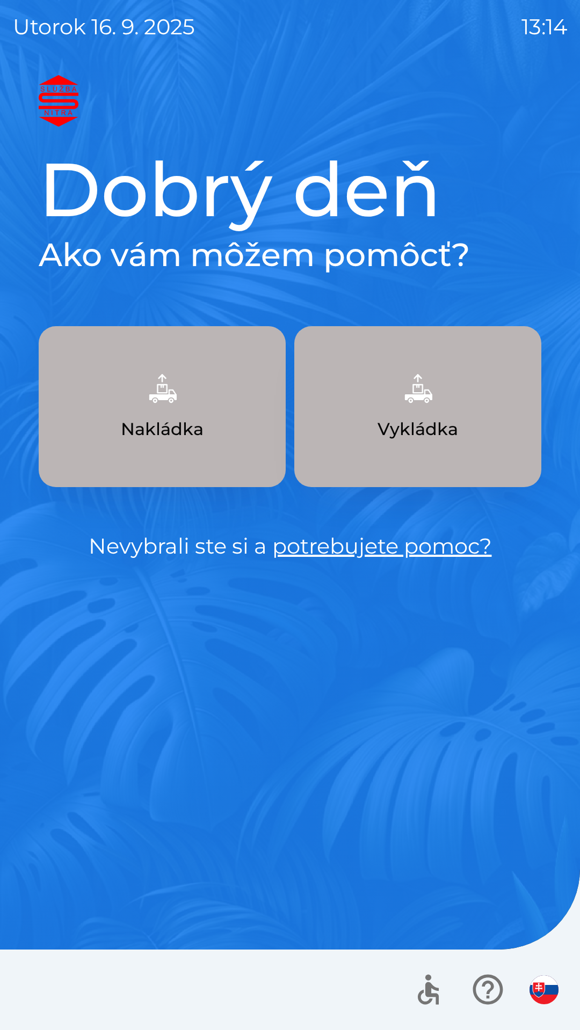
click at [200, 419] on p "Nakládka" at bounding box center [162, 429] width 83 height 26
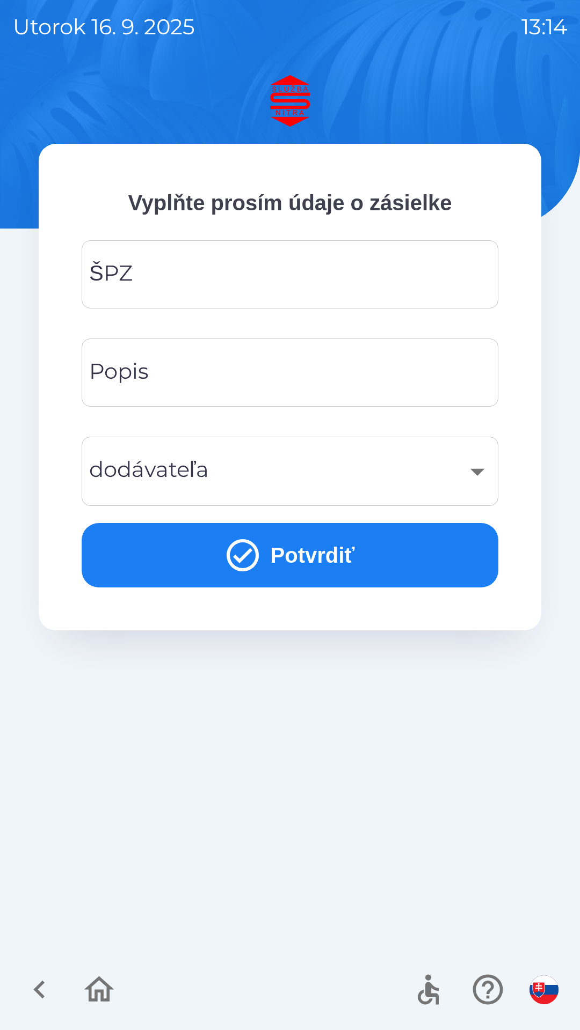
click at [49, 990] on icon "button" at bounding box center [39, 990] width 36 height 36
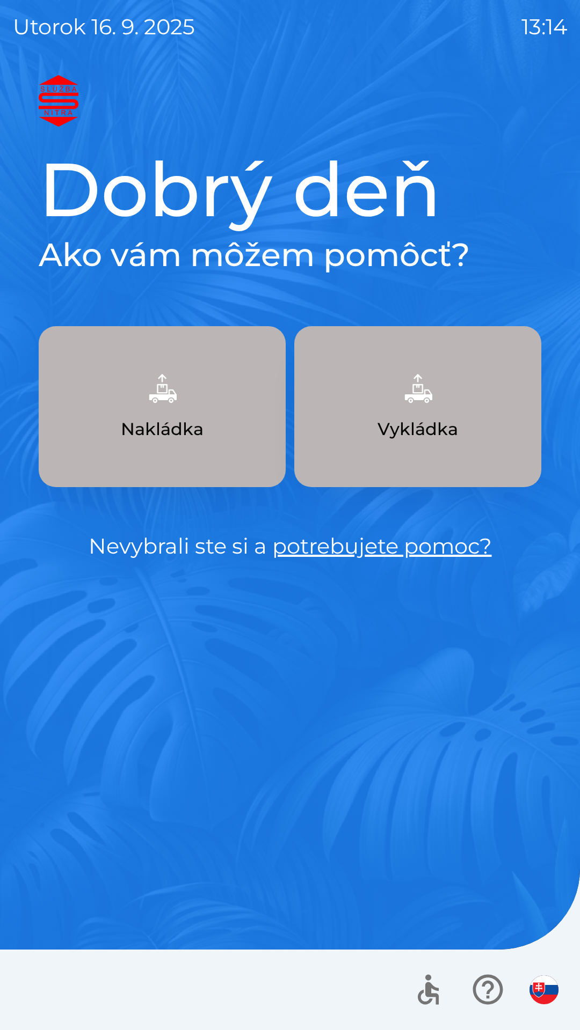
click at [206, 420] on button "Nakládka" at bounding box center [162, 406] width 247 height 161
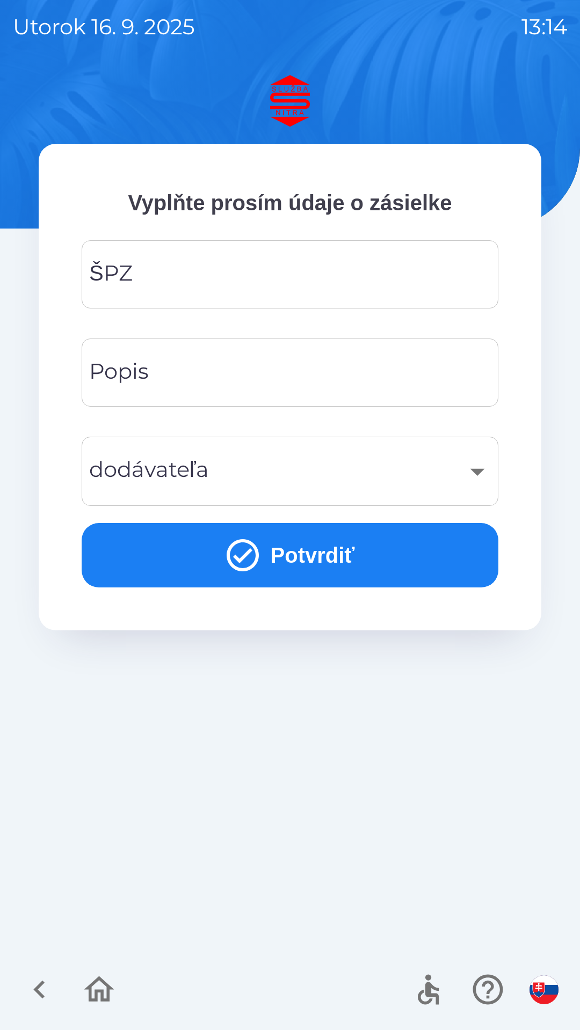
click at [206, 287] on input "ŠPZ" at bounding box center [289, 274] width 391 height 42
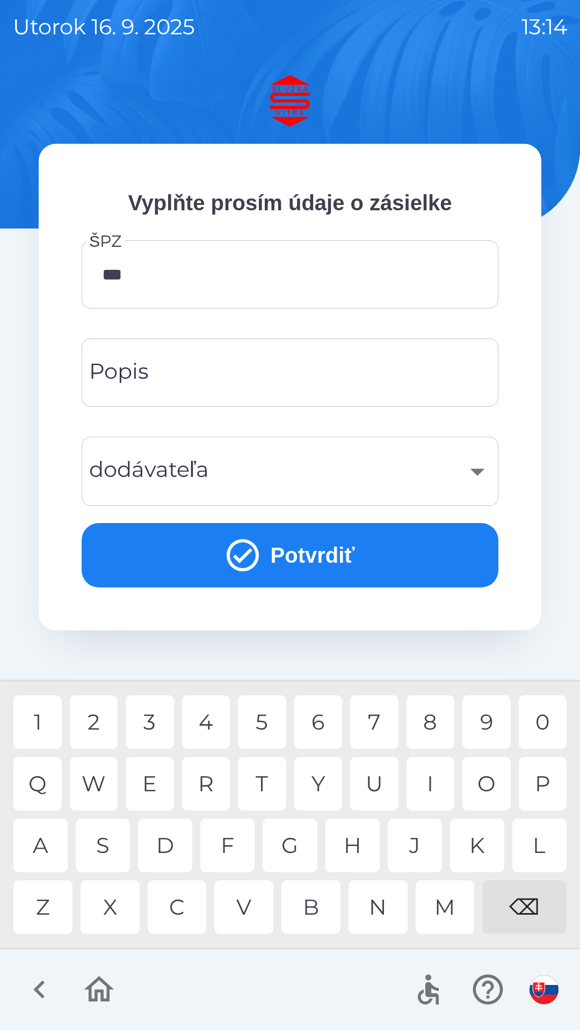
click at [159, 721] on div "3" at bounding box center [150, 722] width 48 height 54
click at [160, 720] on div "3" at bounding box center [150, 722] width 48 height 54
click at [324, 717] on div "6" at bounding box center [318, 722] width 48 height 54
type input "*******"
click at [121, 898] on div "X" at bounding box center [109, 908] width 59 height 54
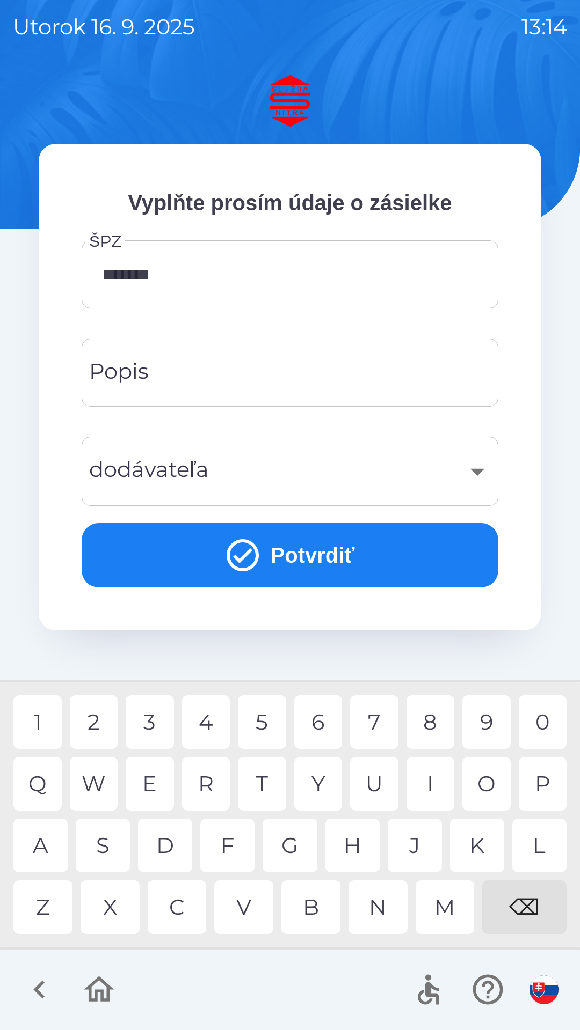
click at [311, 549] on button "Potvrdiť" at bounding box center [290, 555] width 416 height 64
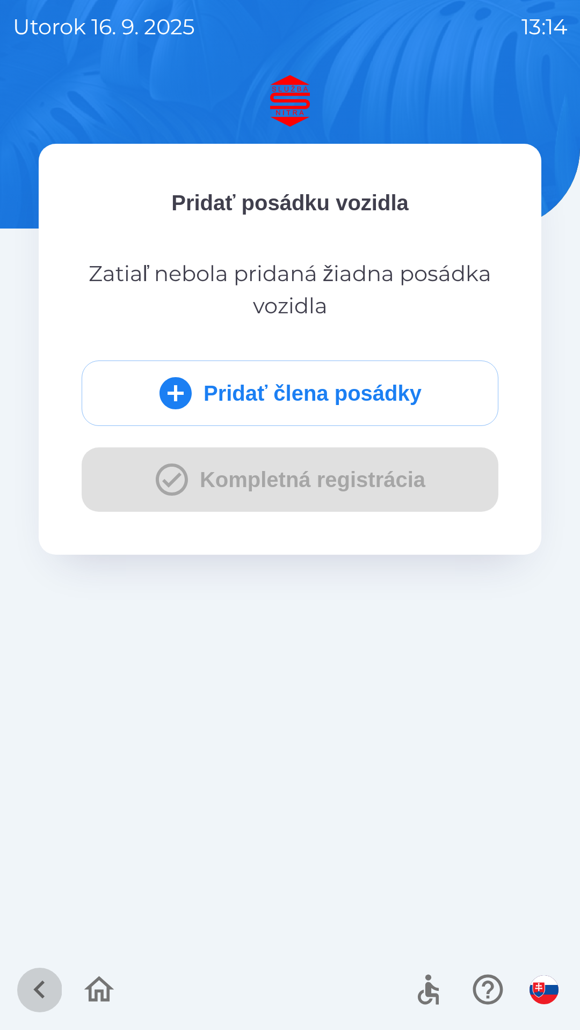
click at [51, 982] on icon "button" at bounding box center [39, 990] width 36 height 36
